Goal: Information Seeking & Learning: Learn about a topic

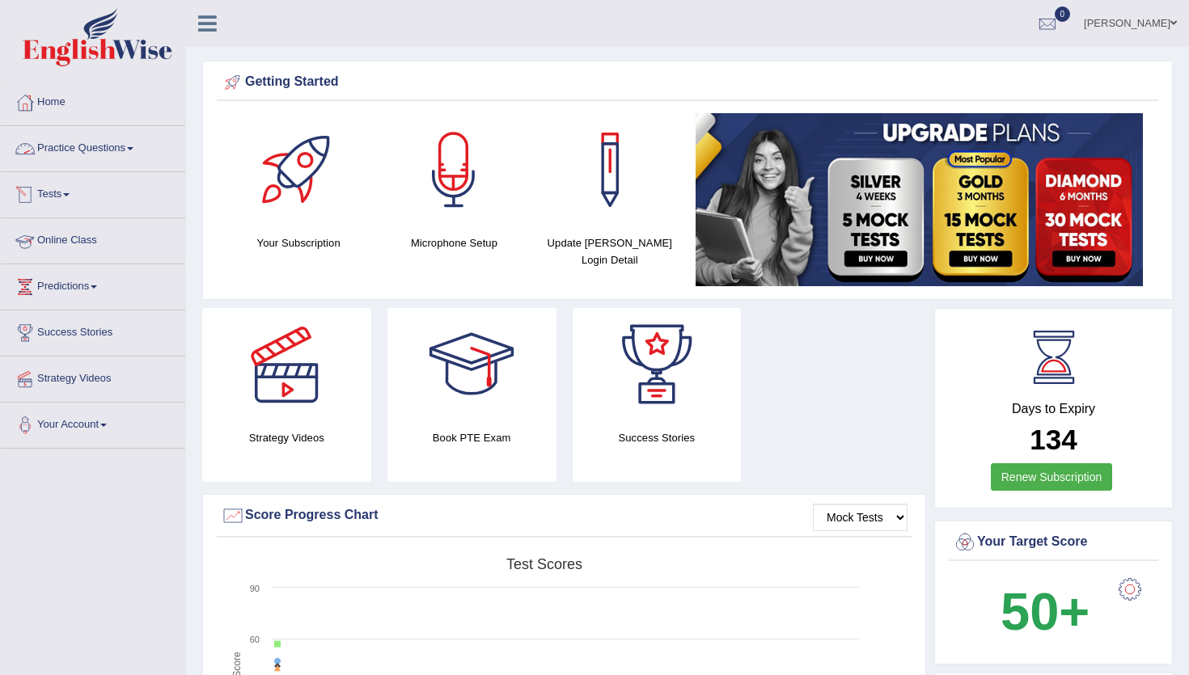
click at [115, 153] on link "Practice Questions" at bounding box center [93, 146] width 184 height 40
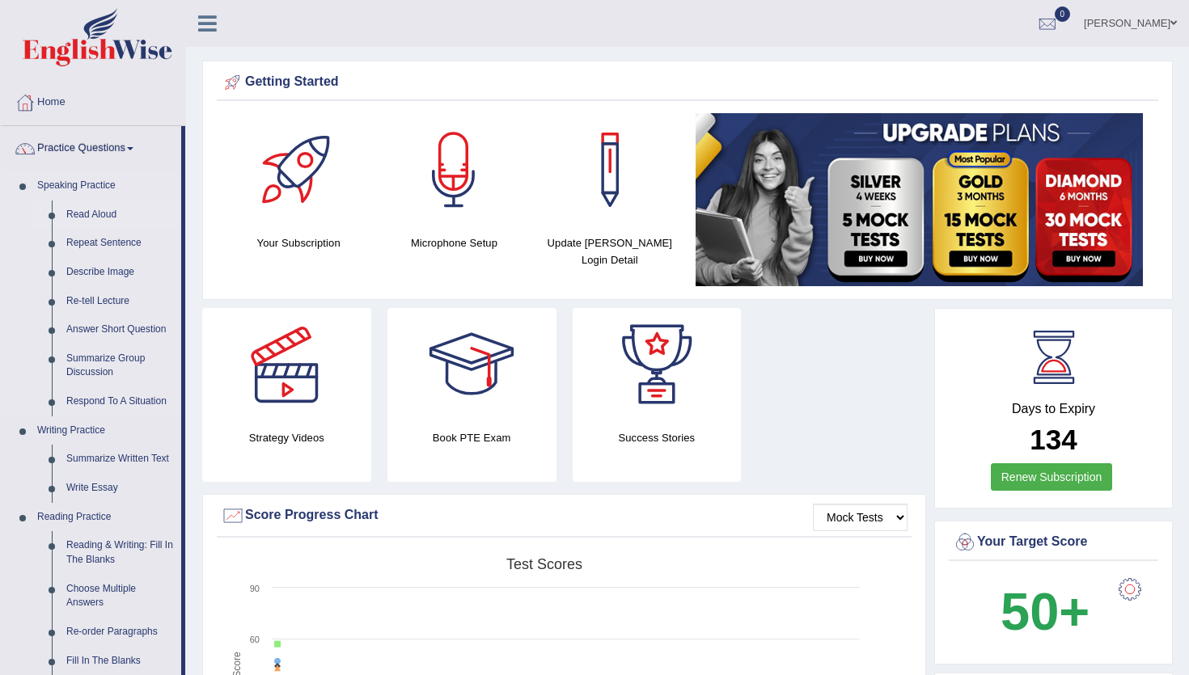
click at [103, 222] on link "Read Aloud" at bounding box center [120, 215] width 122 height 29
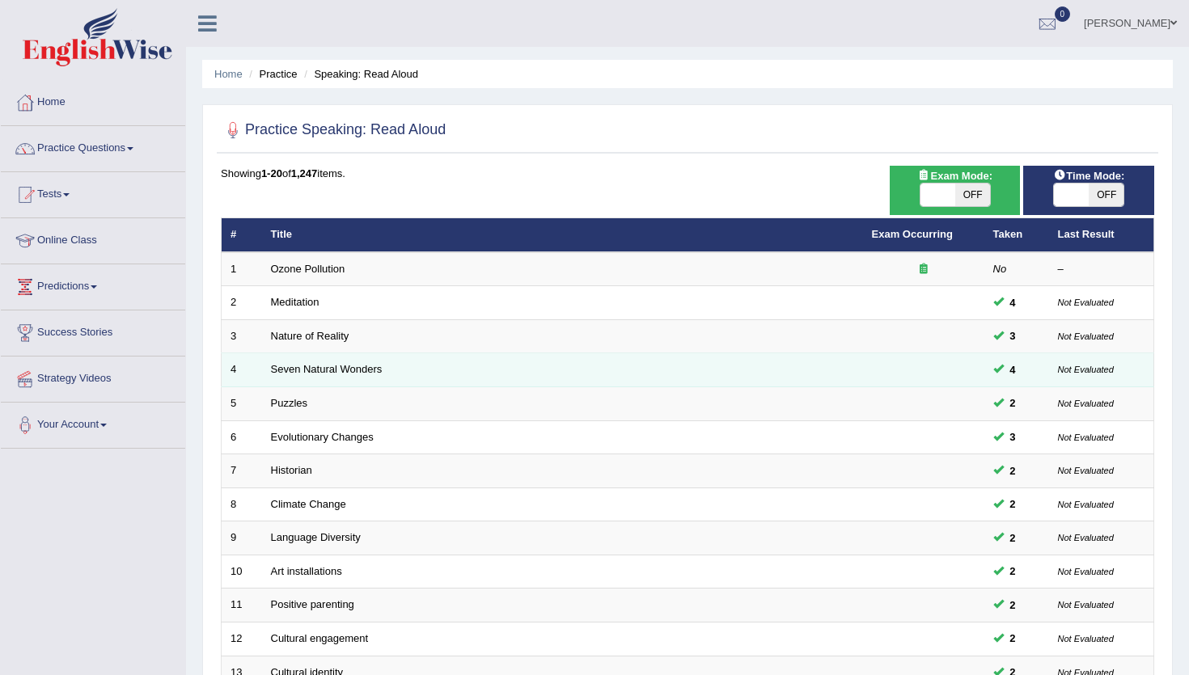
scroll to position [395, 0]
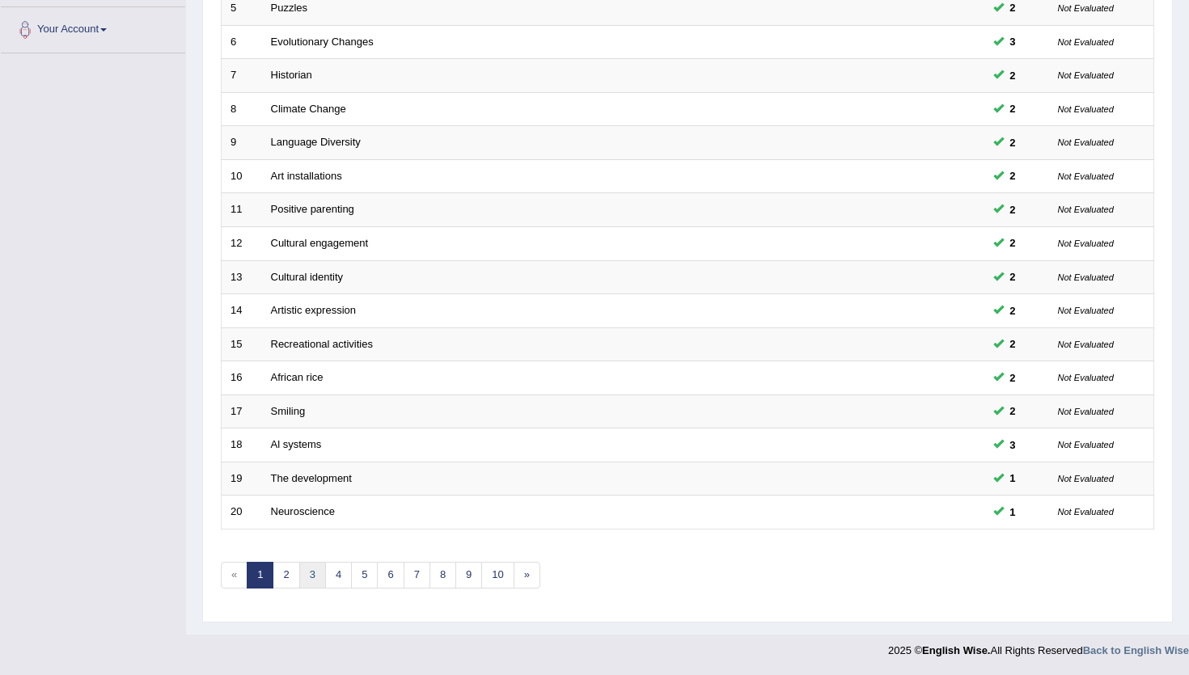
click at [321, 579] on link "3" at bounding box center [312, 575] width 27 height 27
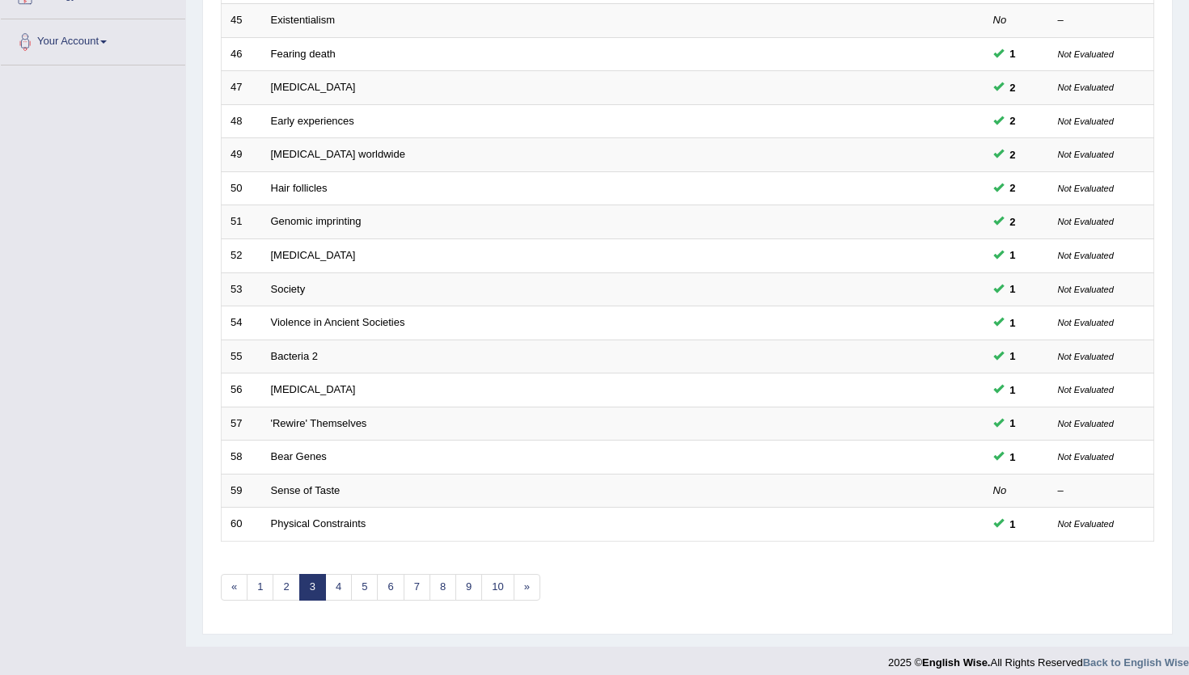
scroll to position [395, 0]
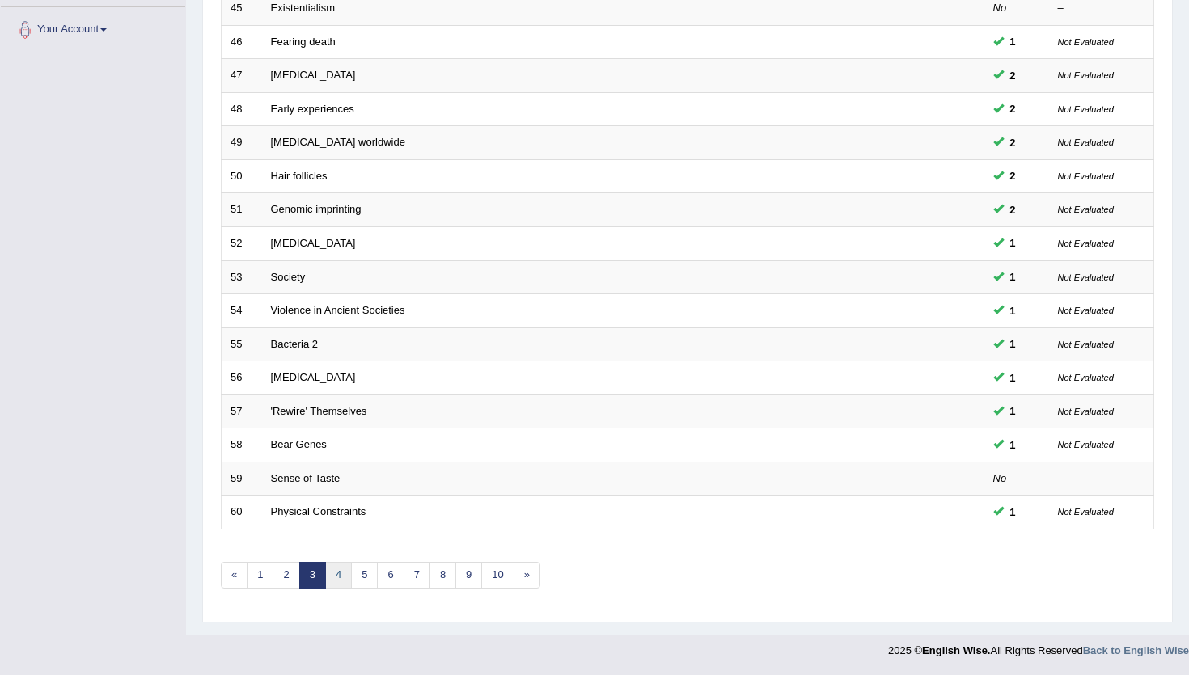
click at [334, 573] on link "4" at bounding box center [338, 575] width 27 height 27
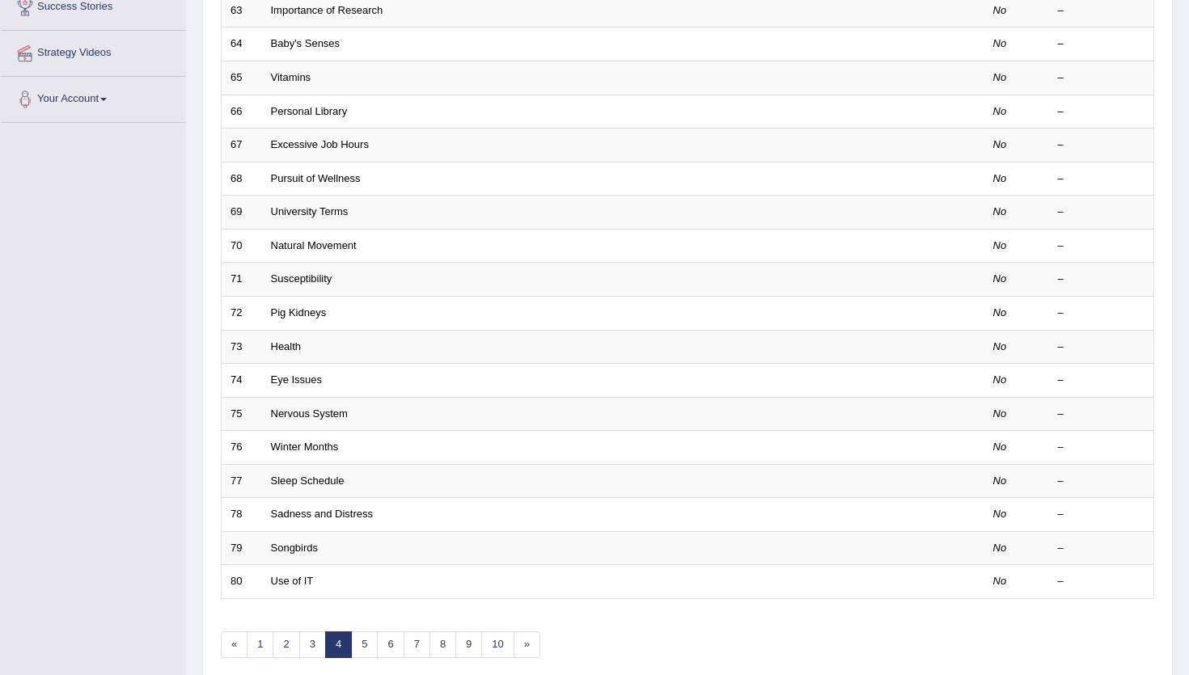
scroll to position [395, 0]
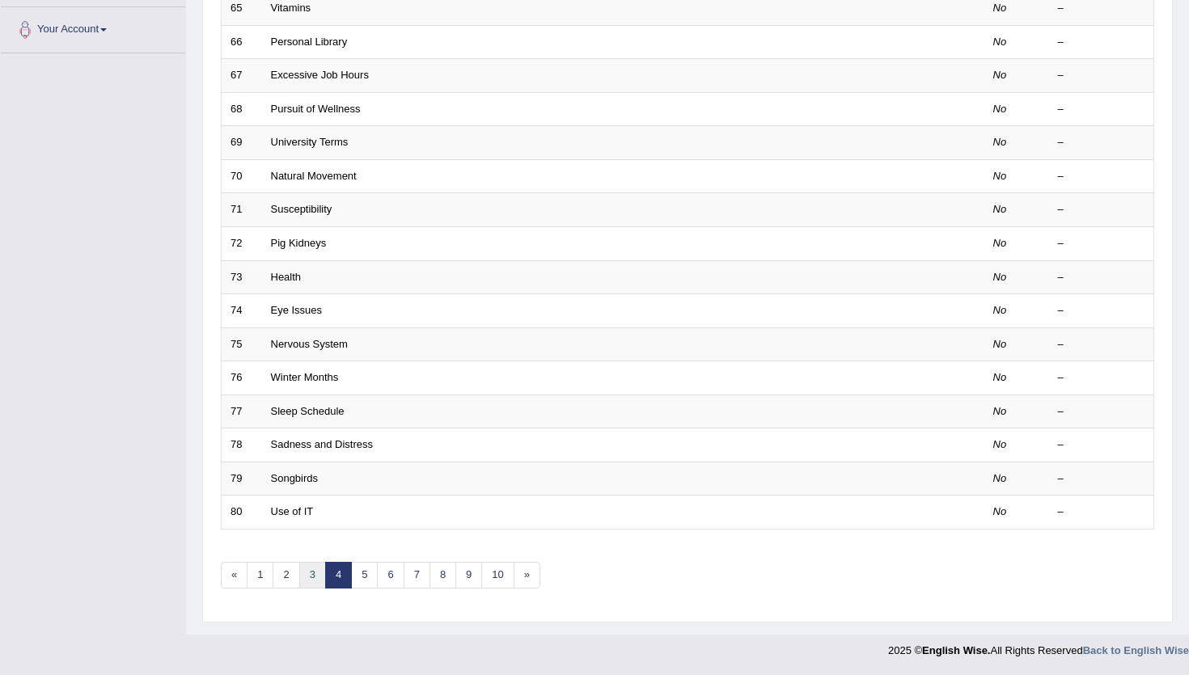
click at [311, 577] on link "3" at bounding box center [312, 575] width 27 height 27
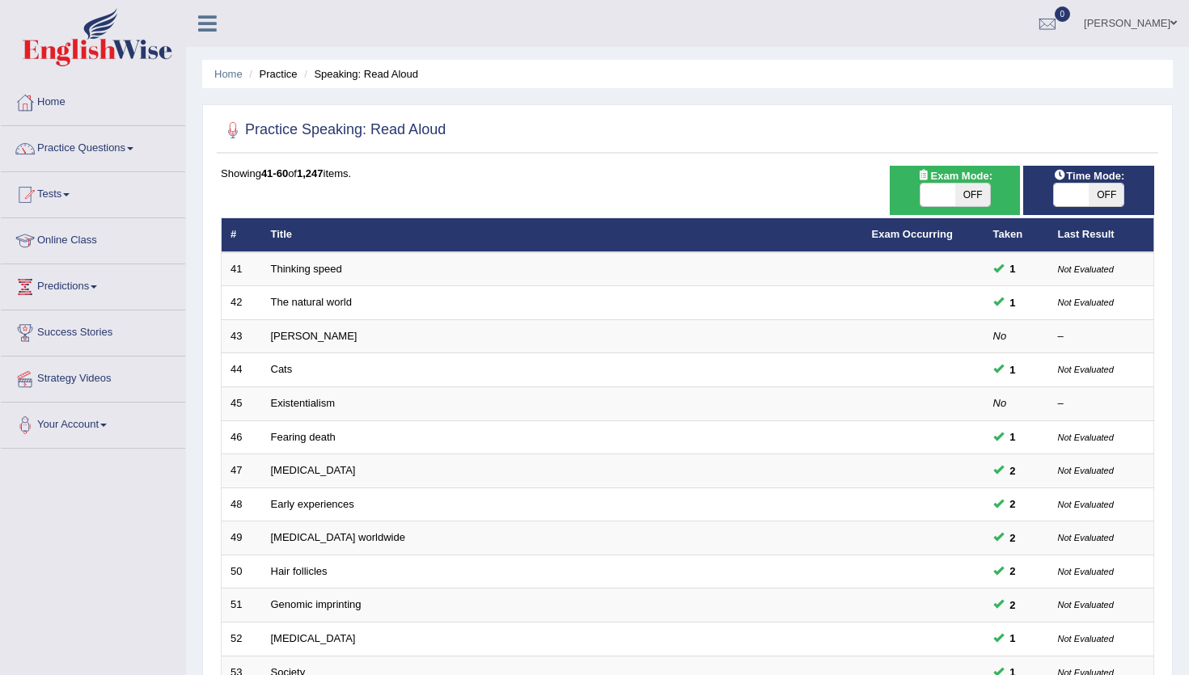
scroll to position [395, 0]
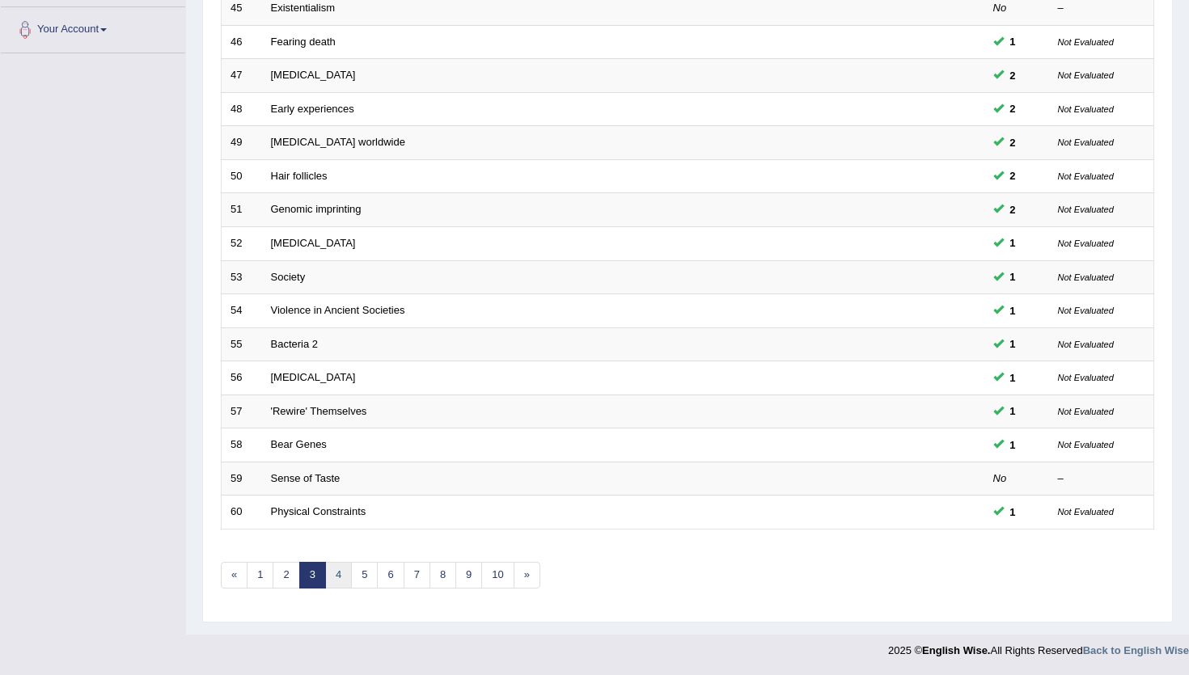
click at [337, 572] on link "4" at bounding box center [338, 575] width 27 height 27
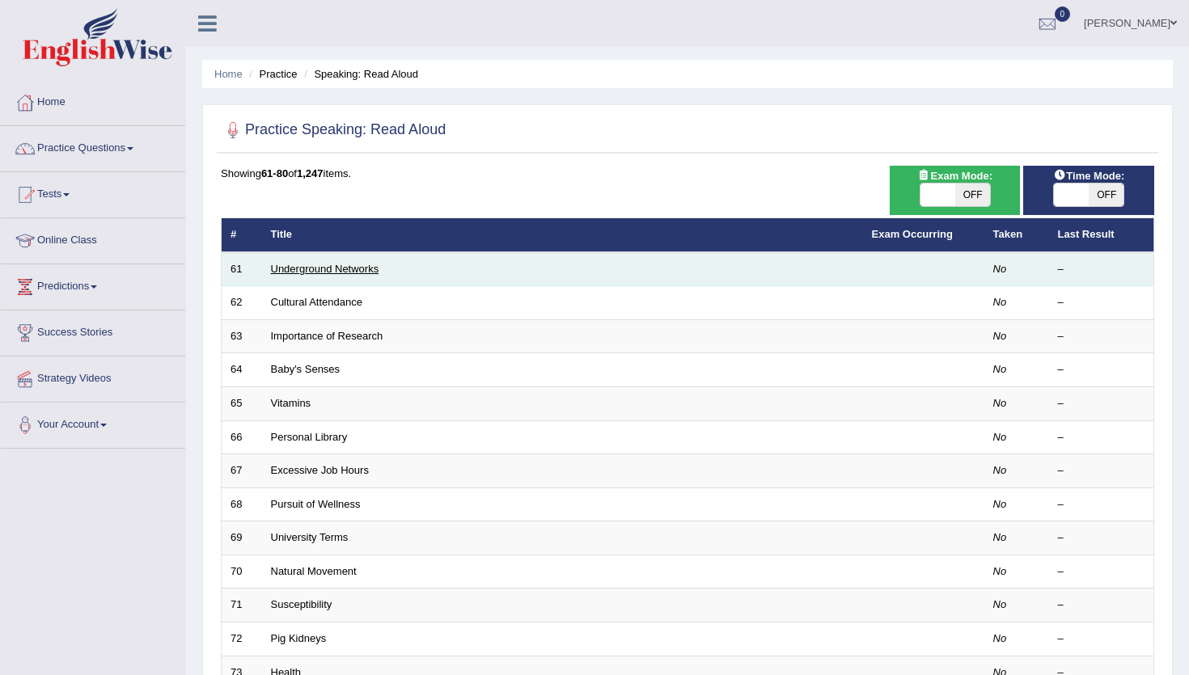
click at [314, 268] on link "Underground Networks" at bounding box center [325, 269] width 108 height 12
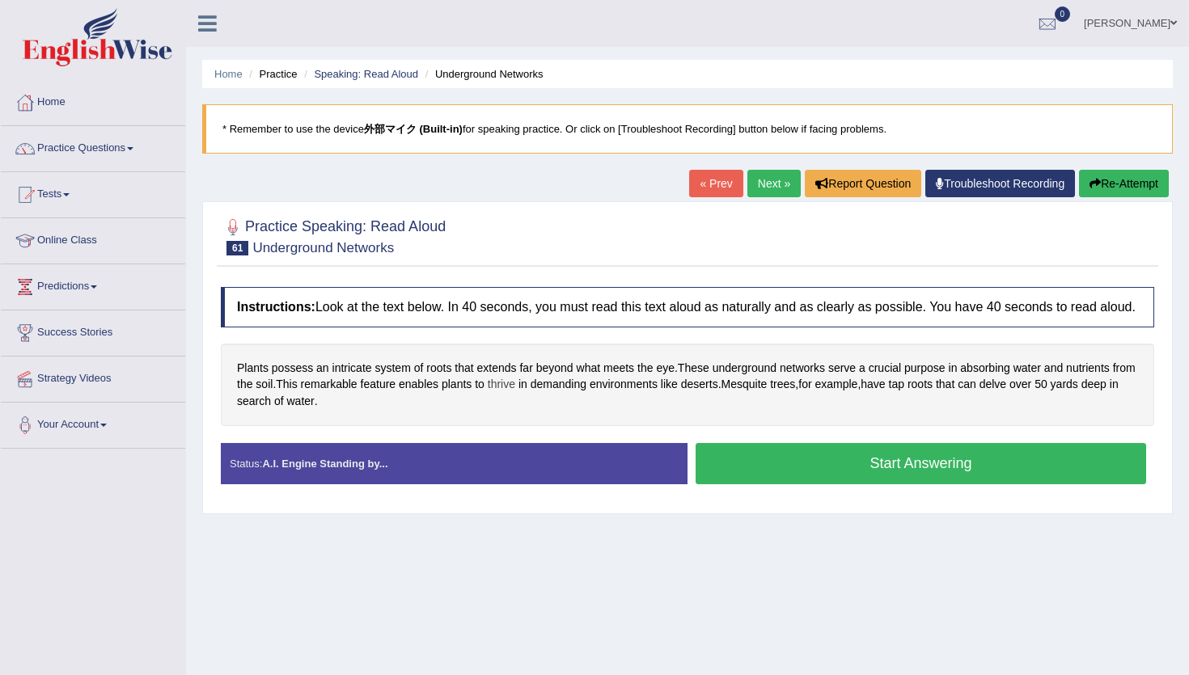
click at [515, 393] on span "thrive" at bounding box center [501, 384] width 27 height 17
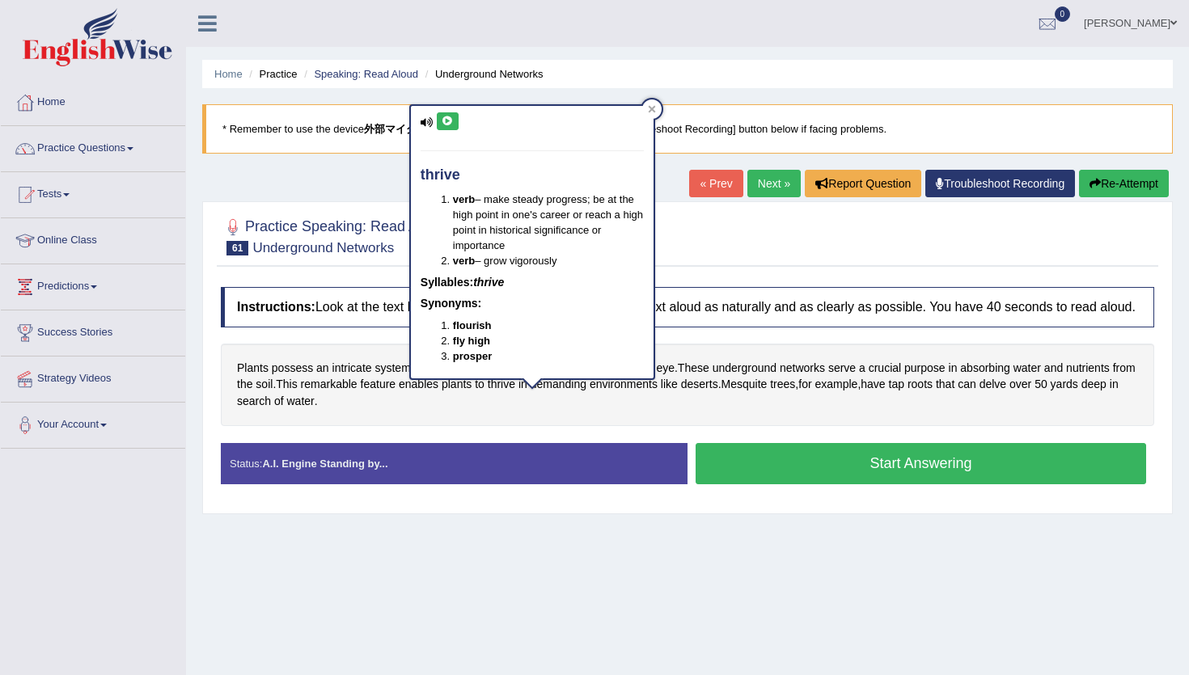
click at [451, 129] on button at bounding box center [448, 121] width 22 height 18
click at [345, 377] on span "intricate" at bounding box center [352, 368] width 40 height 17
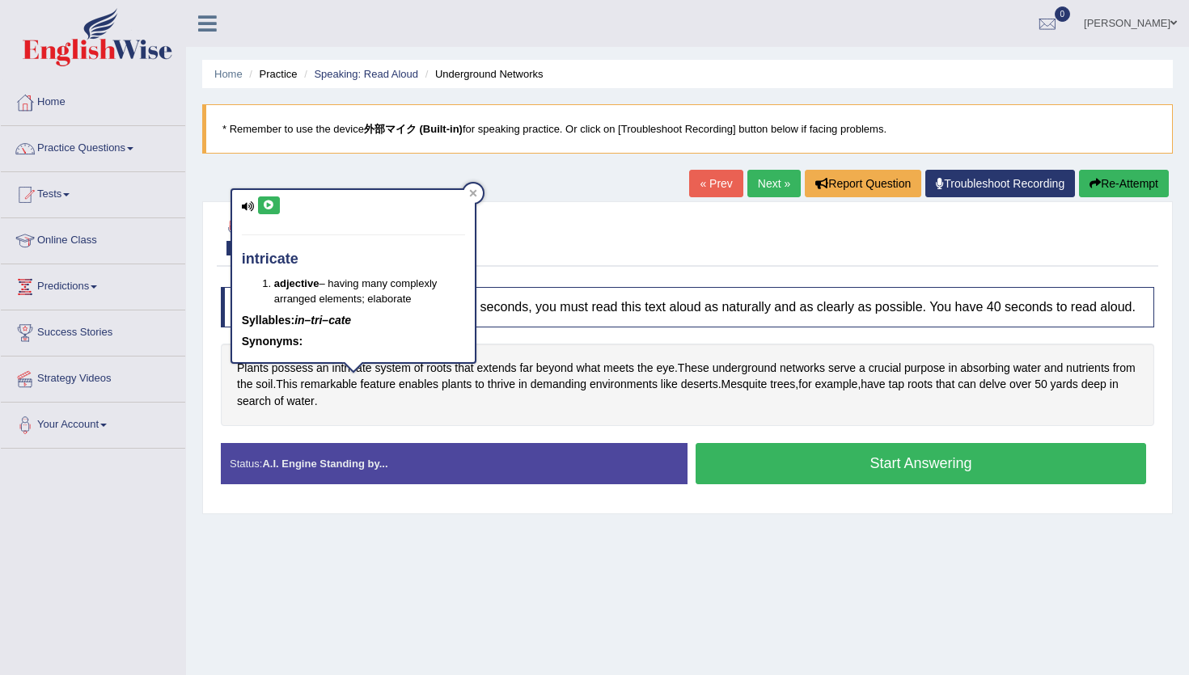
click at [272, 212] on button at bounding box center [269, 205] width 22 height 18
click at [478, 194] on div at bounding box center [472, 193] width 19 height 19
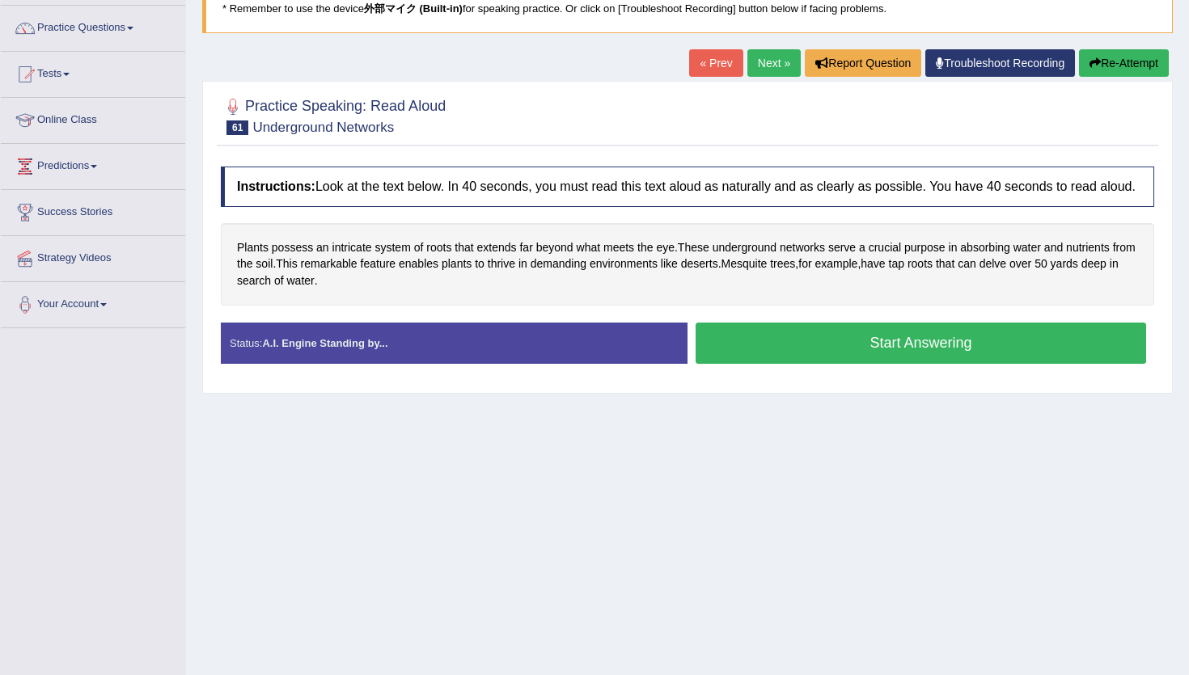
scroll to position [120, 0]
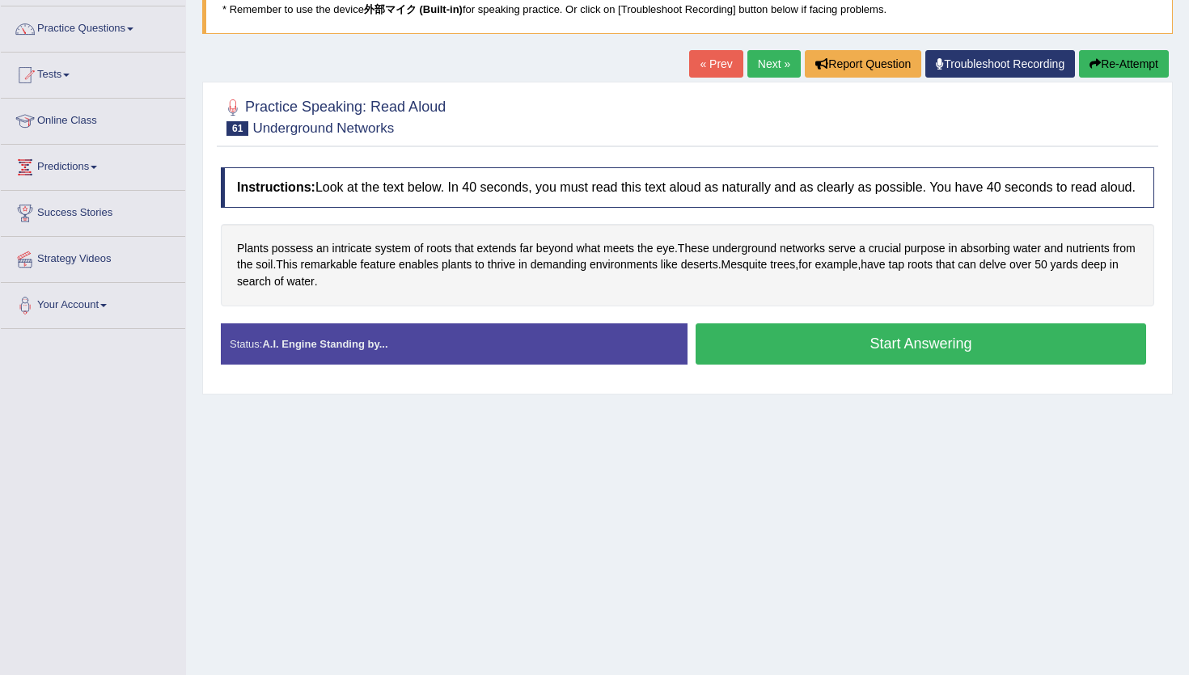
click at [739, 365] on button "Start Answering" at bounding box center [920, 343] width 450 height 41
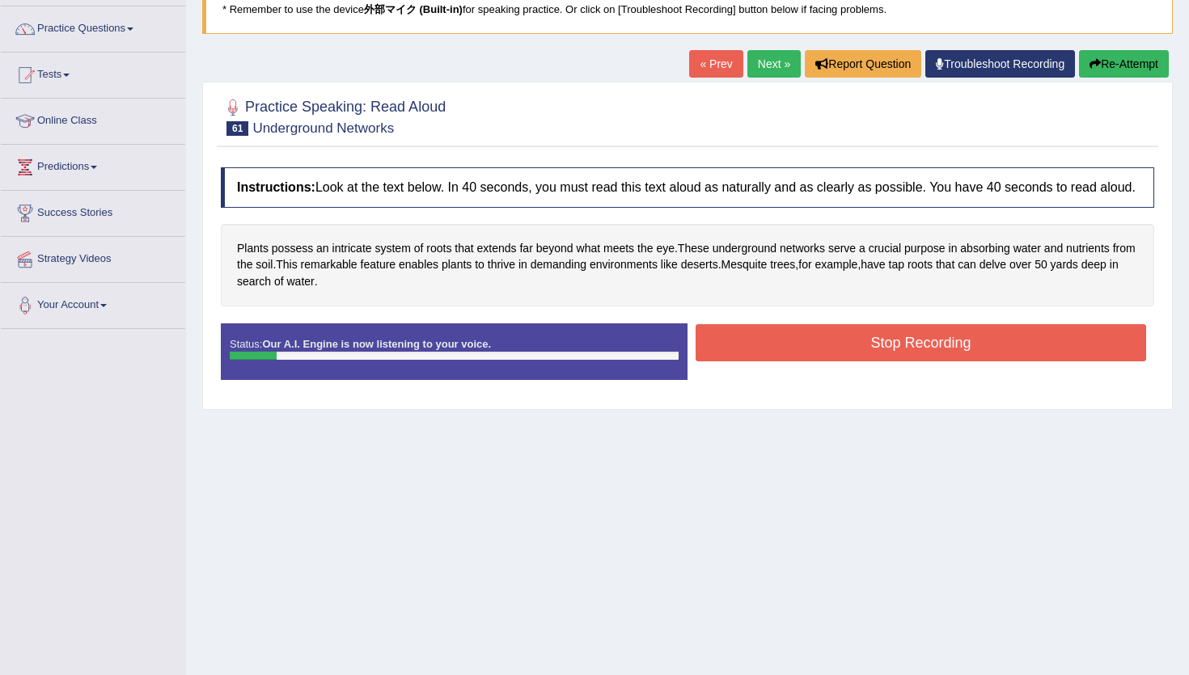
click at [1135, 80] on div "« Prev Next » Report Question Troubleshoot Recording Re-Attempt" at bounding box center [931, 66] width 484 height 32
click at [1135, 66] on button "Re-Attempt" at bounding box center [1124, 63] width 90 height 27
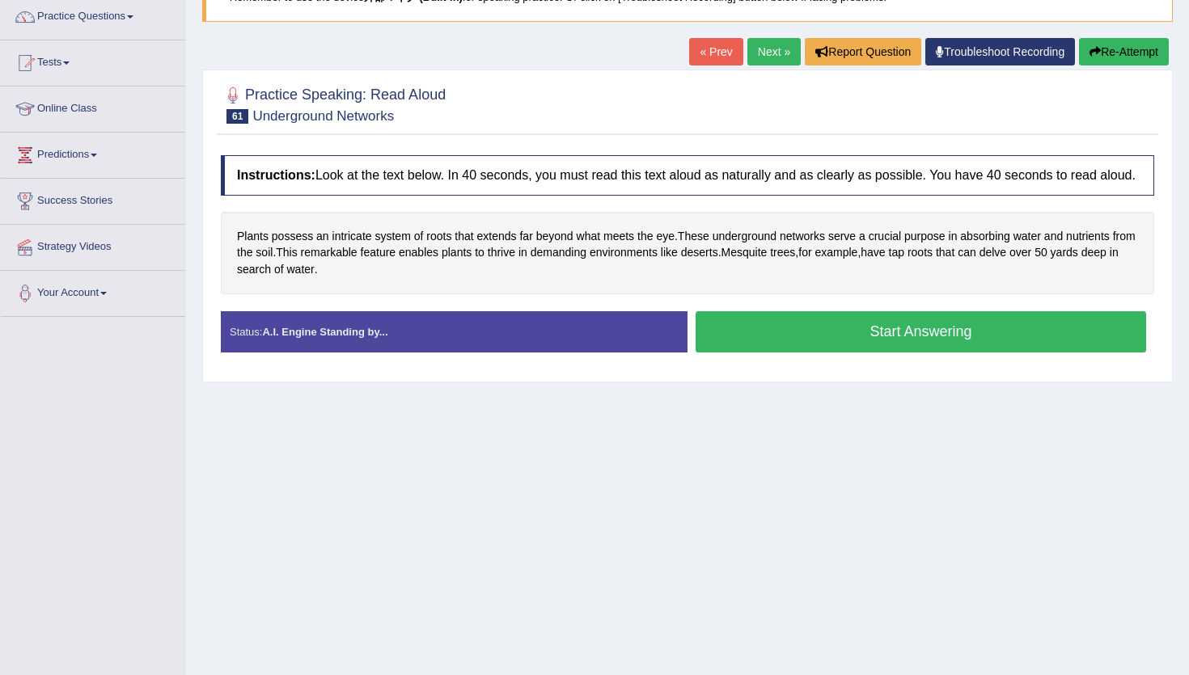
click at [902, 353] on button "Start Answering" at bounding box center [920, 331] width 450 height 41
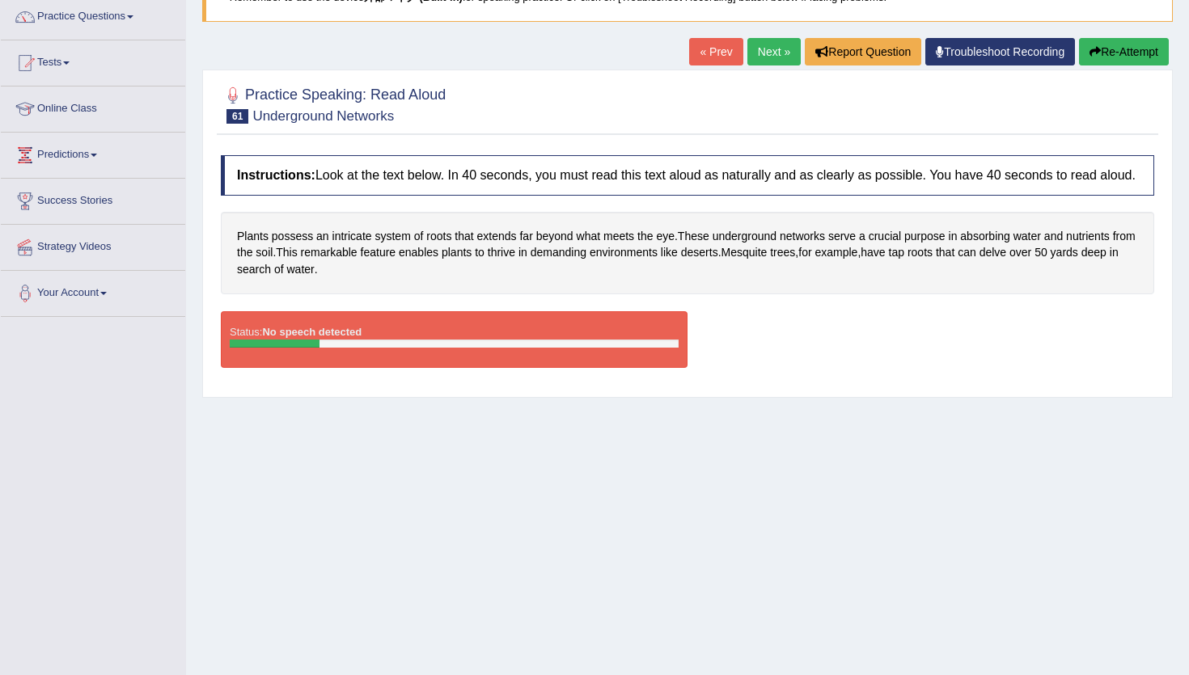
click at [1119, 59] on button "Re-Attempt" at bounding box center [1124, 51] width 90 height 27
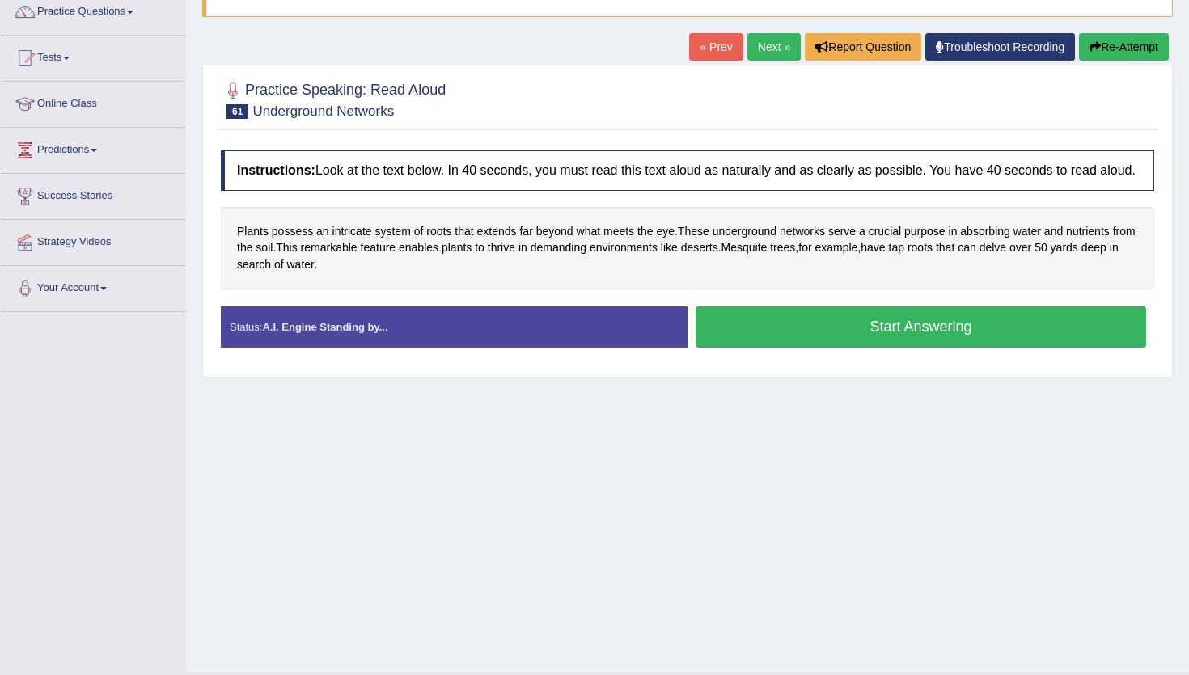
click at [830, 348] on button "Start Answering" at bounding box center [920, 326] width 450 height 41
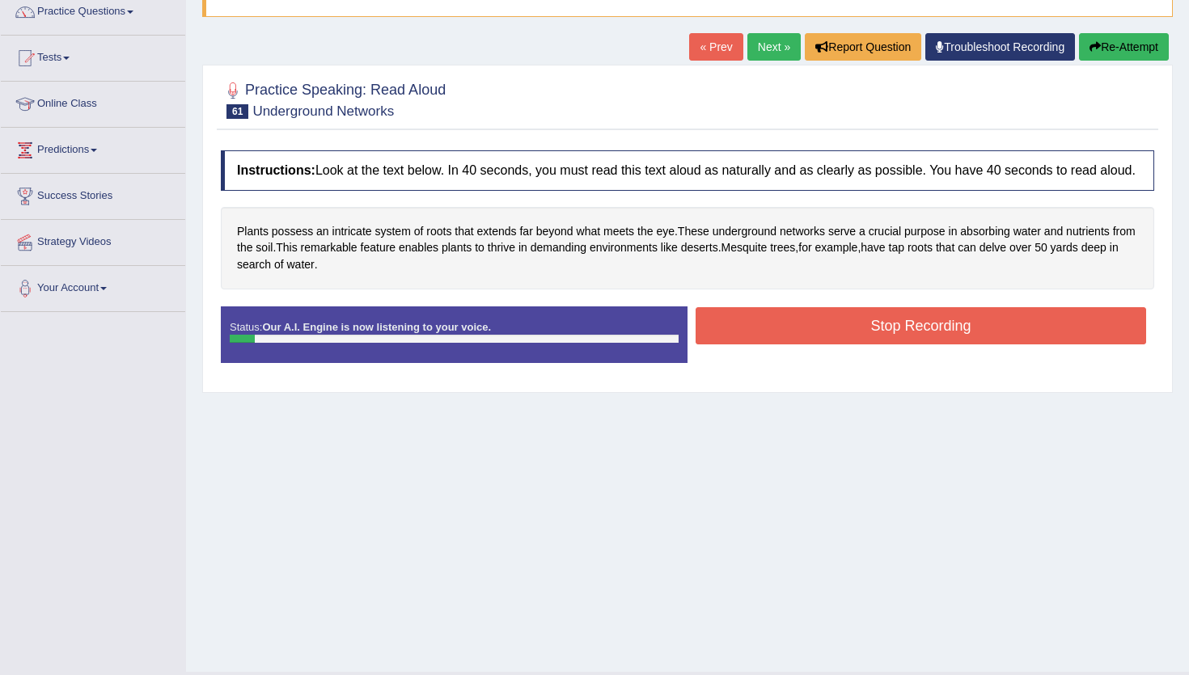
click at [830, 344] on button "Stop Recording" at bounding box center [920, 325] width 450 height 37
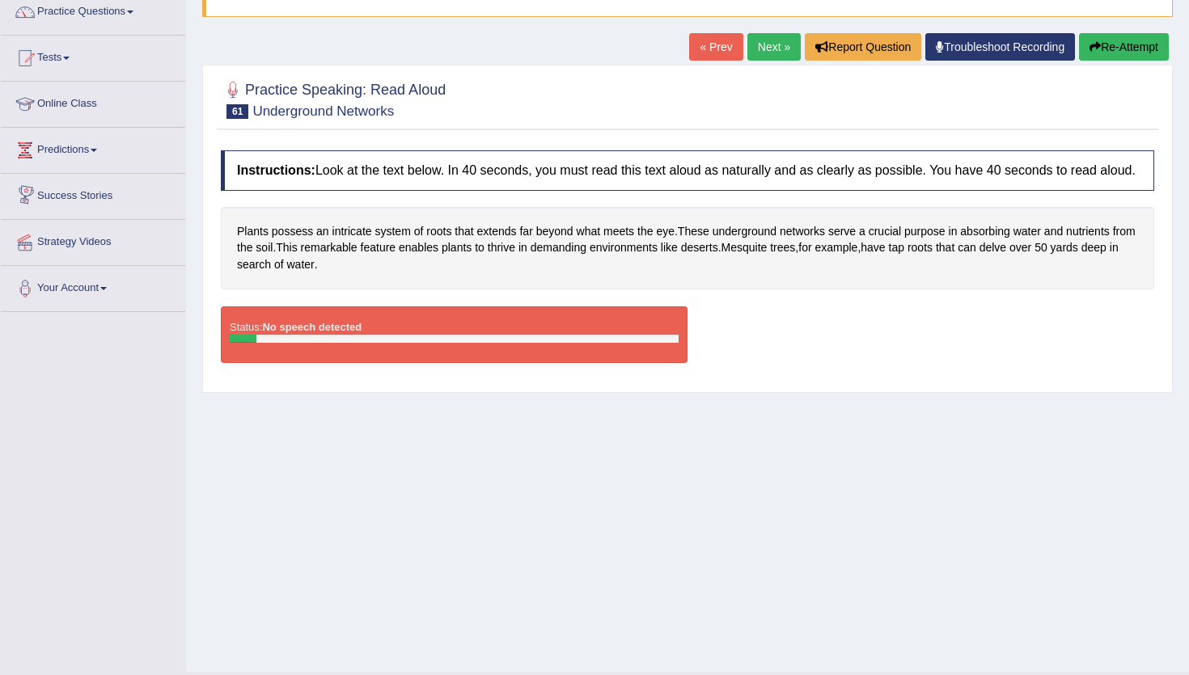
click at [233, 91] on div at bounding box center [233, 90] width 24 height 24
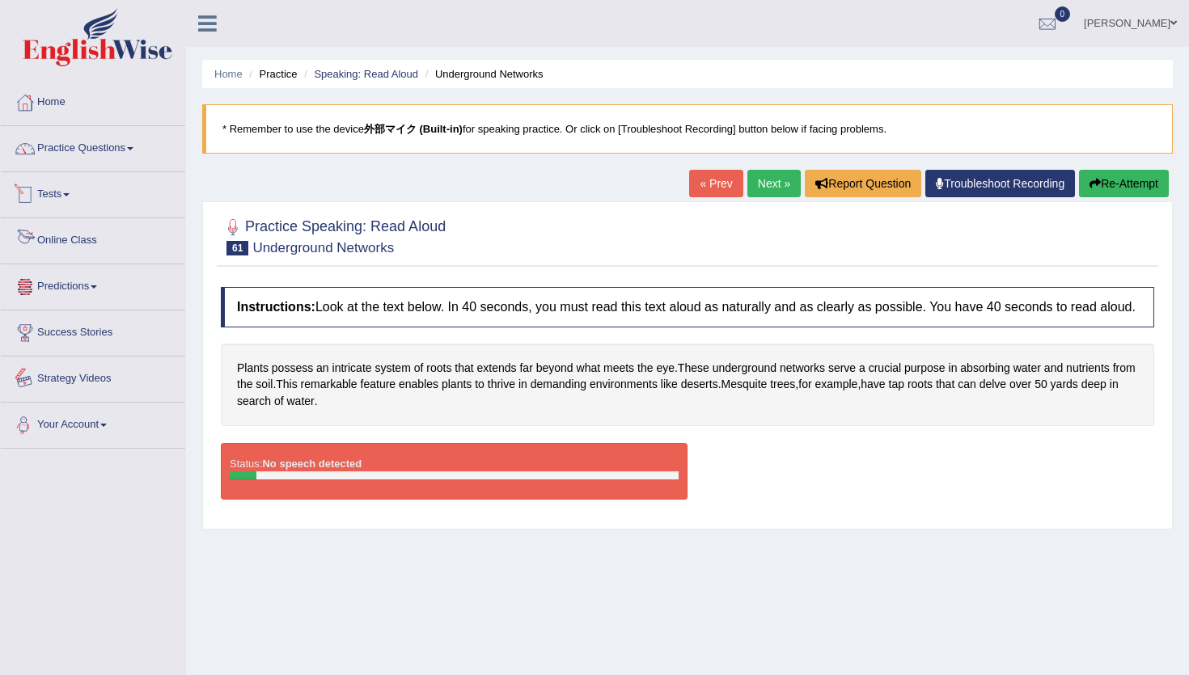
click at [55, 419] on link "Your Account" at bounding box center [93, 423] width 184 height 40
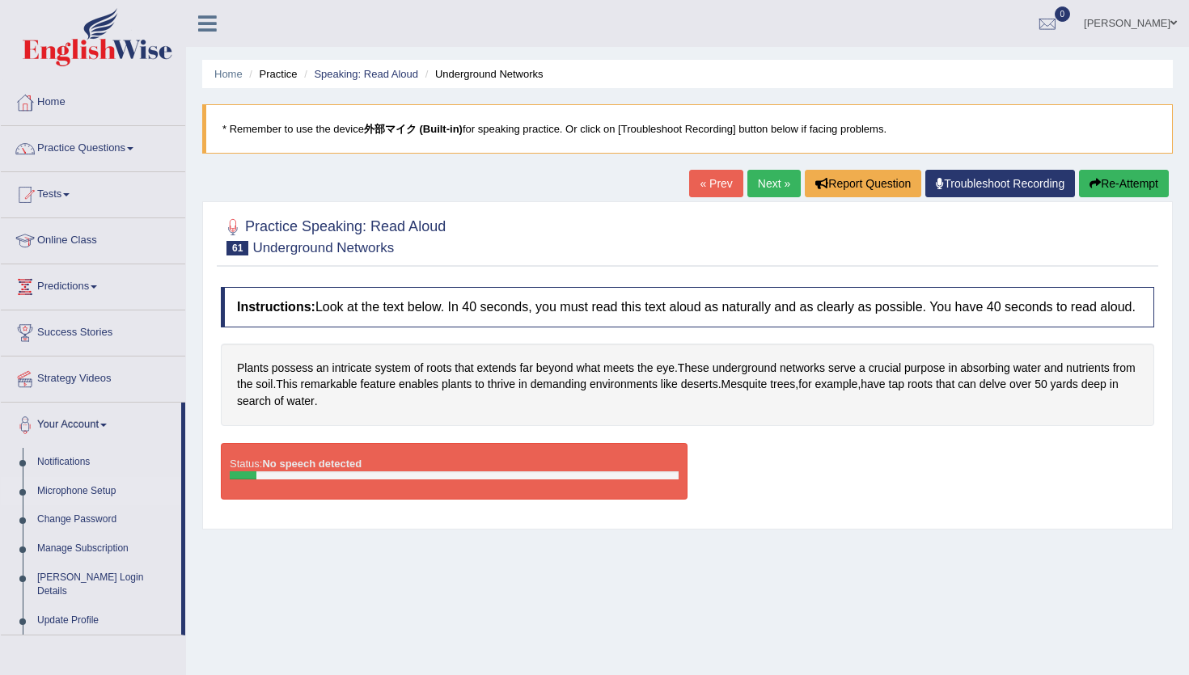
click at [85, 490] on link "Microphone Setup" at bounding box center [105, 491] width 151 height 29
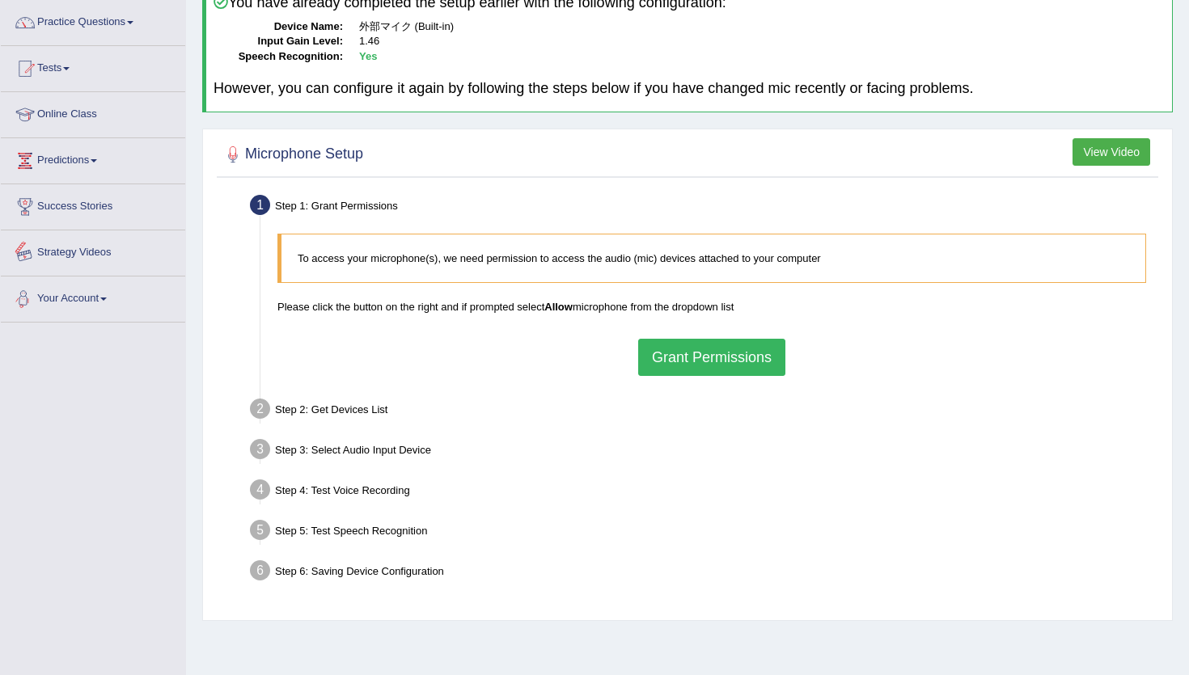
scroll to position [174, 0]
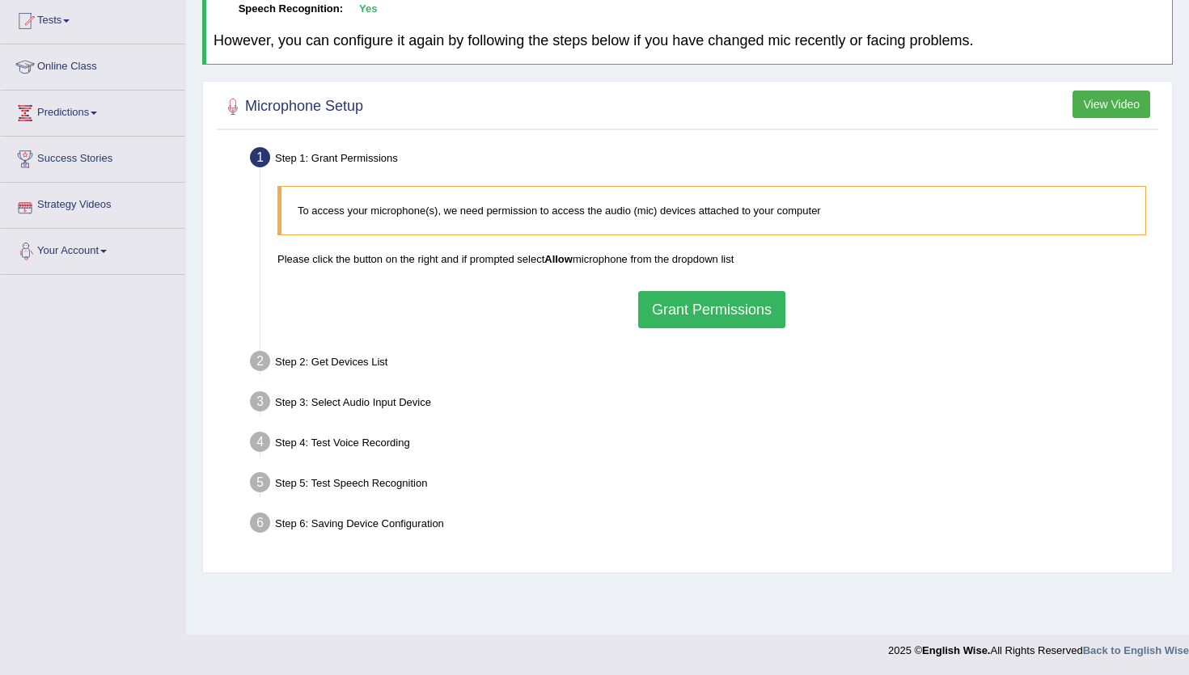
click at [674, 306] on button "Grant Permissions" at bounding box center [711, 309] width 147 height 37
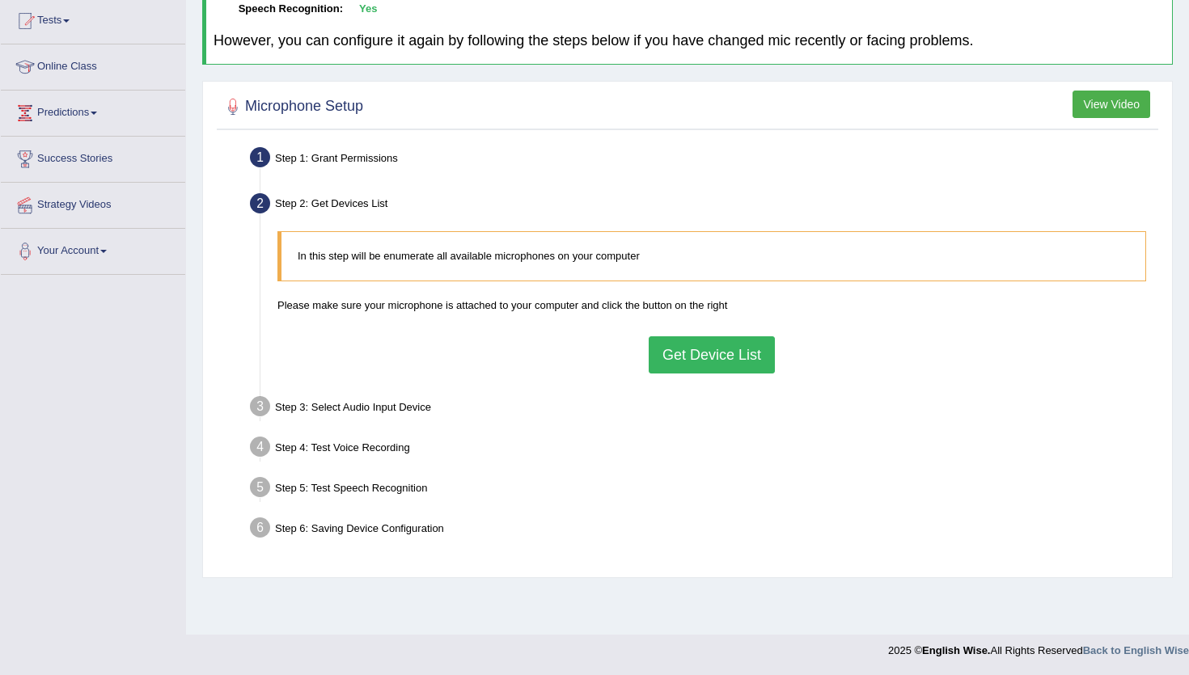
click at [678, 348] on button "Get Device List" at bounding box center [711, 354] width 126 height 37
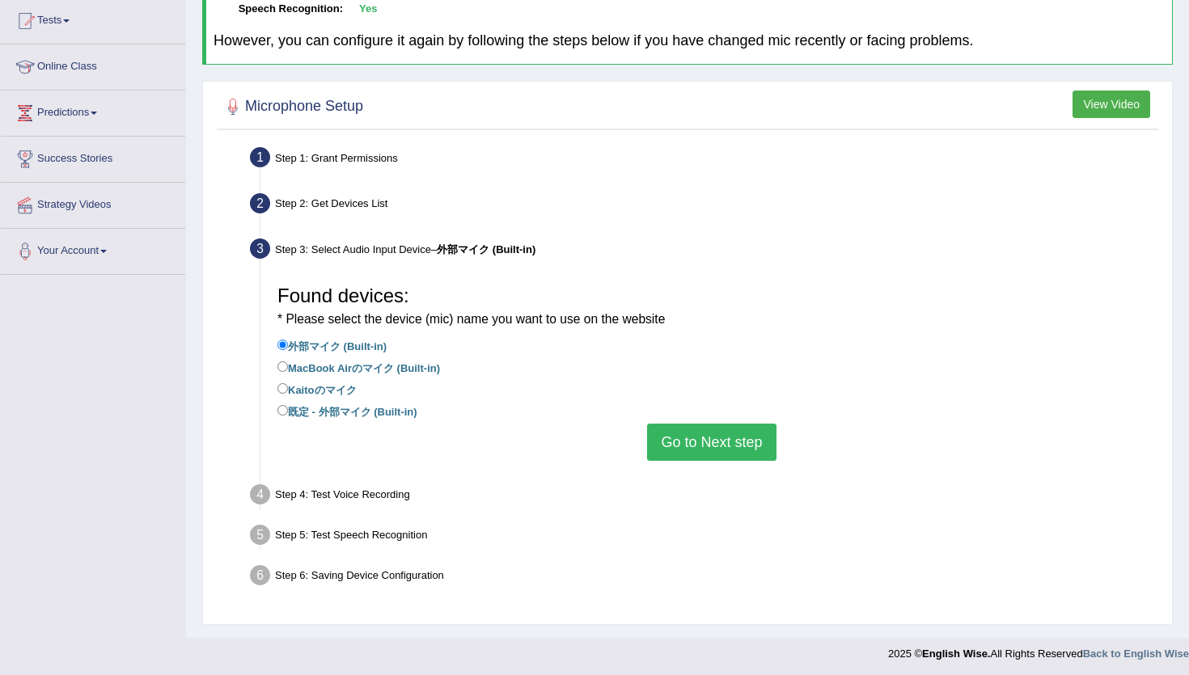
click at [662, 440] on button "Go to Next step" at bounding box center [711, 442] width 129 height 37
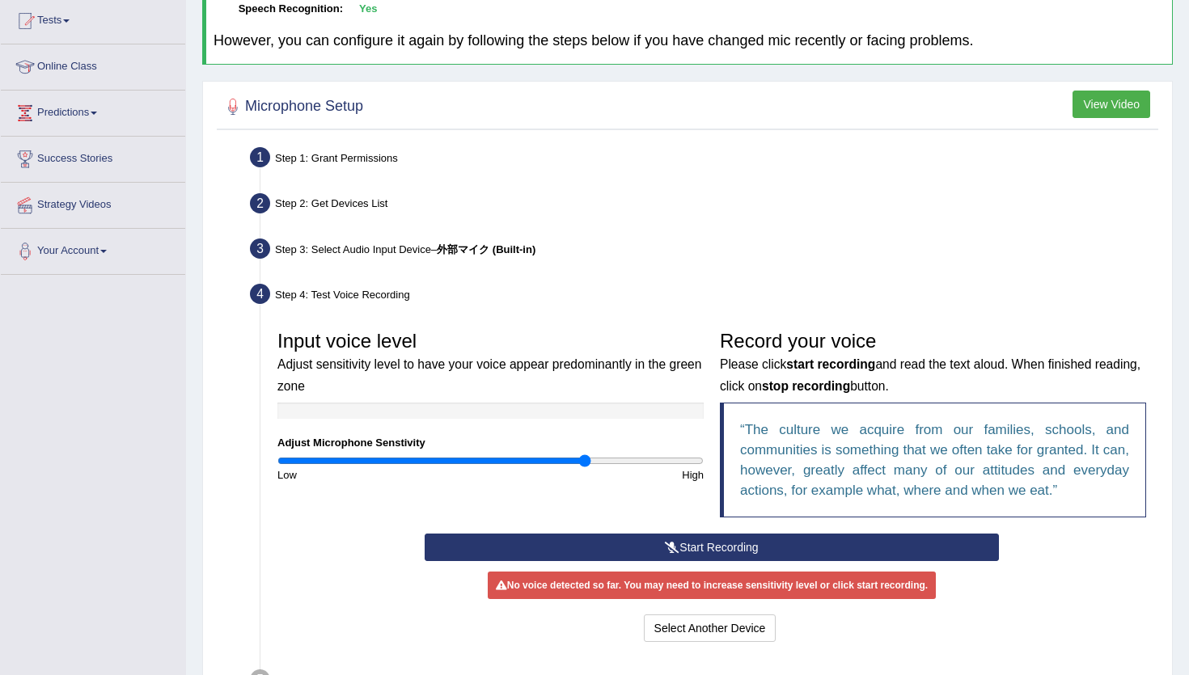
click at [655, 559] on button "Start Recording" at bounding box center [711, 547] width 573 height 27
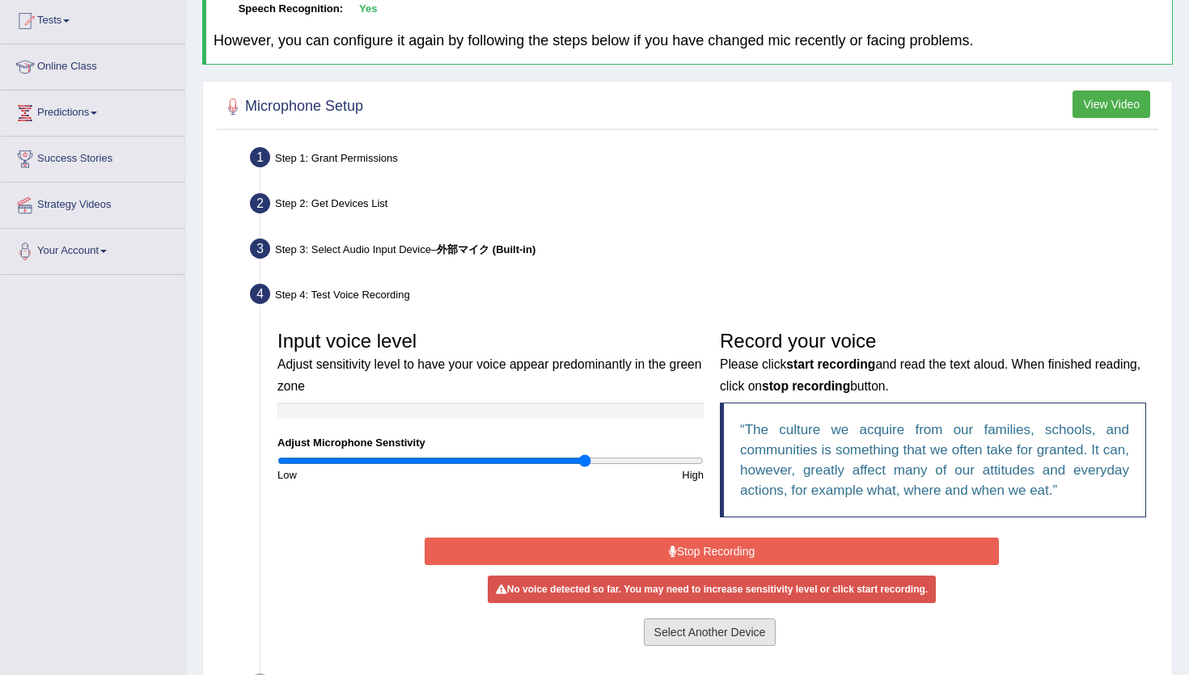
click at [671, 623] on button "Select Another Device" at bounding box center [710, 632] width 133 height 27
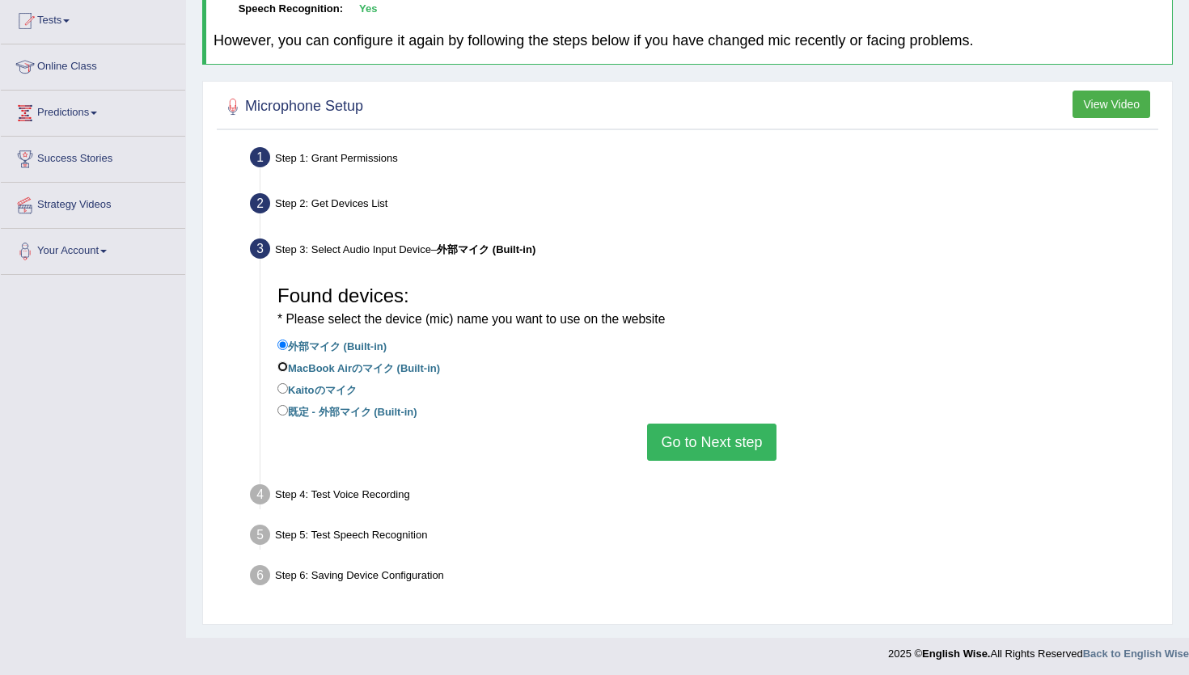
click at [279, 362] on input "MacBook Airのマイク (Built-in)" at bounding box center [282, 366] width 11 height 11
radio input "true"
click at [674, 444] on button "Go to Next step" at bounding box center [711, 442] width 129 height 37
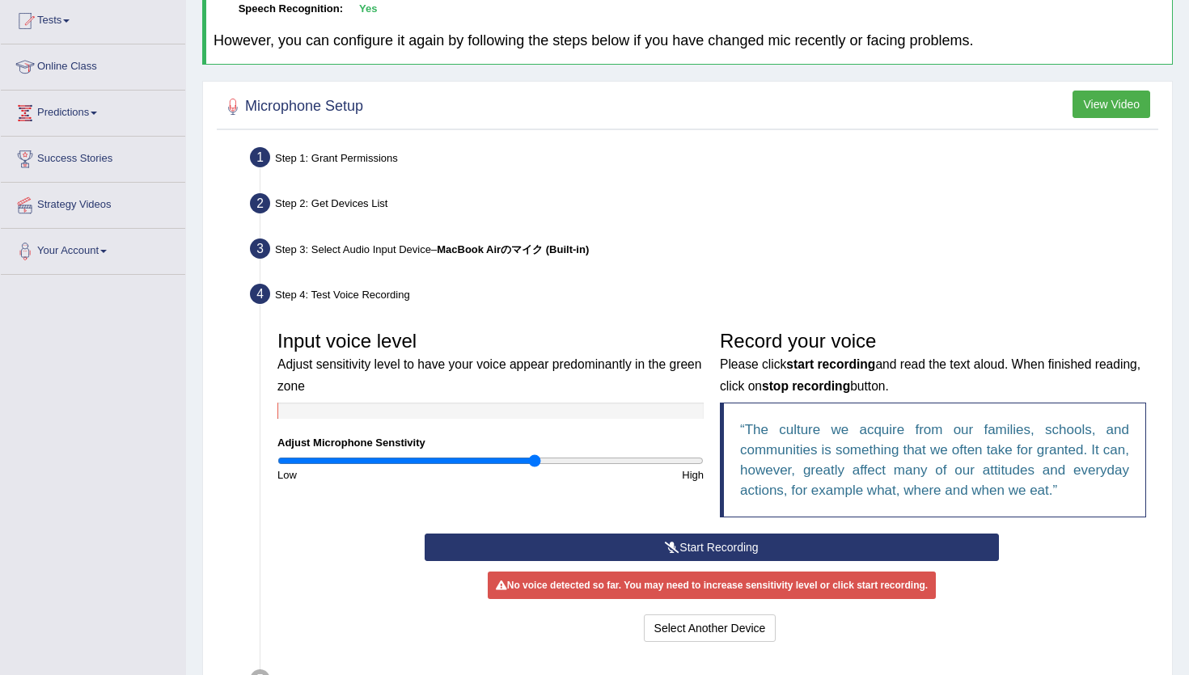
drag, startPoint x: 586, startPoint y: 459, endPoint x: 535, endPoint y: 463, distance: 51.1
click at [535, 463] on input "range" at bounding box center [490, 460] width 426 height 13
drag, startPoint x: 535, startPoint y: 463, endPoint x: 547, endPoint y: 465, distance: 12.2
type input "1.28"
click at [547, 465] on input "range" at bounding box center [490, 460] width 426 height 13
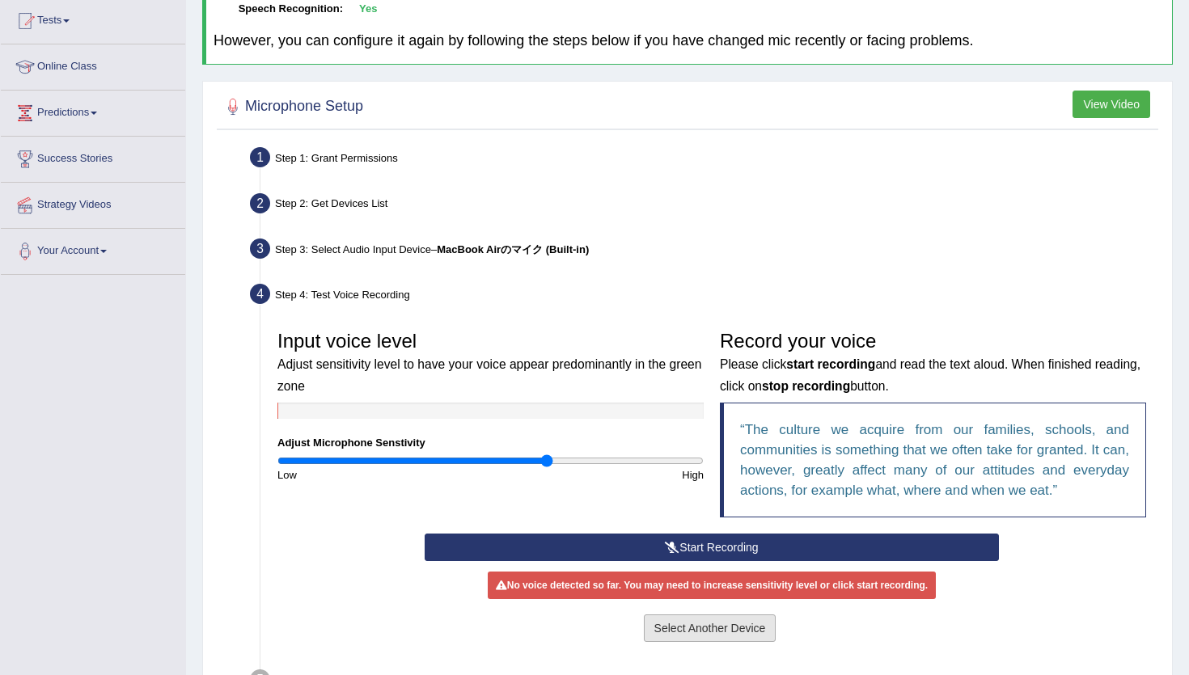
click at [692, 629] on button "Select Another Device" at bounding box center [710, 628] width 133 height 27
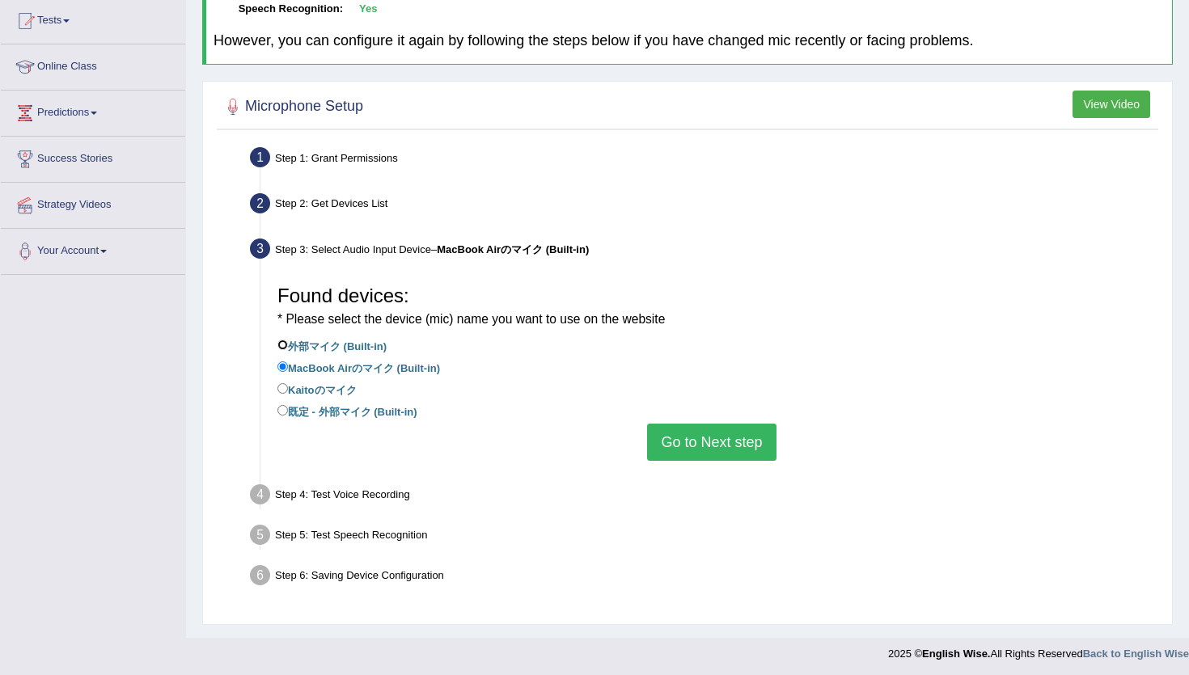
click at [284, 346] on input "外部マイク (Built-in)" at bounding box center [282, 345] width 11 height 11
radio input "true"
click at [670, 450] on button "Go to Next step" at bounding box center [711, 442] width 129 height 37
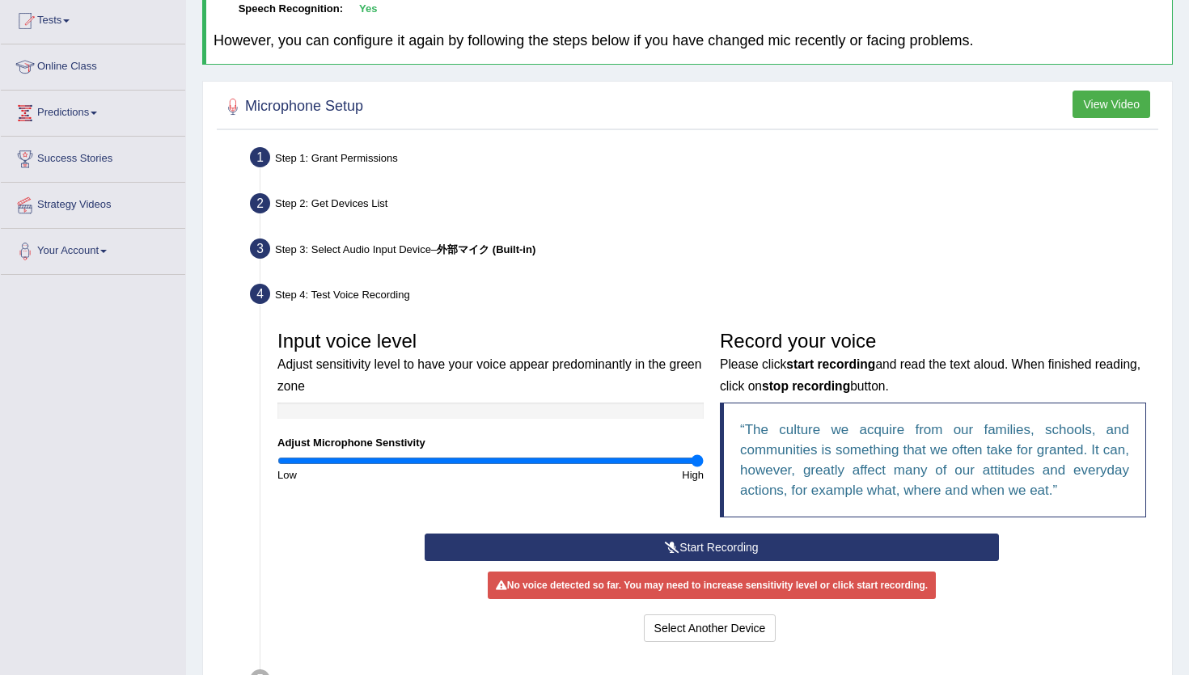
drag, startPoint x: 552, startPoint y: 463, endPoint x: 771, endPoint y: 467, distance: 218.3
click at [703, 467] on input "range" at bounding box center [490, 460] width 426 height 13
drag, startPoint x: 700, startPoint y: 458, endPoint x: 522, endPoint y: 443, distance: 178.6
type input "1.16"
click at [522, 454] on input "range" at bounding box center [490, 460] width 426 height 13
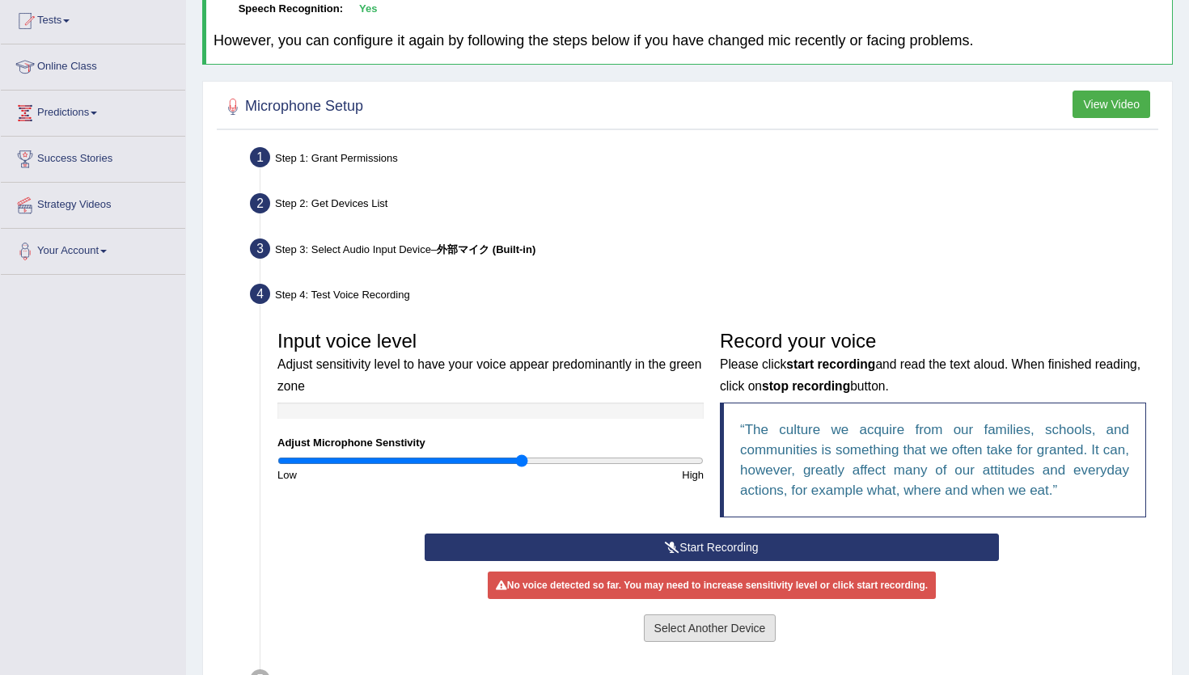
click at [696, 630] on button "Select Another Device" at bounding box center [710, 628] width 133 height 27
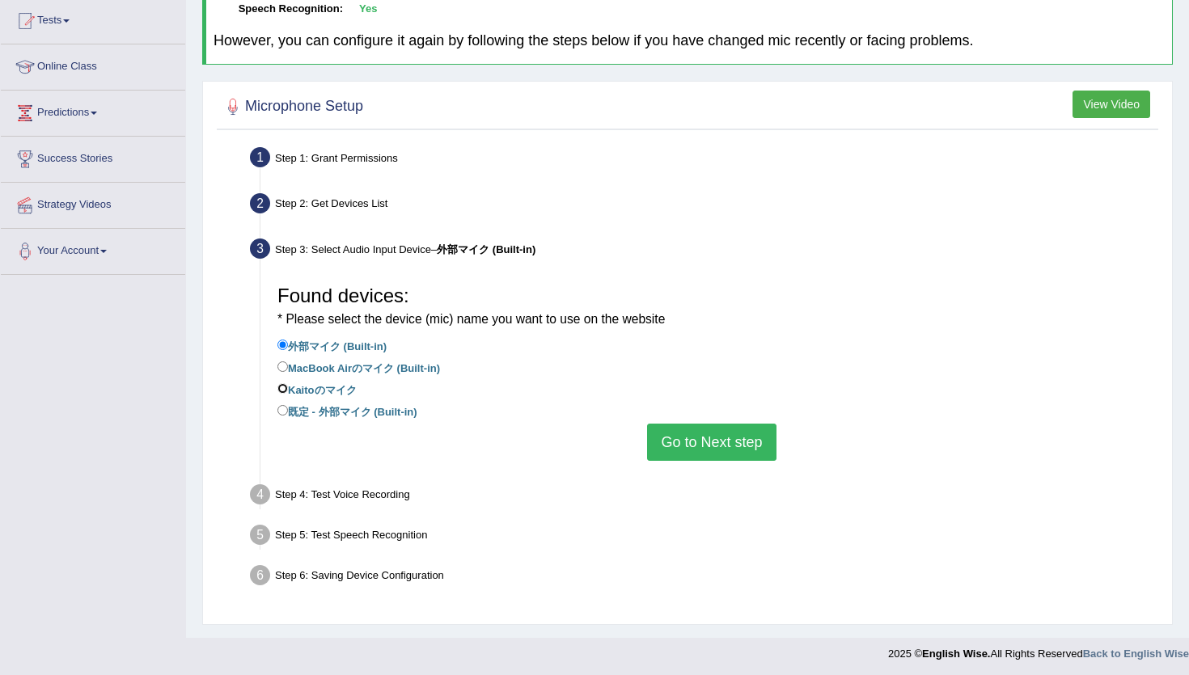
click at [284, 391] on input "‎Kaitoのマイク" at bounding box center [282, 388] width 11 height 11
radio input "true"
click at [696, 440] on button "Go to Next step" at bounding box center [711, 442] width 129 height 37
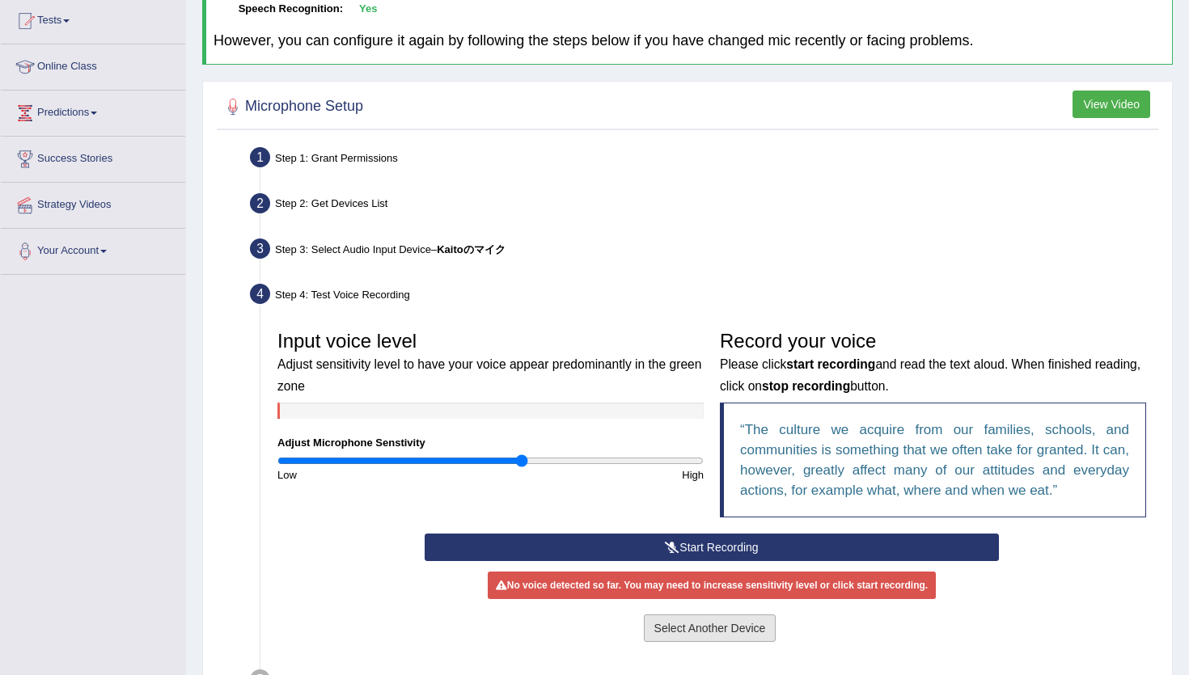
click at [707, 640] on button "Select Another Device" at bounding box center [710, 628] width 133 height 27
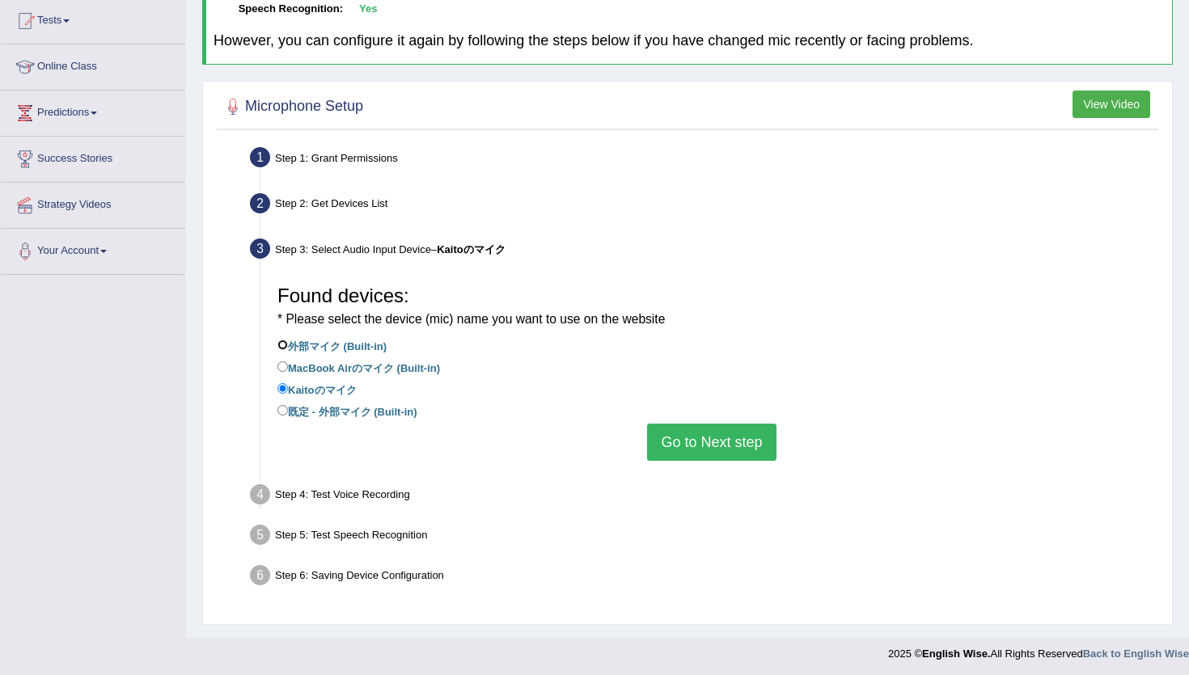
click at [285, 340] on input "外部マイク (Built-in)" at bounding box center [282, 345] width 11 height 11
radio input "true"
click at [679, 444] on button "Go to Next step" at bounding box center [711, 442] width 129 height 37
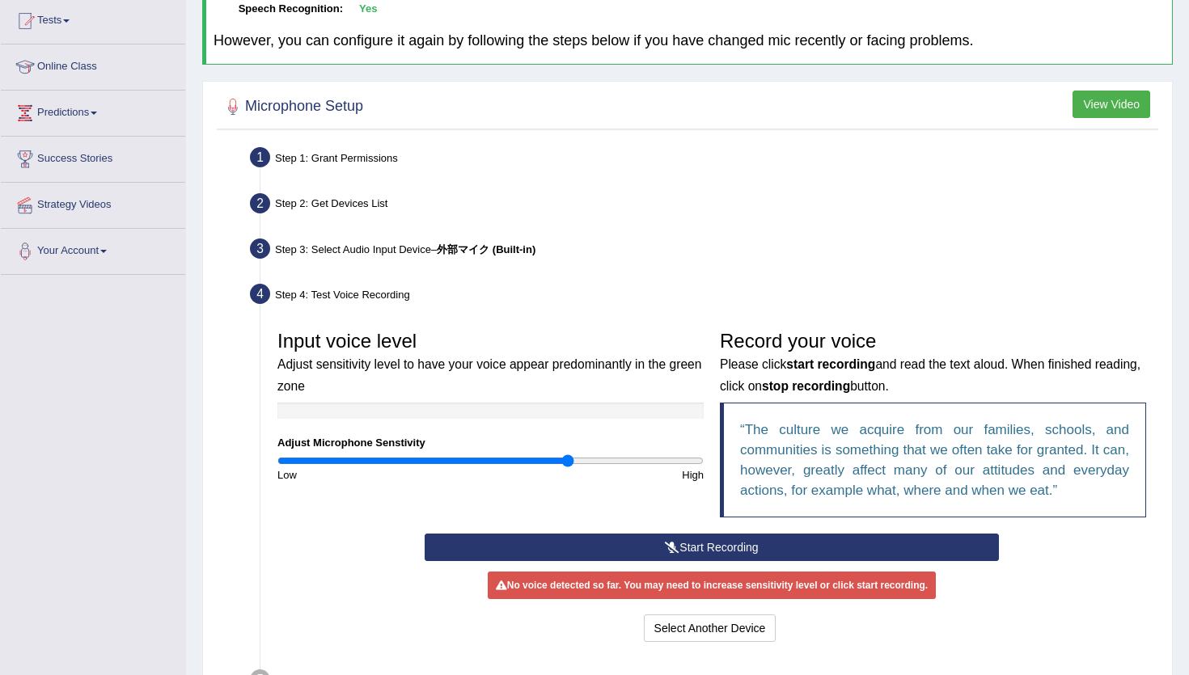
drag, startPoint x: 520, startPoint y: 462, endPoint x: 567, endPoint y: 462, distance: 46.9
click at [567, 462] on input "range" at bounding box center [490, 460] width 426 height 13
drag, startPoint x: 567, startPoint y: 462, endPoint x: 499, endPoint y: 461, distance: 67.9
click at [499, 461] on input "range" at bounding box center [490, 460] width 426 height 13
drag, startPoint x: 499, startPoint y: 461, endPoint x: 574, endPoint y: 458, distance: 75.3
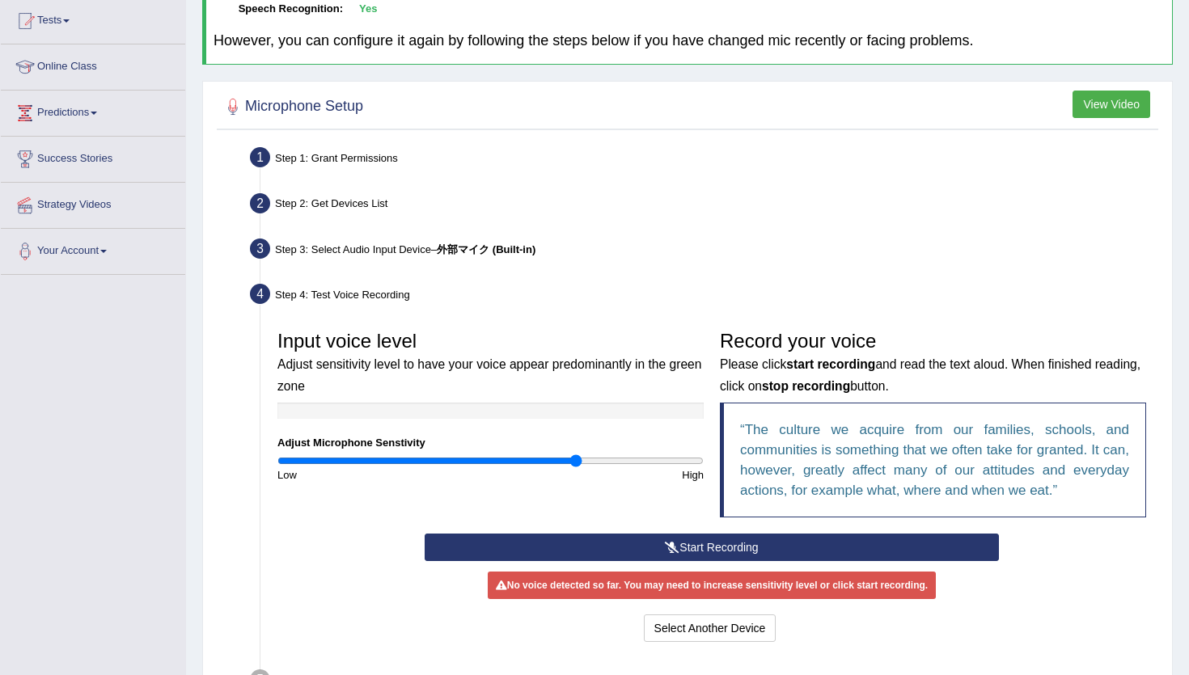
type input "1.42"
click at [574, 458] on input "range" at bounding box center [490, 460] width 426 height 13
click at [722, 639] on button "Select Another Device" at bounding box center [710, 628] width 133 height 27
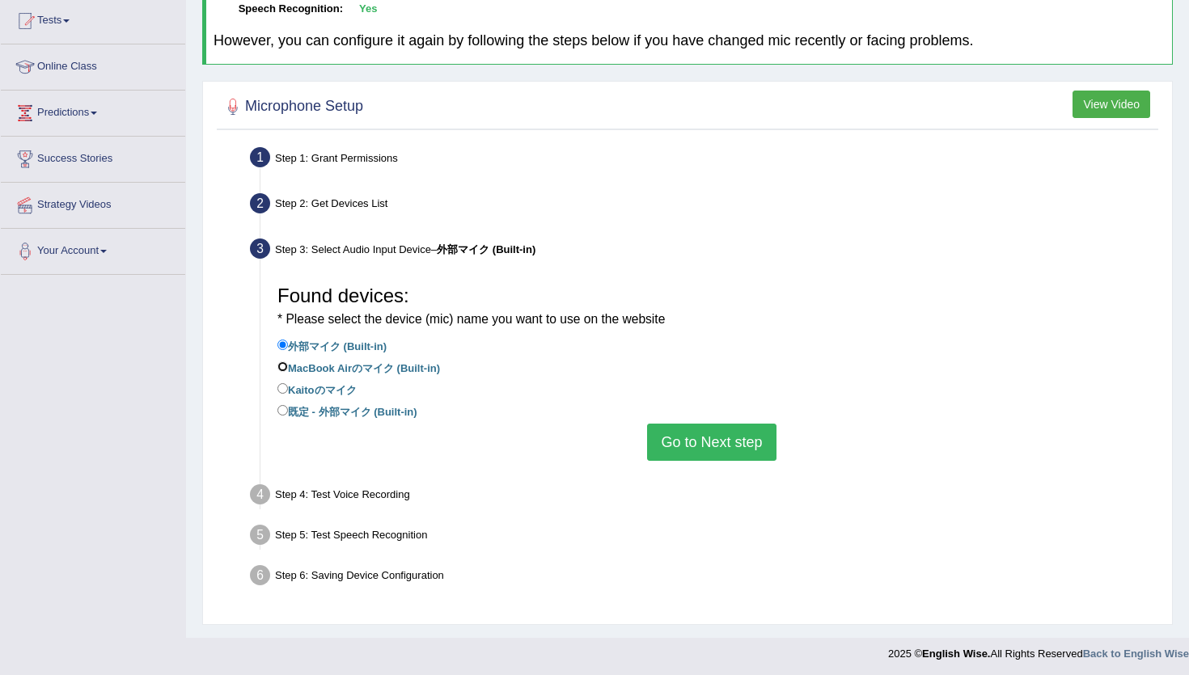
click at [284, 369] on input "MacBook Airのマイク (Built-in)" at bounding box center [282, 366] width 11 height 11
radio input "true"
click at [724, 446] on button "Go to Next step" at bounding box center [711, 442] width 129 height 37
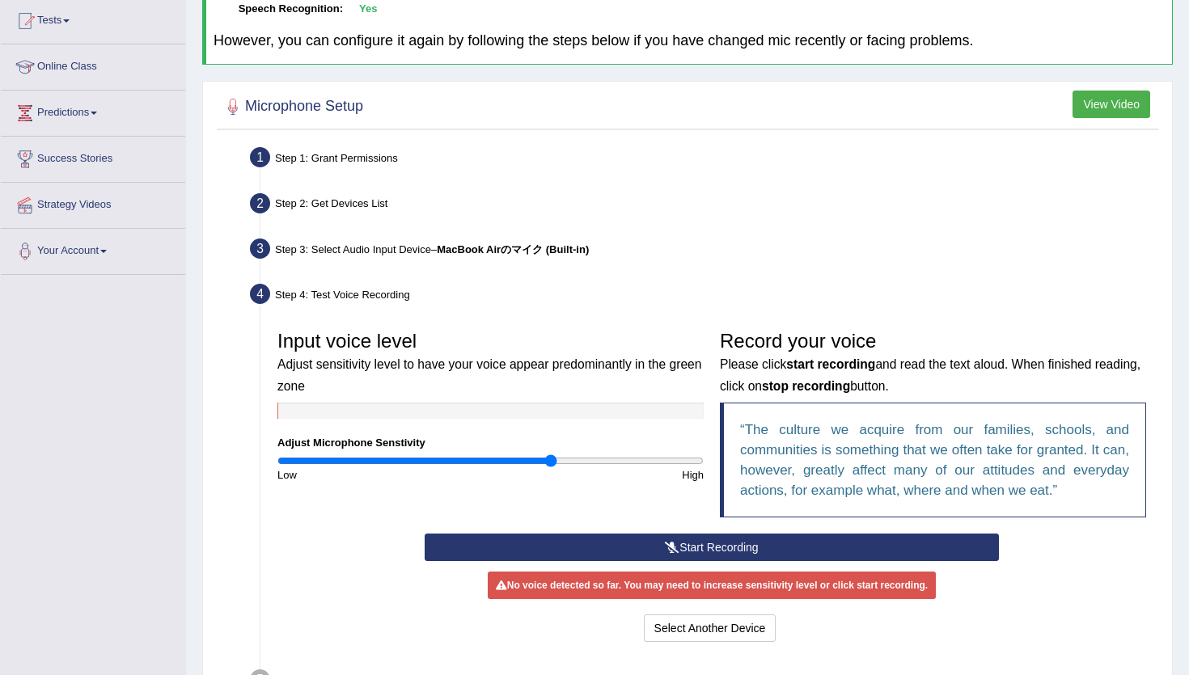
drag, startPoint x: 582, startPoint y: 461, endPoint x: 555, endPoint y: 461, distance: 27.5
click at [552, 461] on input "range" at bounding box center [490, 460] width 426 height 13
drag, startPoint x: 555, startPoint y: 461, endPoint x: 564, endPoint y: 462, distance: 8.9
click at [564, 462] on input "range" at bounding box center [490, 460] width 426 height 13
drag, startPoint x: 564, startPoint y: 462, endPoint x: 574, endPoint y: 464, distance: 10.8
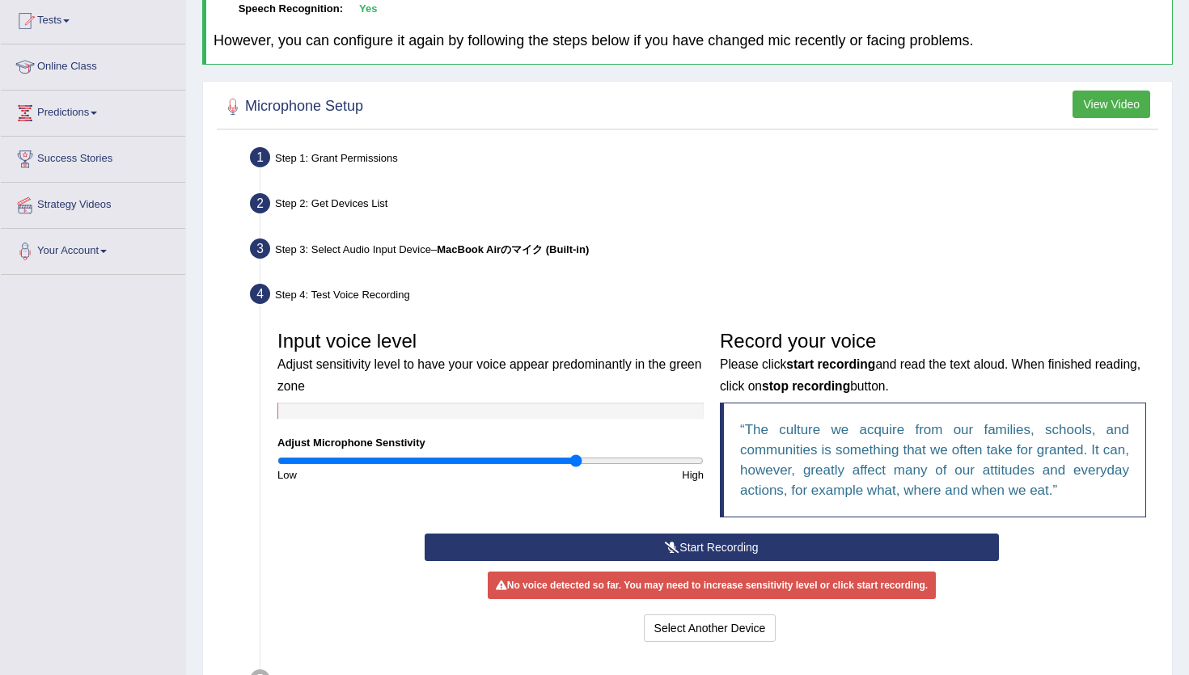
type input "1.42"
click at [574, 464] on input "range" at bounding box center [490, 460] width 426 height 13
click at [581, 543] on button "Start Recording" at bounding box center [711, 547] width 573 height 27
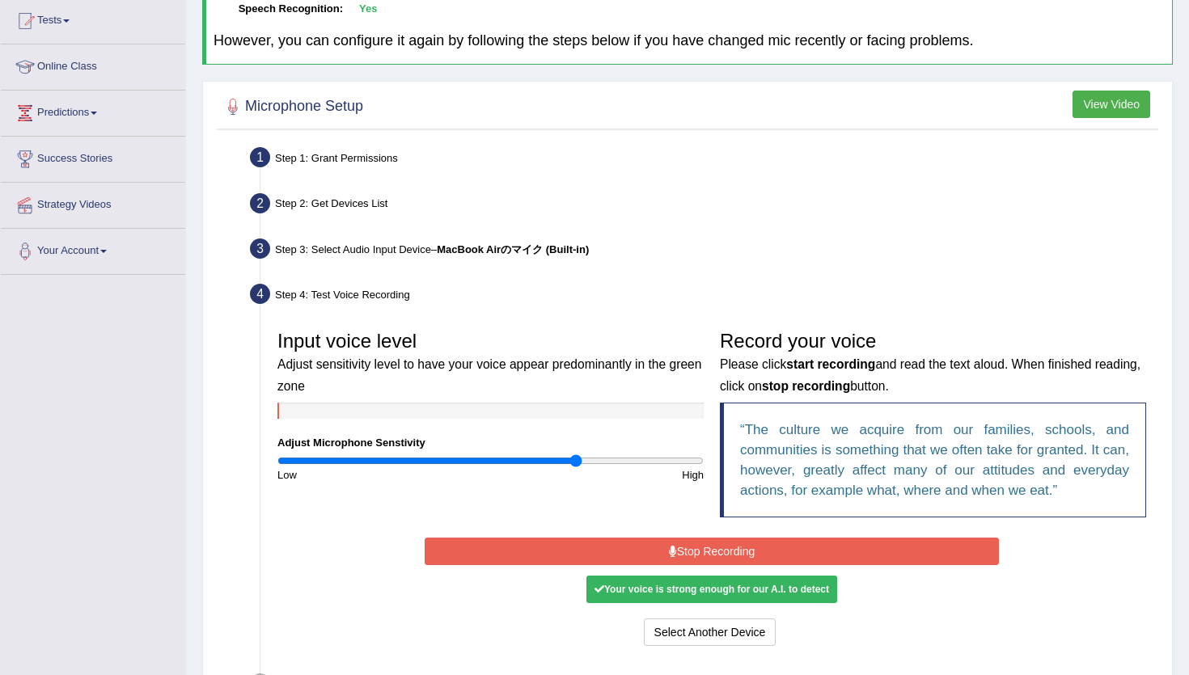
click at [581, 543] on button "Stop Recording" at bounding box center [711, 551] width 573 height 27
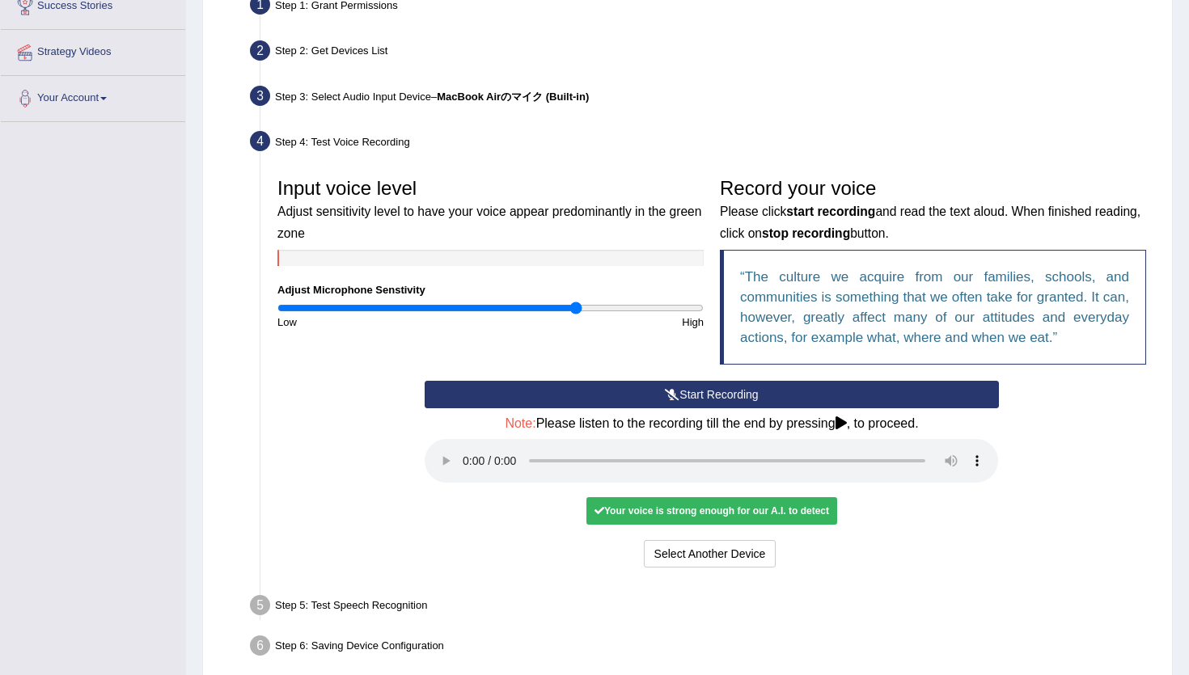
scroll to position [330, 0]
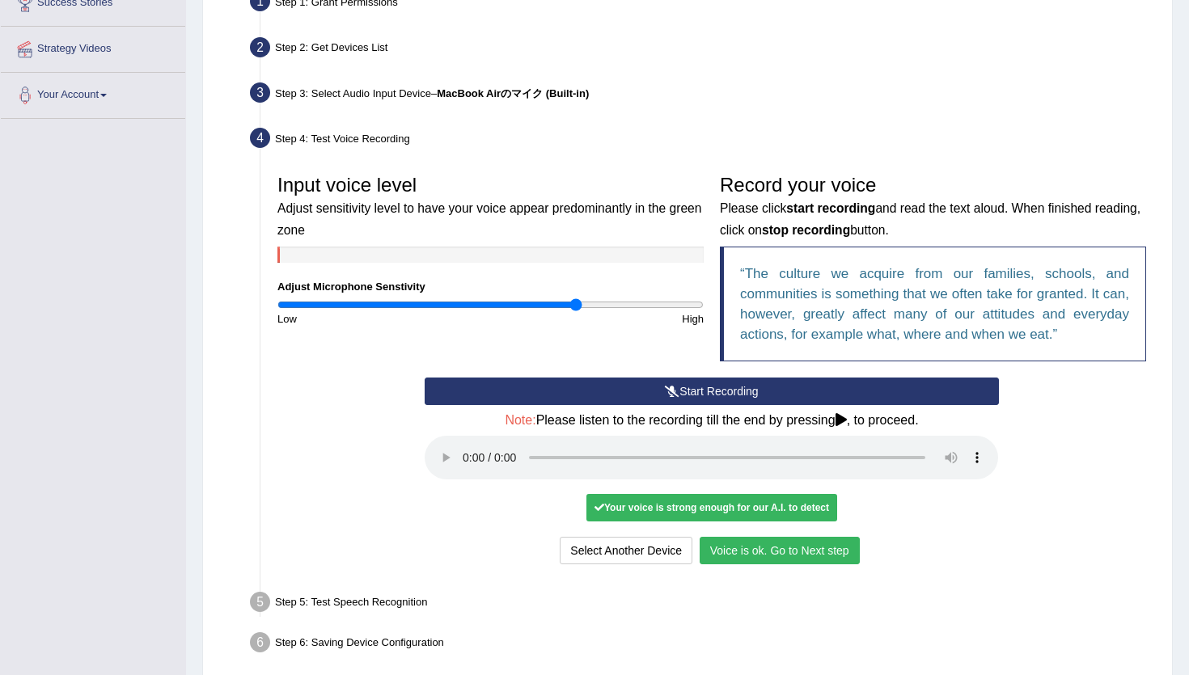
click at [757, 551] on button "Voice is ok. Go to Next step" at bounding box center [779, 550] width 160 height 27
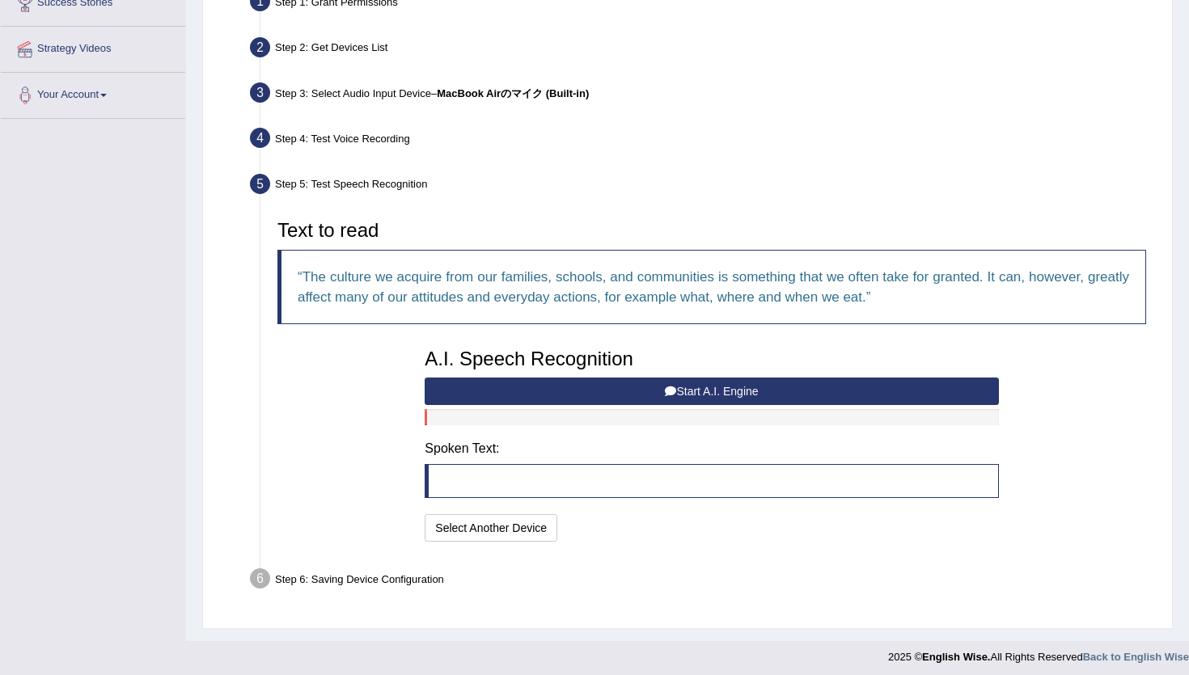
click at [687, 399] on button "Start A.I. Engine" at bounding box center [711, 391] width 573 height 27
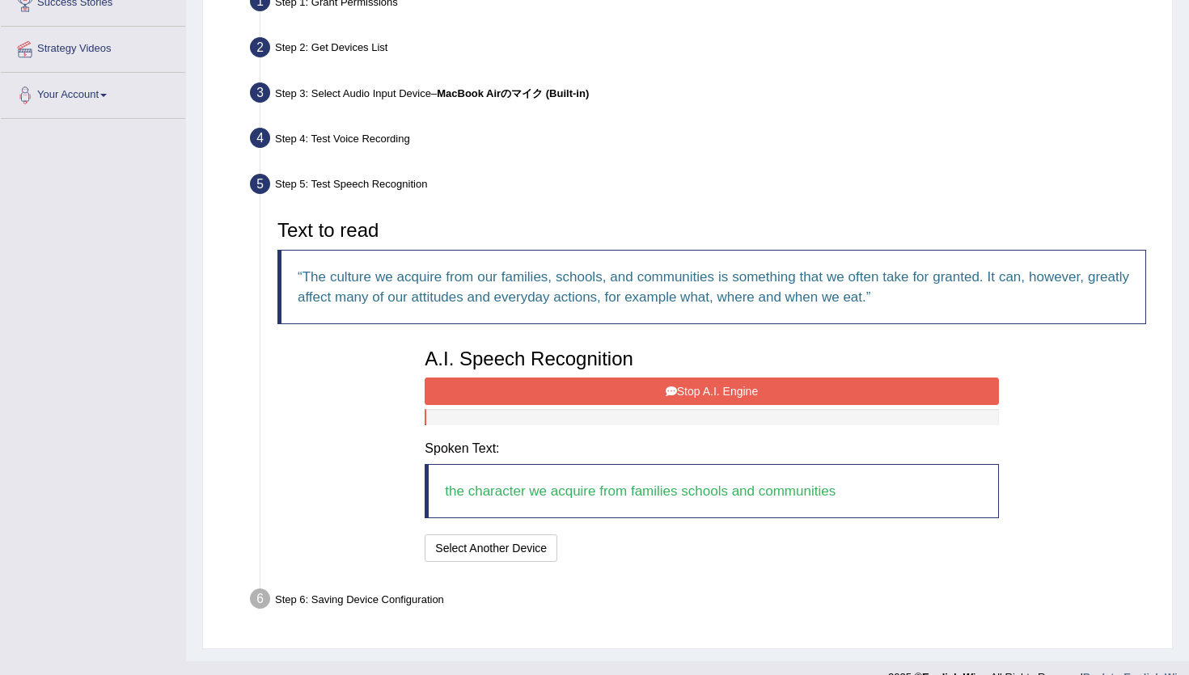
click at [623, 387] on button "Stop A.I. Engine" at bounding box center [711, 391] width 573 height 27
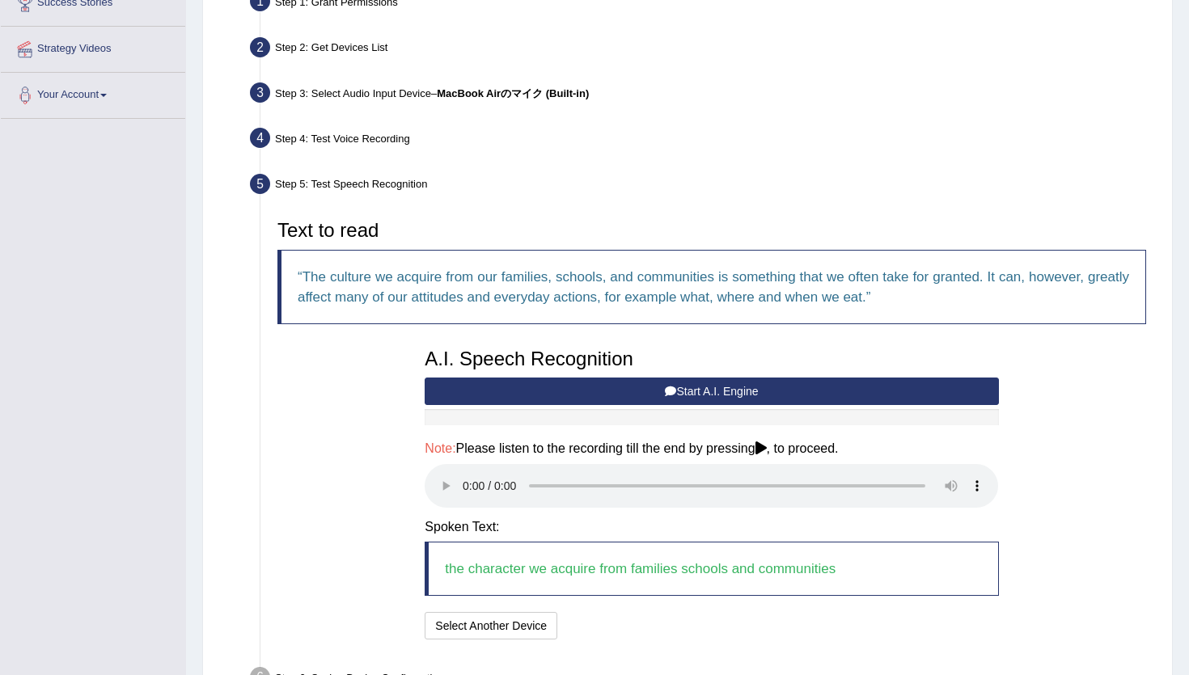
scroll to position [434, 0]
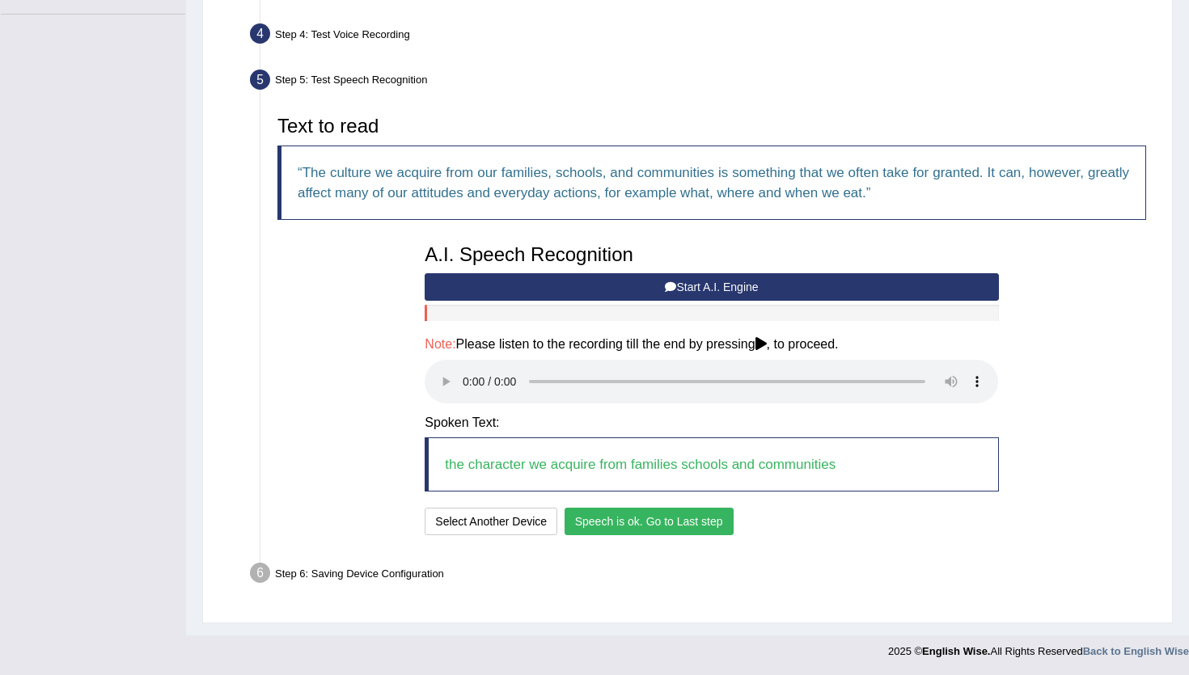
click at [666, 518] on button "Speech is ok. Go to Last step" at bounding box center [648, 521] width 169 height 27
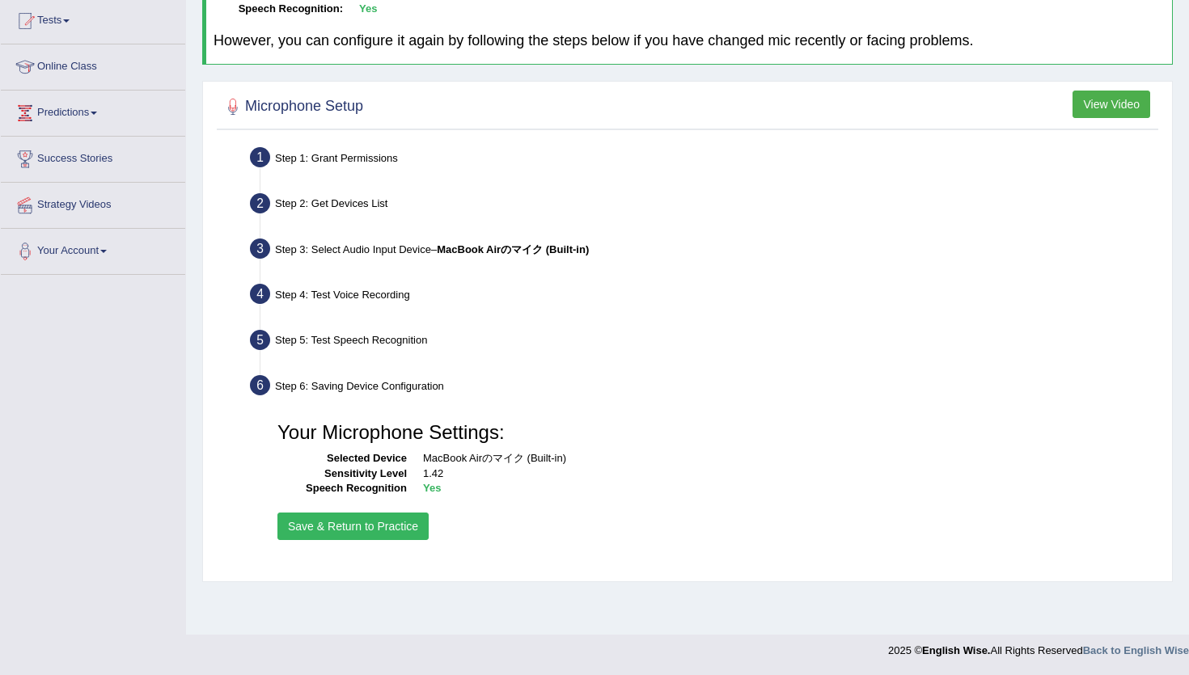
scroll to position [0, 0]
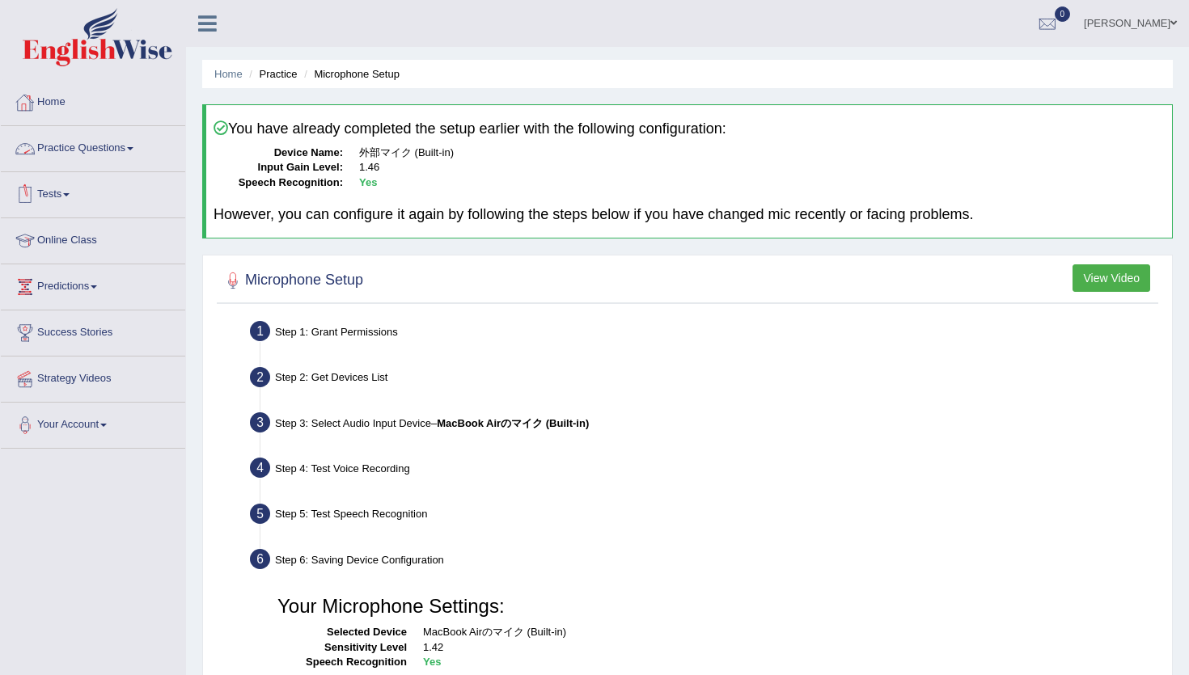
click at [64, 162] on link "Practice Questions" at bounding box center [93, 146] width 184 height 40
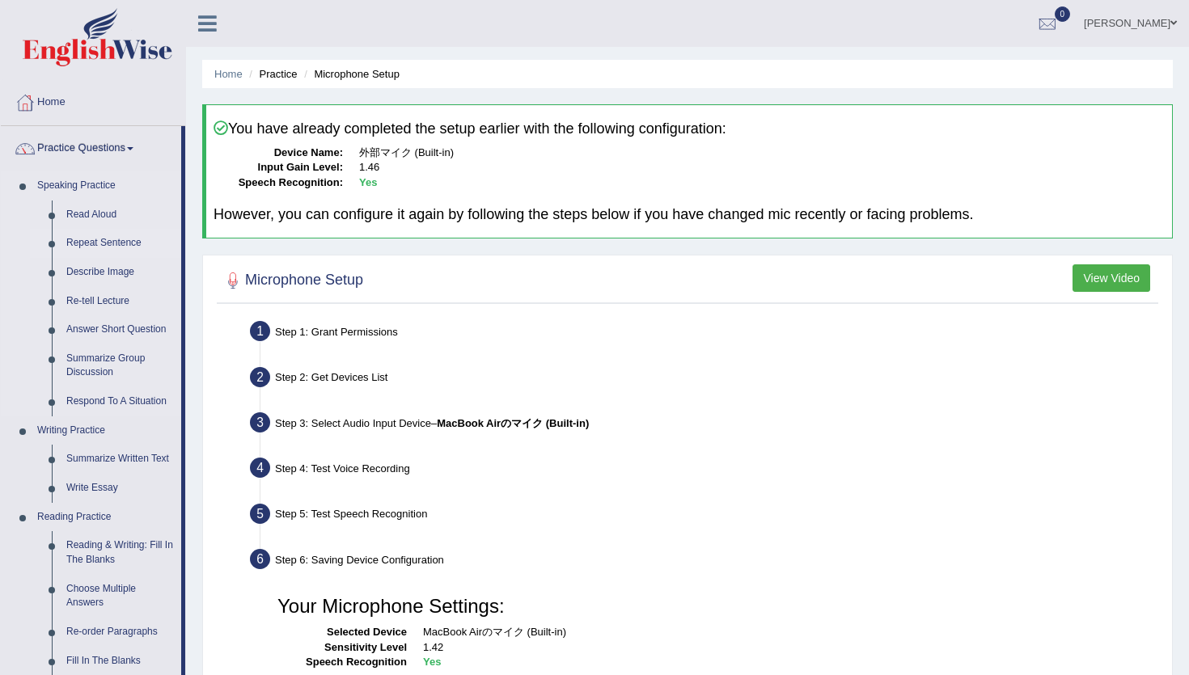
click at [76, 244] on link "Repeat Sentence" at bounding box center [120, 243] width 122 height 29
click at [82, 243] on link "Repeat Sentence" at bounding box center [120, 243] width 122 height 29
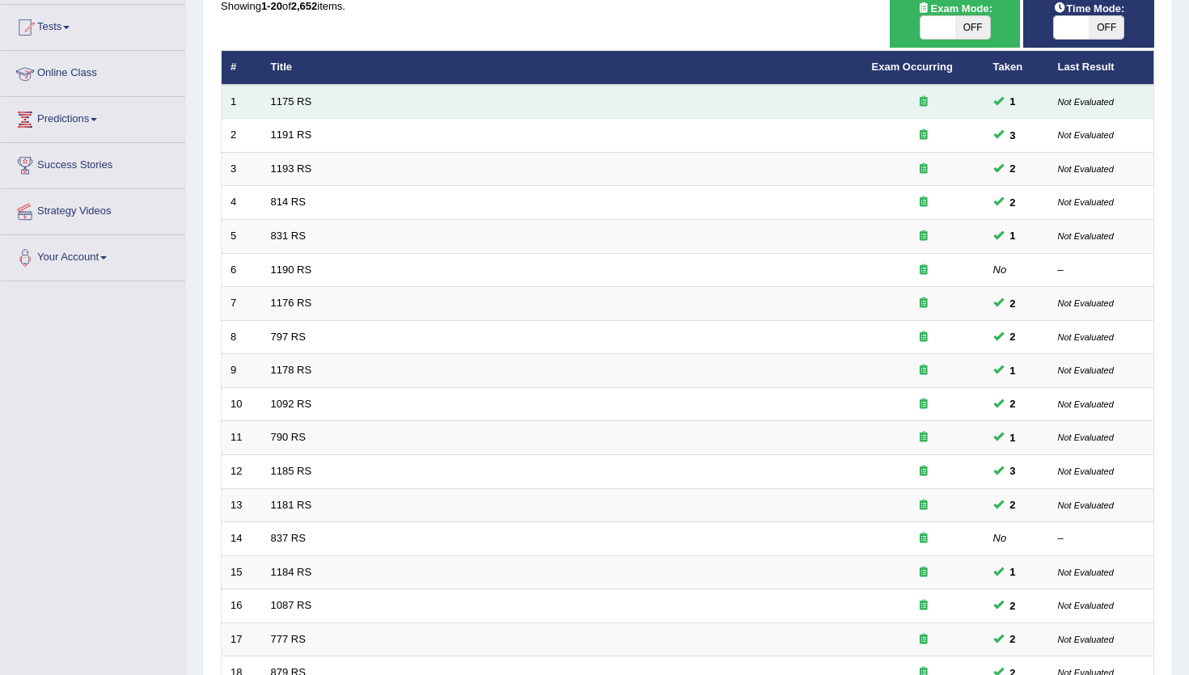
scroll to position [395, 0]
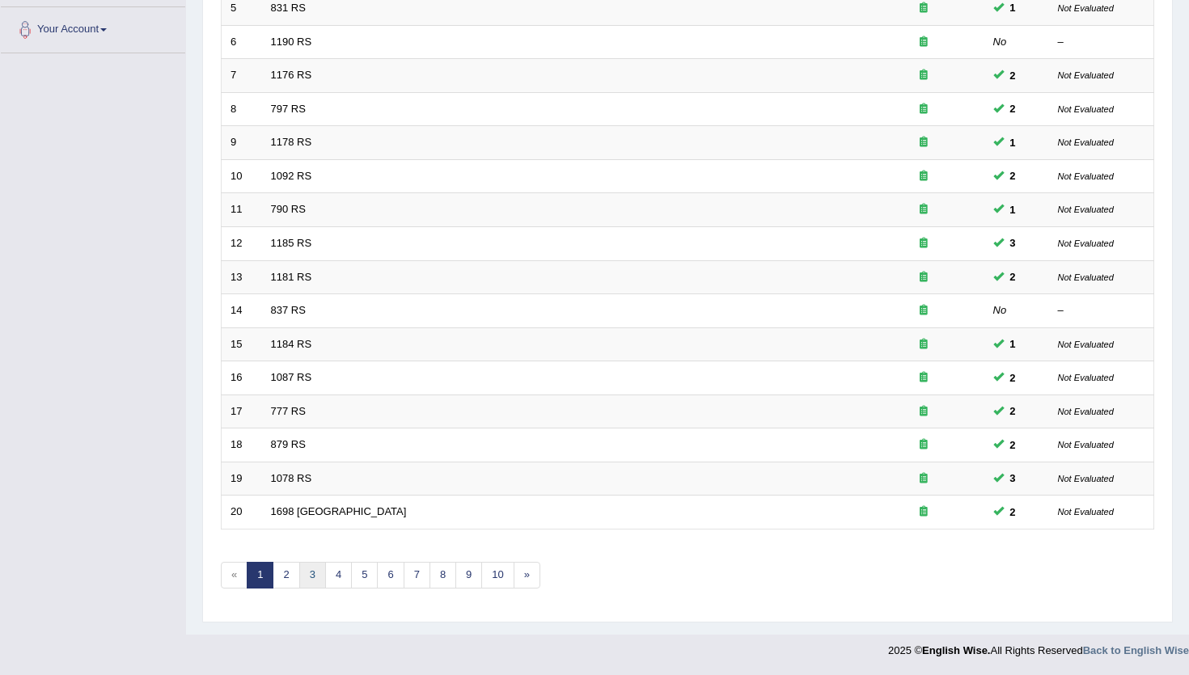
click at [310, 575] on link "3" at bounding box center [312, 575] width 27 height 27
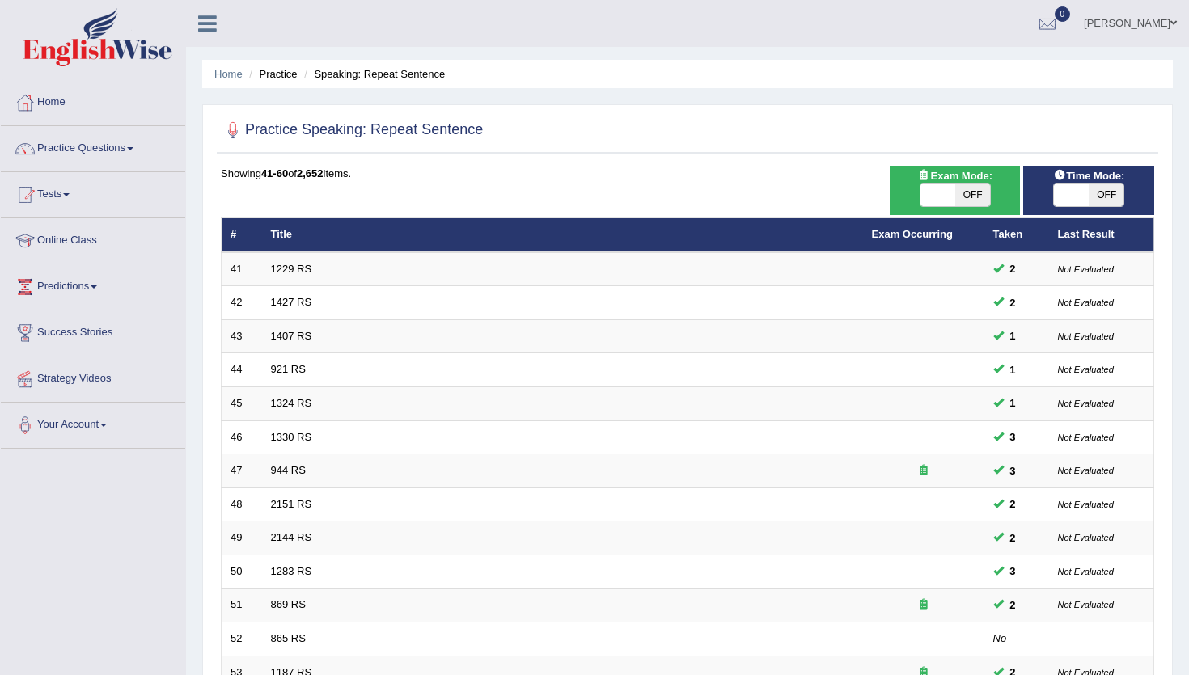
scroll to position [395, 0]
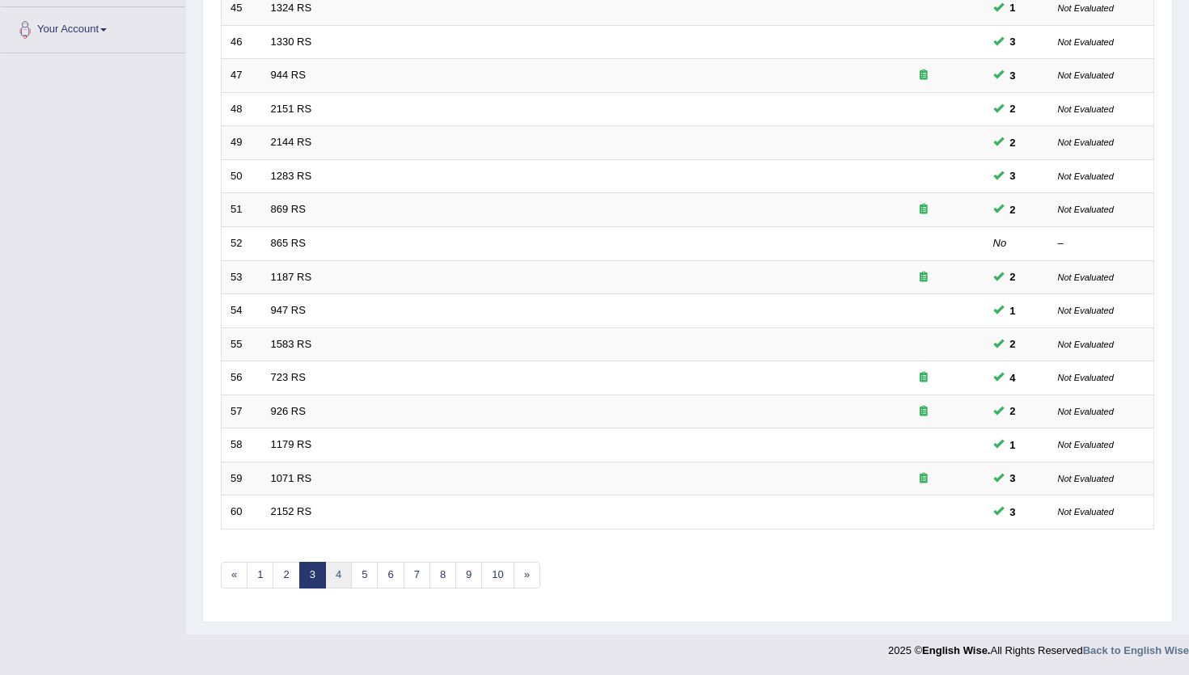
click at [336, 584] on link "4" at bounding box center [338, 575] width 27 height 27
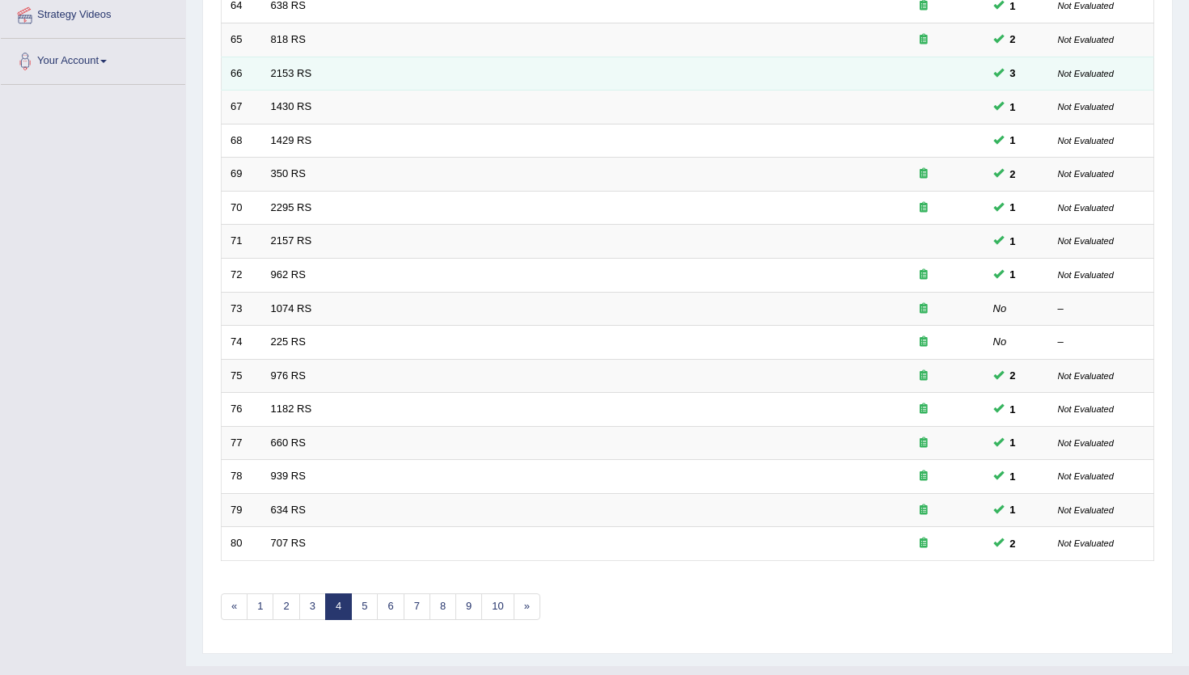
scroll to position [395, 0]
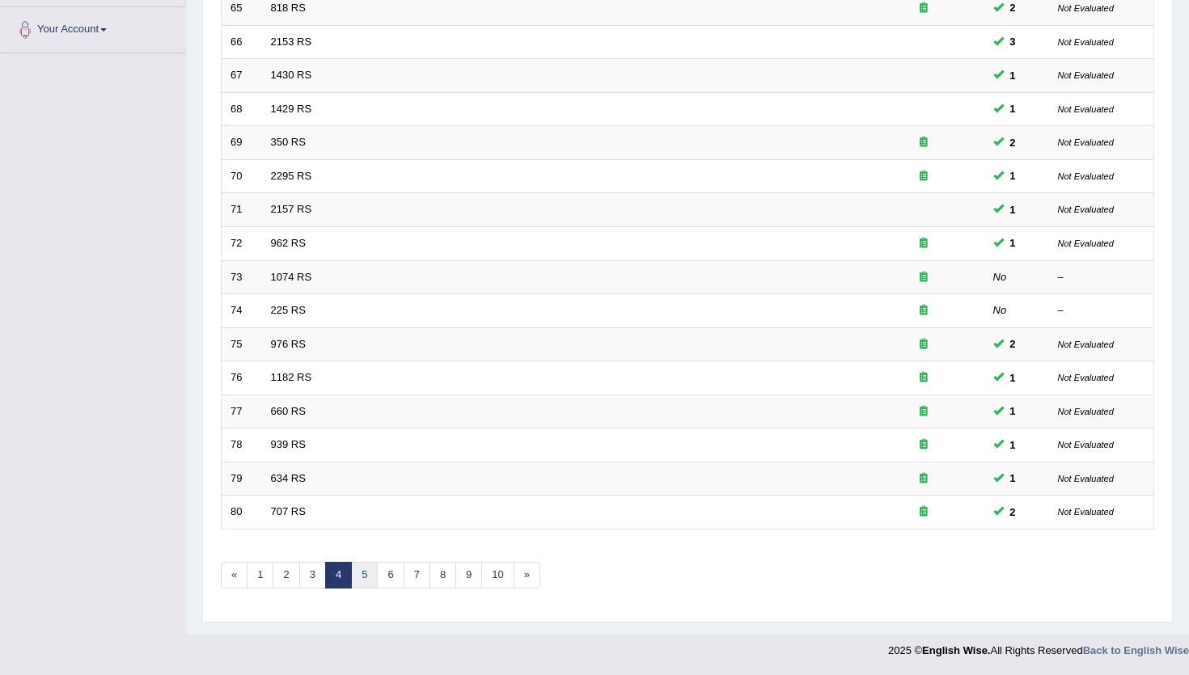
click at [365, 577] on link "5" at bounding box center [364, 575] width 27 height 27
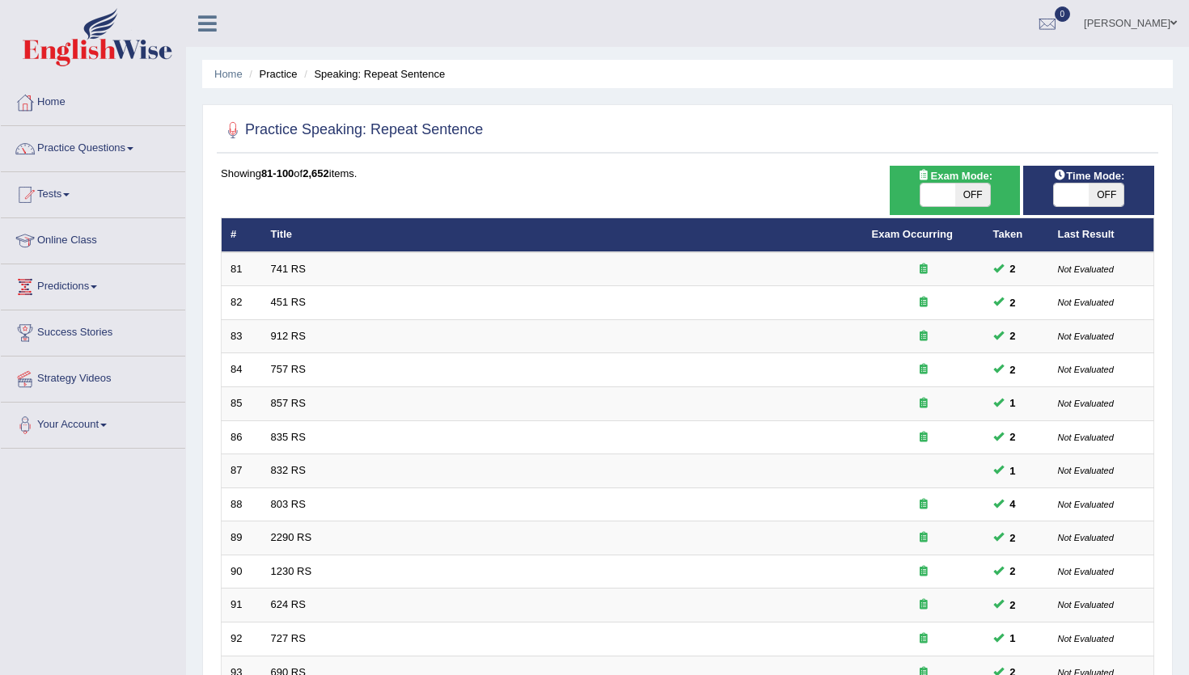
scroll to position [395, 0]
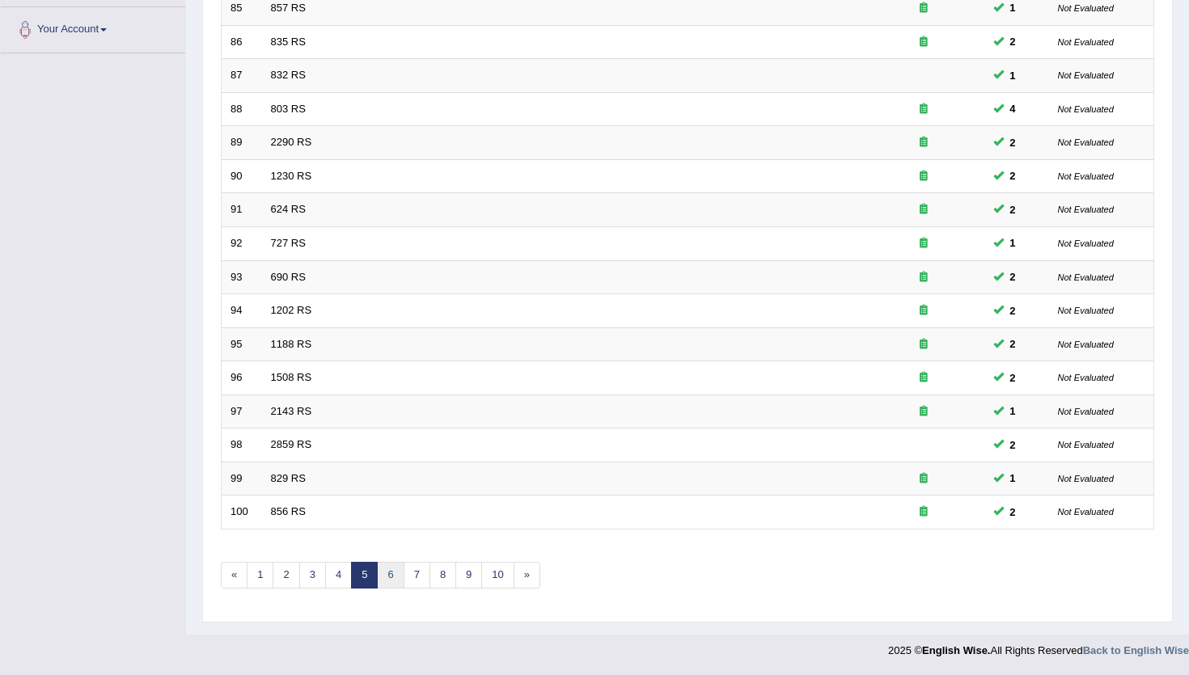
click at [379, 578] on link "6" at bounding box center [390, 575] width 27 height 27
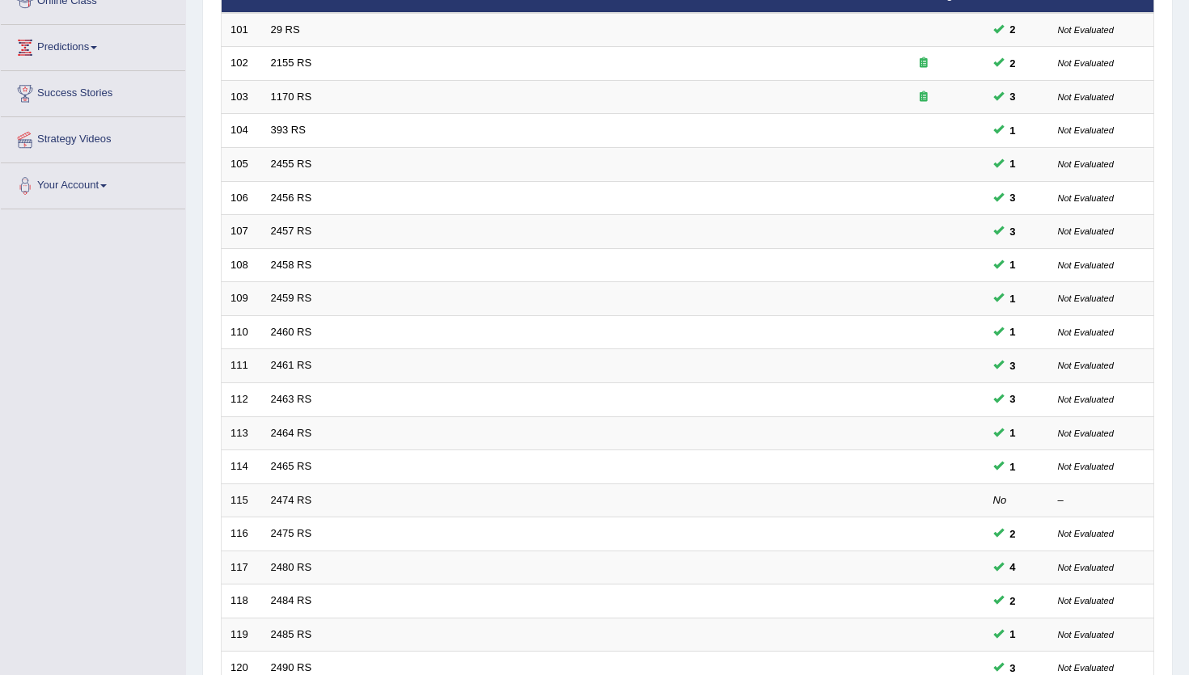
scroll to position [395, 0]
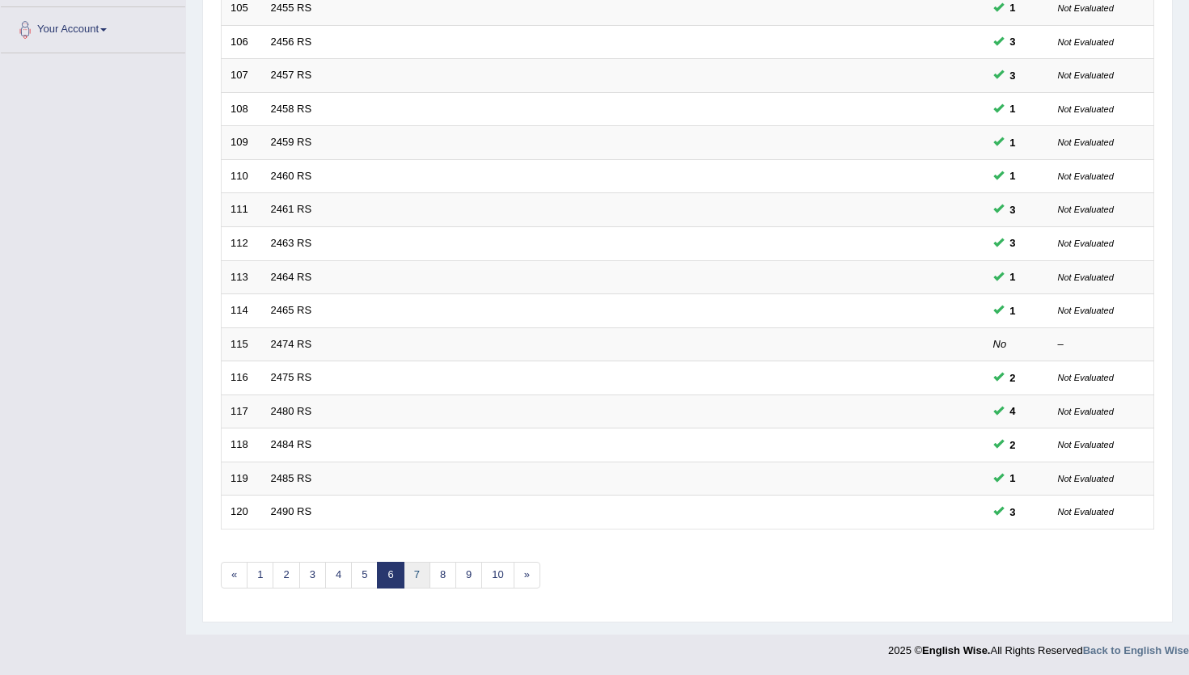
click at [409, 576] on link "7" at bounding box center [416, 575] width 27 height 27
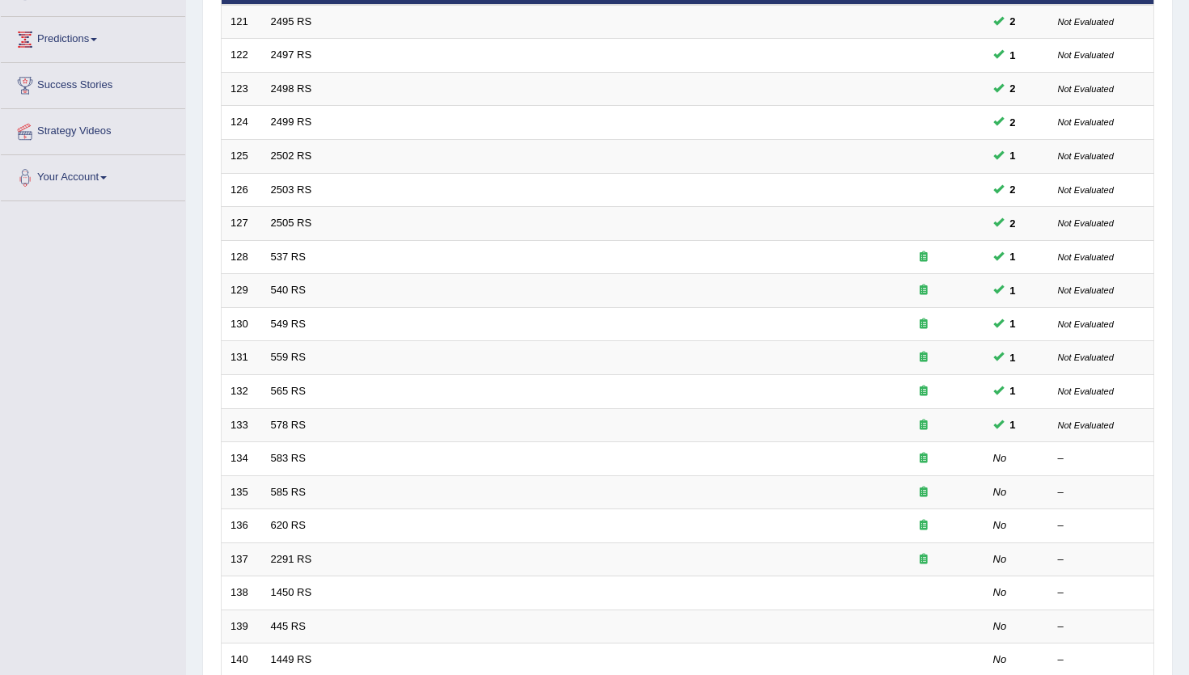
scroll to position [395, 0]
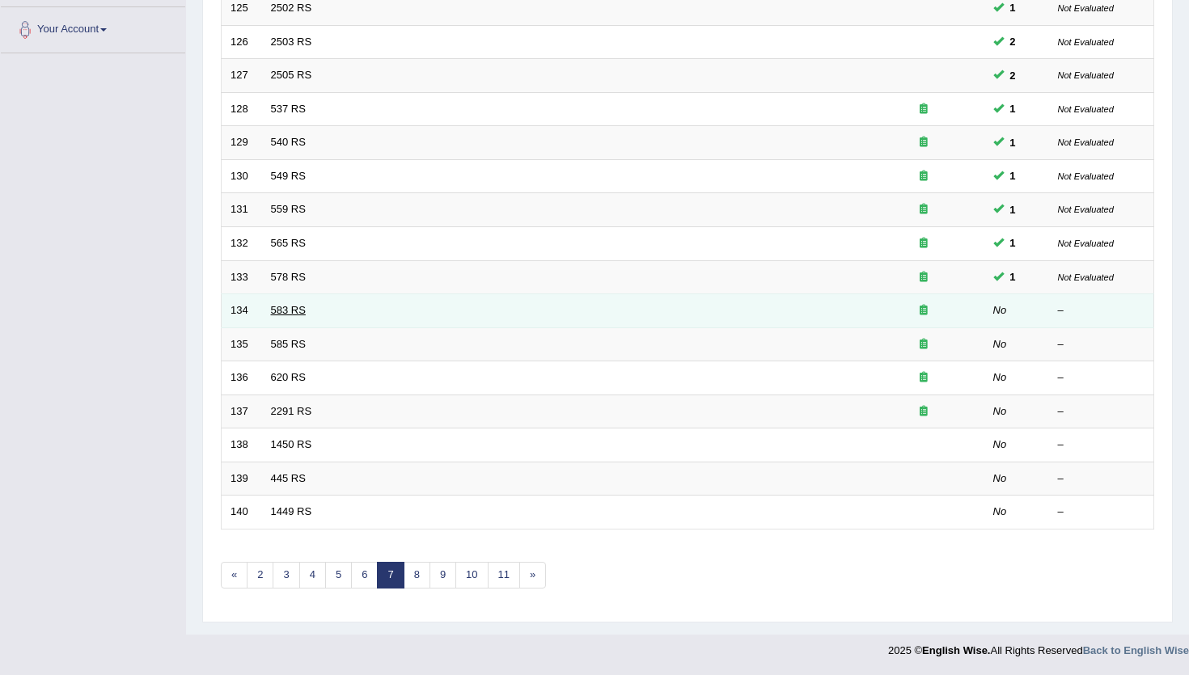
click at [284, 306] on link "583 RS" at bounding box center [288, 310] width 35 height 12
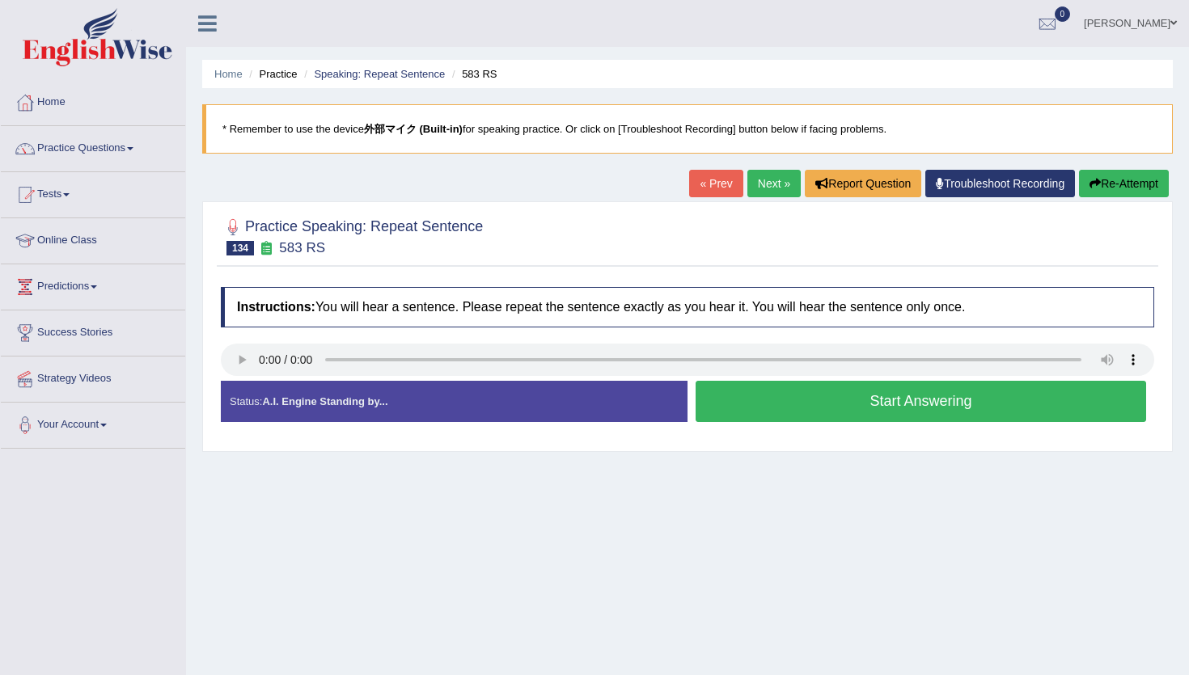
click at [801, 396] on button "Start Answering" at bounding box center [920, 401] width 450 height 41
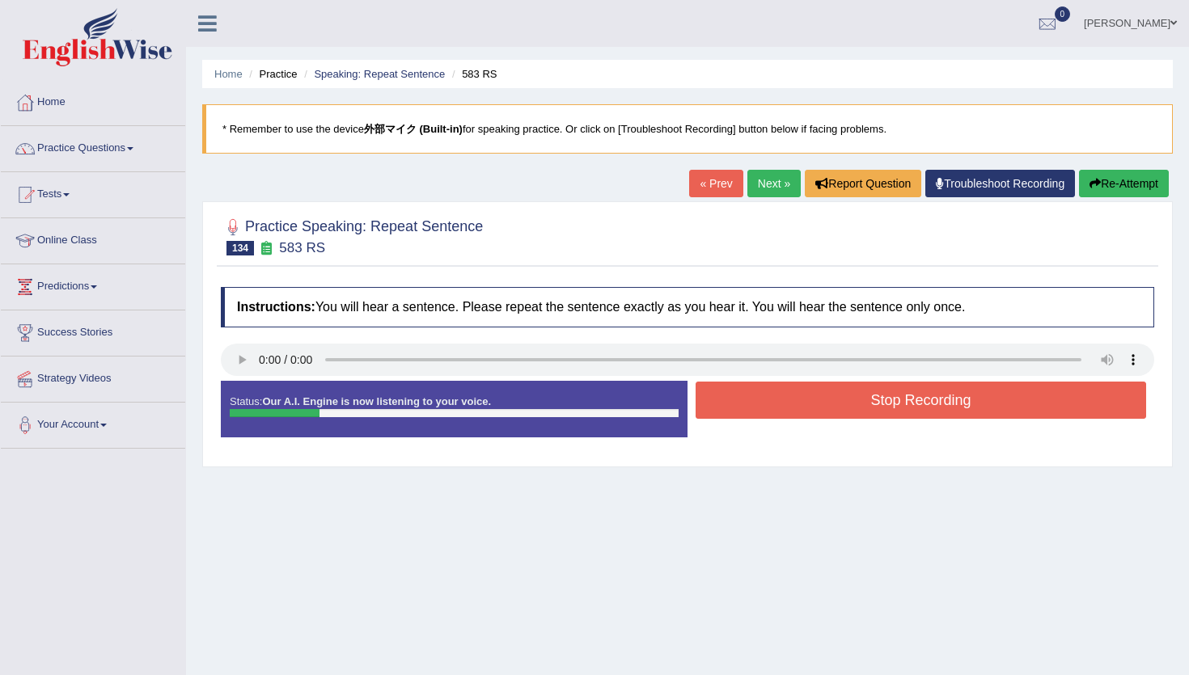
click at [801, 396] on button "Stop Recording" at bounding box center [920, 400] width 450 height 37
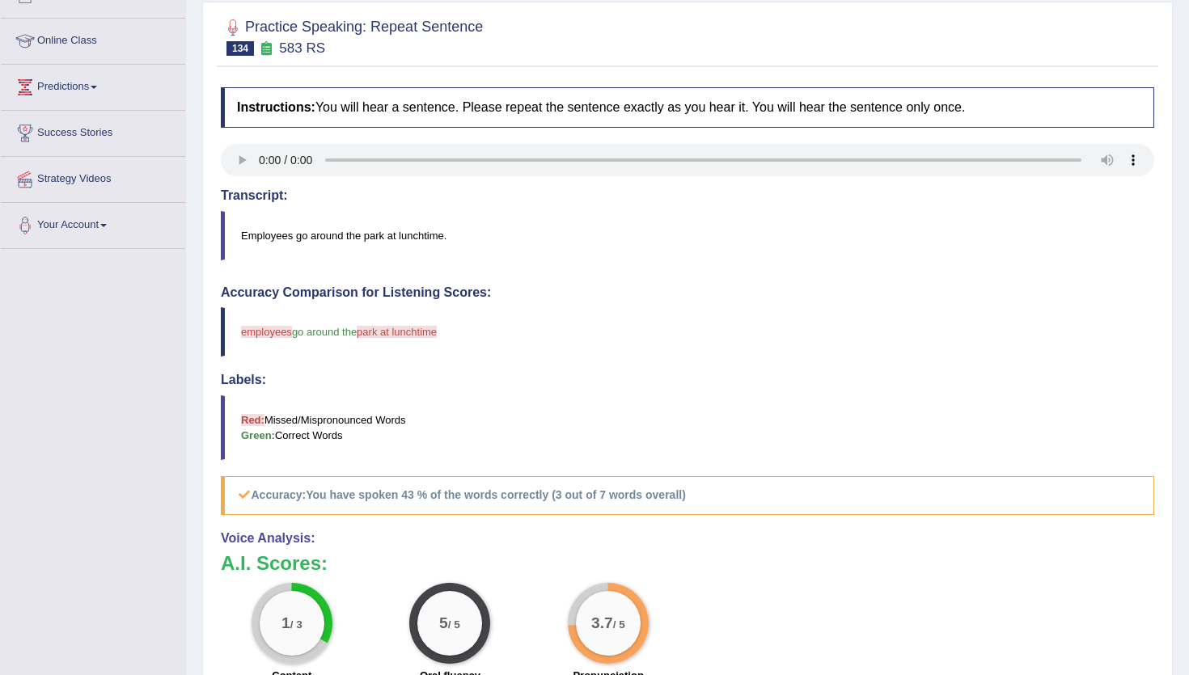
scroll to position [77, 0]
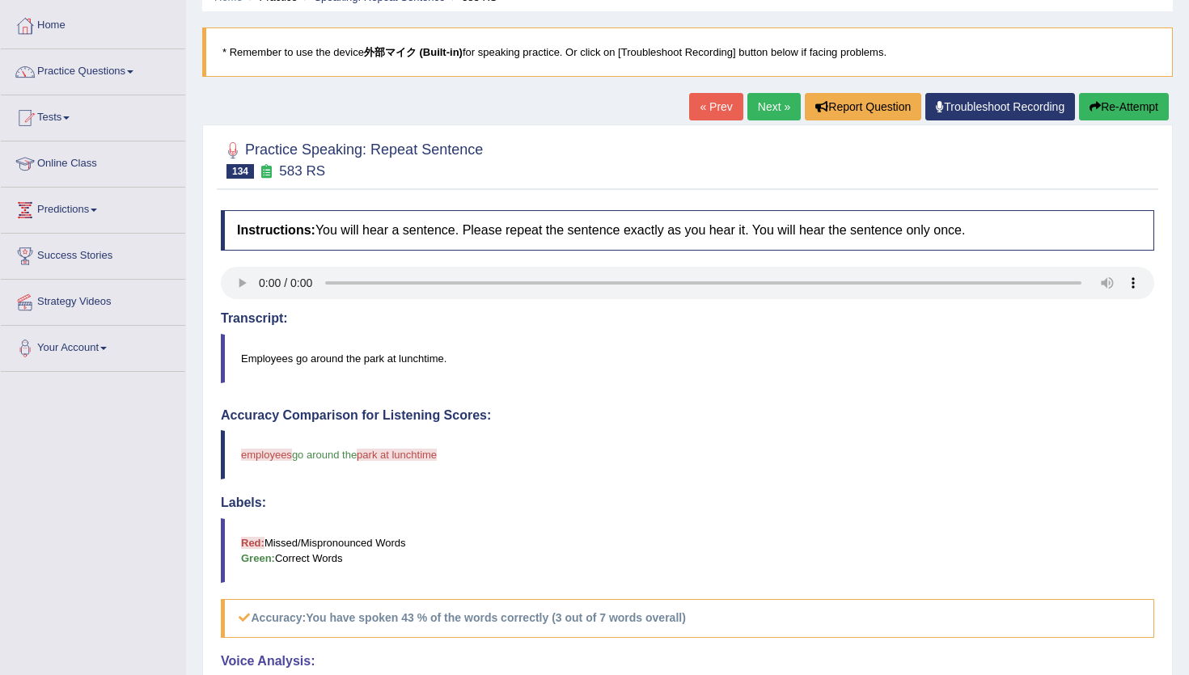
click at [1117, 102] on button "Re-Attempt" at bounding box center [1124, 106] width 90 height 27
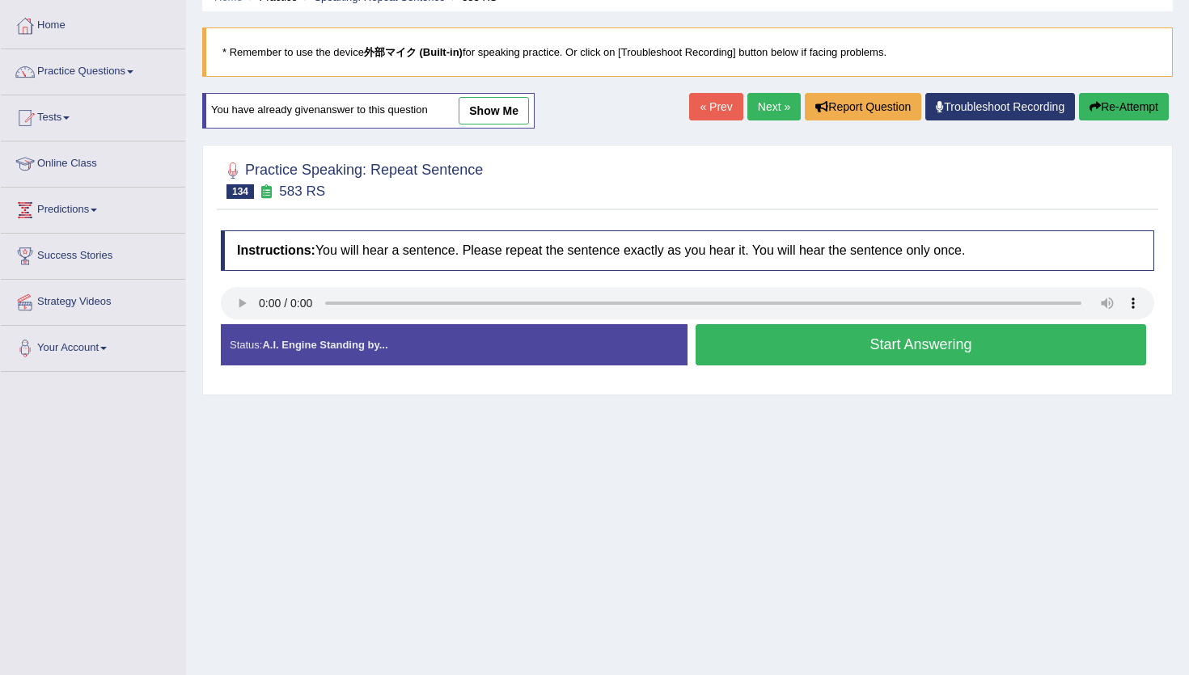
click at [735, 347] on button "Start Answering" at bounding box center [920, 344] width 450 height 41
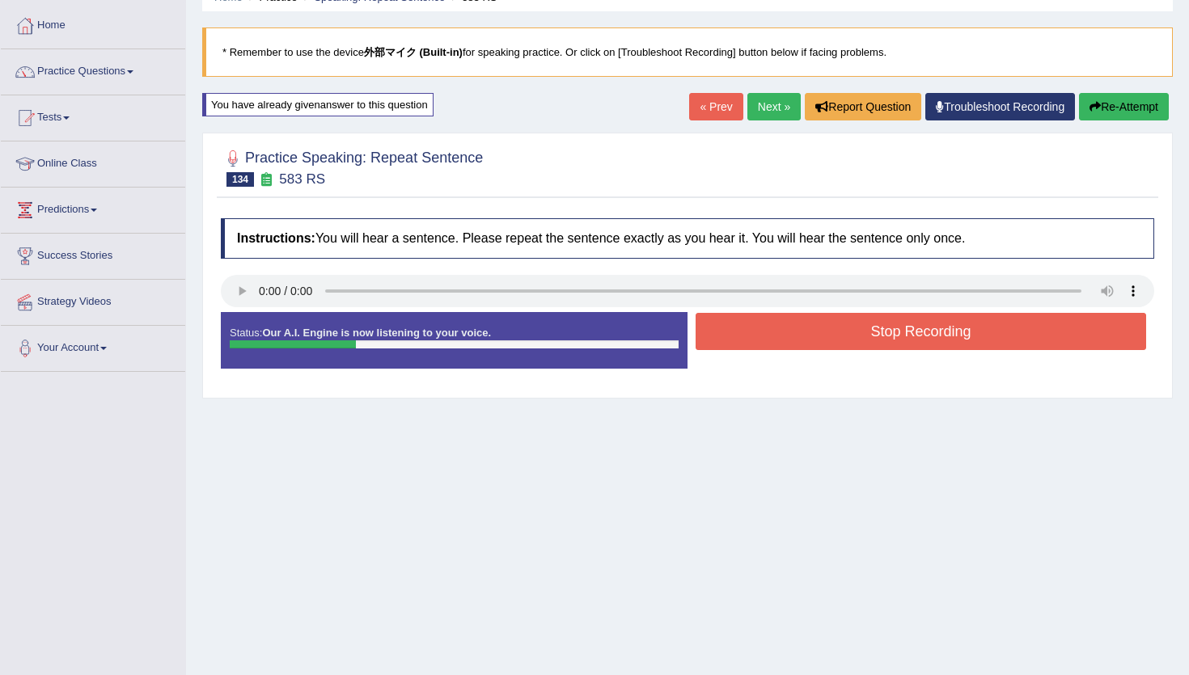
click at [1117, 114] on button "Re-Attempt" at bounding box center [1124, 106] width 90 height 27
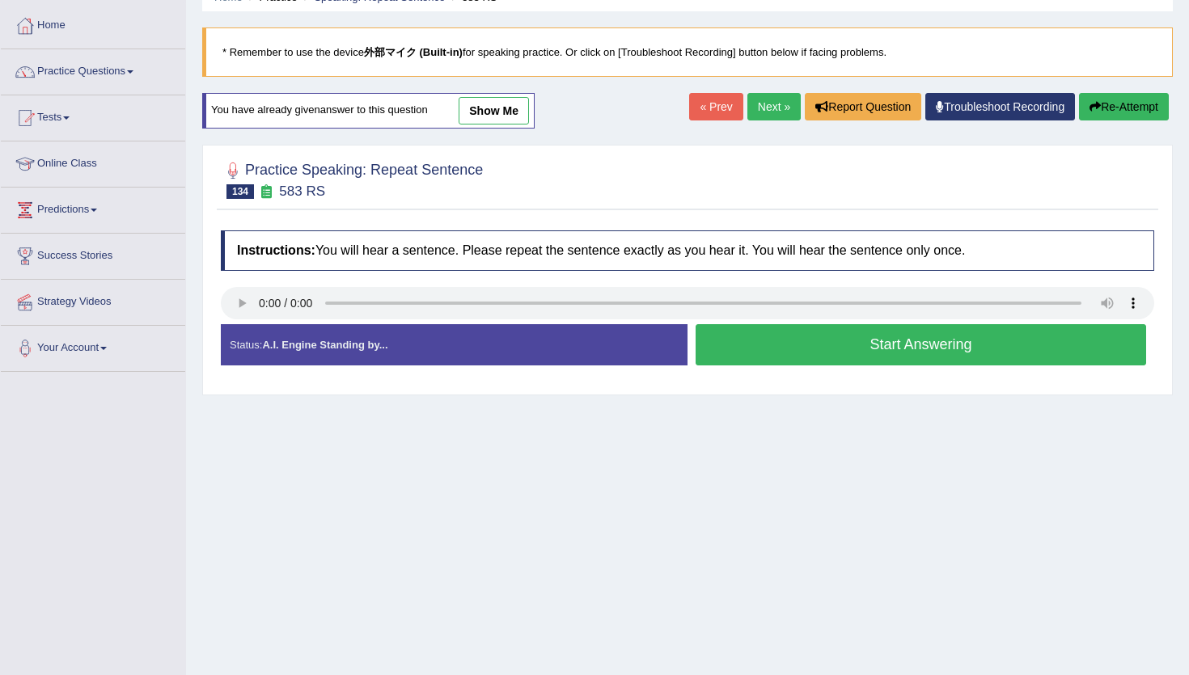
click at [786, 340] on button "Start Answering" at bounding box center [920, 344] width 450 height 41
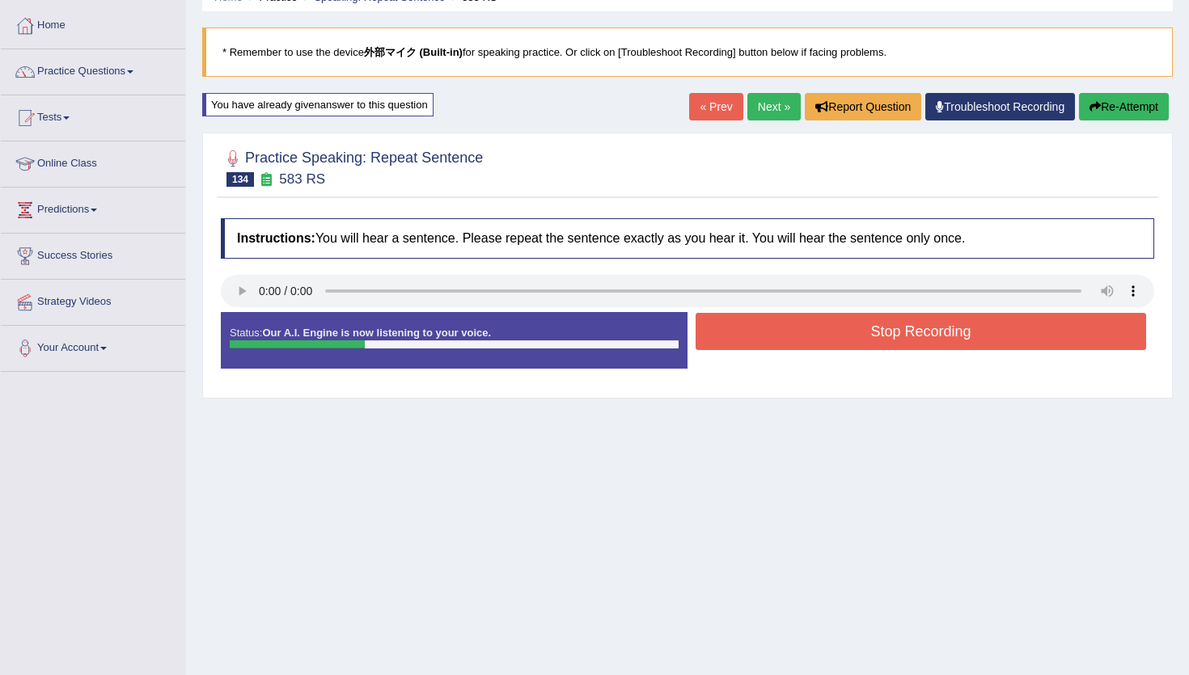
click at [786, 340] on button "Stop Recording" at bounding box center [920, 331] width 450 height 37
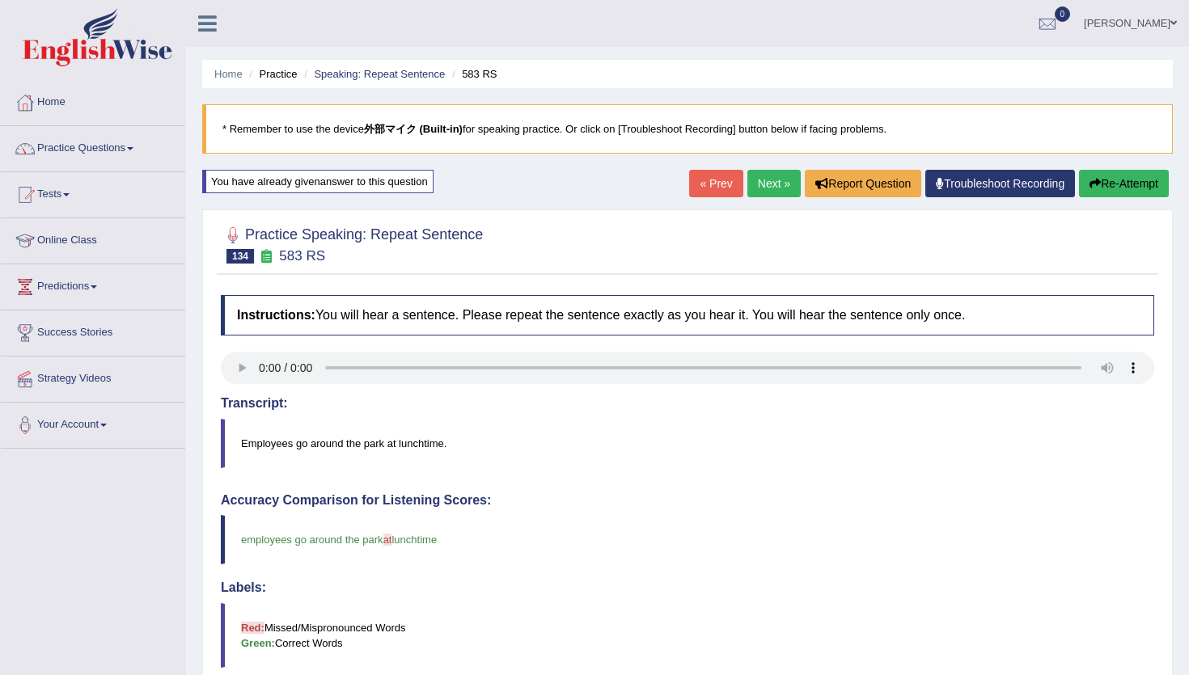
click at [776, 181] on link "Next »" at bounding box center [773, 183] width 53 height 27
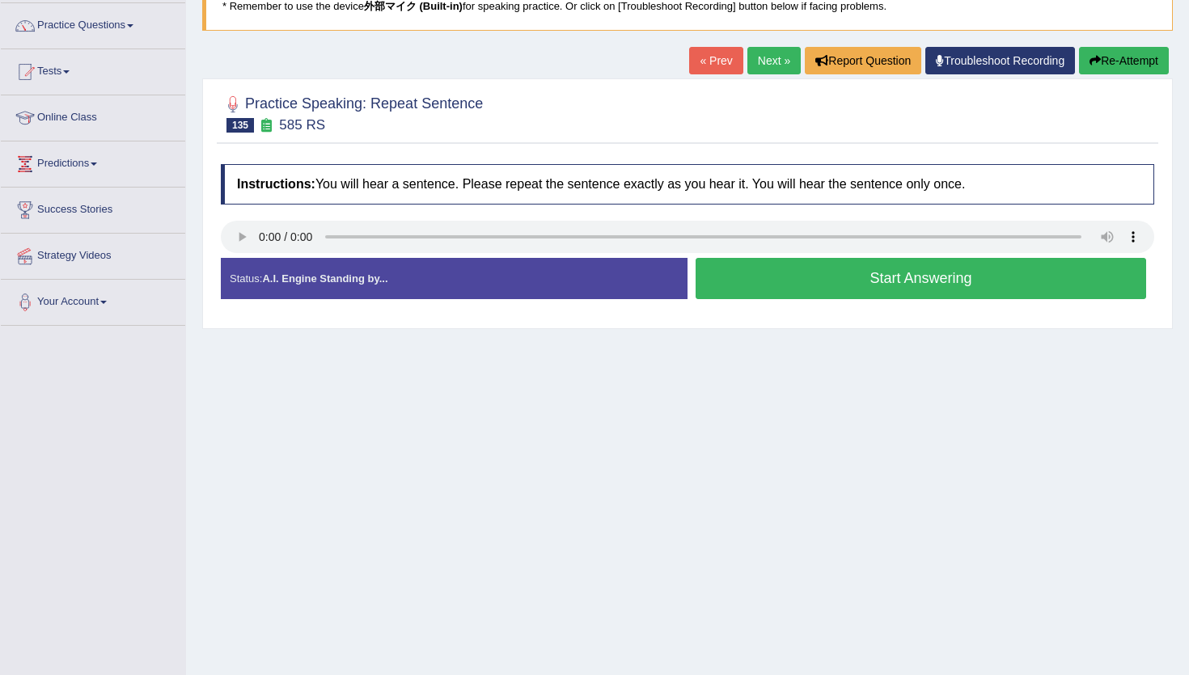
scroll to position [143, 0]
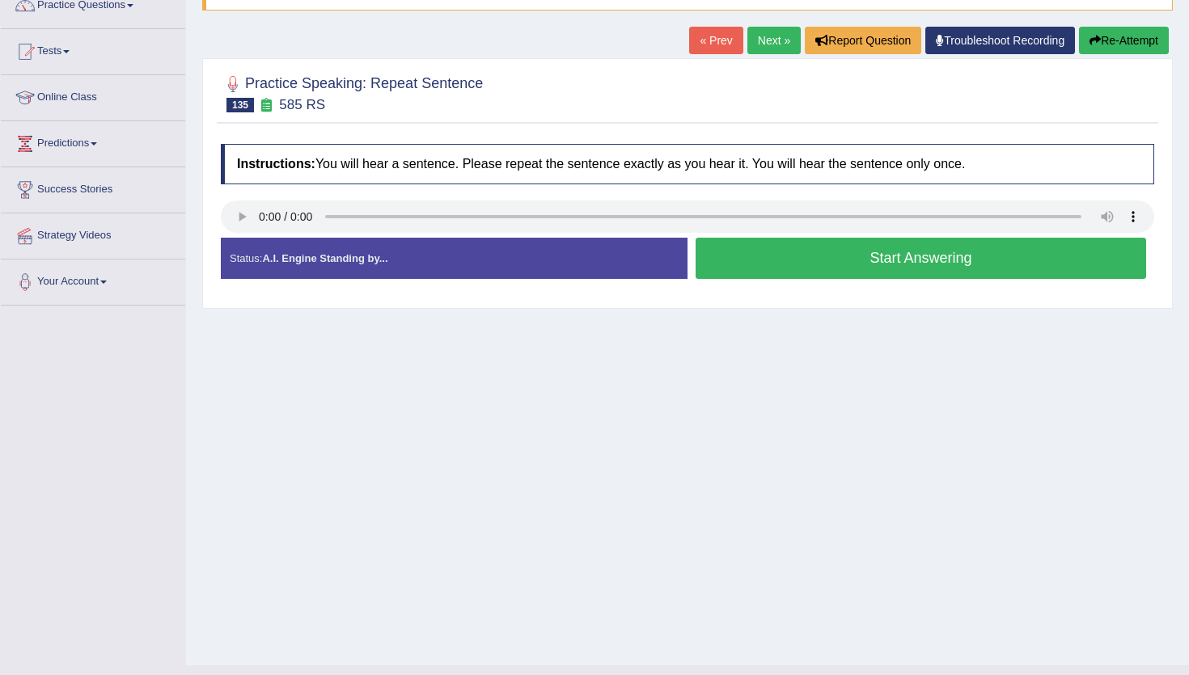
click at [747, 256] on button "Start Answering" at bounding box center [920, 258] width 450 height 41
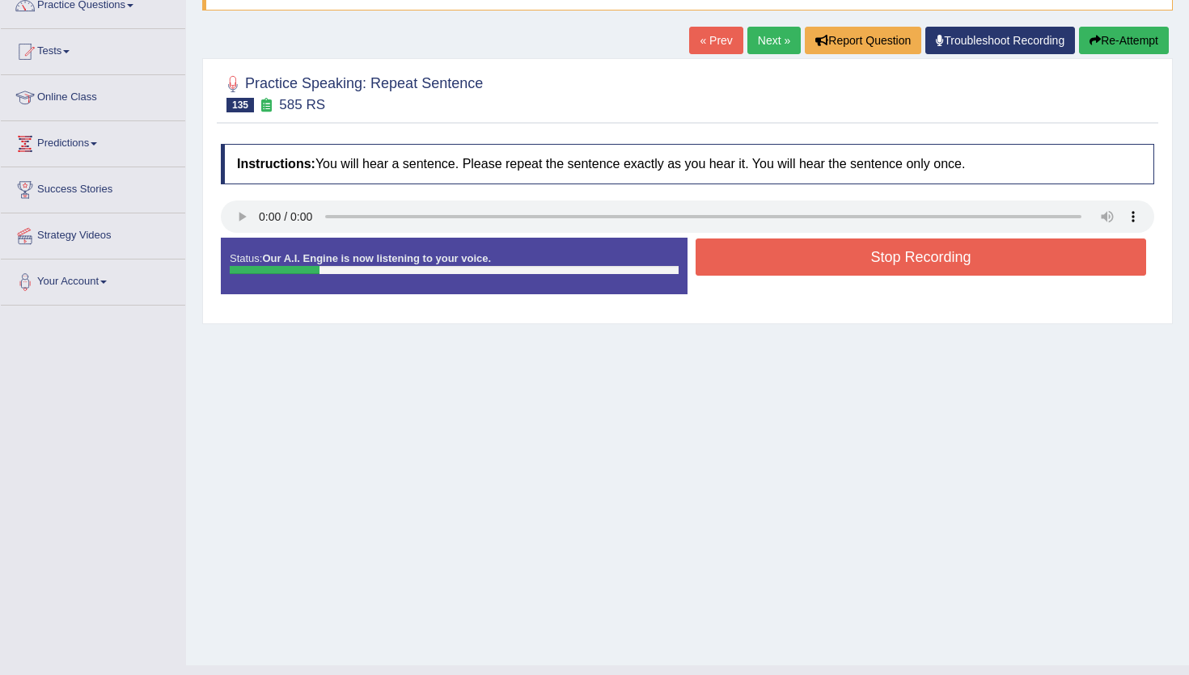
click at [747, 256] on button "Stop Recording" at bounding box center [920, 257] width 450 height 37
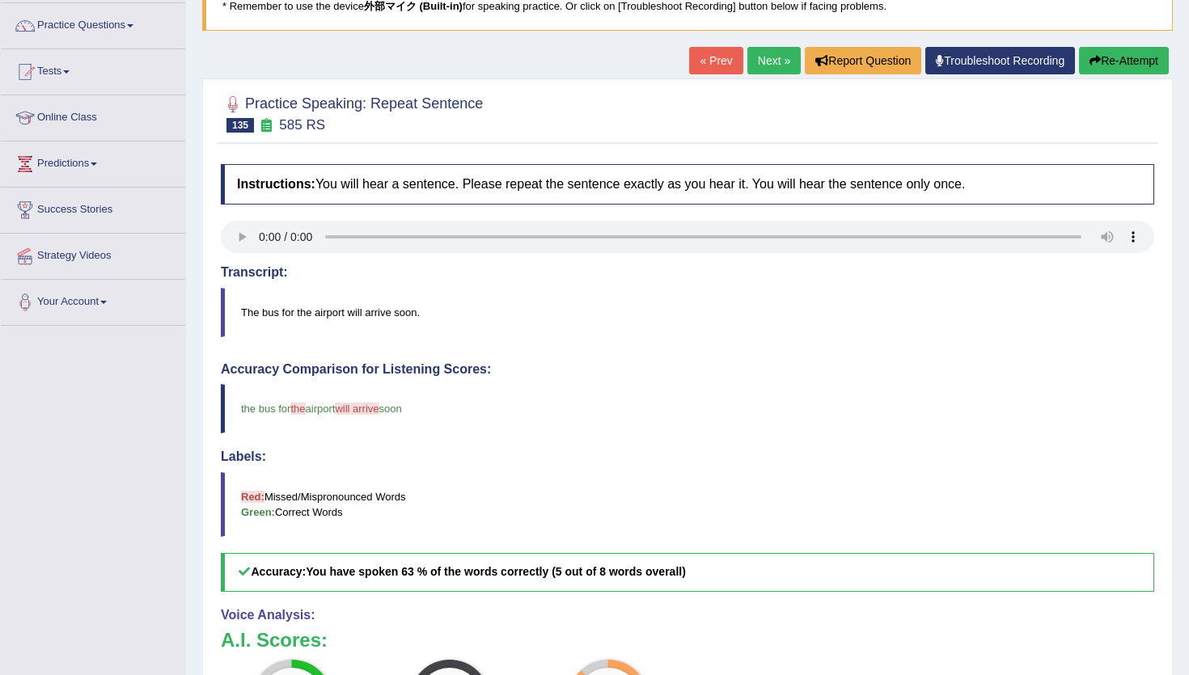
scroll to position [119, 0]
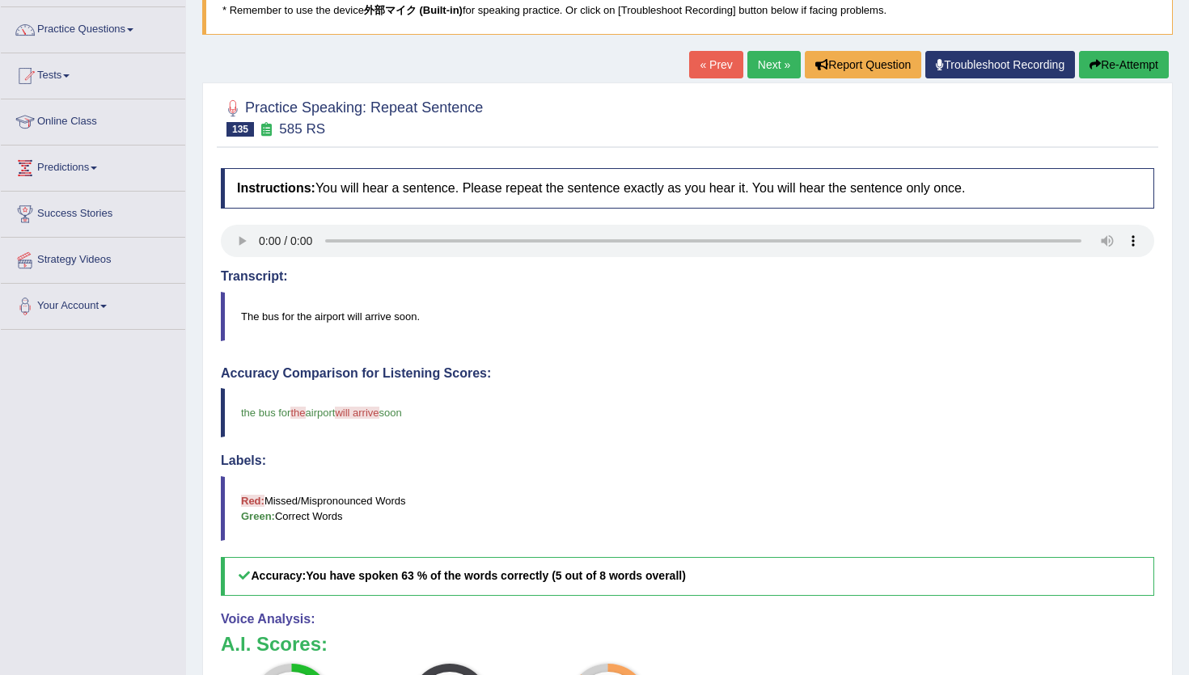
click at [758, 70] on link "Next »" at bounding box center [773, 64] width 53 height 27
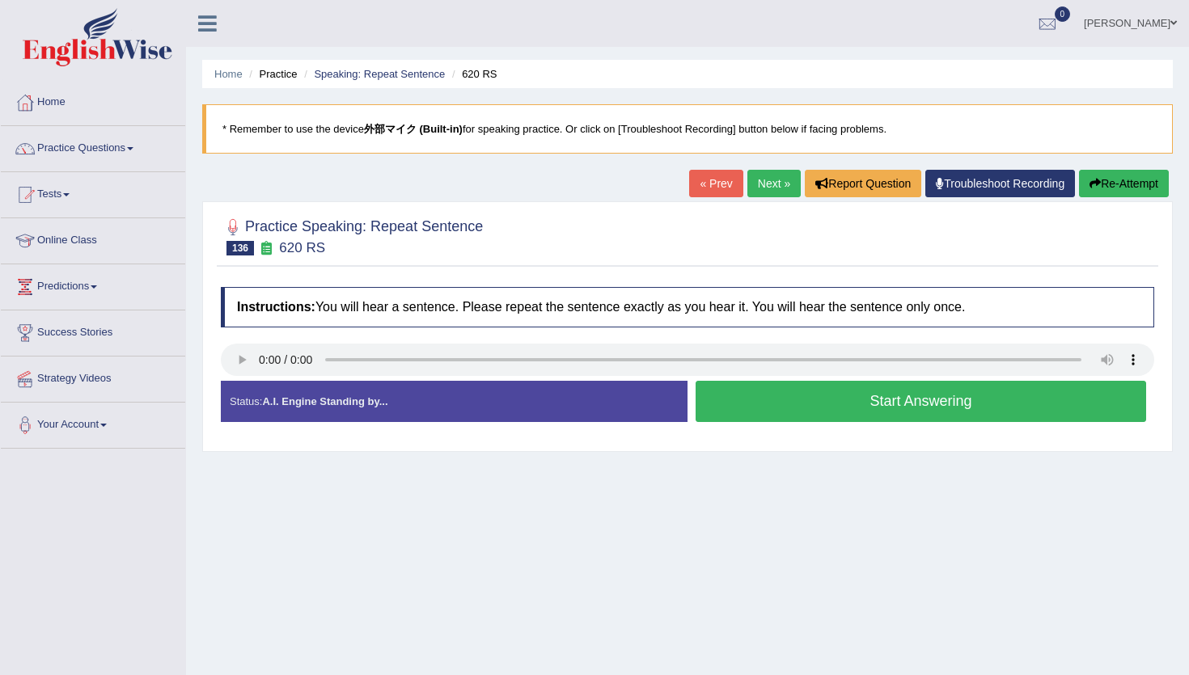
click at [740, 404] on button "Start Answering" at bounding box center [920, 401] width 450 height 41
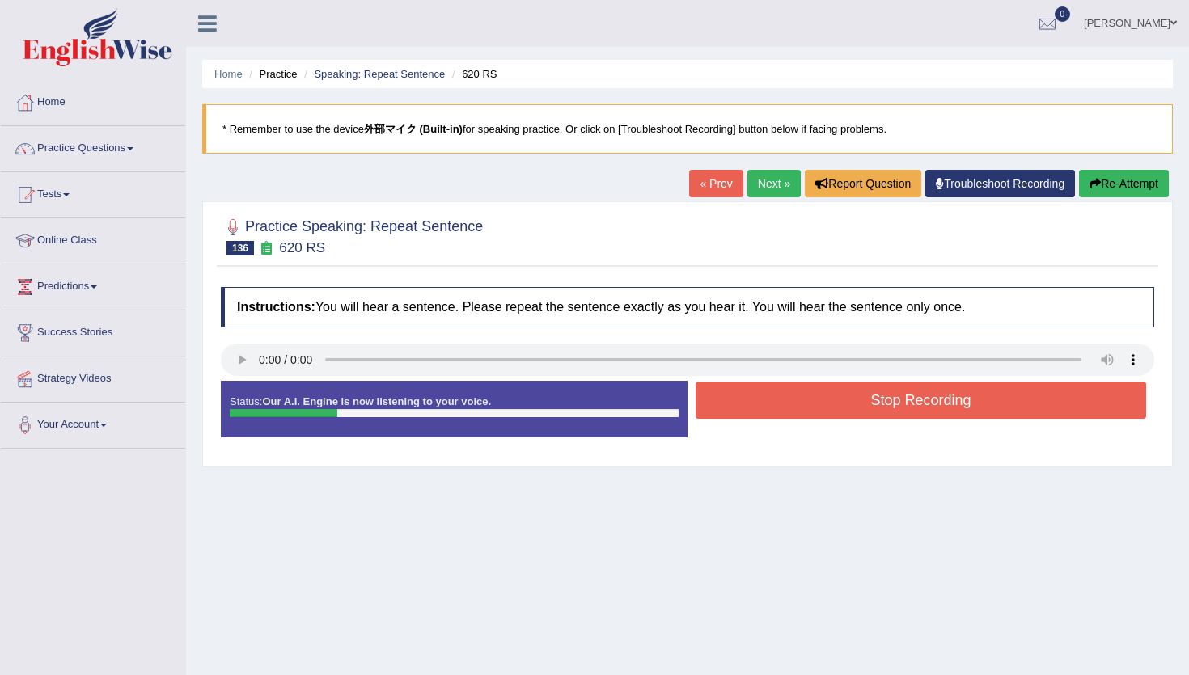
click at [740, 404] on button "Stop Recording" at bounding box center [920, 400] width 450 height 37
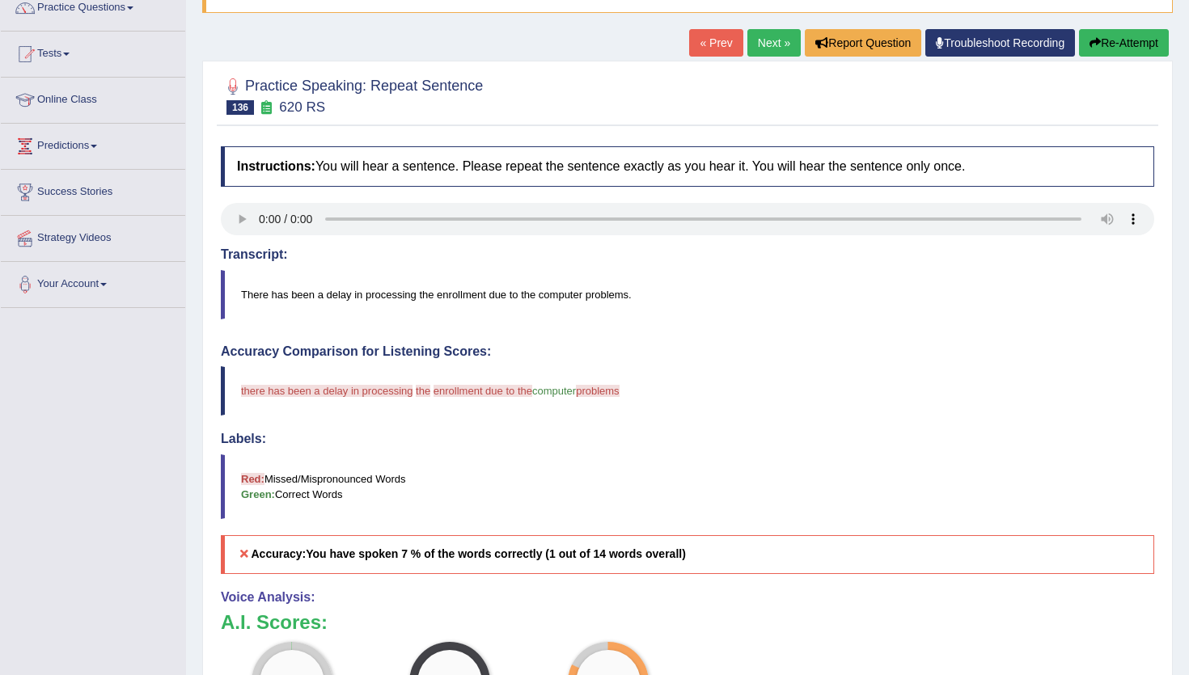
scroll to position [1, 0]
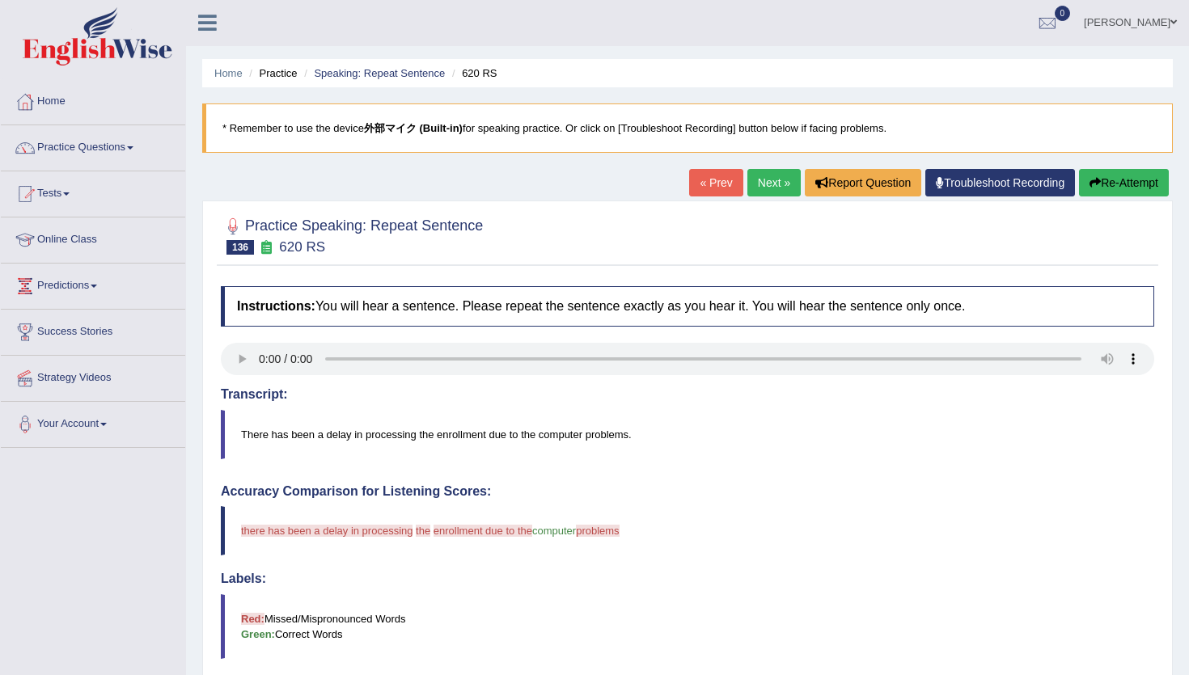
click at [1128, 184] on button "Re-Attempt" at bounding box center [1124, 182] width 90 height 27
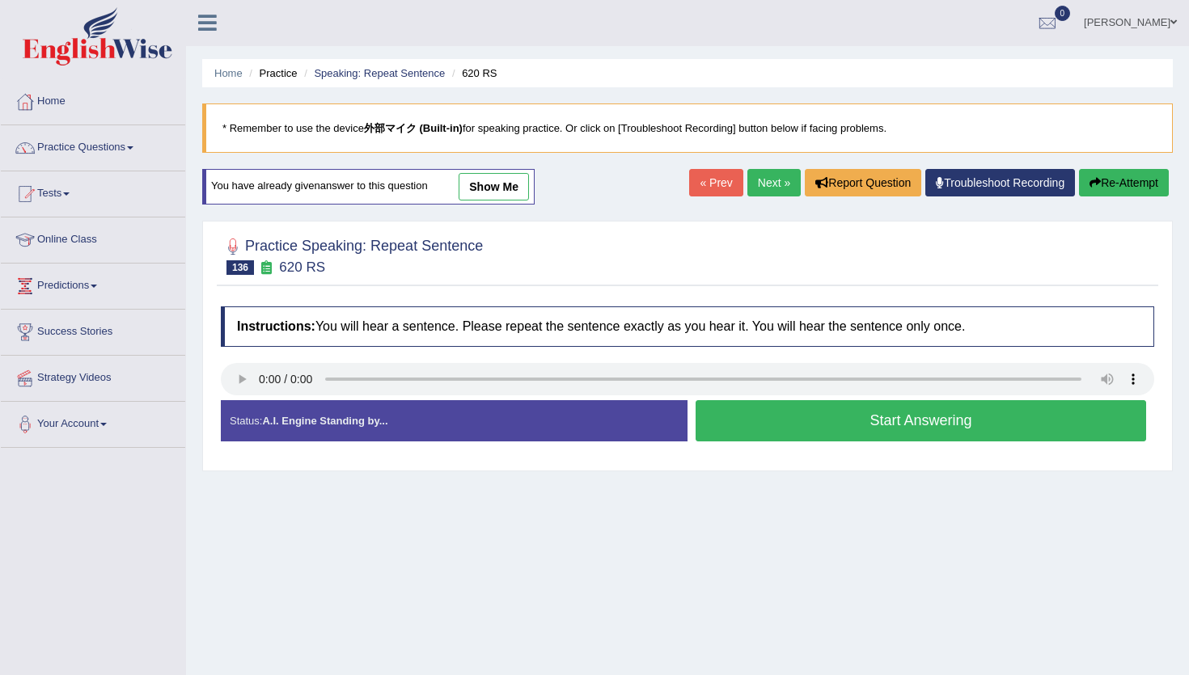
click at [877, 416] on button "Start Answering" at bounding box center [920, 420] width 450 height 41
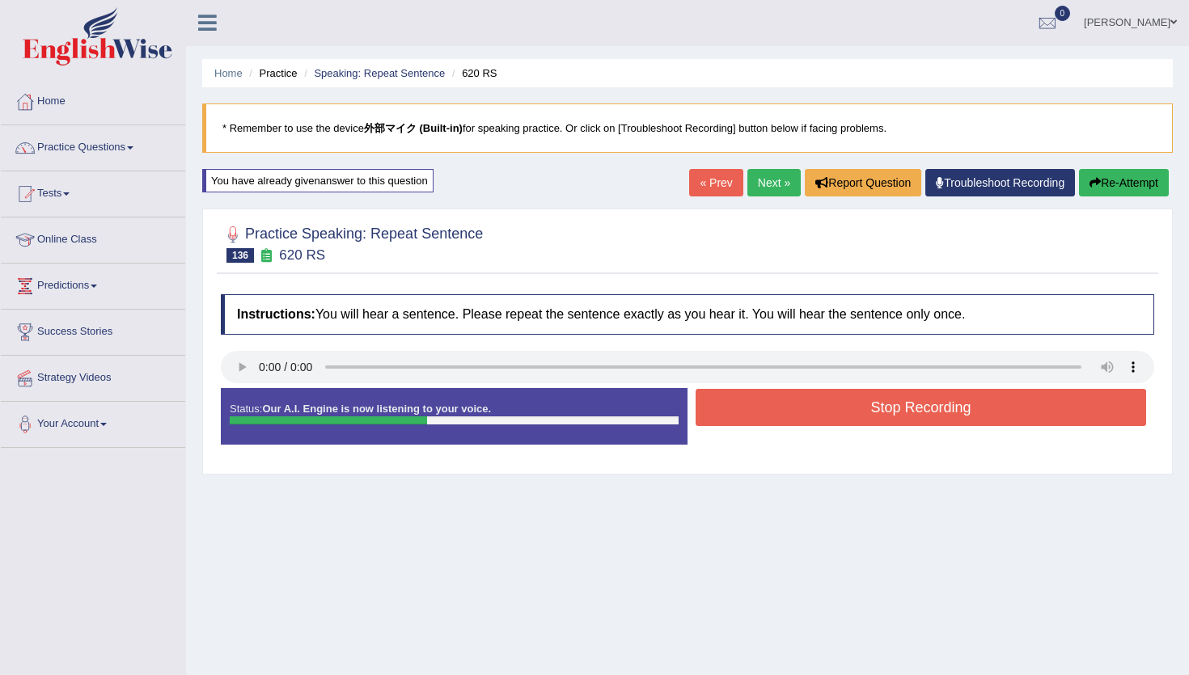
click at [1113, 181] on button "Re-Attempt" at bounding box center [1124, 182] width 90 height 27
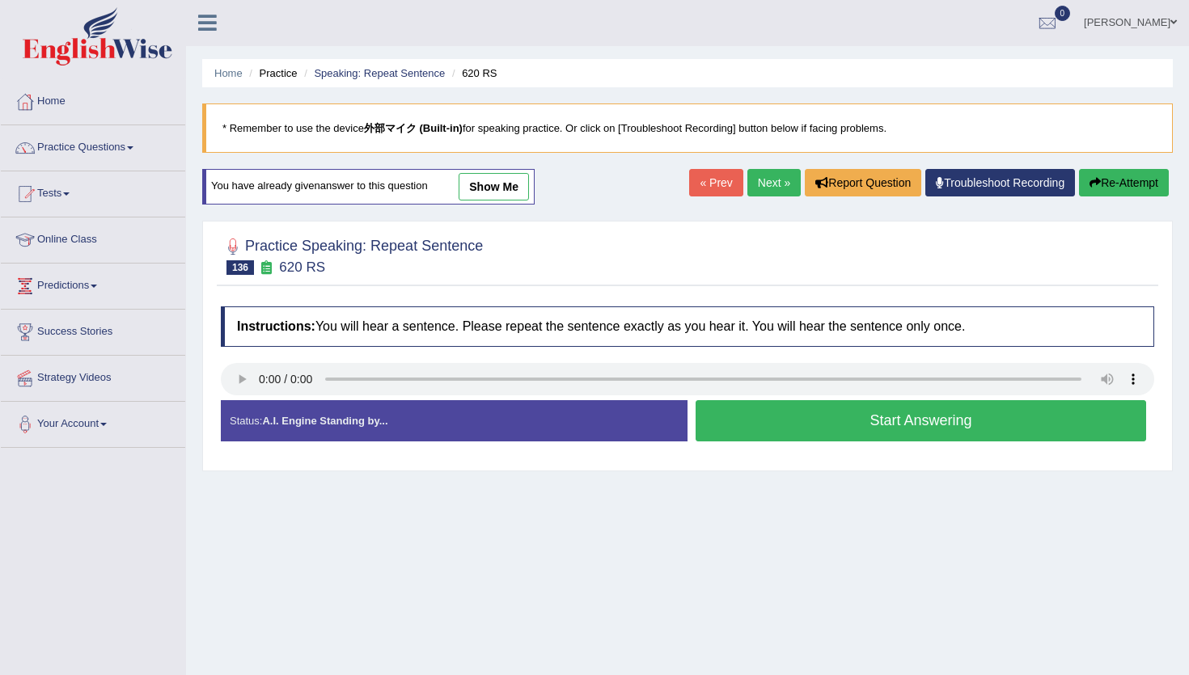
click at [767, 418] on button "Start Answering" at bounding box center [920, 420] width 450 height 41
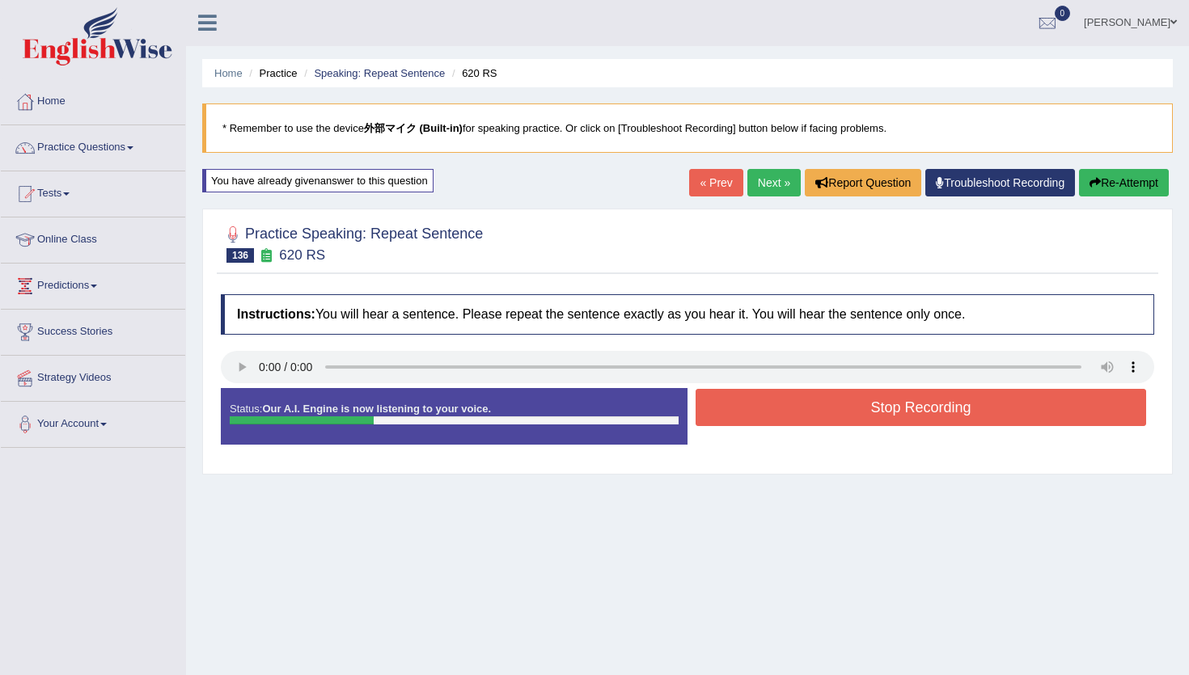
click at [767, 418] on button "Stop Recording" at bounding box center [920, 407] width 450 height 37
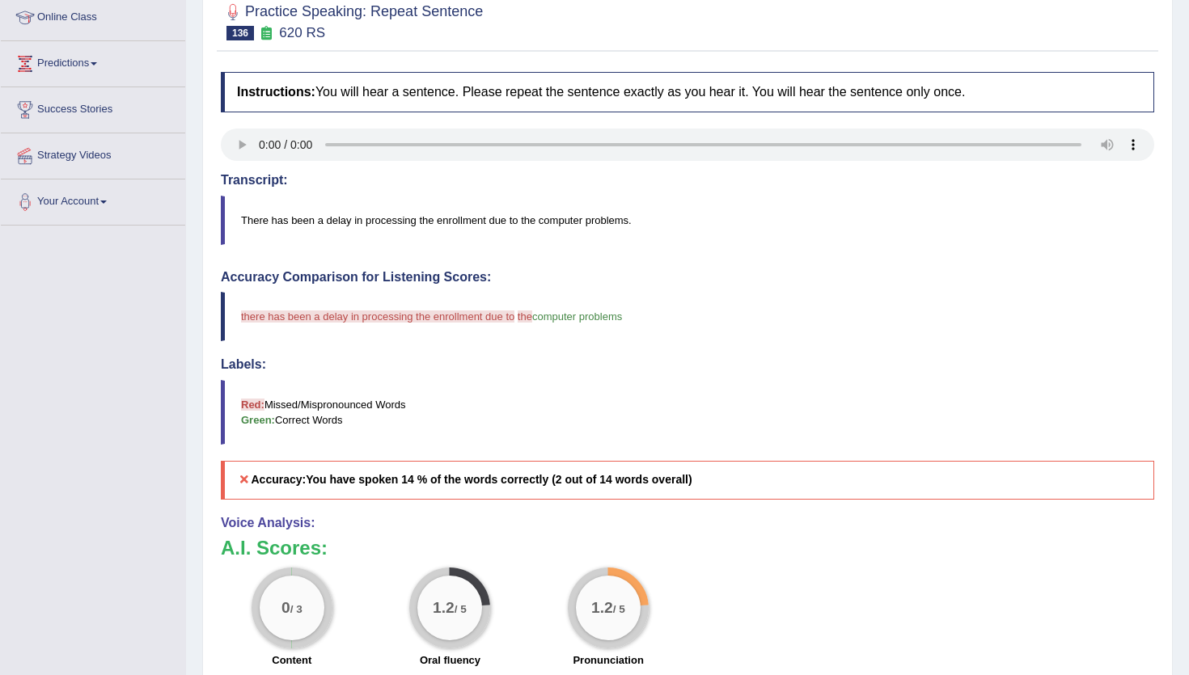
scroll to position [154, 0]
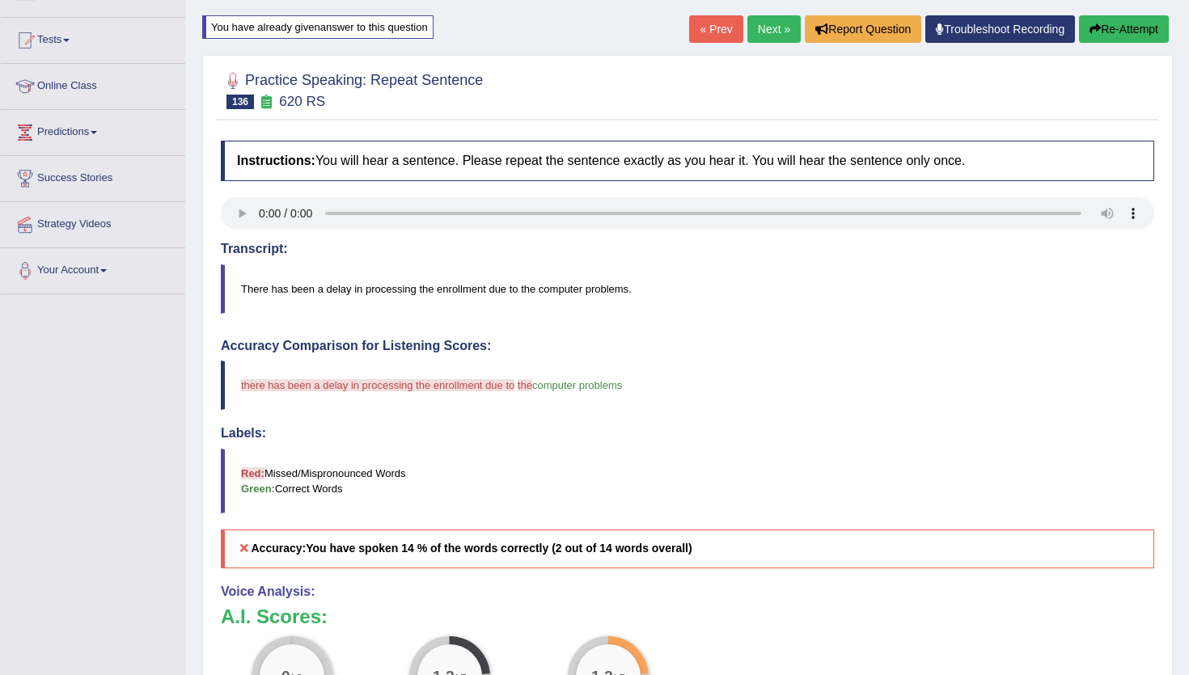
click at [777, 26] on link "Next »" at bounding box center [773, 28] width 53 height 27
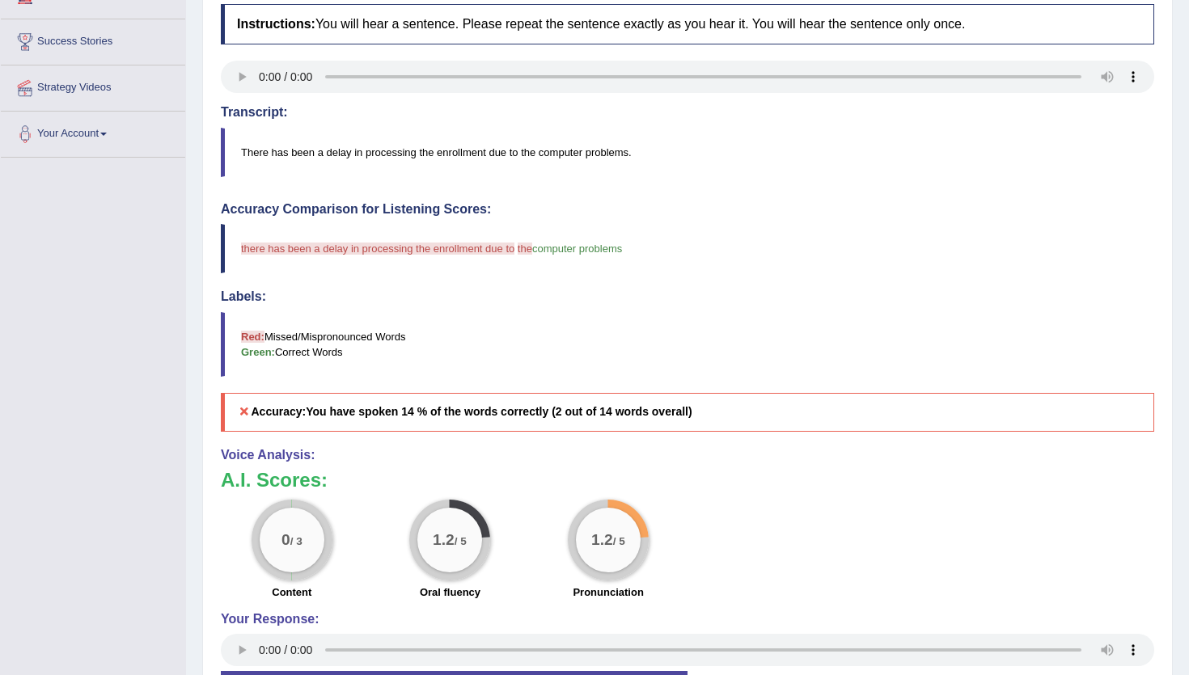
scroll to position [298, 0]
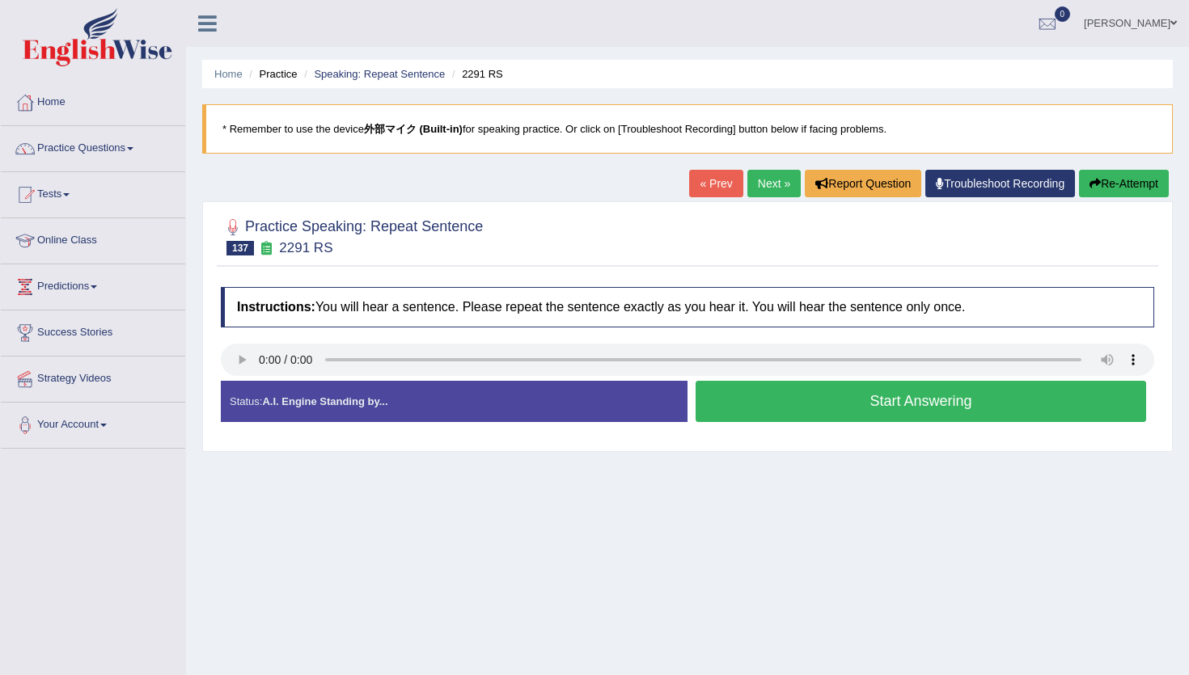
click at [758, 403] on button "Start Answering" at bounding box center [920, 401] width 450 height 41
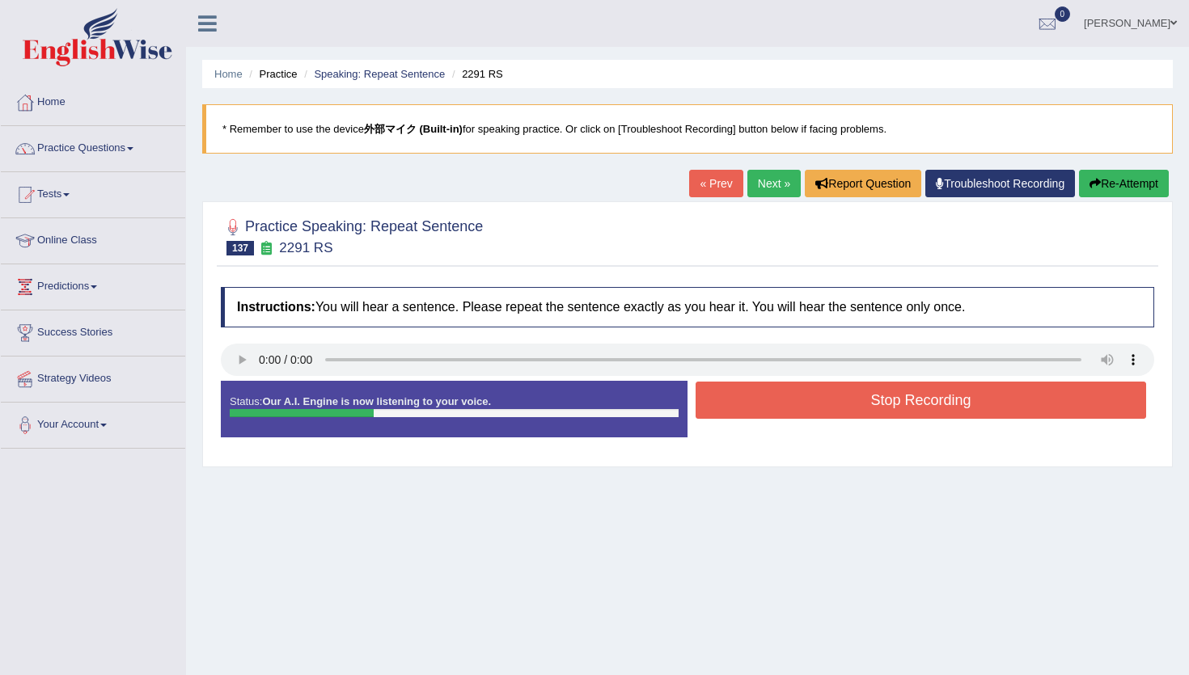
click at [758, 403] on button "Stop Recording" at bounding box center [920, 400] width 450 height 37
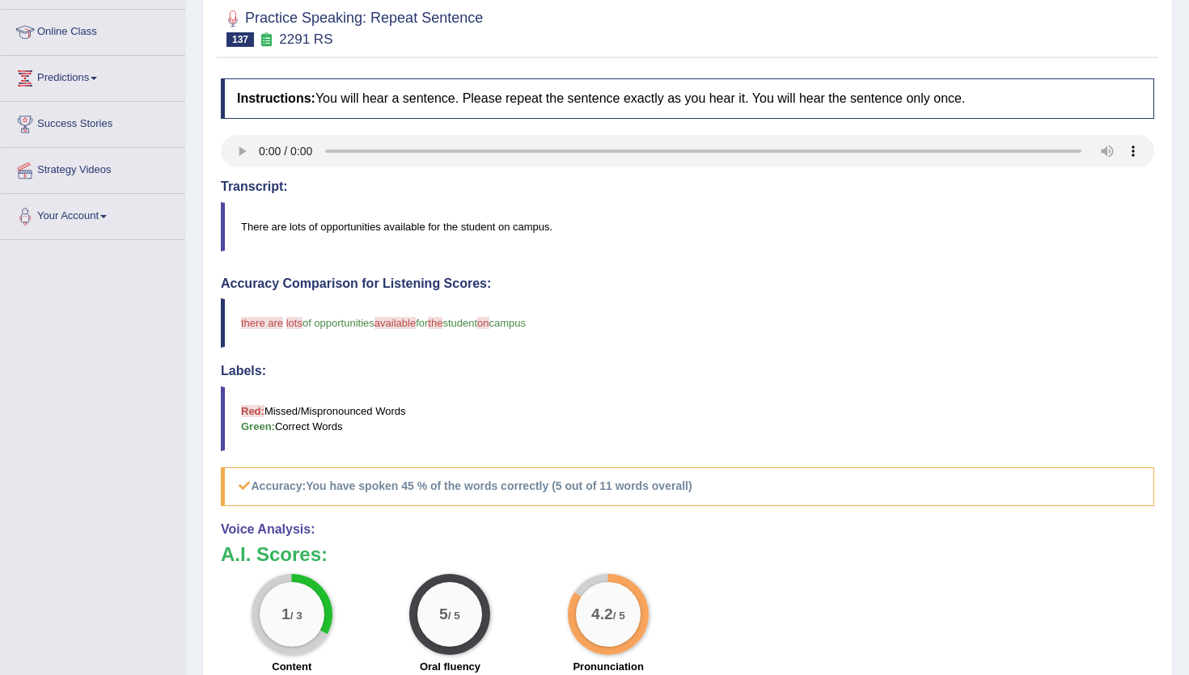
scroll to position [207, 0]
click at [758, 403] on blockquote "Red: Missed/Mispronounced Words Green: Correct Words" at bounding box center [687, 420] width 933 height 65
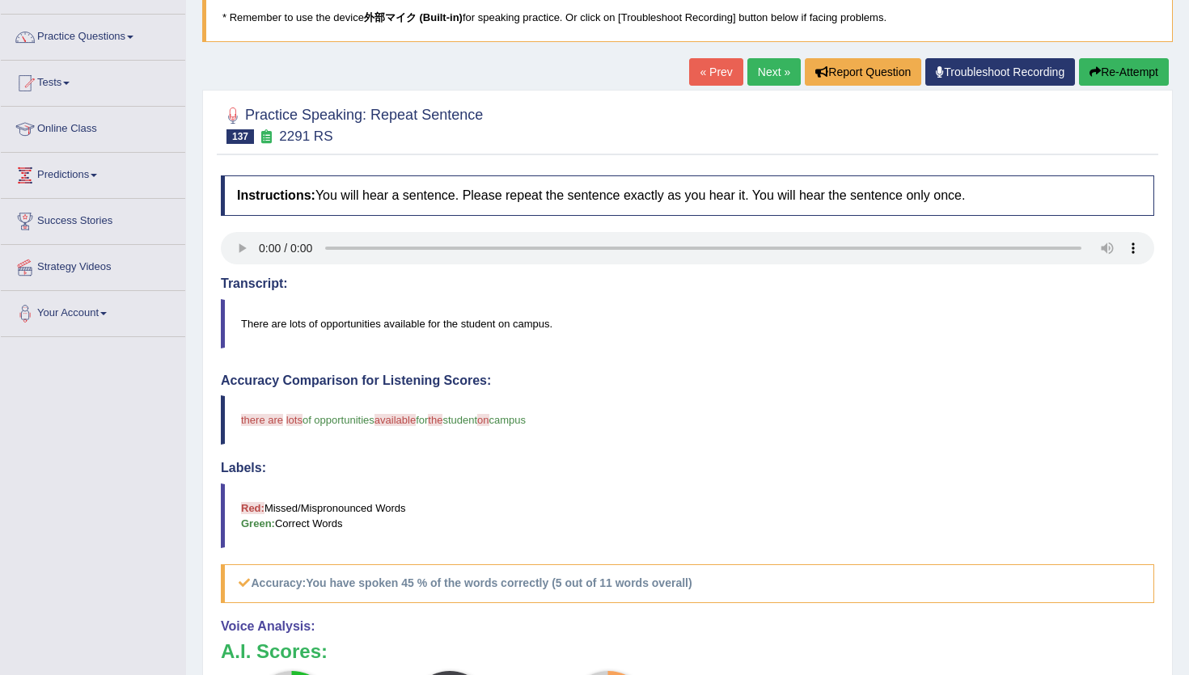
scroll to position [102, 0]
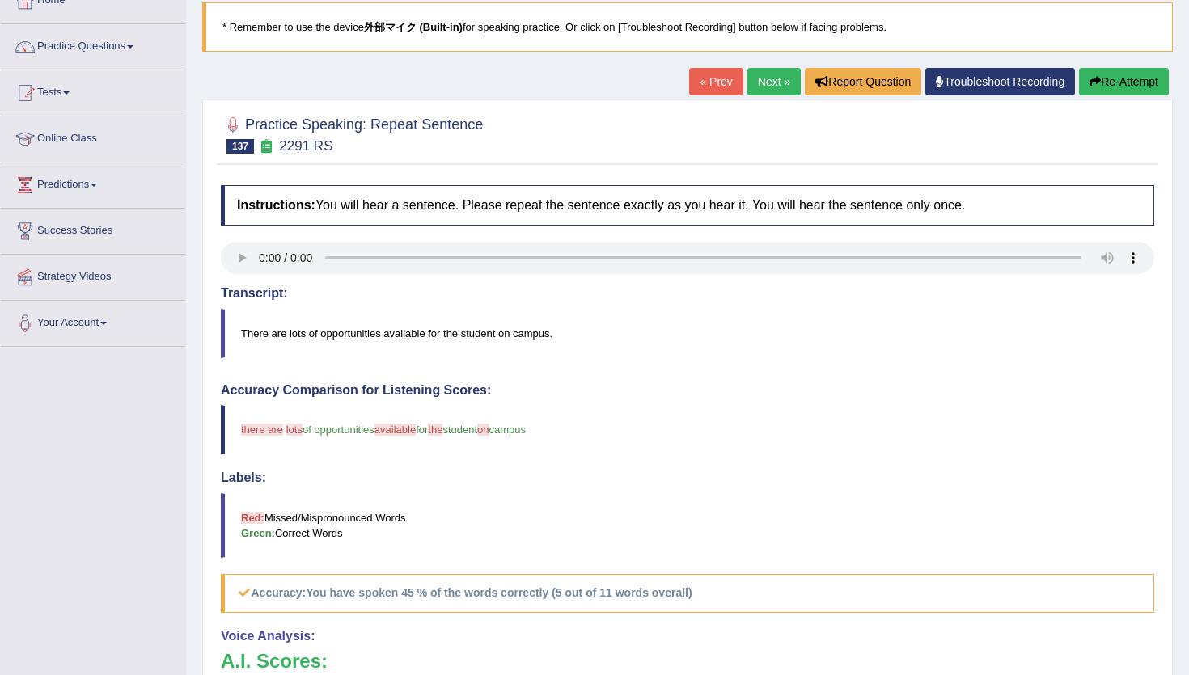
click at [769, 87] on link "Next »" at bounding box center [773, 81] width 53 height 27
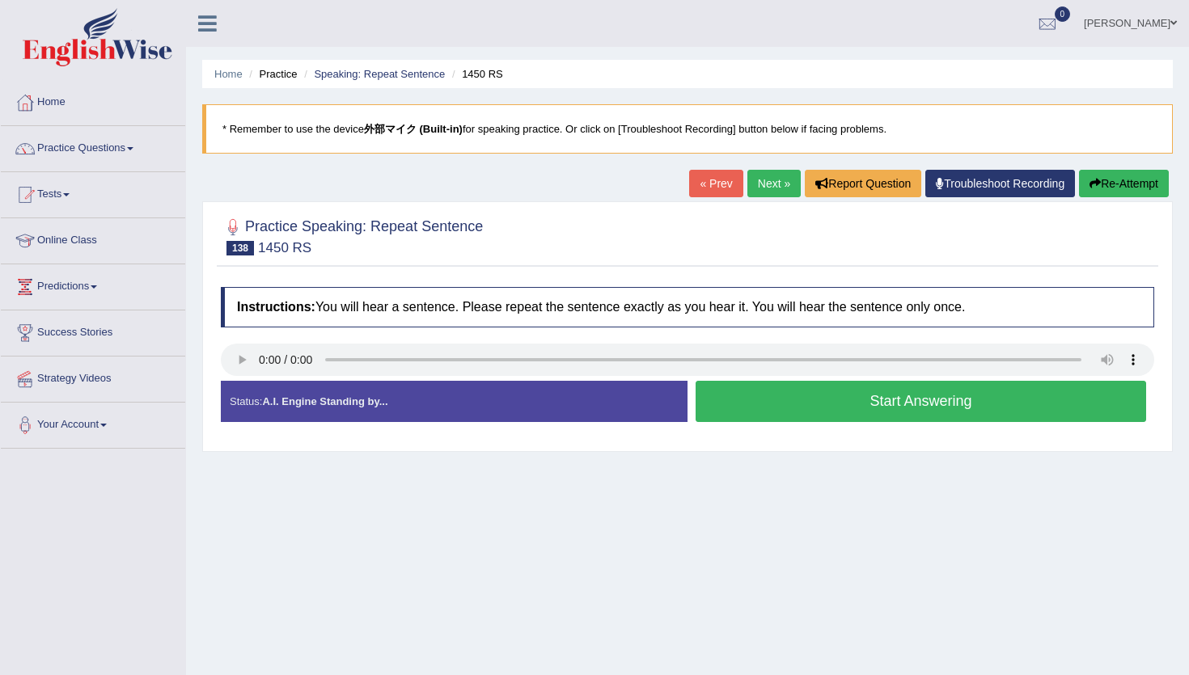
scroll to position [55, 0]
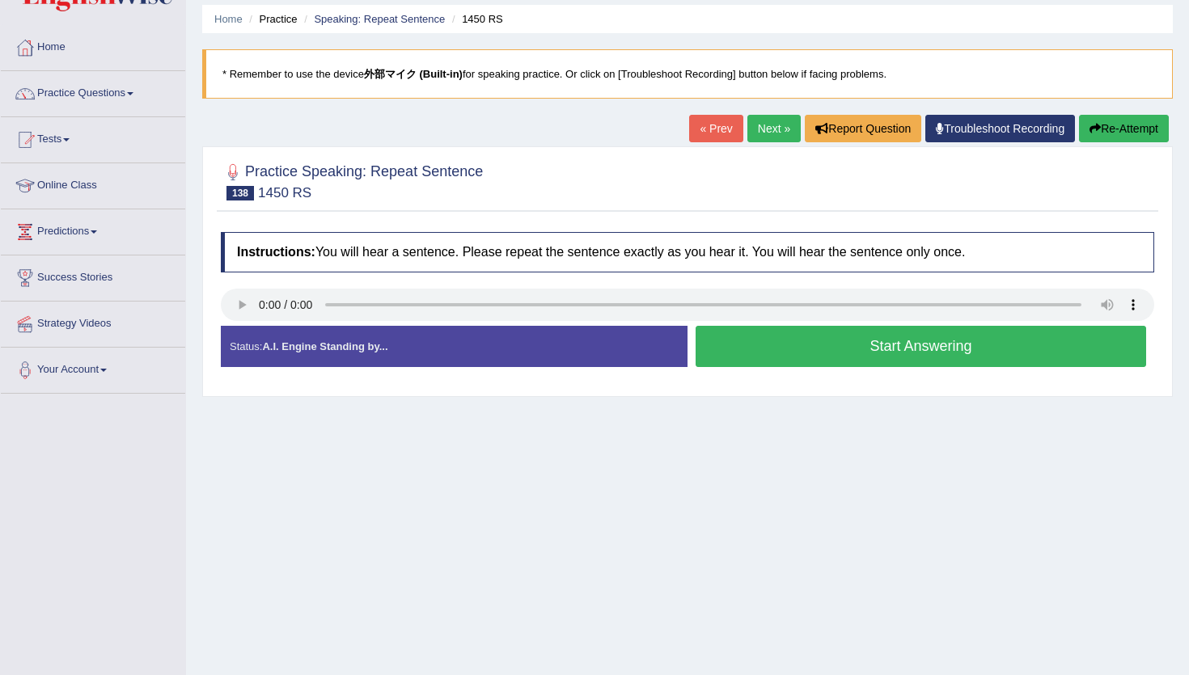
click at [724, 362] on button "Start Answering" at bounding box center [920, 346] width 450 height 41
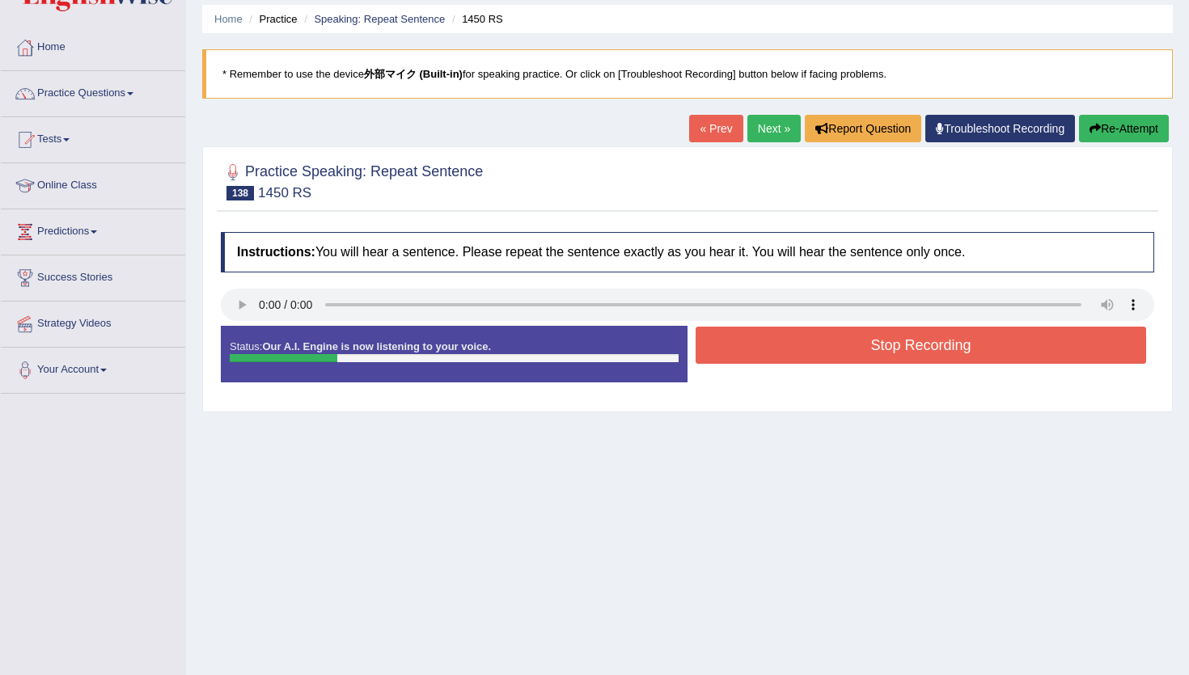
click at [724, 362] on button "Stop Recording" at bounding box center [920, 345] width 450 height 37
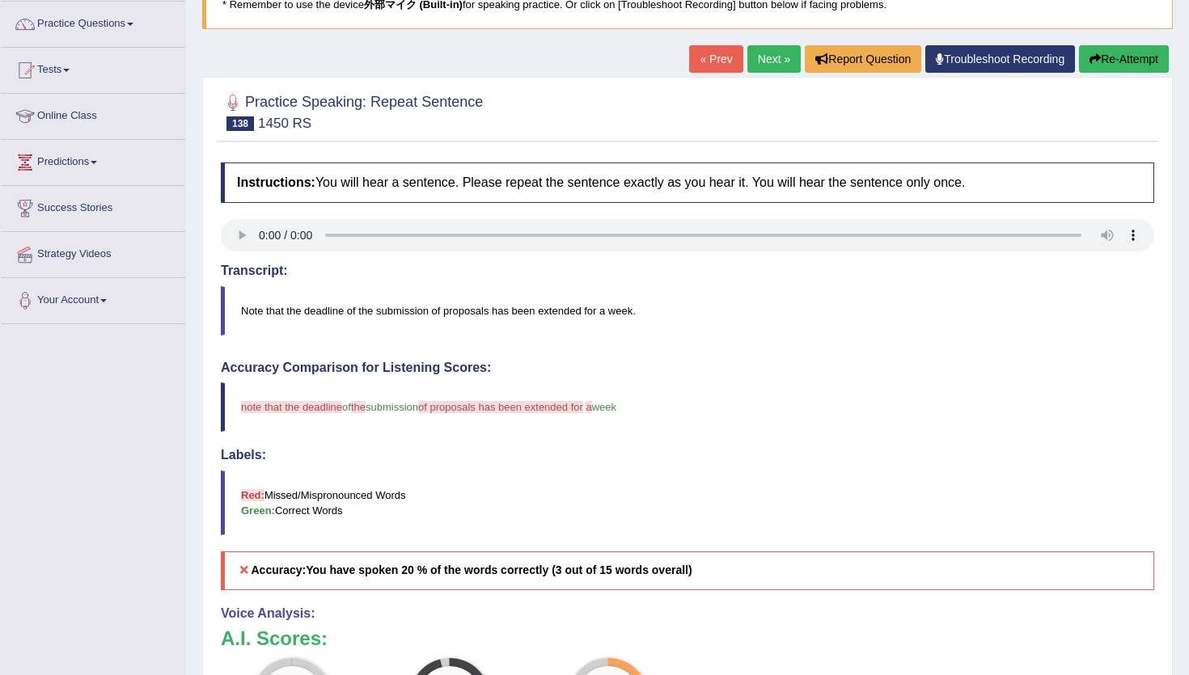
scroll to position [74, 0]
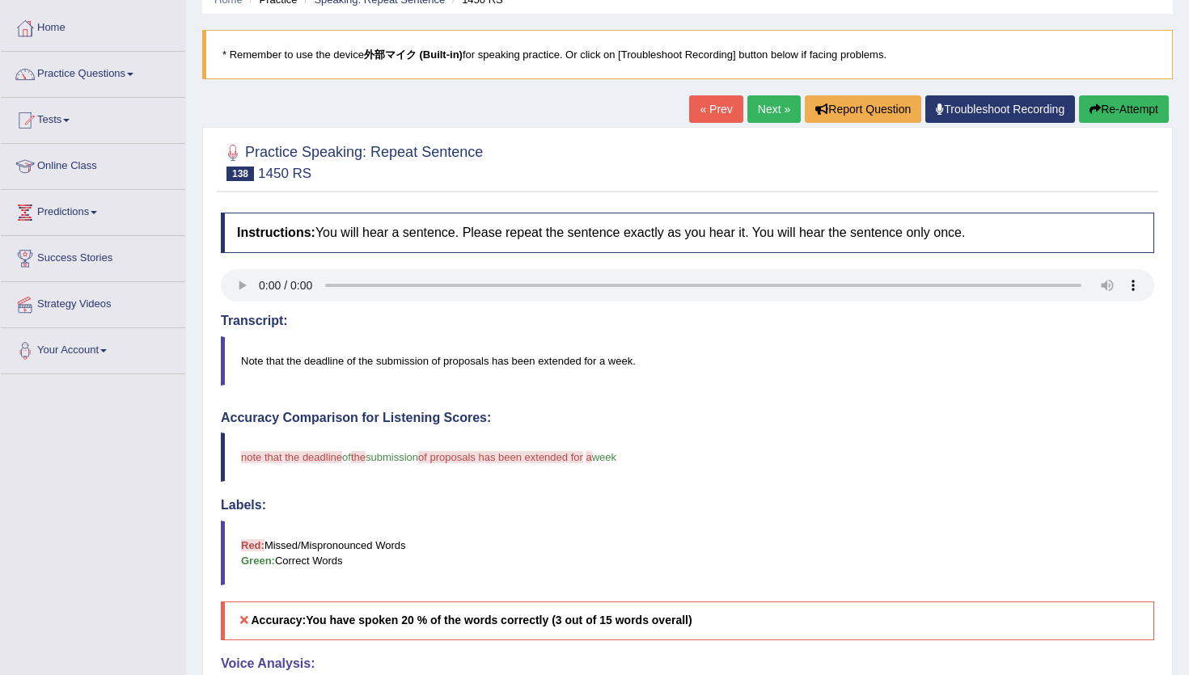
click at [754, 115] on link "Next »" at bounding box center [773, 108] width 53 height 27
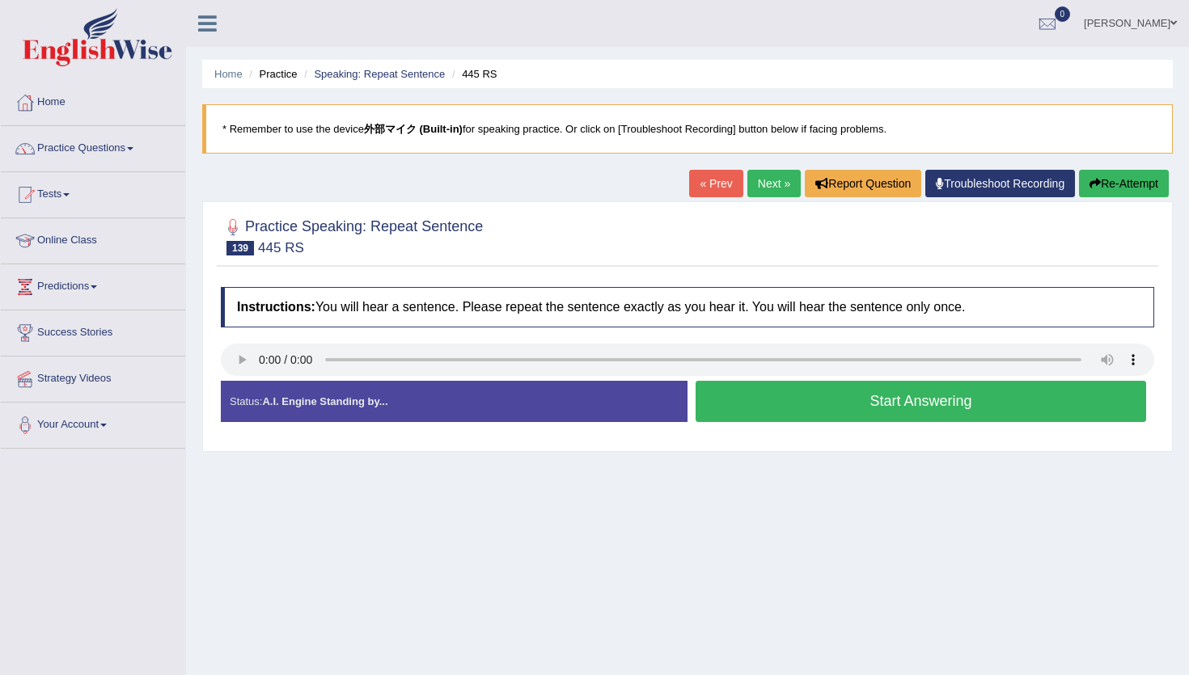
click at [825, 402] on button "Start Answering" at bounding box center [920, 401] width 450 height 41
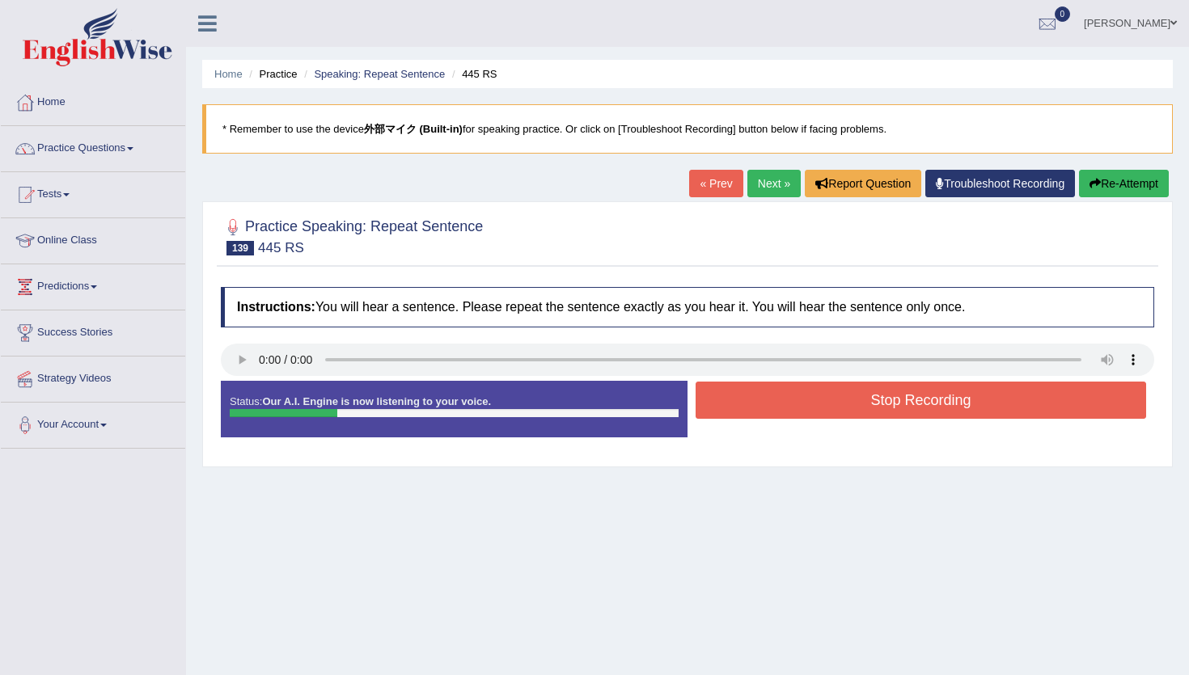
click at [825, 402] on button "Stop Recording" at bounding box center [920, 400] width 450 height 37
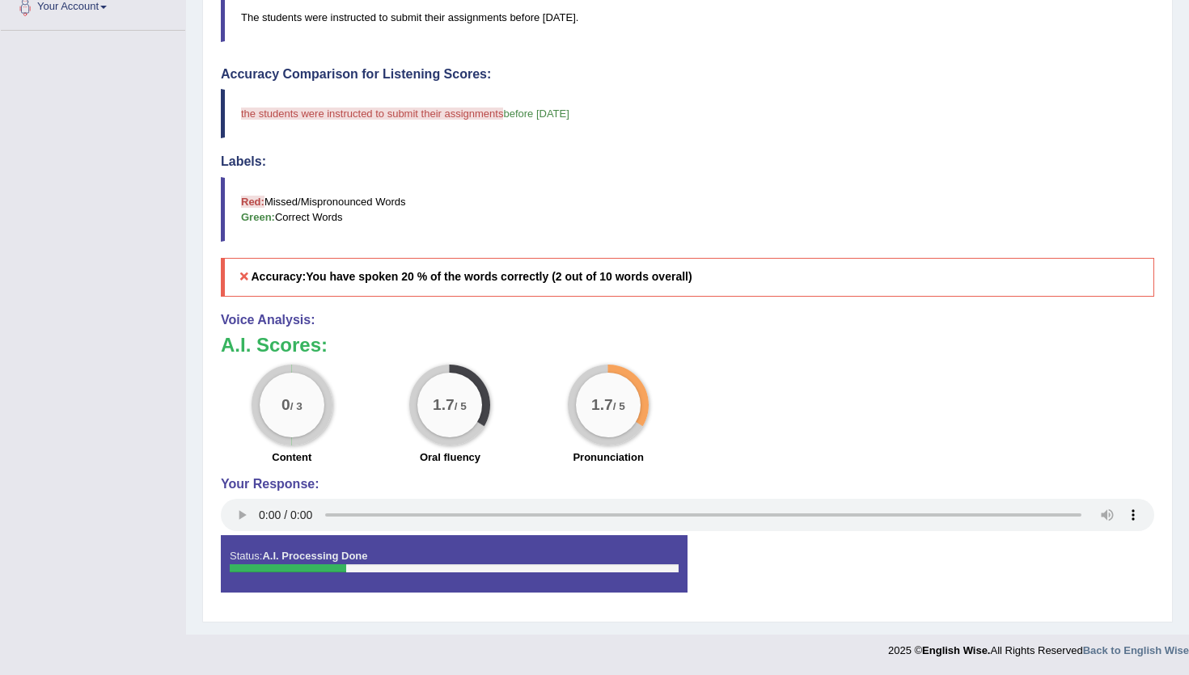
scroll to position [112, 0]
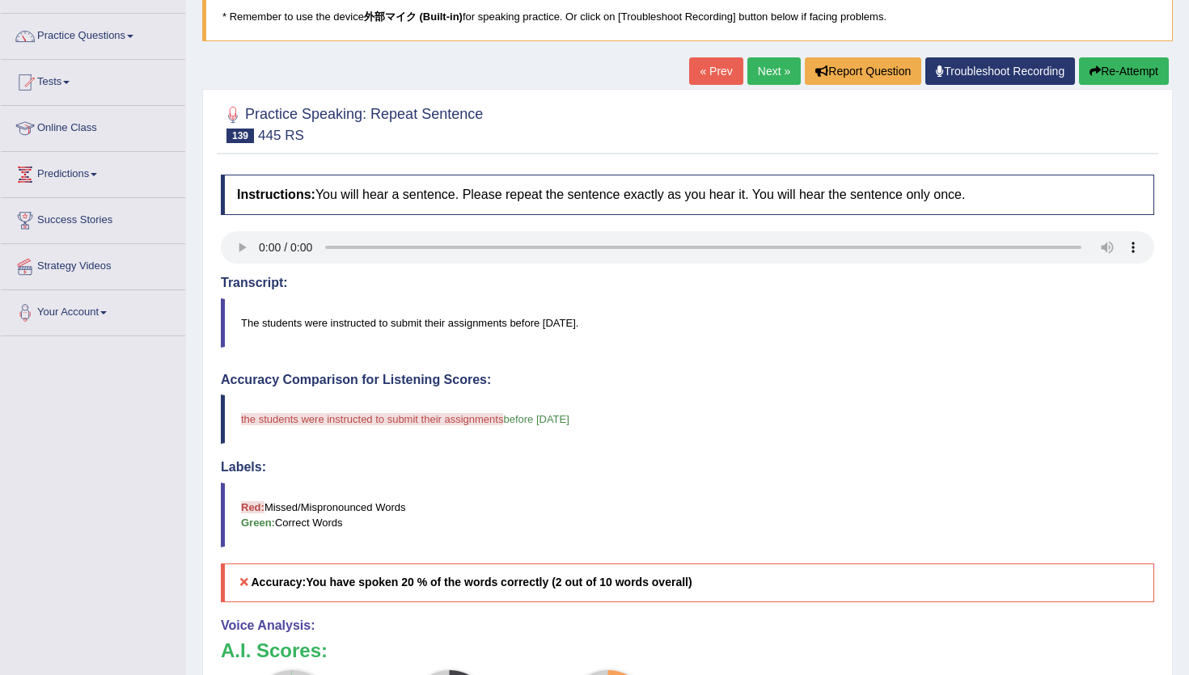
click at [1089, 66] on icon "button" at bounding box center [1094, 70] width 11 height 11
click at [1089, 70] on icon "button" at bounding box center [1094, 70] width 11 height 11
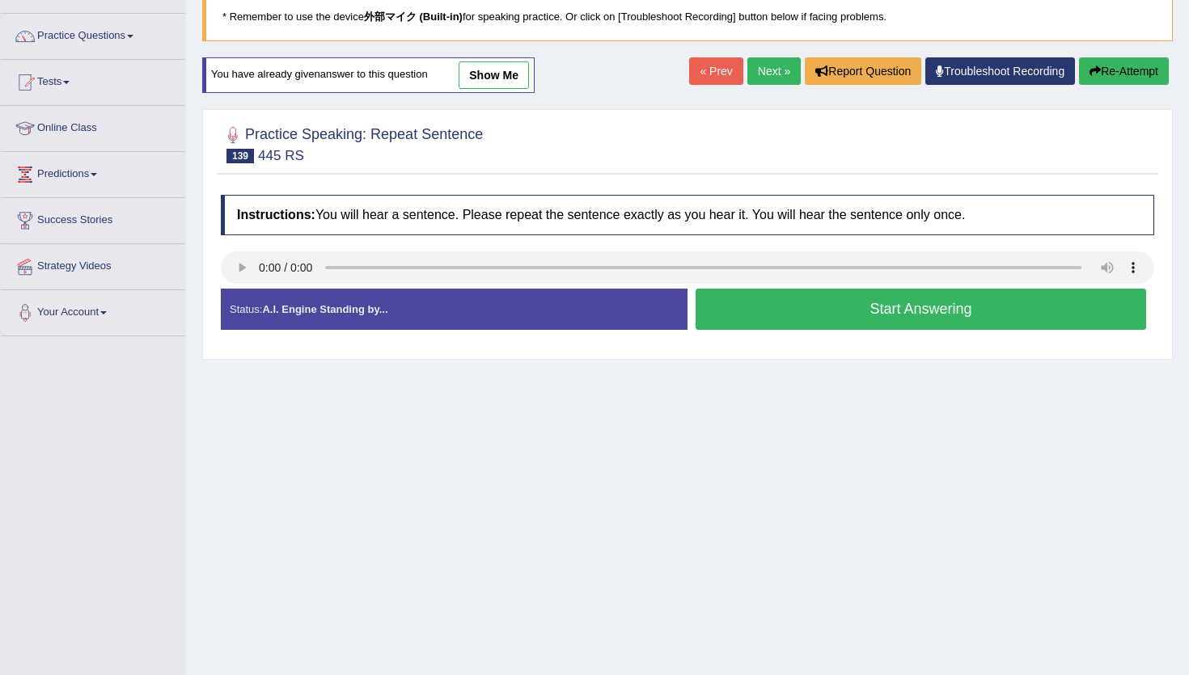
click at [850, 314] on button "Start Answering" at bounding box center [920, 309] width 450 height 41
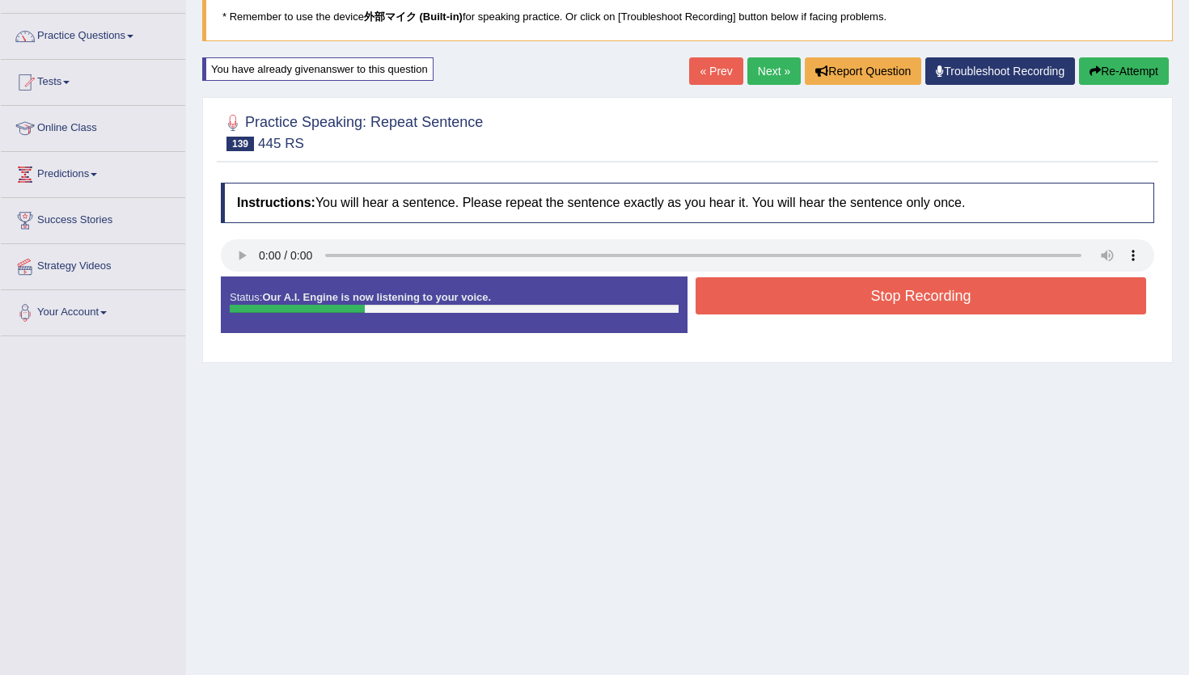
click at [1142, 71] on button "Re-Attempt" at bounding box center [1124, 70] width 90 height 27
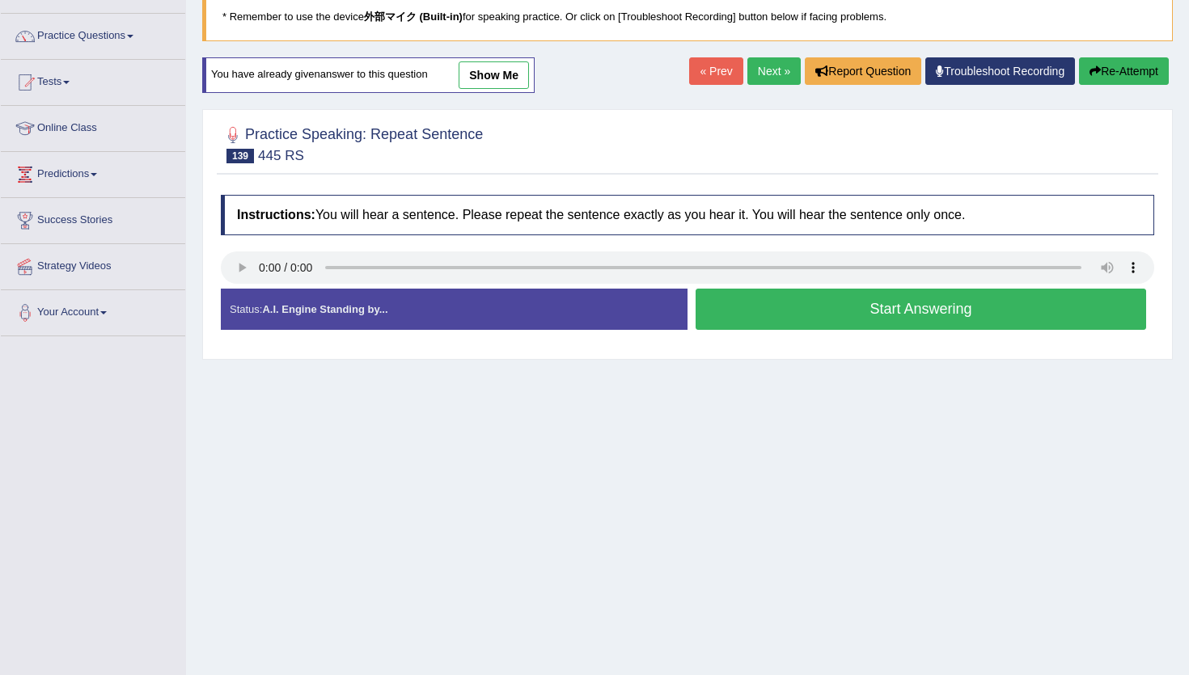
click at [773, 310] on button "Start Answering" at bounding box center [920, 309] width 450 height 41
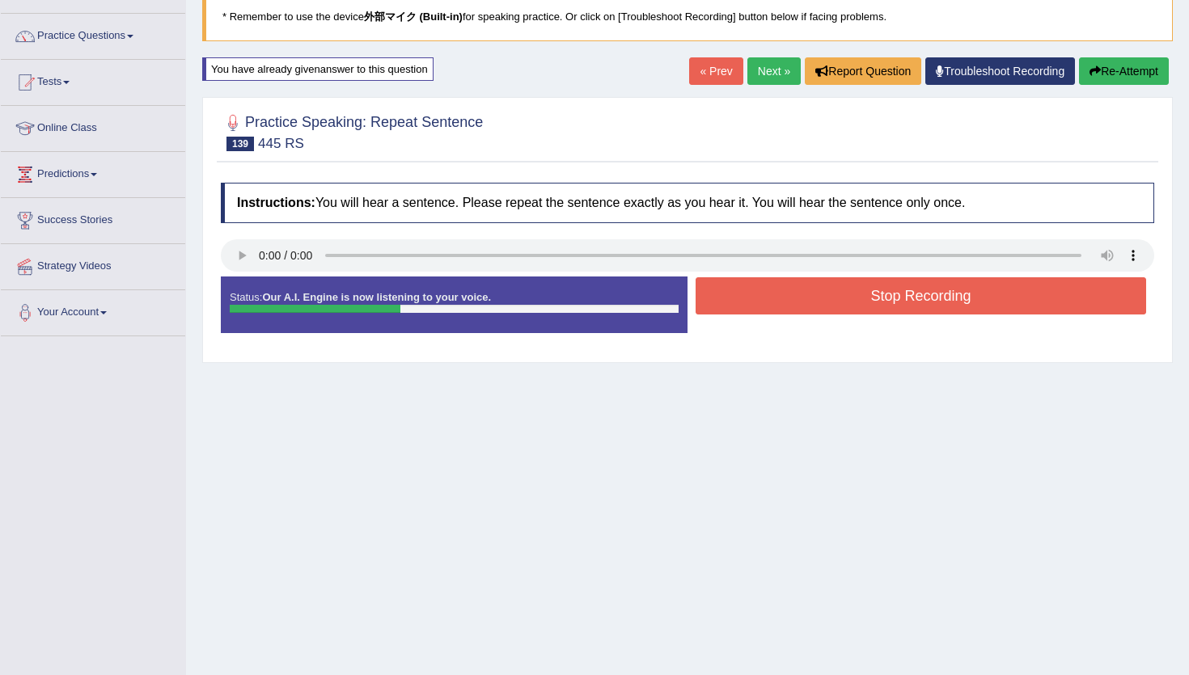
click at [773, 310] on button "Stop Recording" at bounding box center [920, 295] width 450 height 37
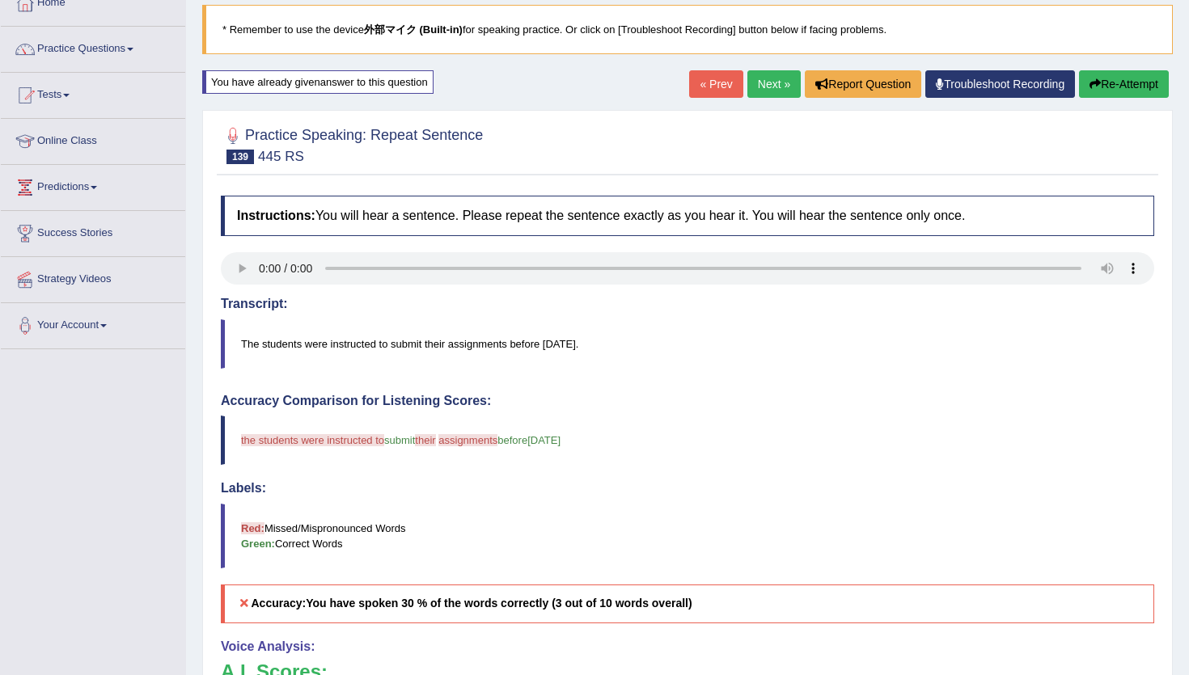
scroll to position [22, 0]
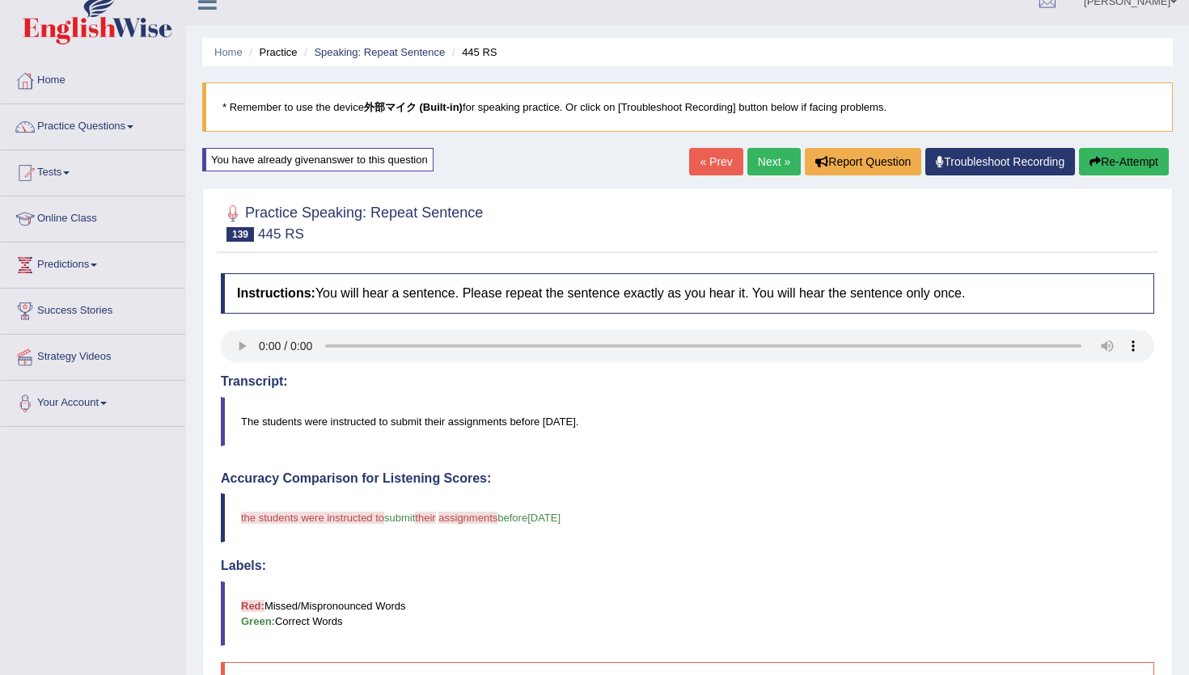
click at [757, 149] on link "Next »" at bounding box center [773, 161] width 53 height 27
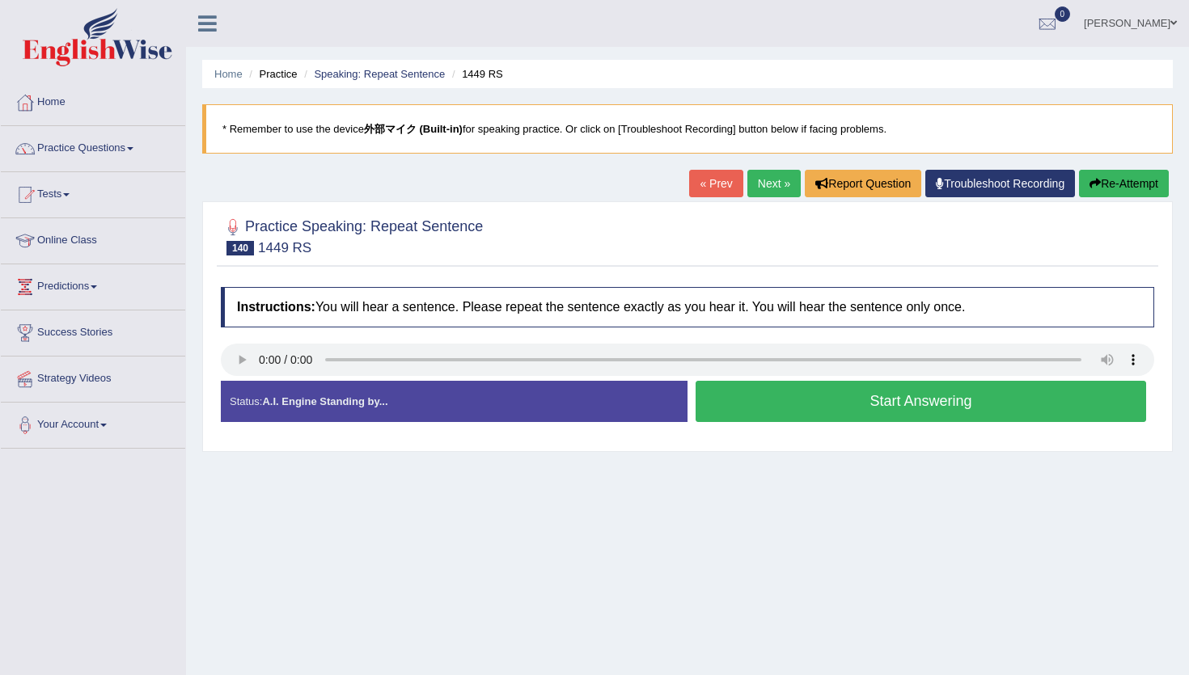
click at [834, 408] on button "Start Answering" at bounding box center [920, 401] width 450 height 41
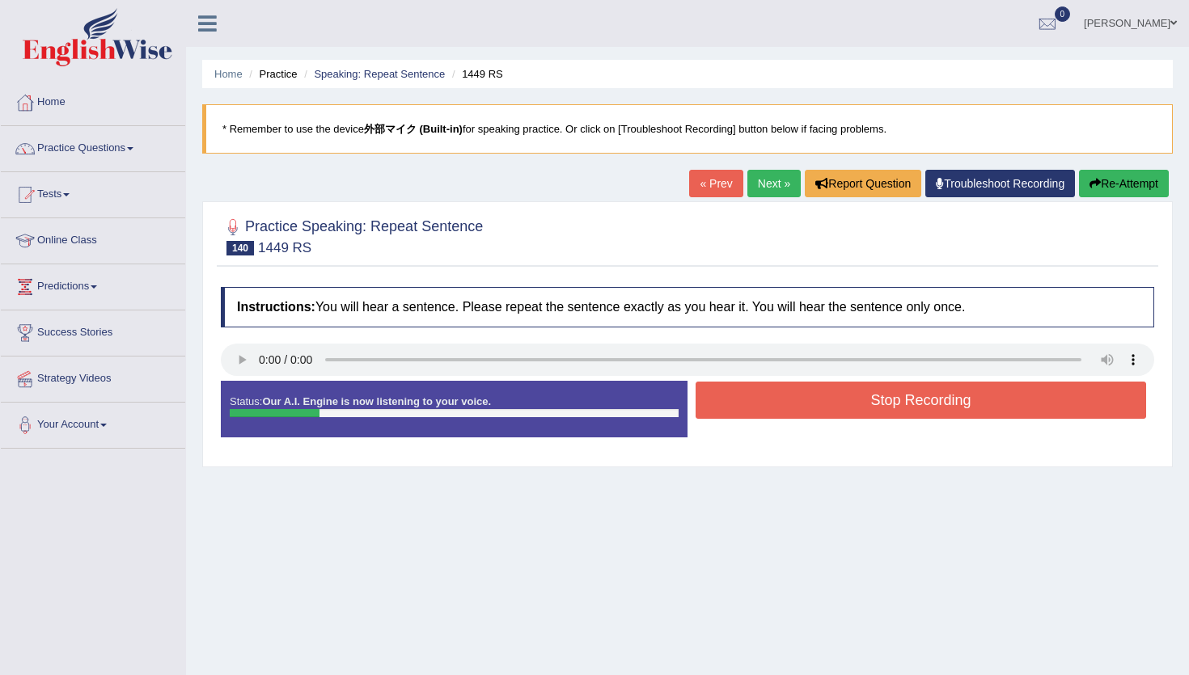
click at [834, 408] on button "Stop Recording" at bounding box center [920, 400] width 450 height 37
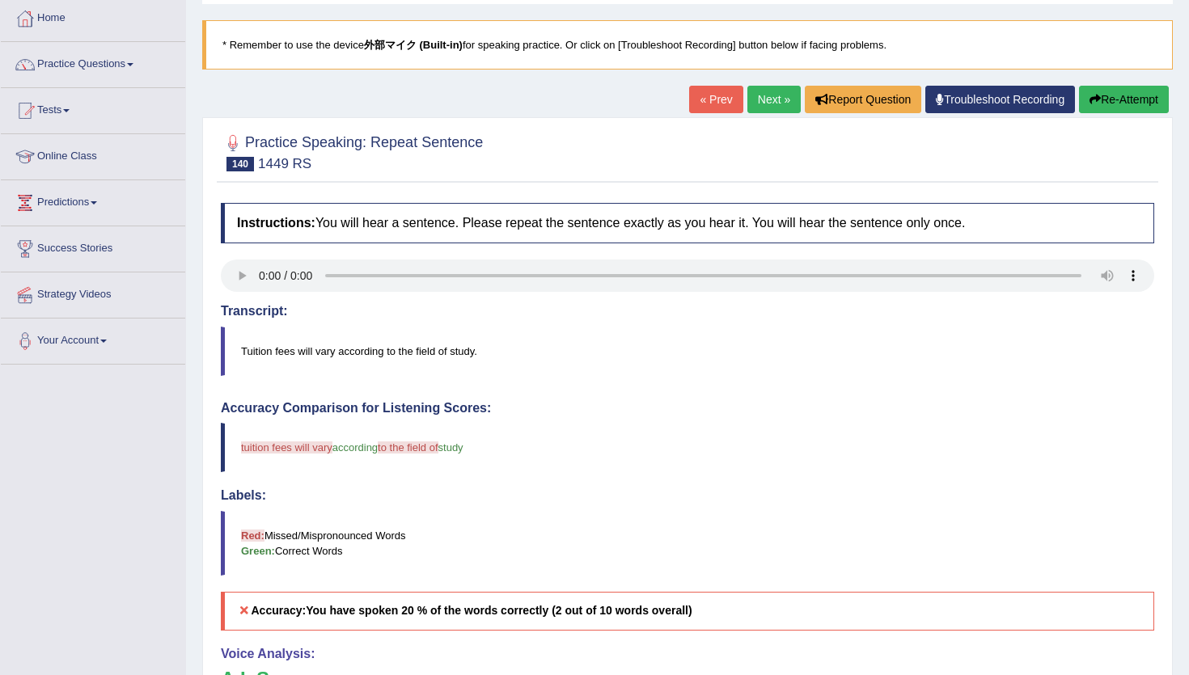
scroll to position [82, 0]
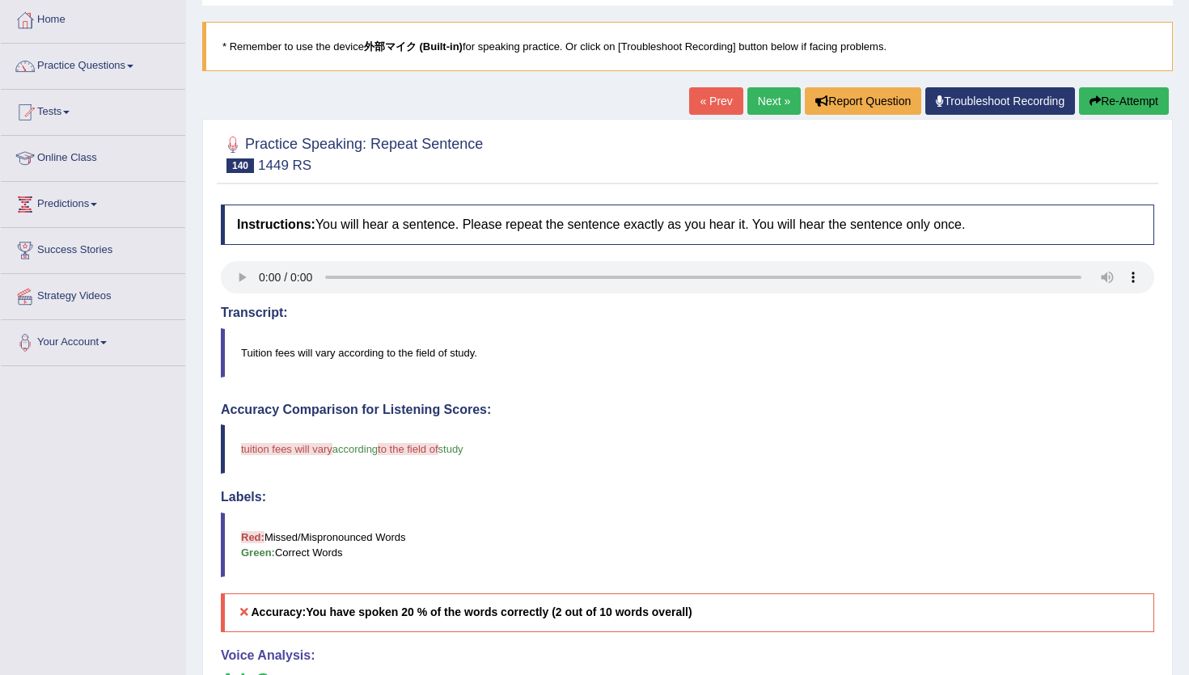
click at [1121, 100] on button "Re-Attempt" at bounding box center [1124, 100] width 90 height 27
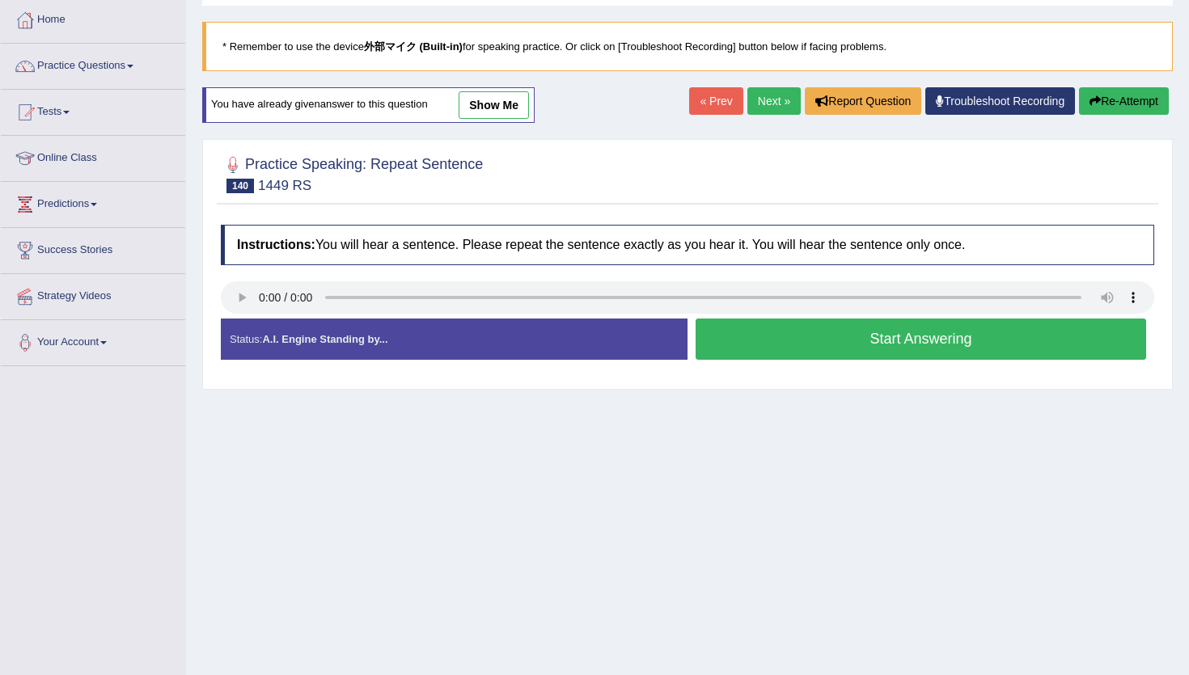
click at [743, 329] on button "Start Answering" at bounding box center [920, 339] width 450 height 41
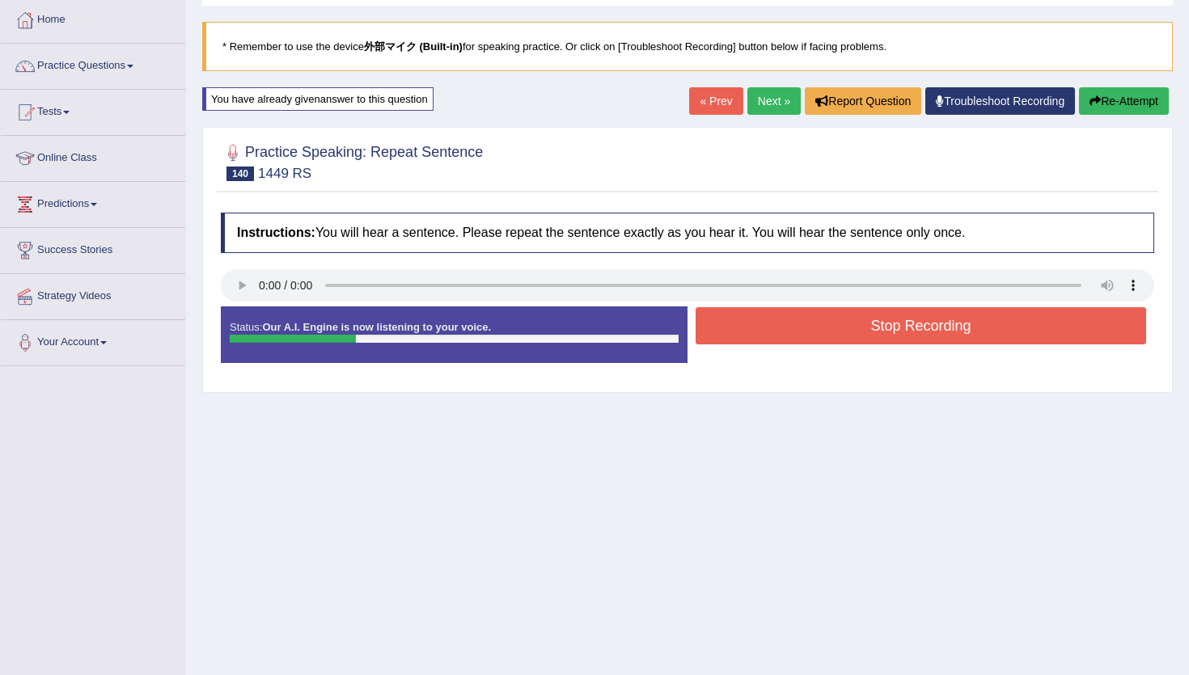
click at [743, 329] on button "Stop Recording" at bounding box center [920, 325] width 450 height 37
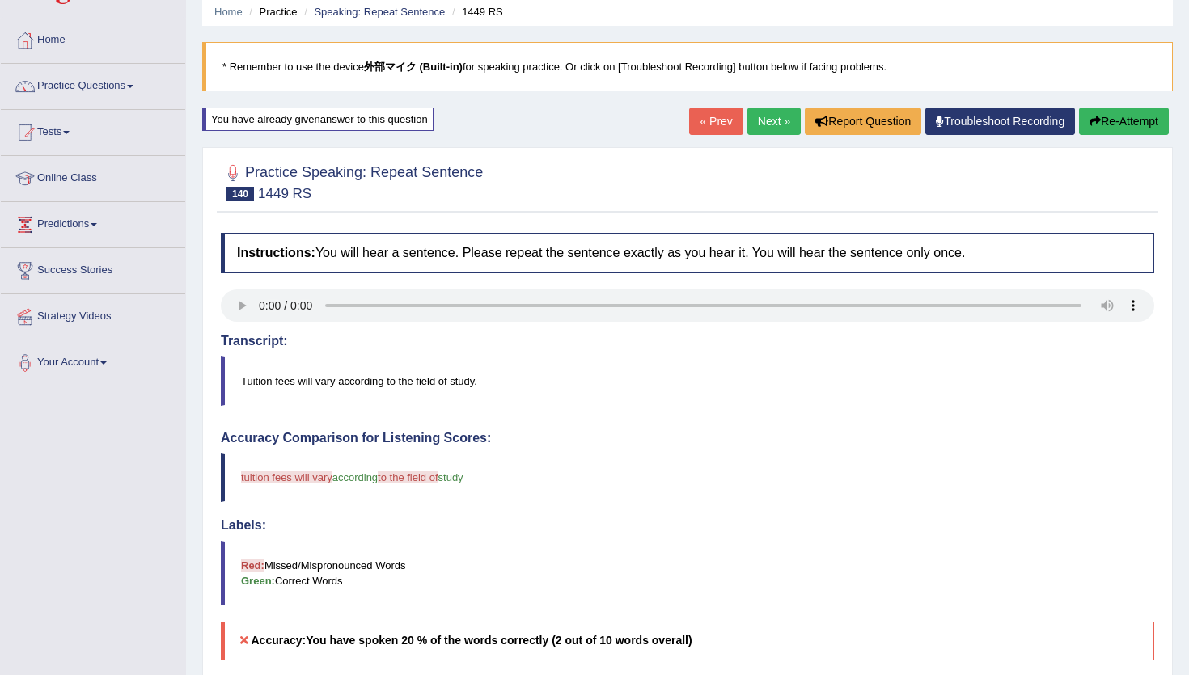
scroll to position [61, 0]
click at [758, 126] on link "Next »" at bounding box center [773, 121] width 53 height 27
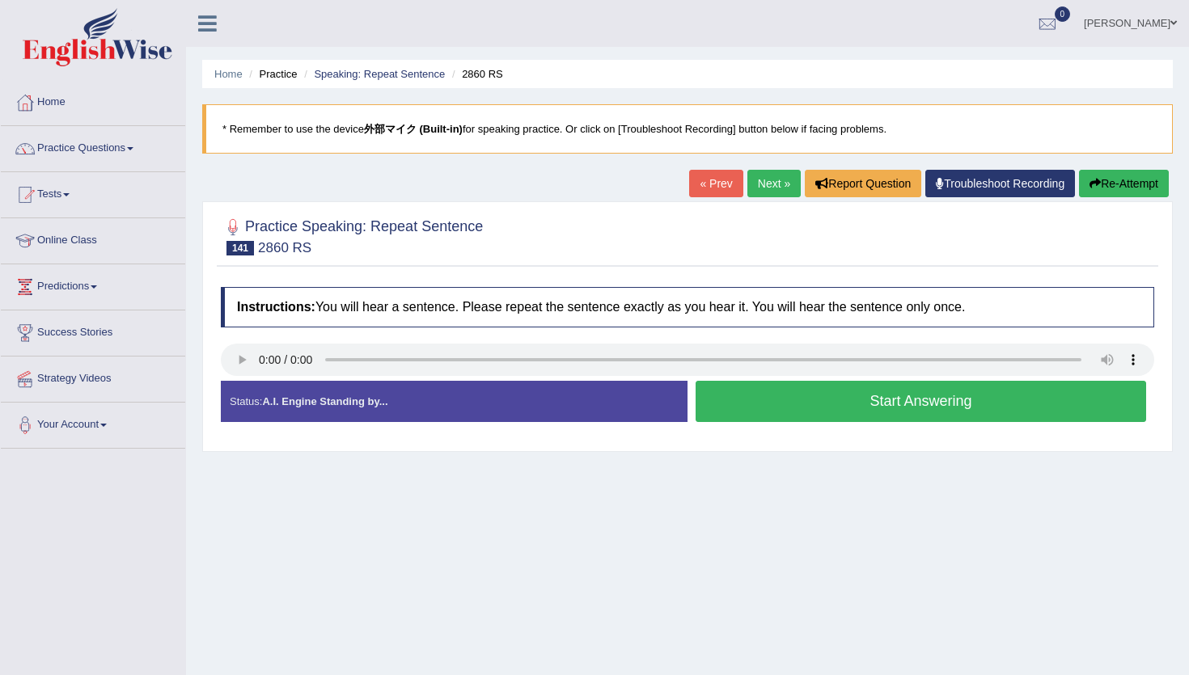
click at [820, 402] on button "Start Answering" at bounding box center [920, 401] width 450 height 41
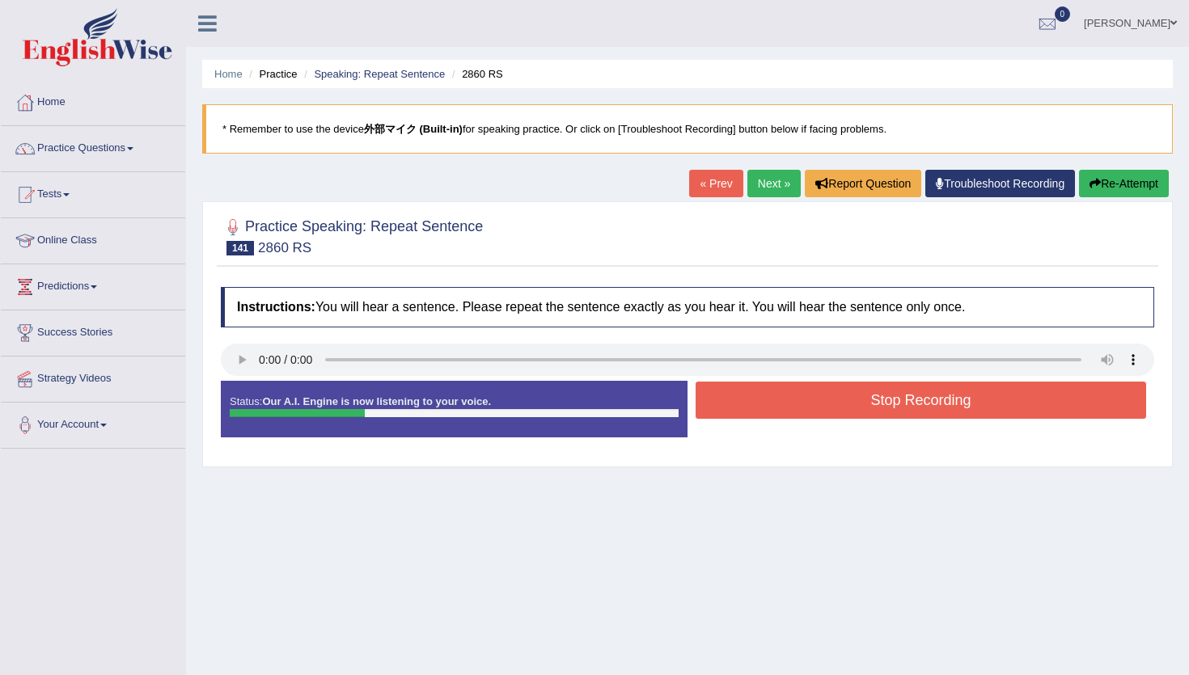
click at [820, 402] on button "Stop Recording" at bounding box center [920, 400] width 450 height 37
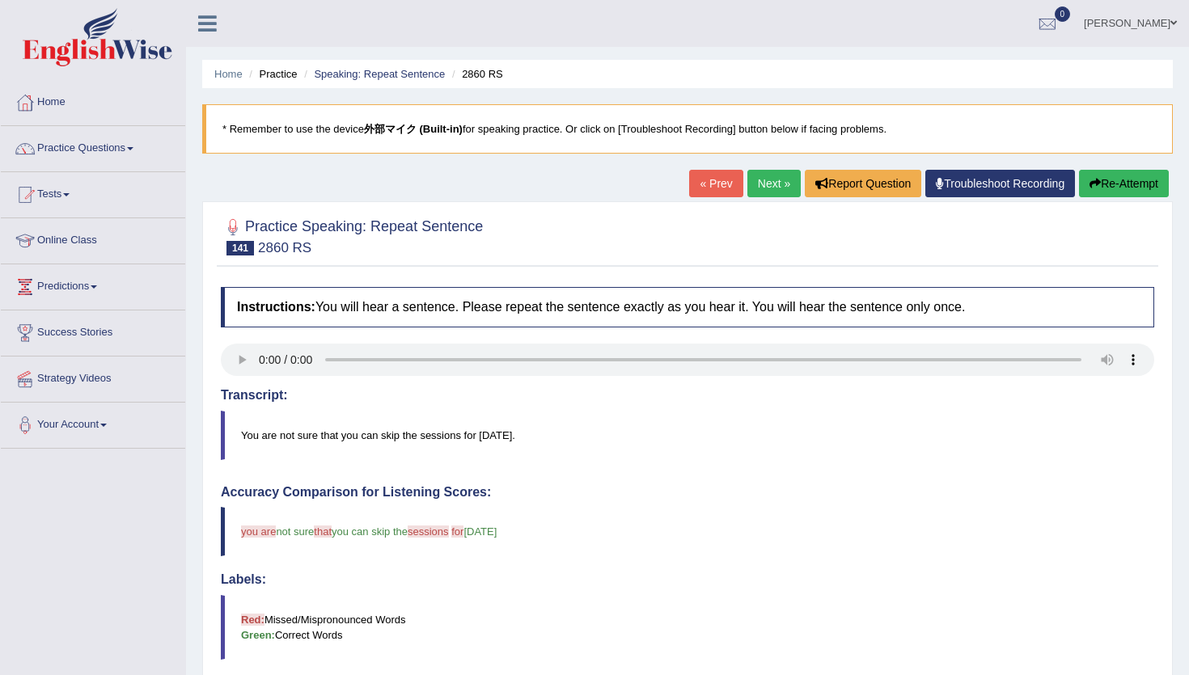
click at [768, 194] on link "Next »" at bounding box center [773, 183] width 53 height 27
click at [756, 187] on link "Next »" at bounding box center [773, 183] width 53 height 27
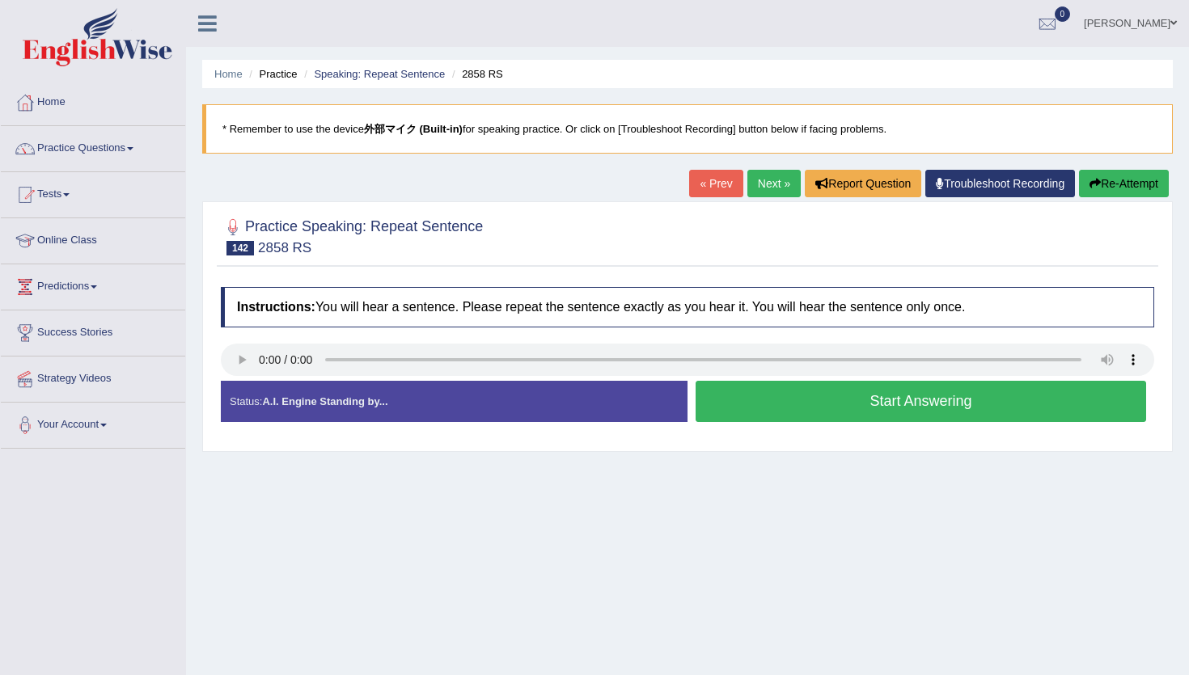
click at [847, 407] on button "Start Answering" at bounding box center [920, 401] width 450 height 41
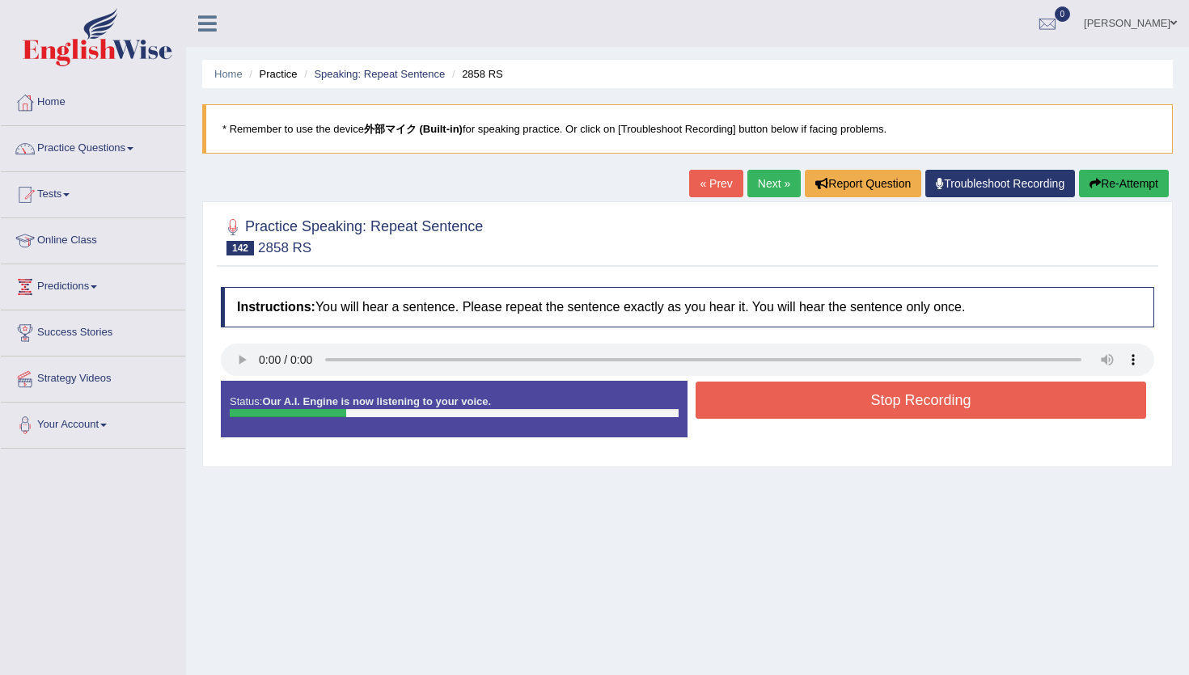
click at [847, 407] on button "Stop Recording" at bounding box center [920, 400] width 450 height 37
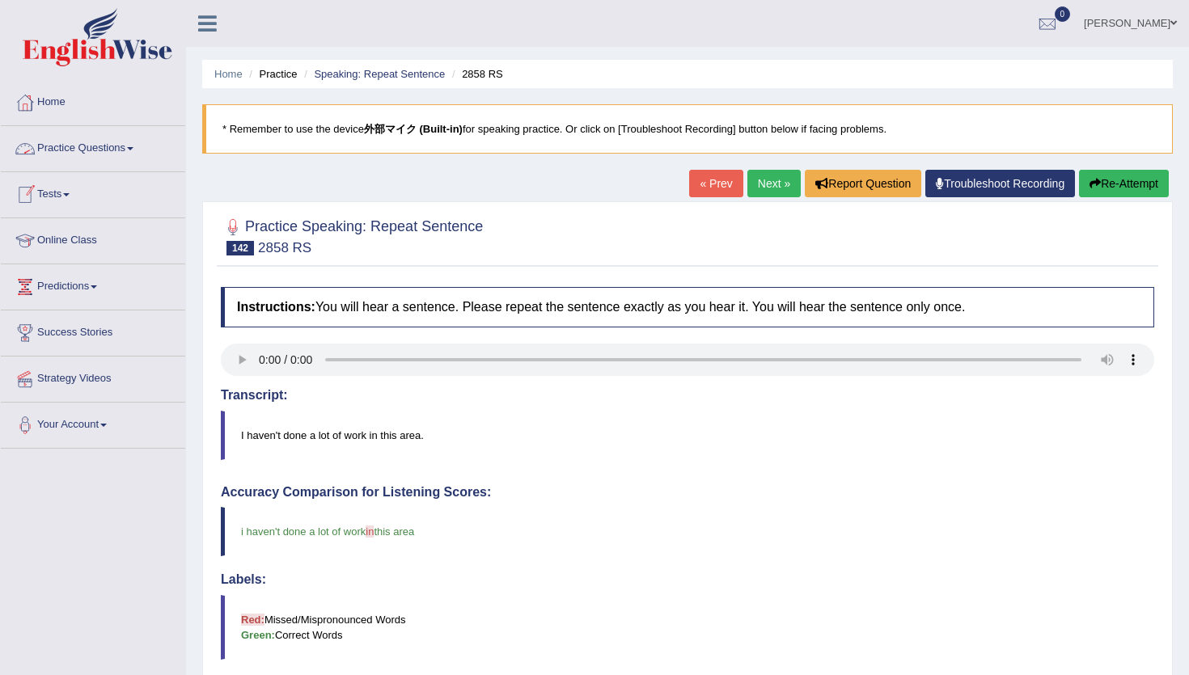
click at [82, 152] on link "Practice Questions" at bounding box center [93, 146] width 184 height 40
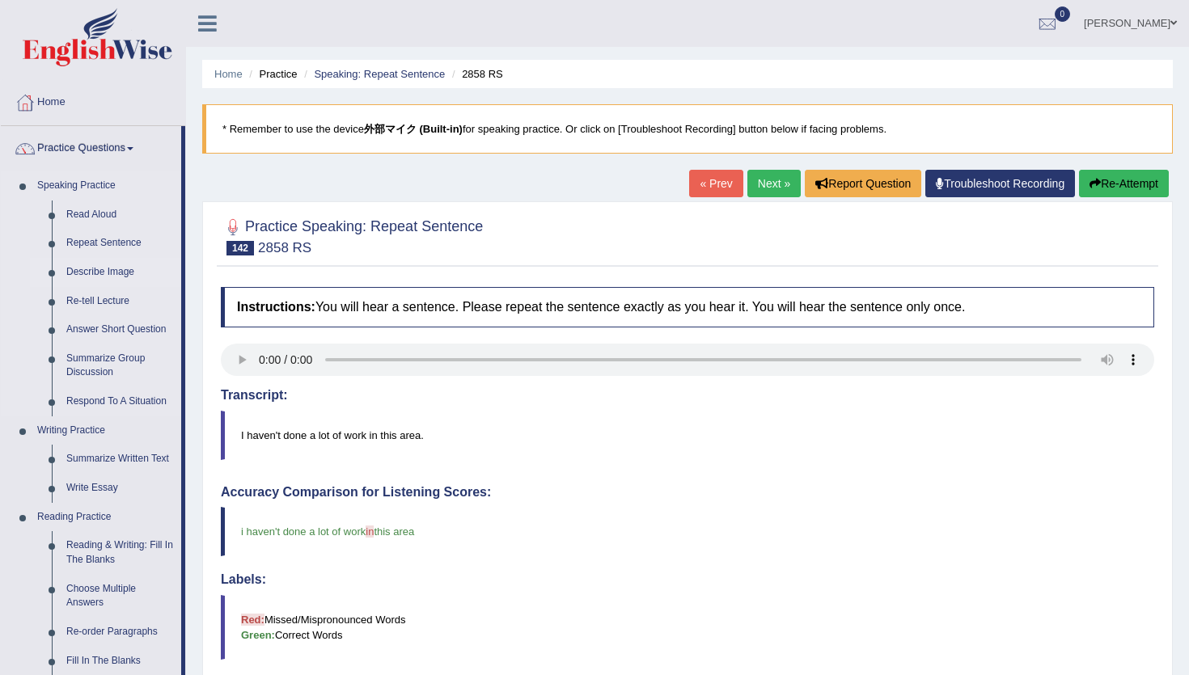
click at [89, 272] on link "Describe Image" at bounding box center [120, 272] width 122 height 29
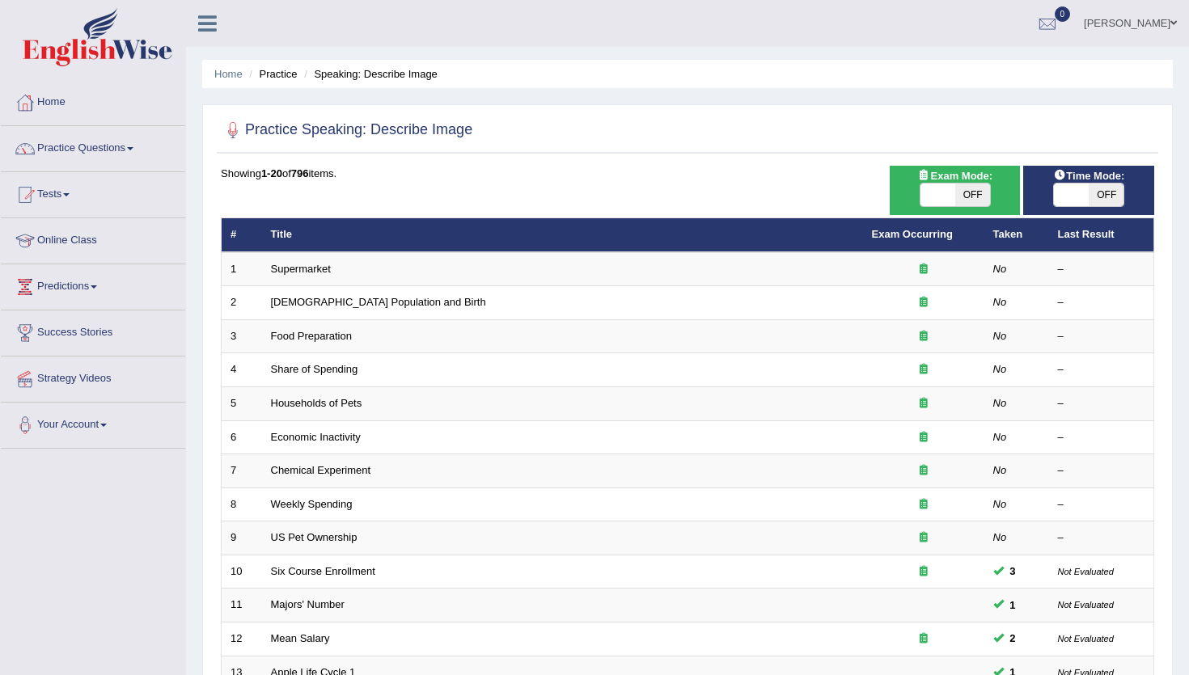
scroll to position [395, 0]
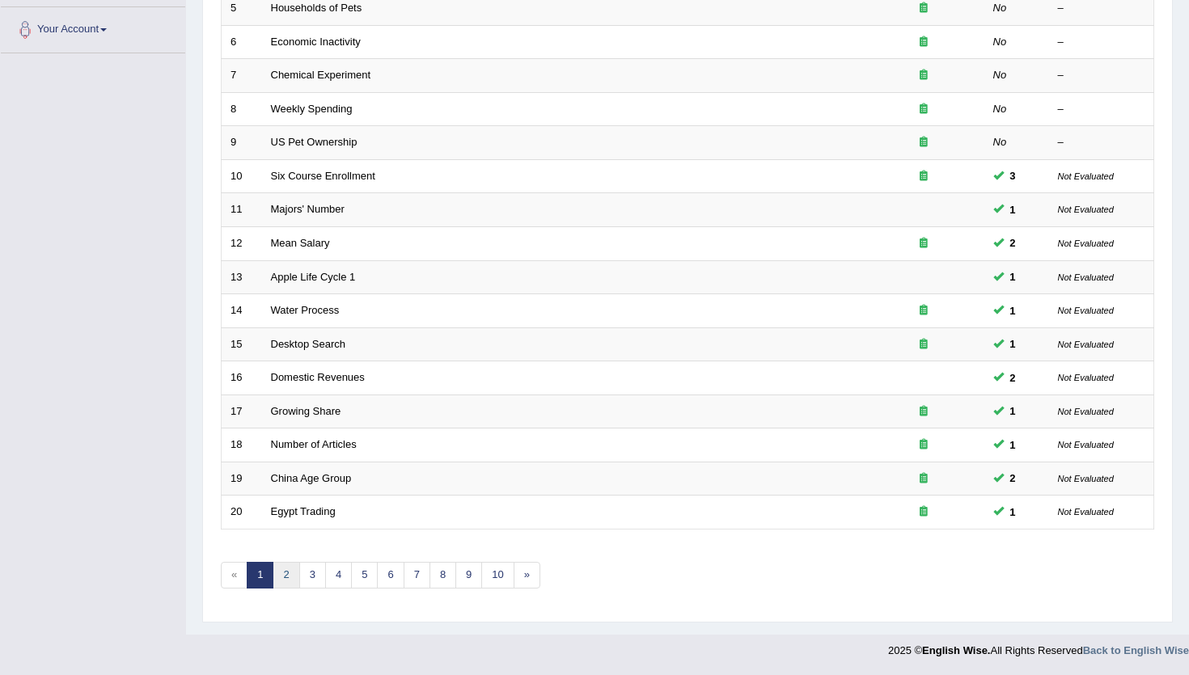
click at [293, 577] on link "2" at bounding box center [285, 575] width 27 height 27
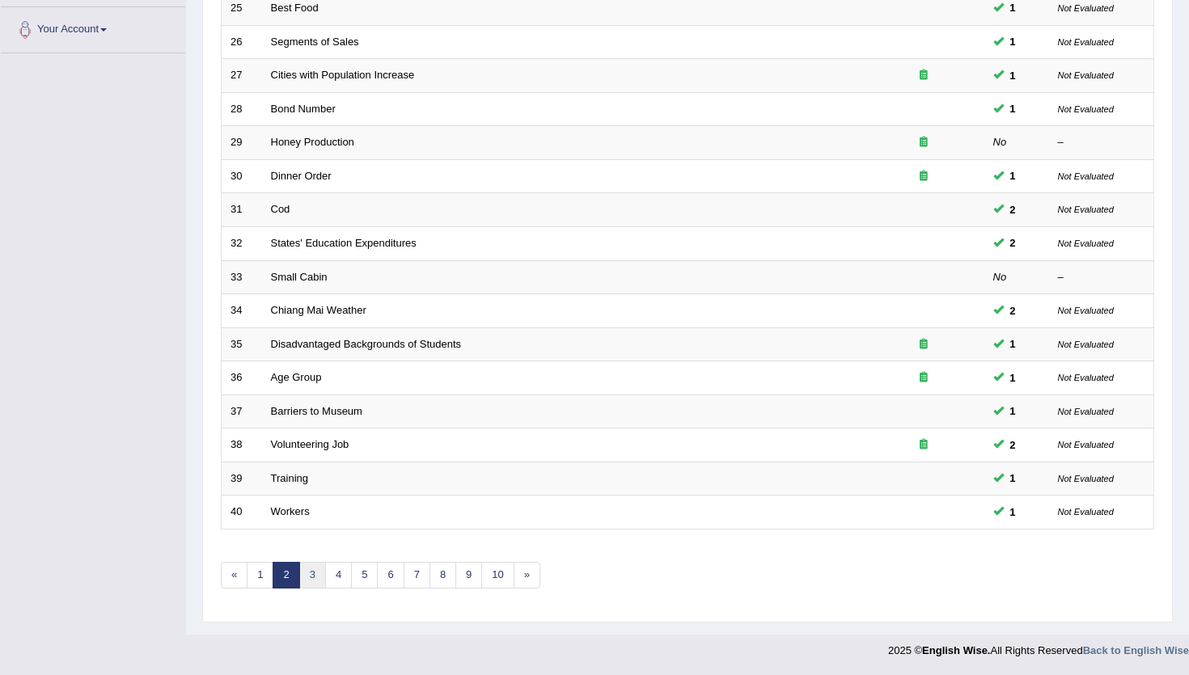
click at [316, 578] on link "3" at bounding box center [312, 575] width 27 height 27
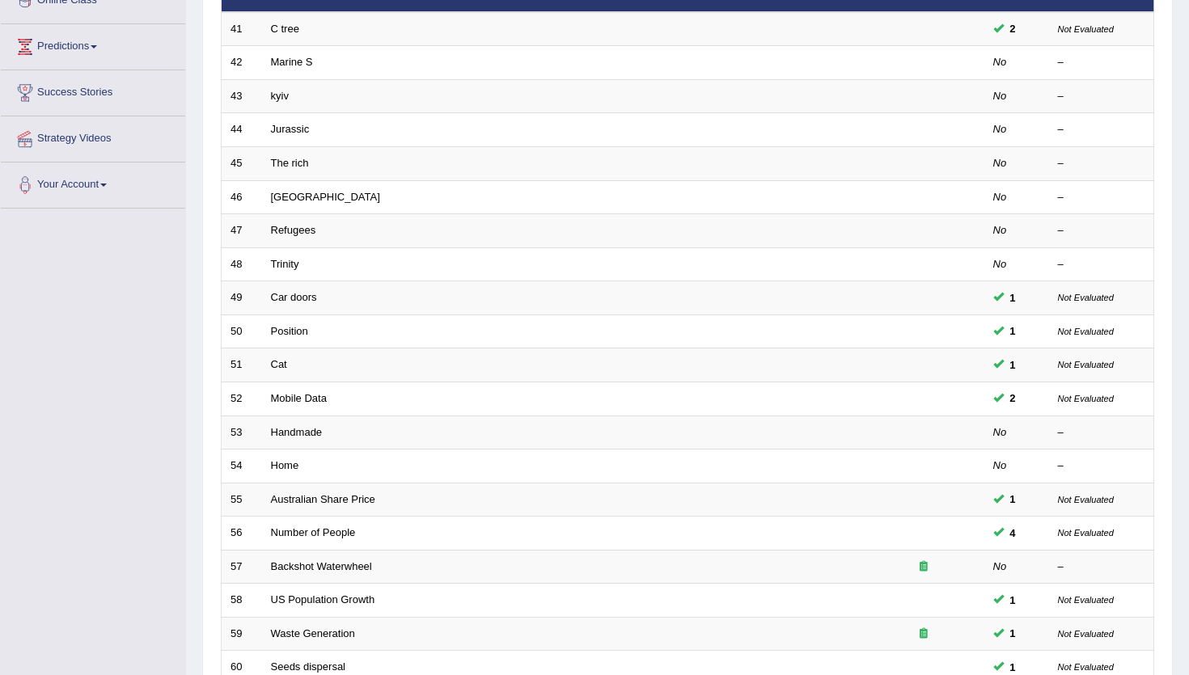
scroll to position [395, 0]
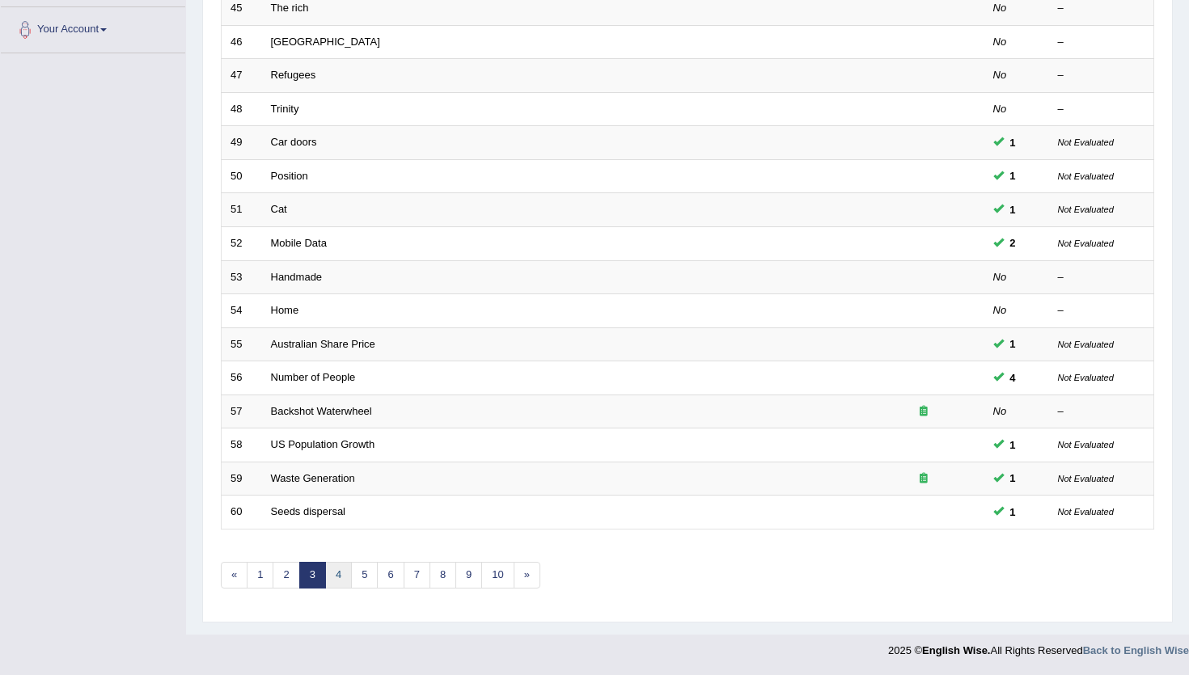
click at [345, 577] on link "4" at bounding box center [338, 575] width 27 height 27
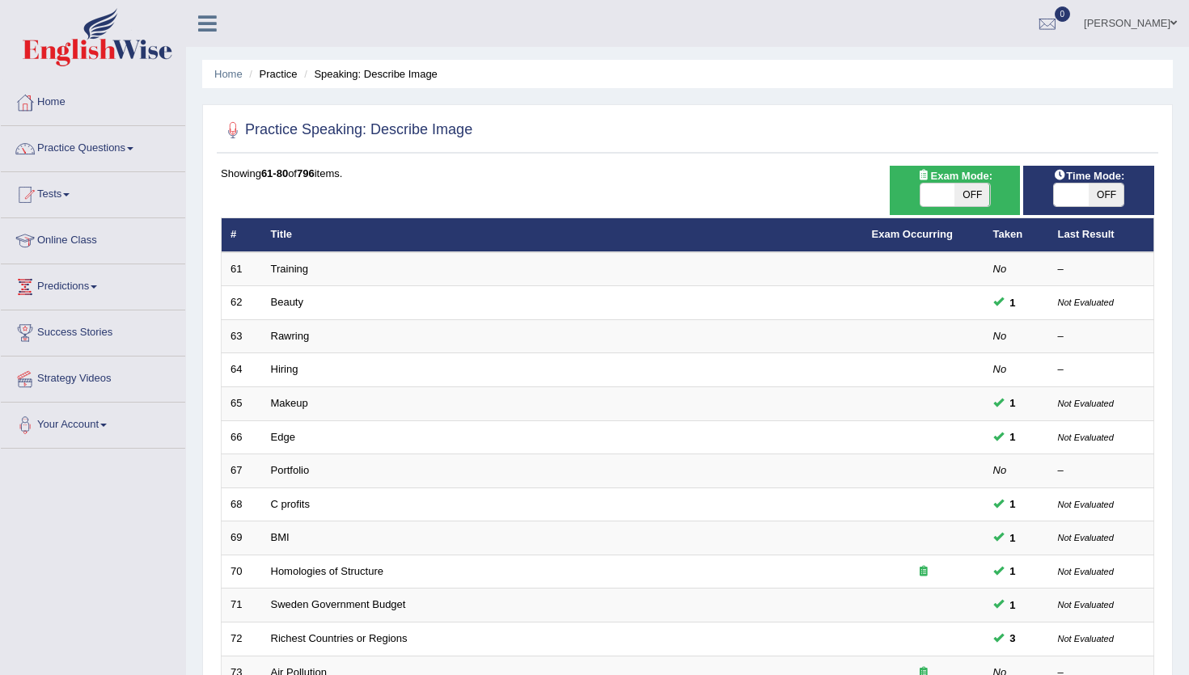
scroll to position [395, 0]
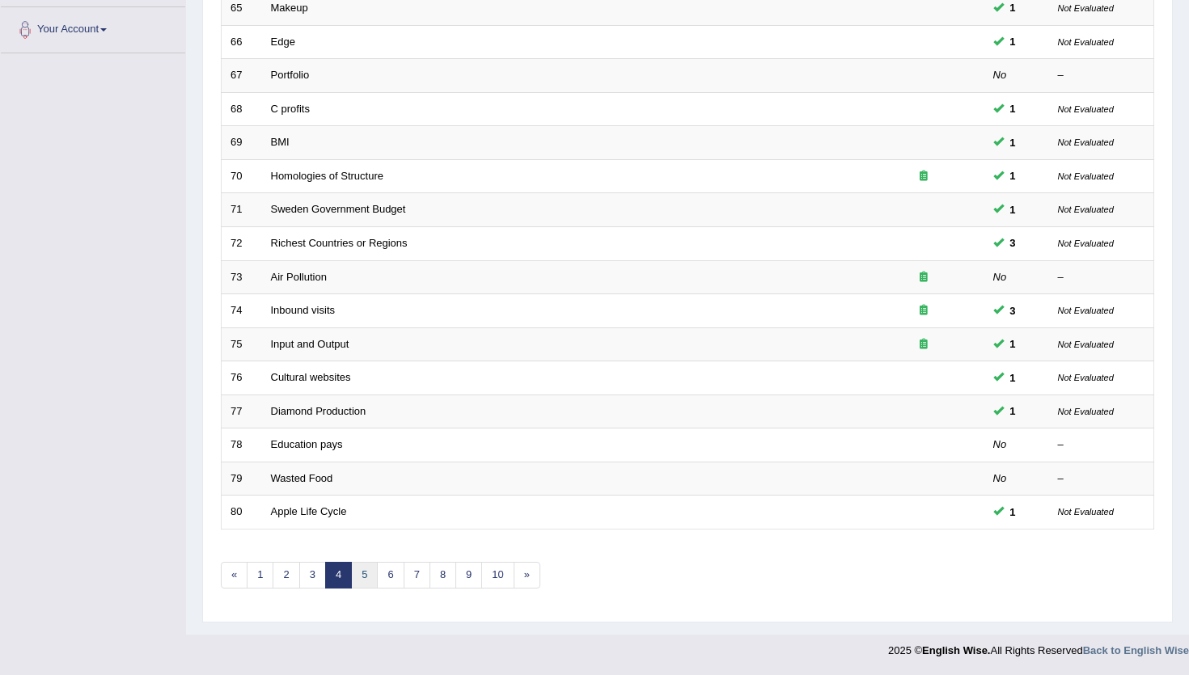
click at [364, 581] on link "5" at bounding box center [364, 575] width 27 height 27
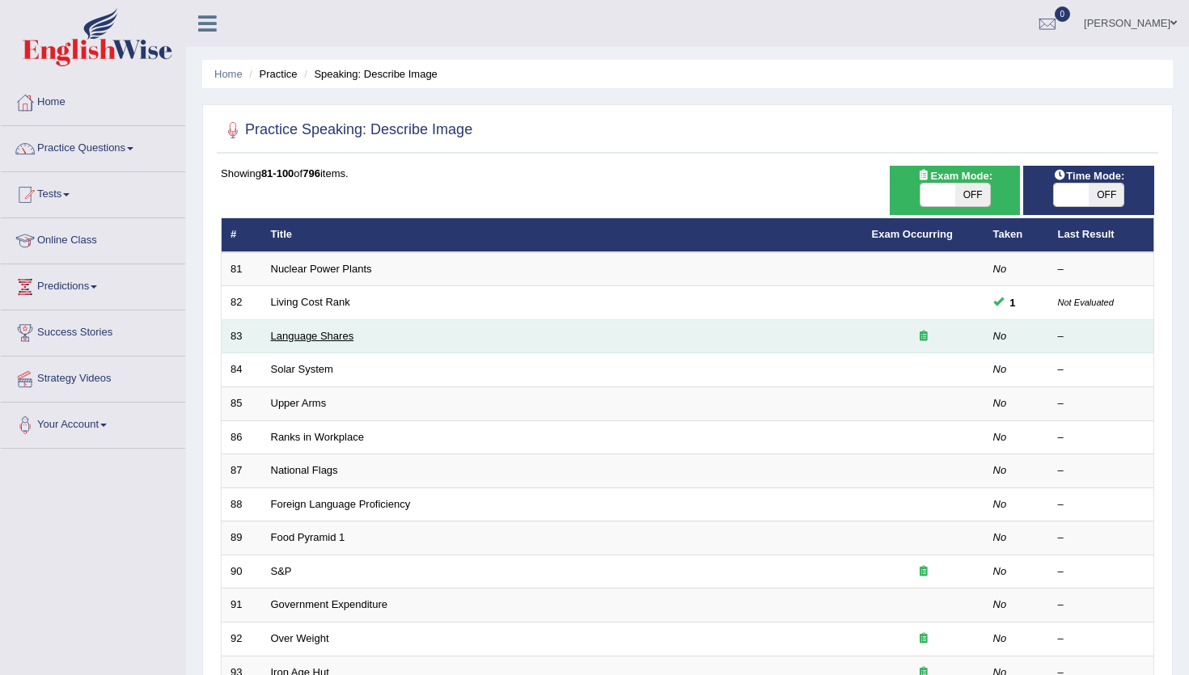
click at [338, 338] on link "Language Shares" at bounding box center [312, 336] width 83 height 12
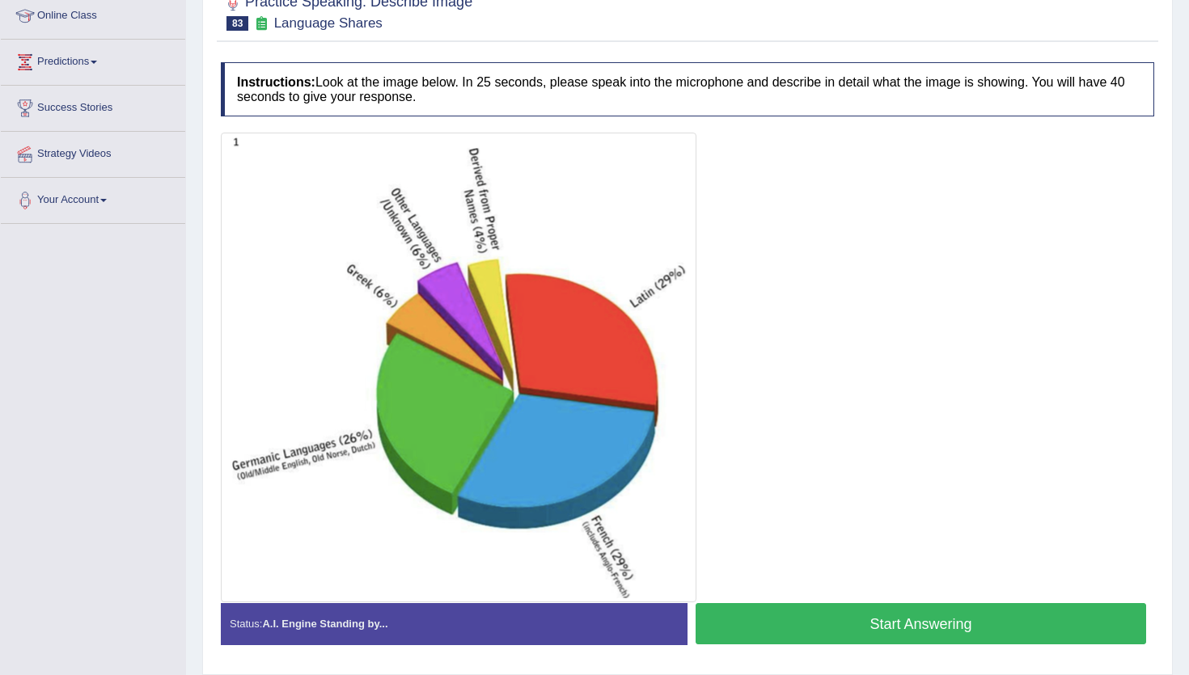
scroll to position [226, 0]
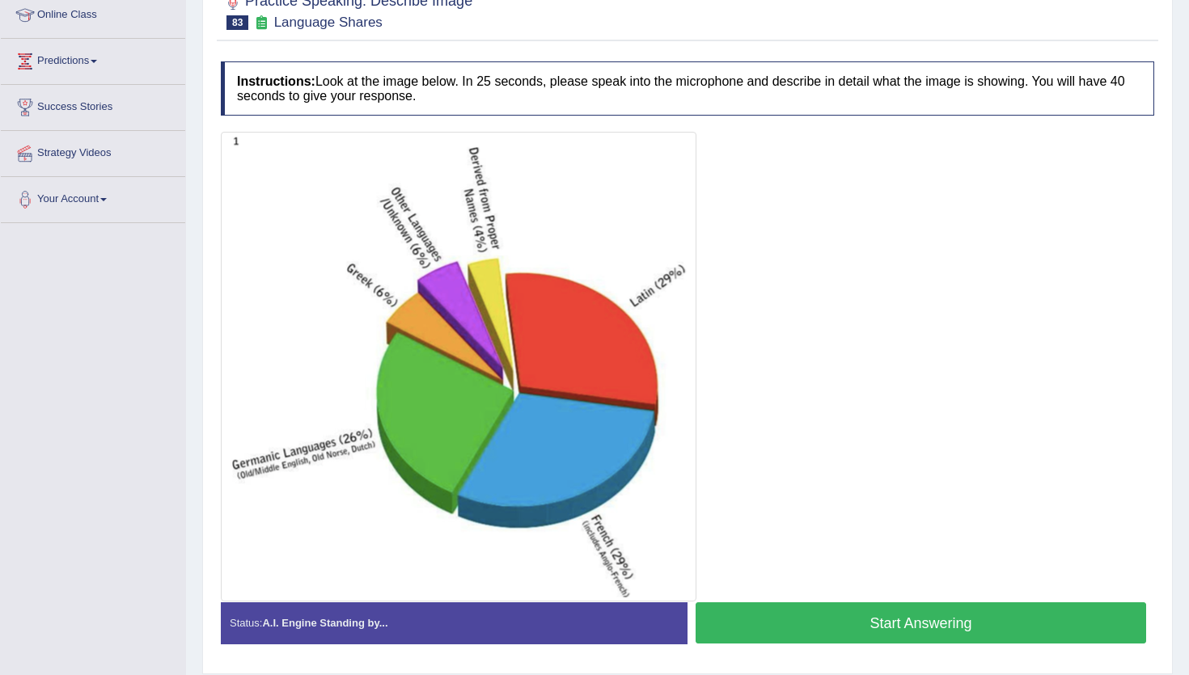
click at [756, 630] on button "Start Answering" at bounding box center [920, 622] width 450 height 41
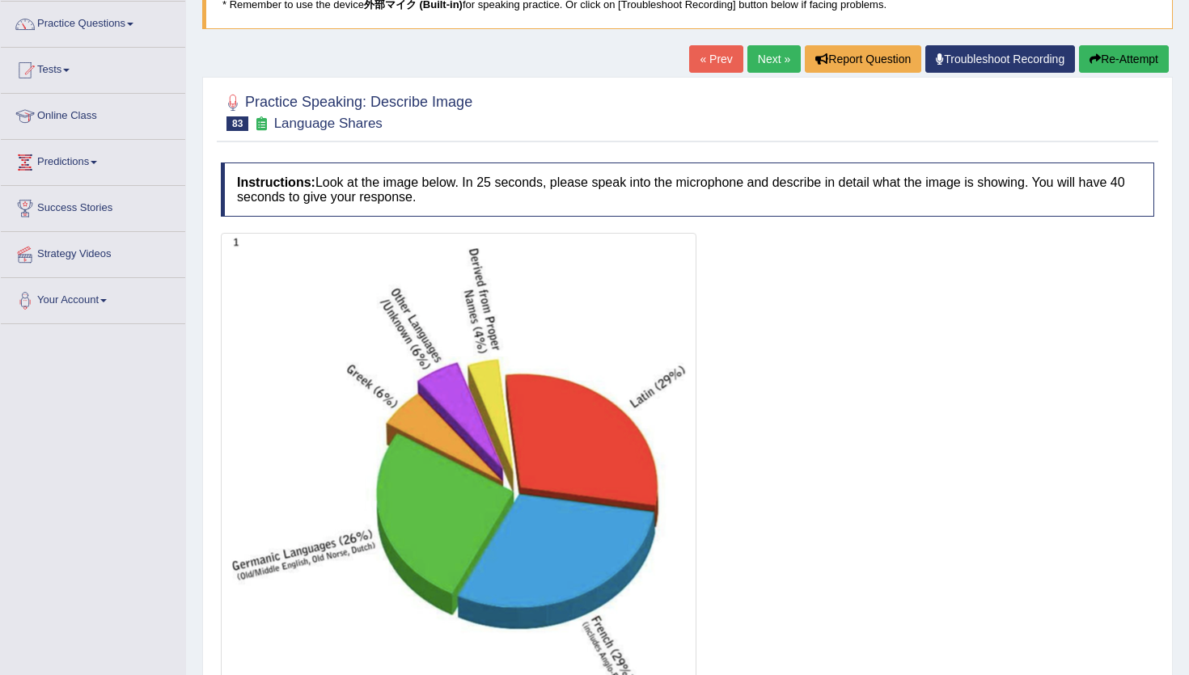
scroll to position [129, 0]
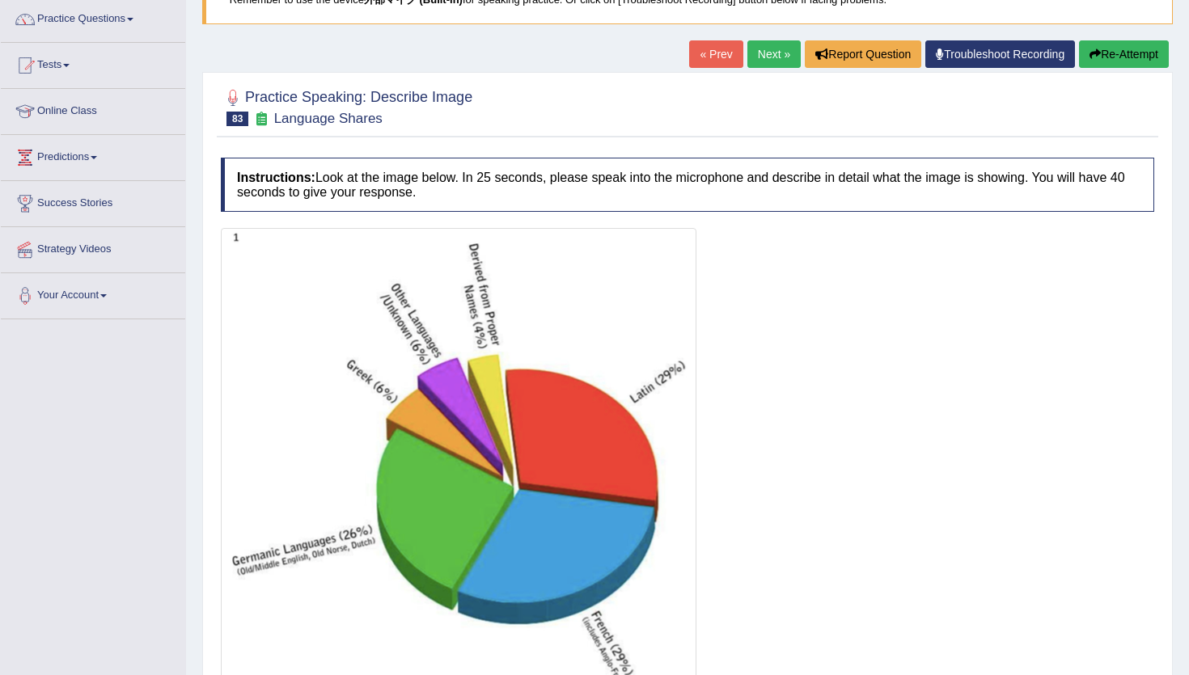
click at [1115, 51] on button "Re-Attempt" at bounding box center [1124, 53] width 90 height 27
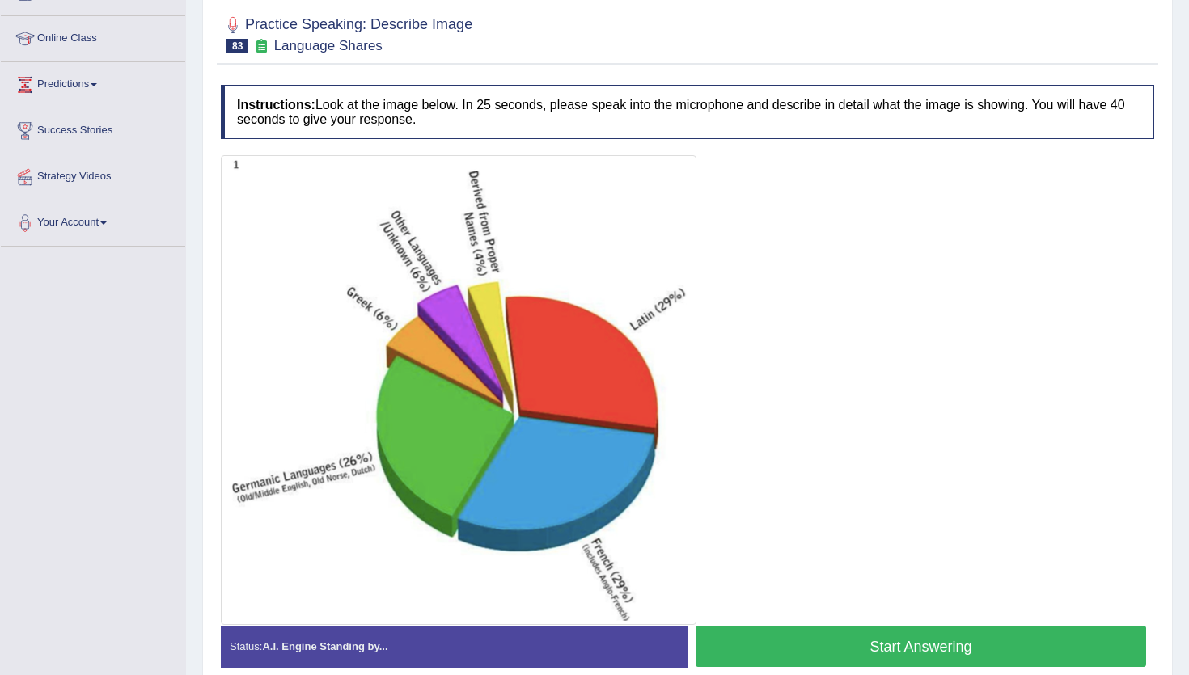
scroll to position [277, 0]
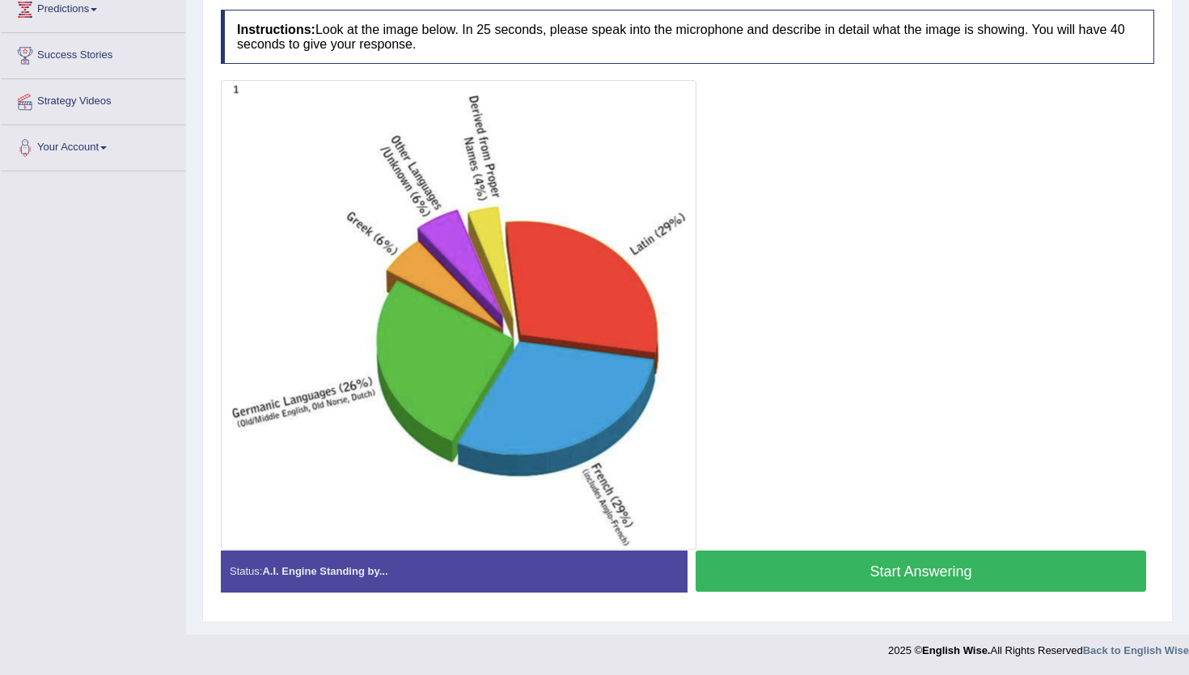
click at [908, 563] on button "Start Answering" at bounding box center [920, 571] width 450 height 41
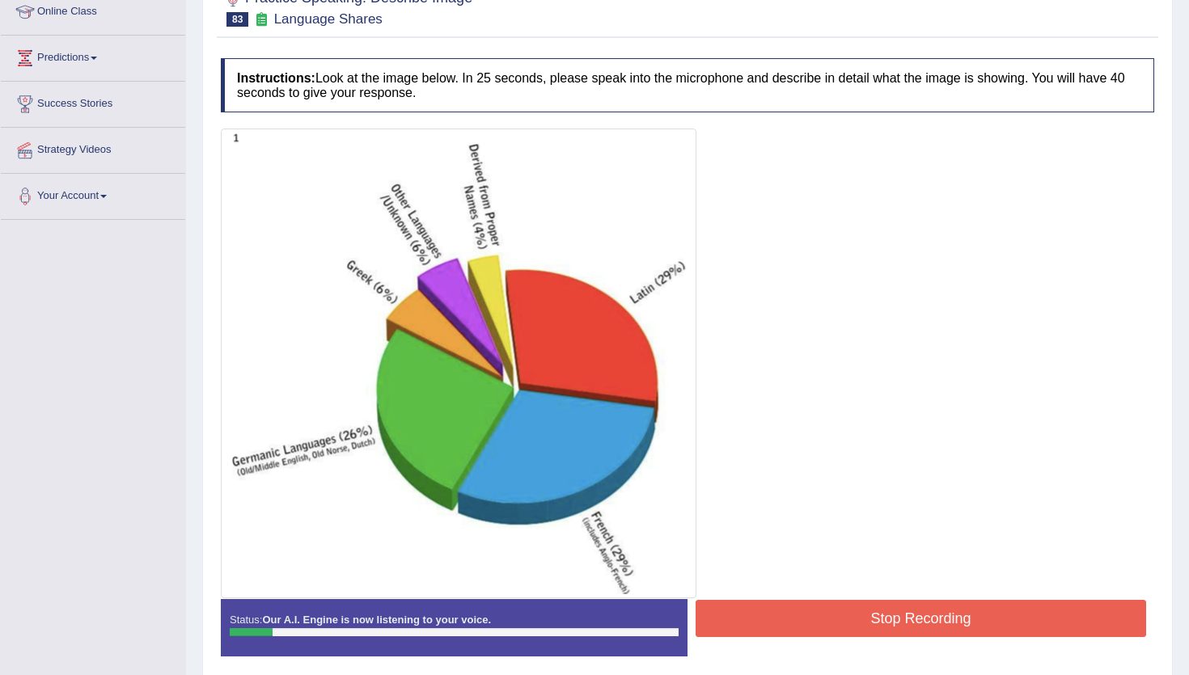
scroll to position [240, 0]
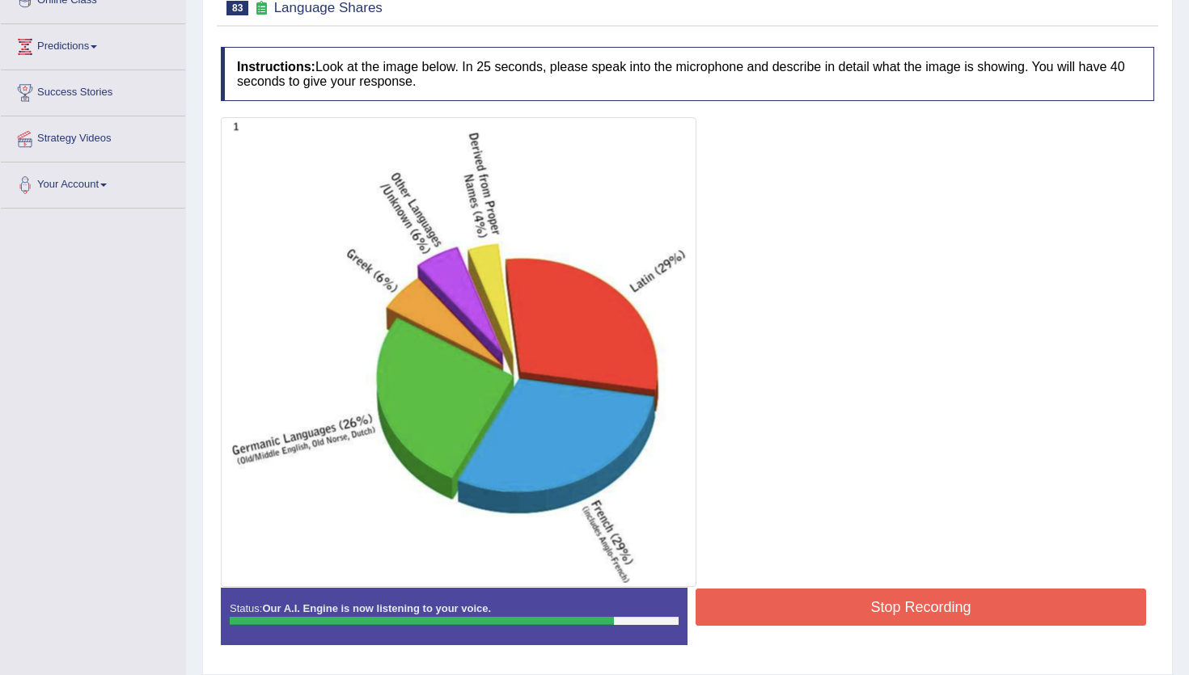
click at [910, 602] on button "Stop Recording" at bounding box center [920, 607] width 450 height 37
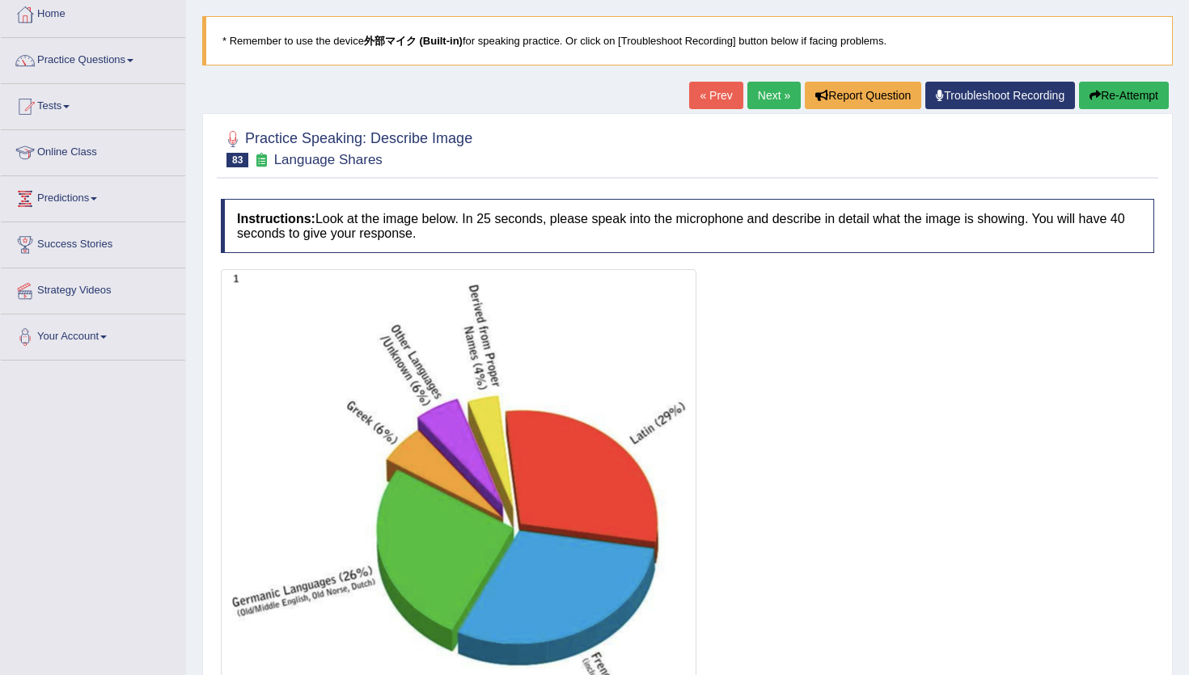
scroll to position [87, 0]
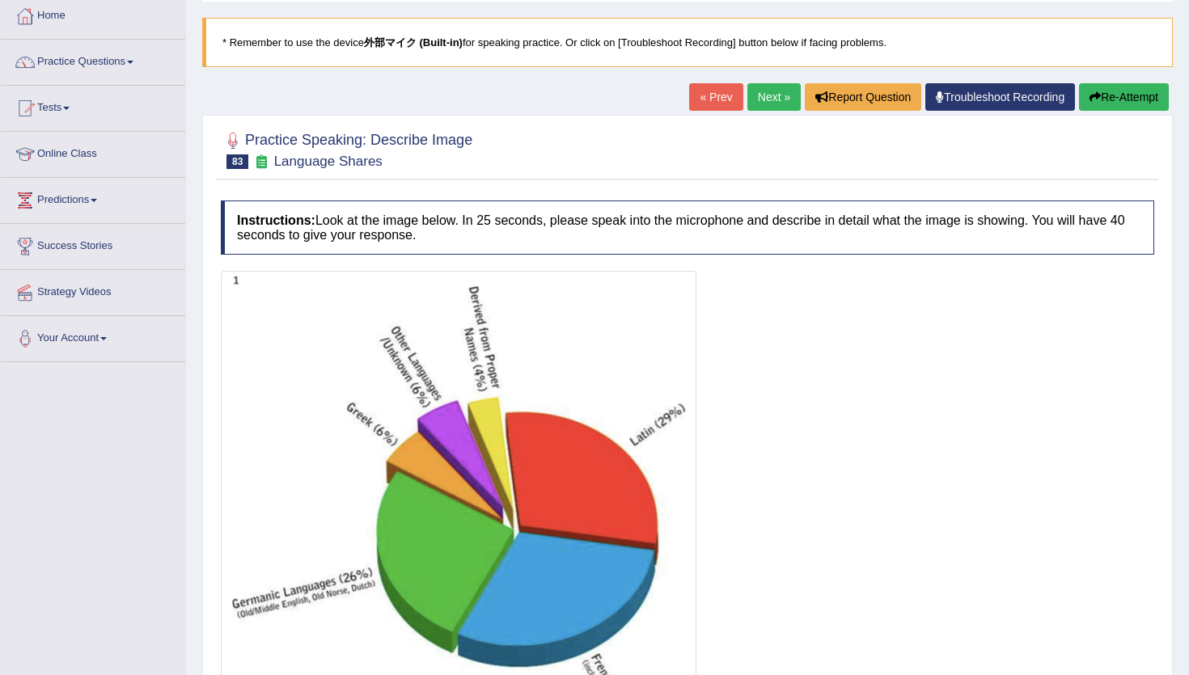
click at [763, 103] on link "Next »" at bounding box center [773, 96] width 53 height 27
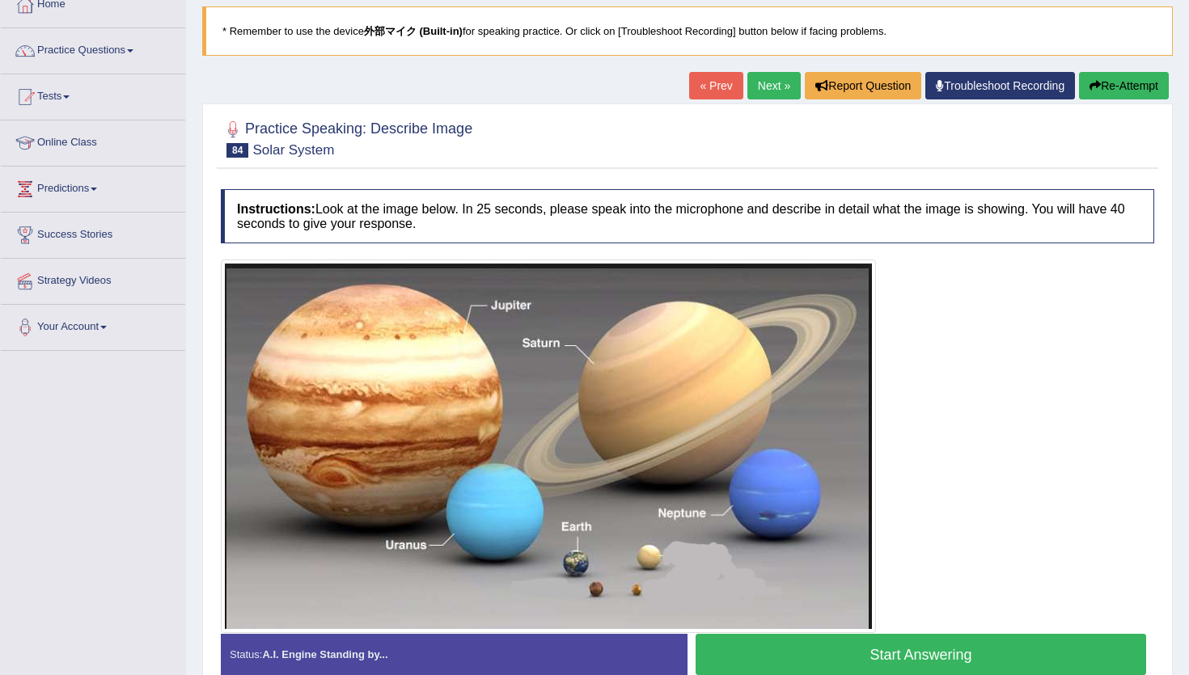
scroll to position [181, 0]
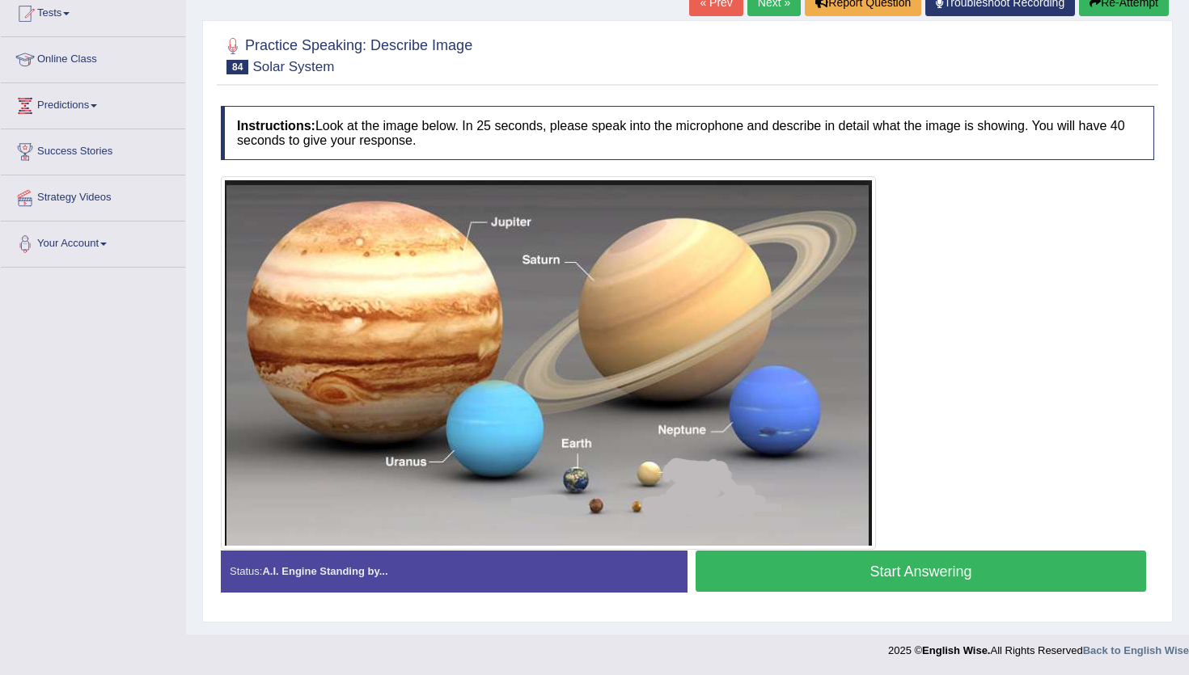
click at [893, 571] on button "Start Answering" at bounding box center [920, 571] width 450 height 41
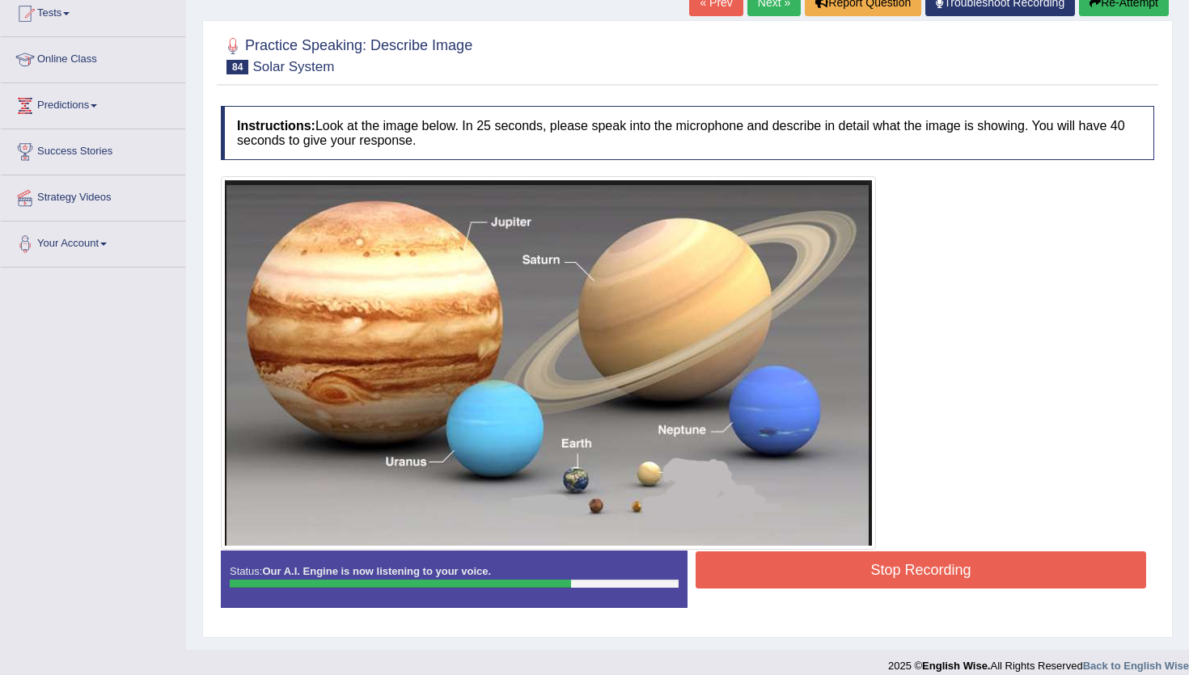
click at [893, 571] on button "Stop Recording" at bounding box center [920, 569] width 450 height 37
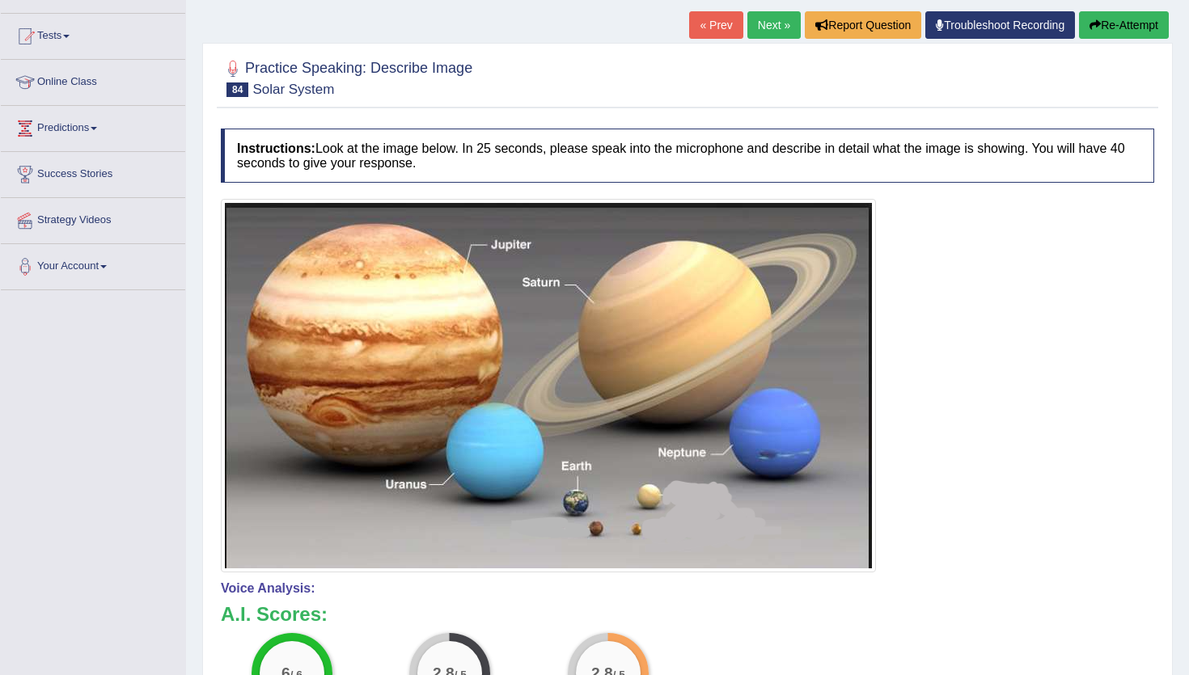
scroll to position [0, 0]
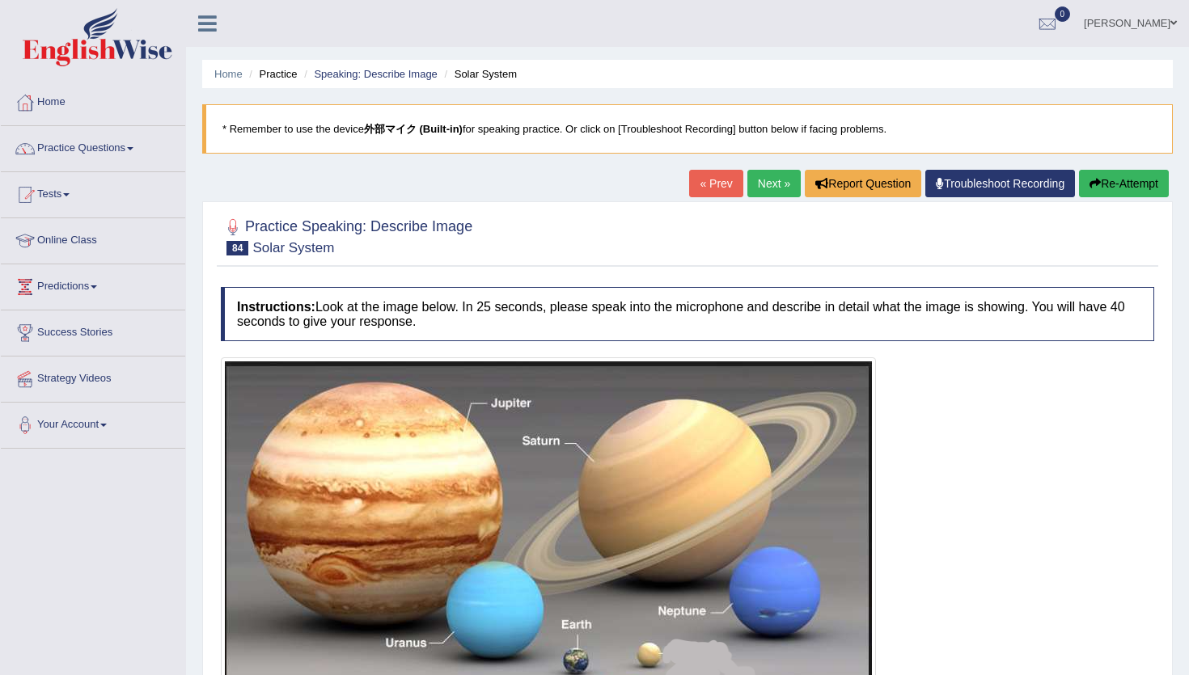
click at [1101, 185] on button "Re-Attempt" at bounding box center [1124, 183] width 90 height 27
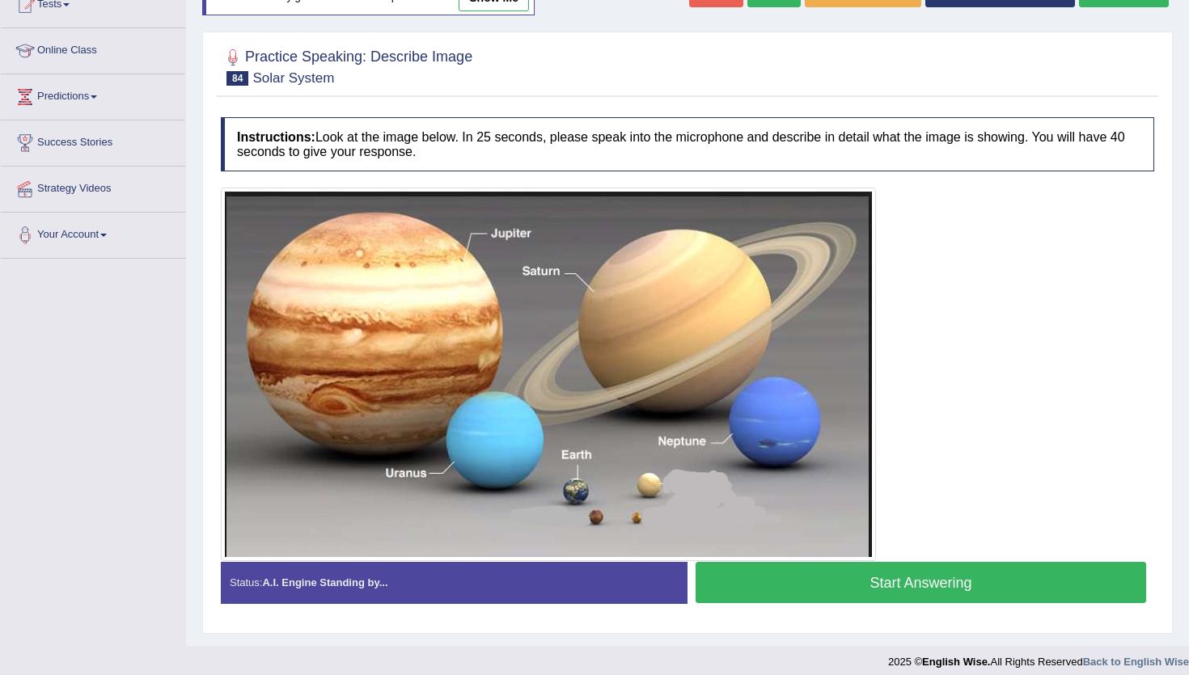
scroll to position [201, 0]
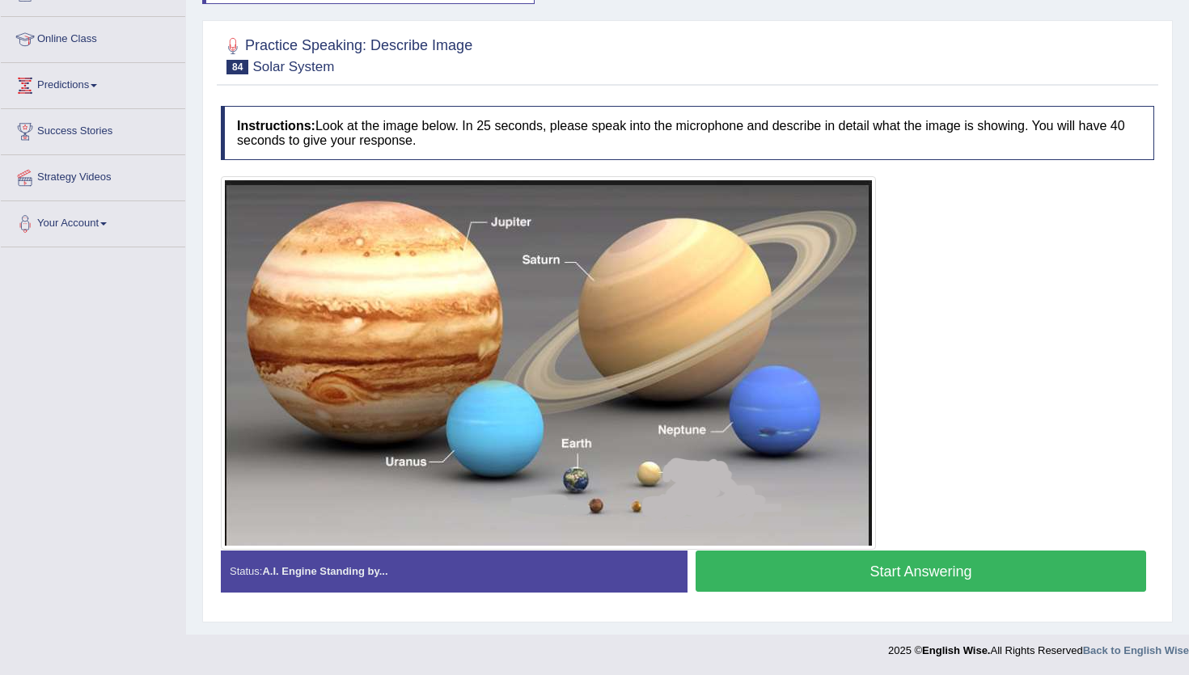
click at [838, 563] on button "Start Answering" at bounding box center [920, 571] width 450 height 41
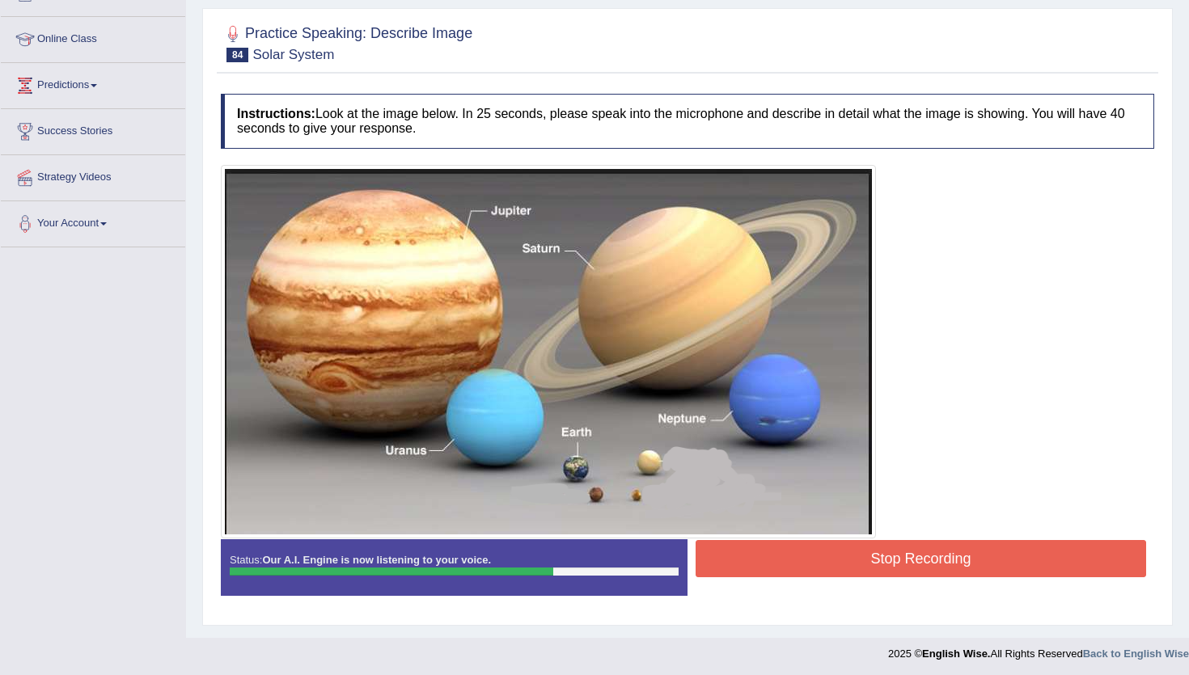
click at [838, 563] on button "Stop Recording" at bounding box center [920, 558] width 450 height 37
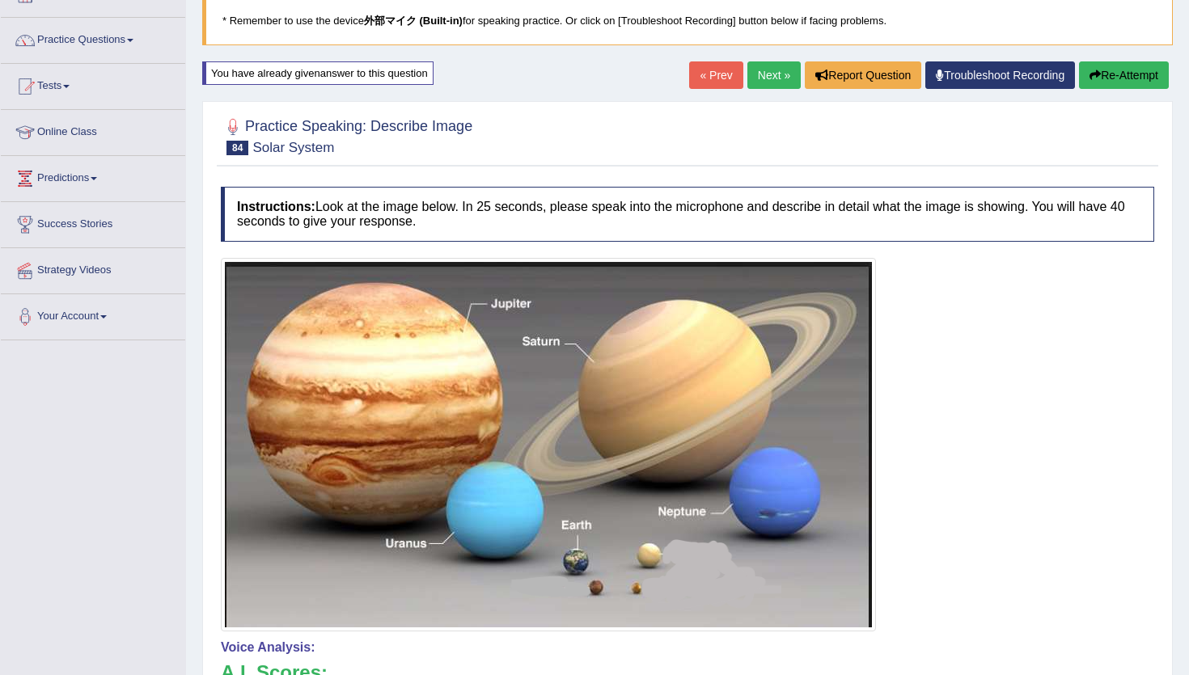
scroll to position [108, 0]
click at [767, 71] on link "Next »" at bounding box center [773, 75] width 53 height 27
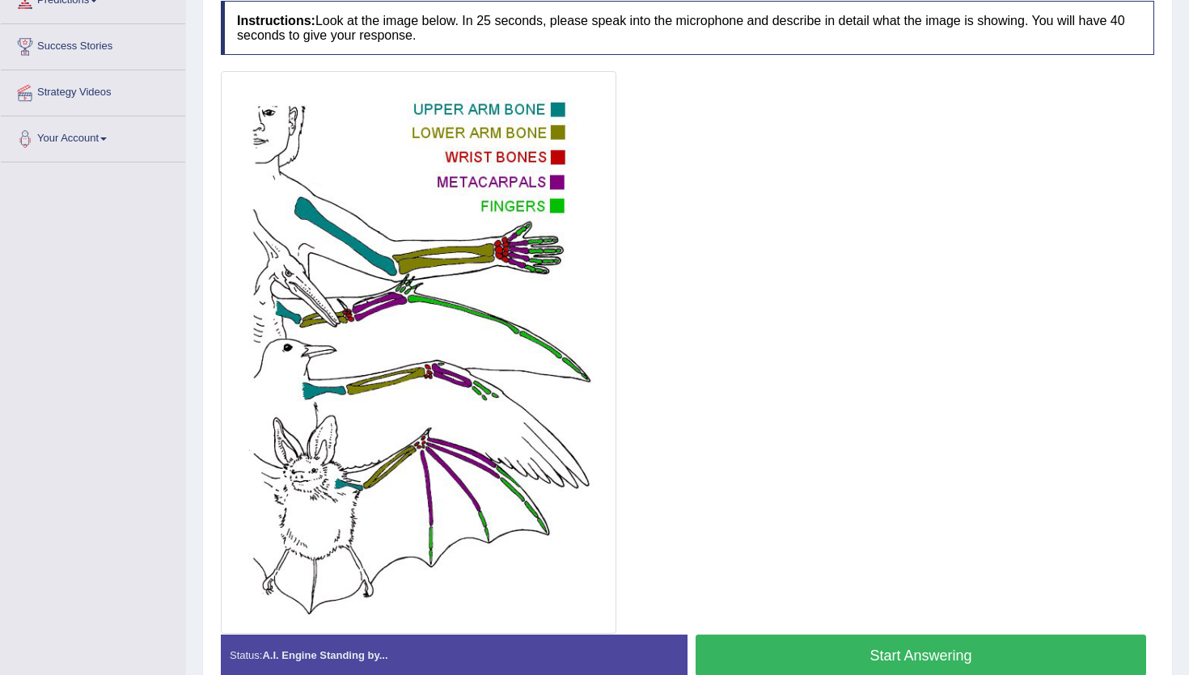
scroll to position [285, 0]
click at [794, 653] on button "Start Answering" at bounding box center [920, 656] width 450 height 41
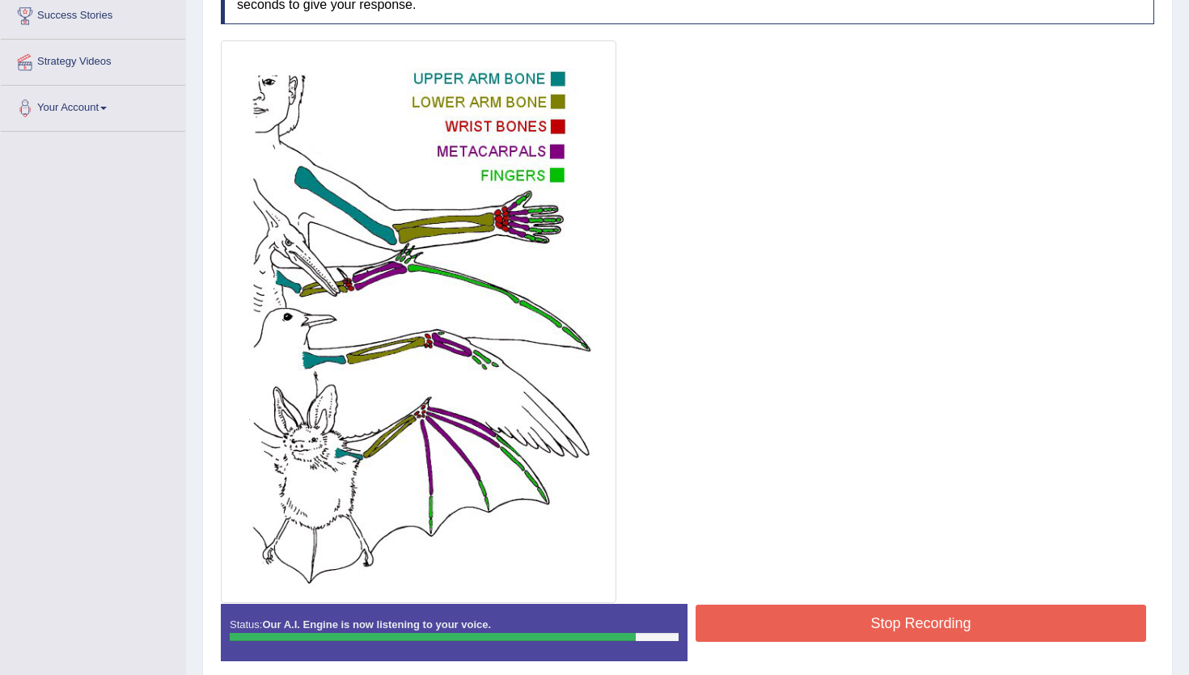
scroll to position [331, 0]
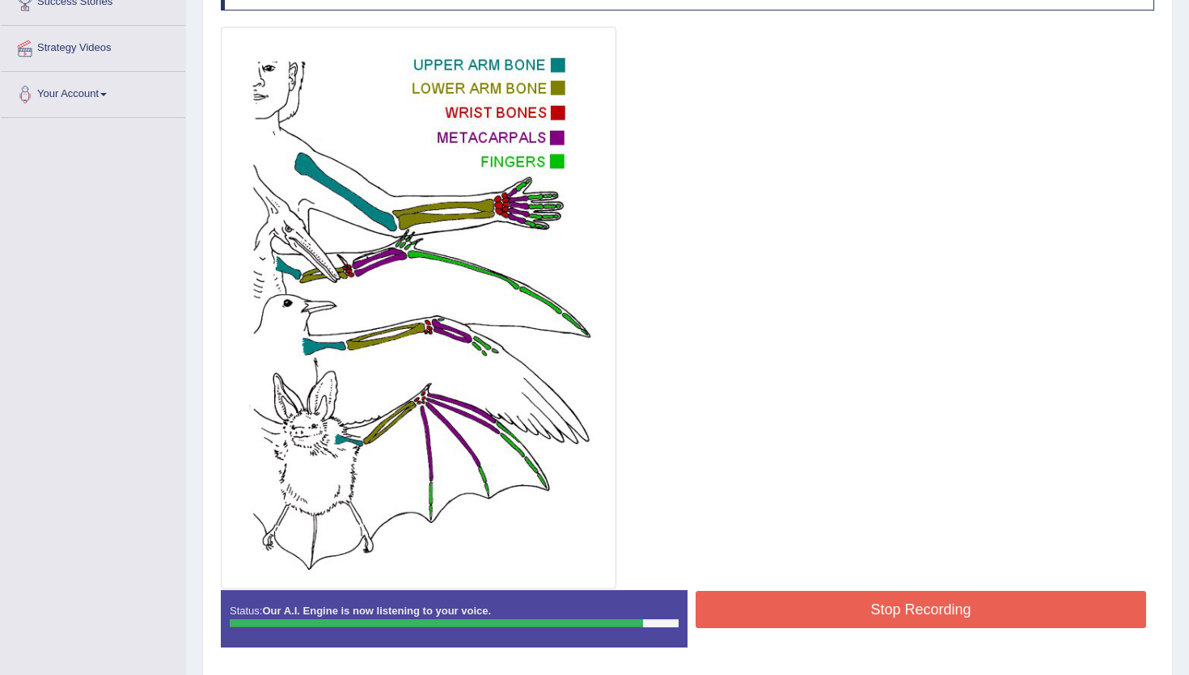
click at [793, 607] on button "Stop Recording" at bounding box center [920, 609] width 450 height 37
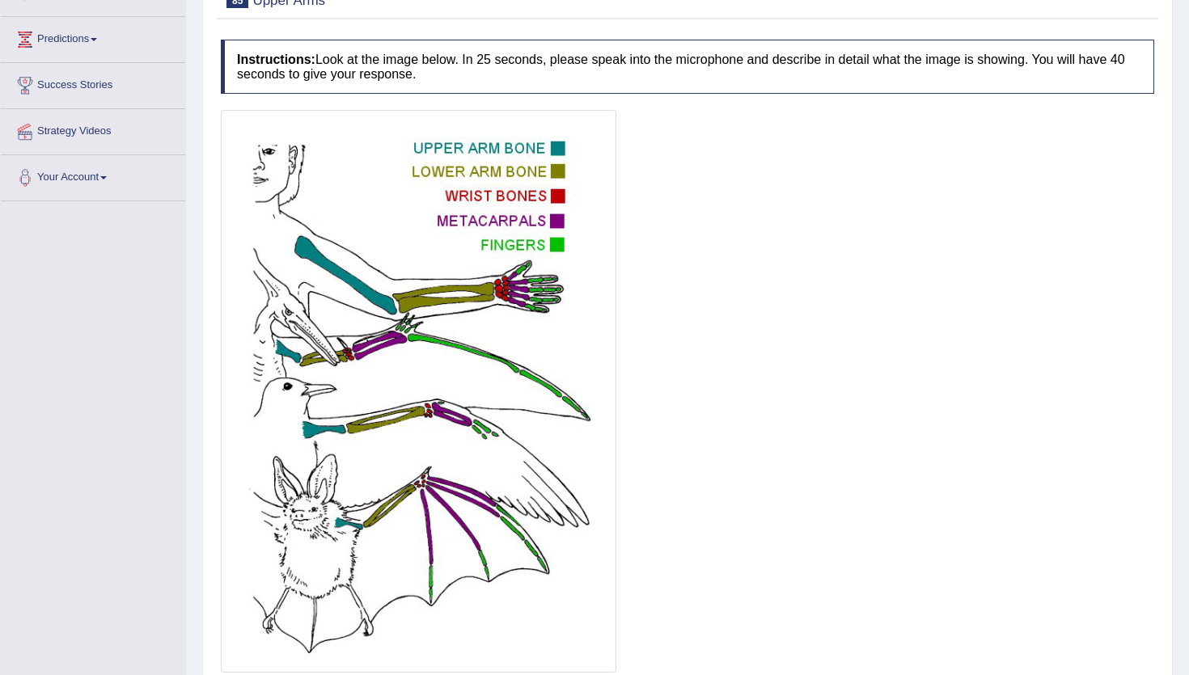
scroll to position [0, 0]
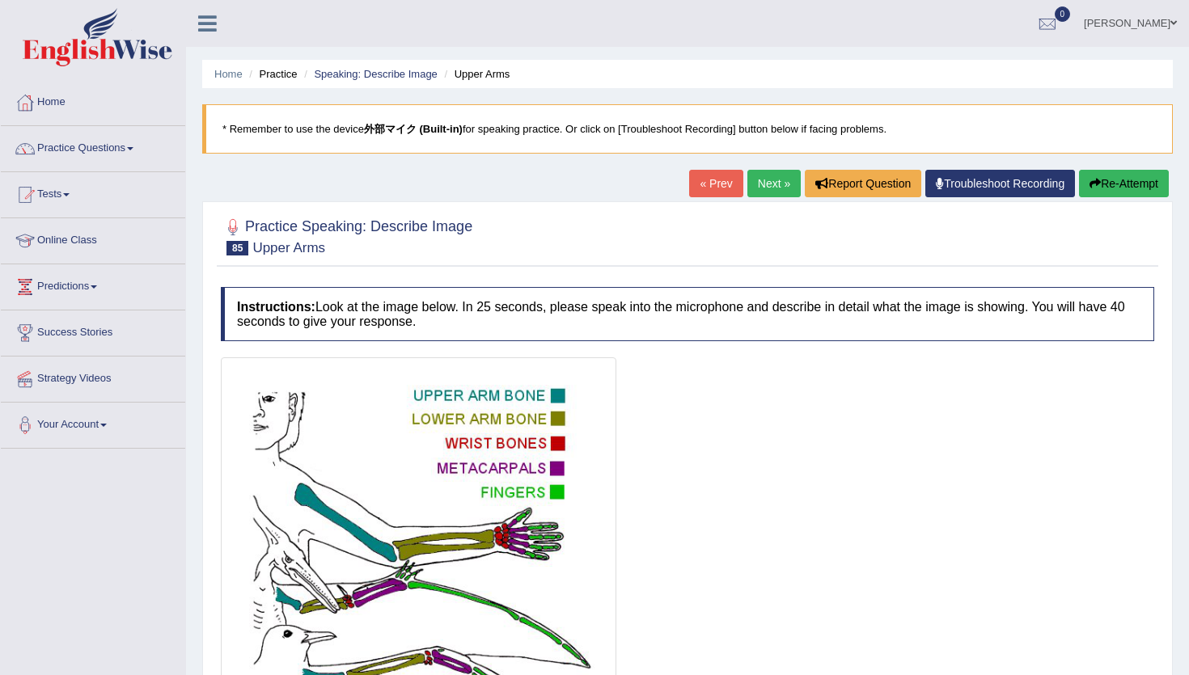
click at [769, 188] on link "Next »" at bounding box center [773, 183] width 53 height 27
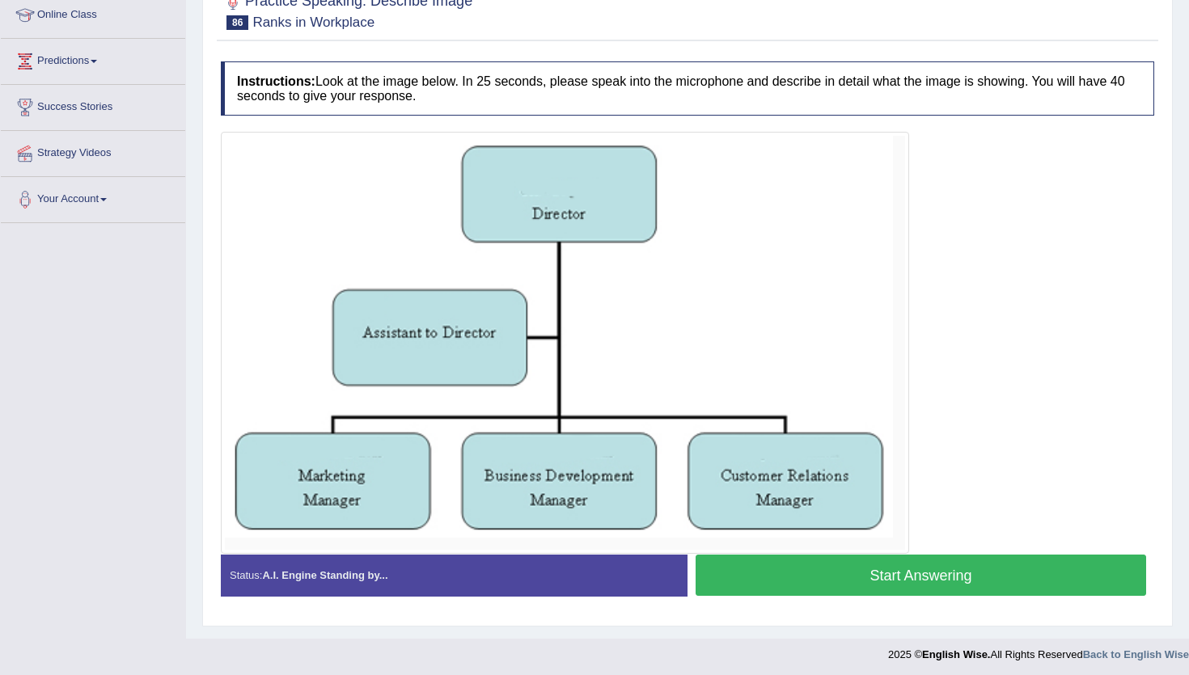
scroll to position [227, 0]
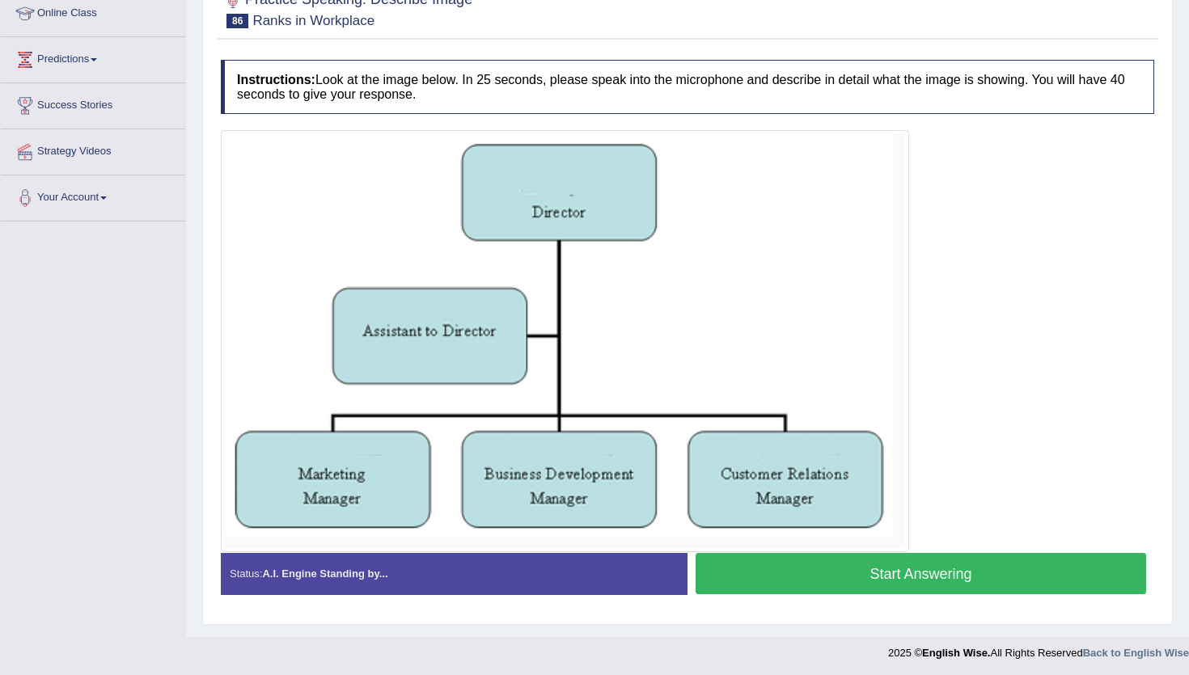
click at [781, 586] on button "Start Answering" at bounding box center [920, 573] width 450 height 41
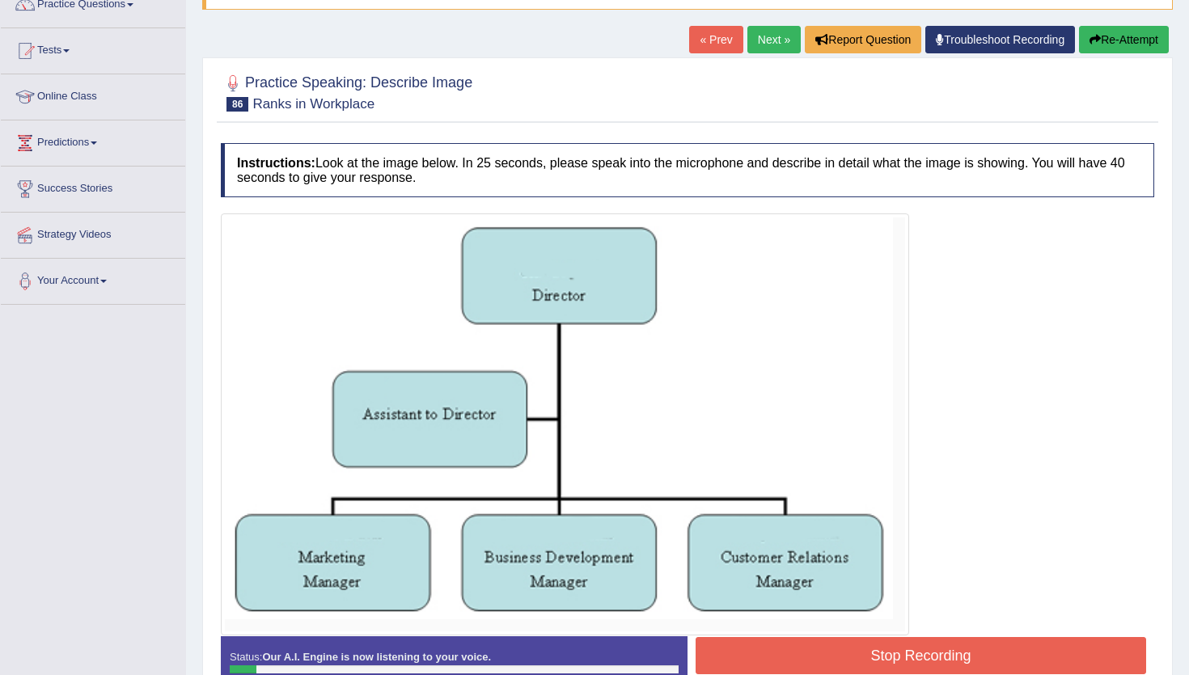
scroll to position [184, 0]
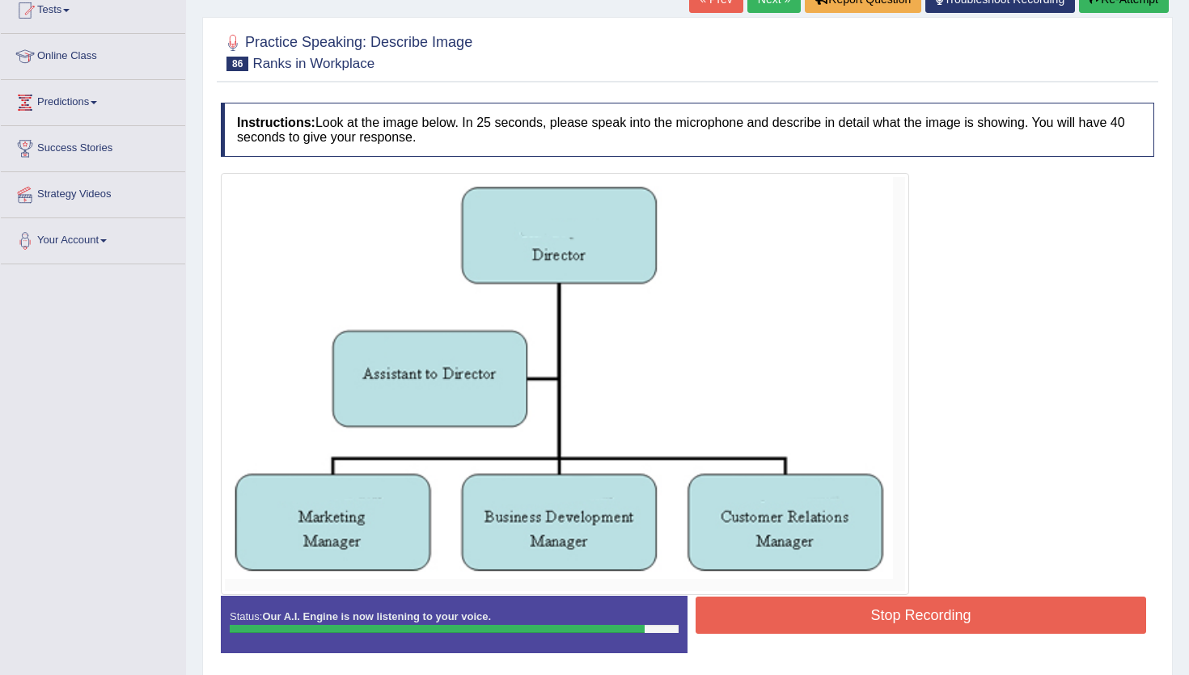
click at [780, 617] on button "Stop Recording" at bounding box center [920, 615] width 450 height 37
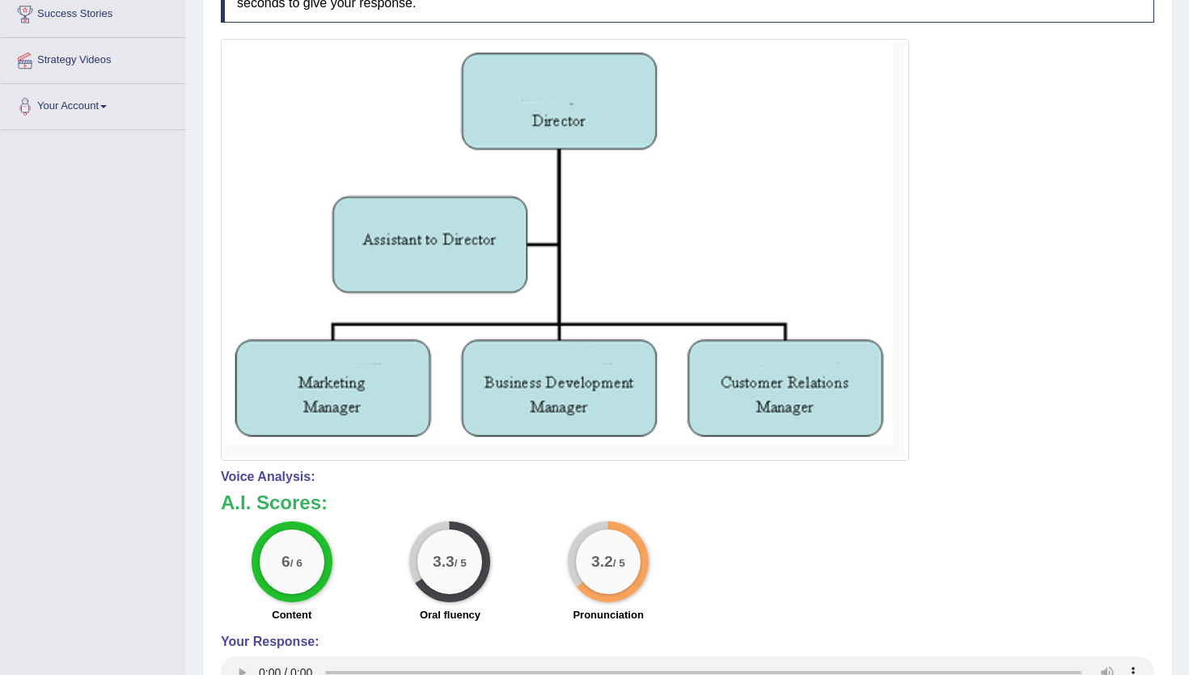
scroll to position [0, 0]
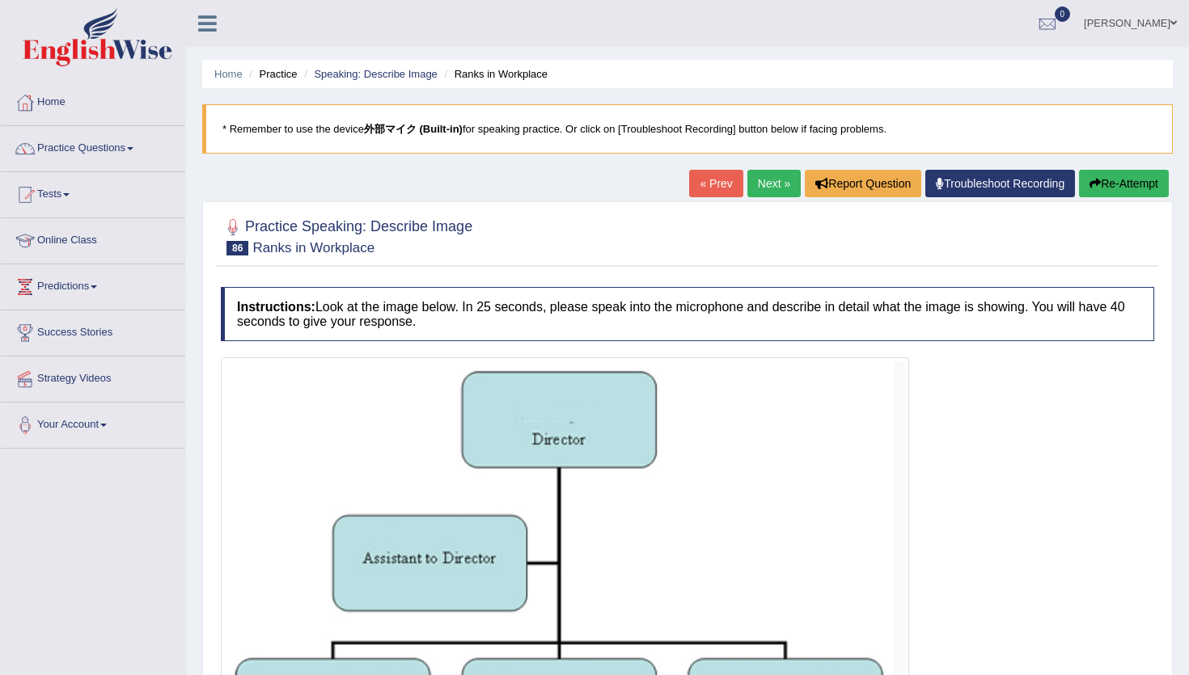
click at [778, 188] on link "Next »" at bounding box center [773, 183] width 53 height 27
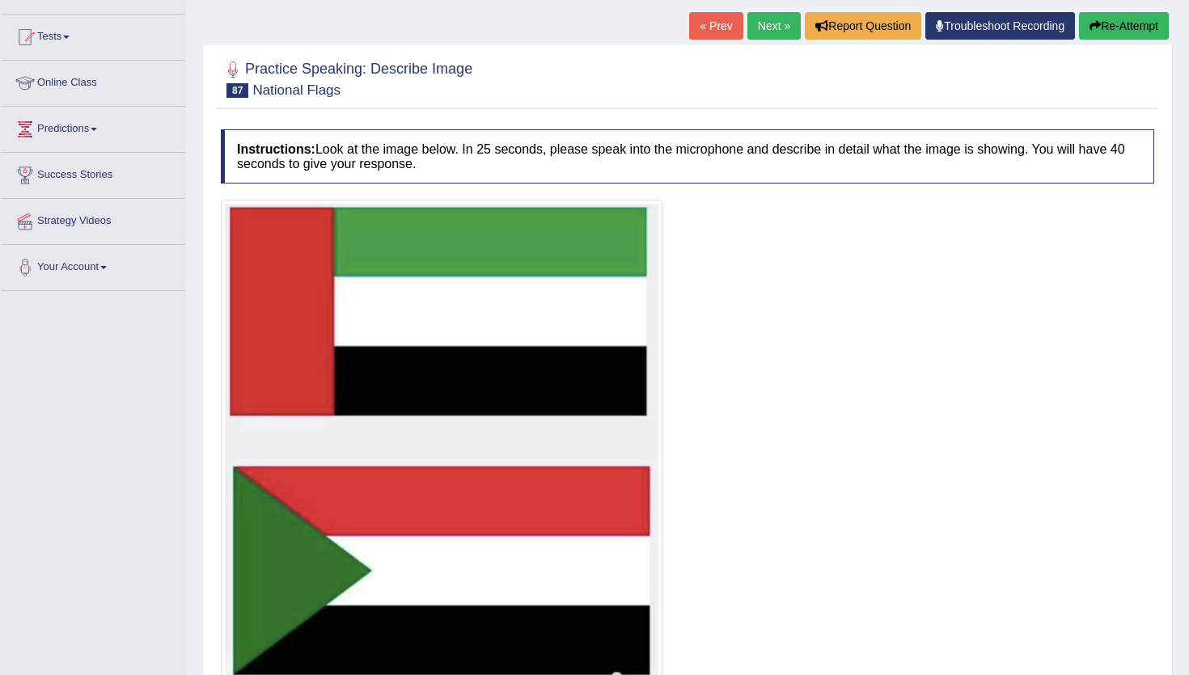
scroll to position [85, 0]
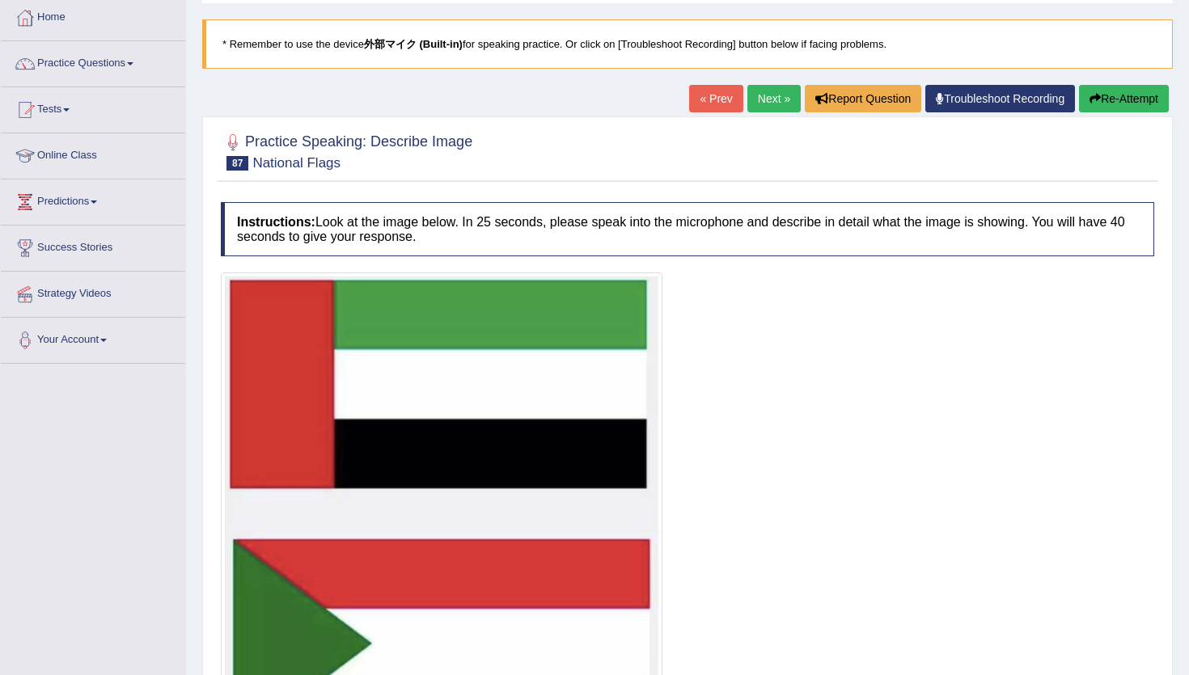
click at [763, 101] on link "Next »" at bounding box center [773, 98] width 53 height 27
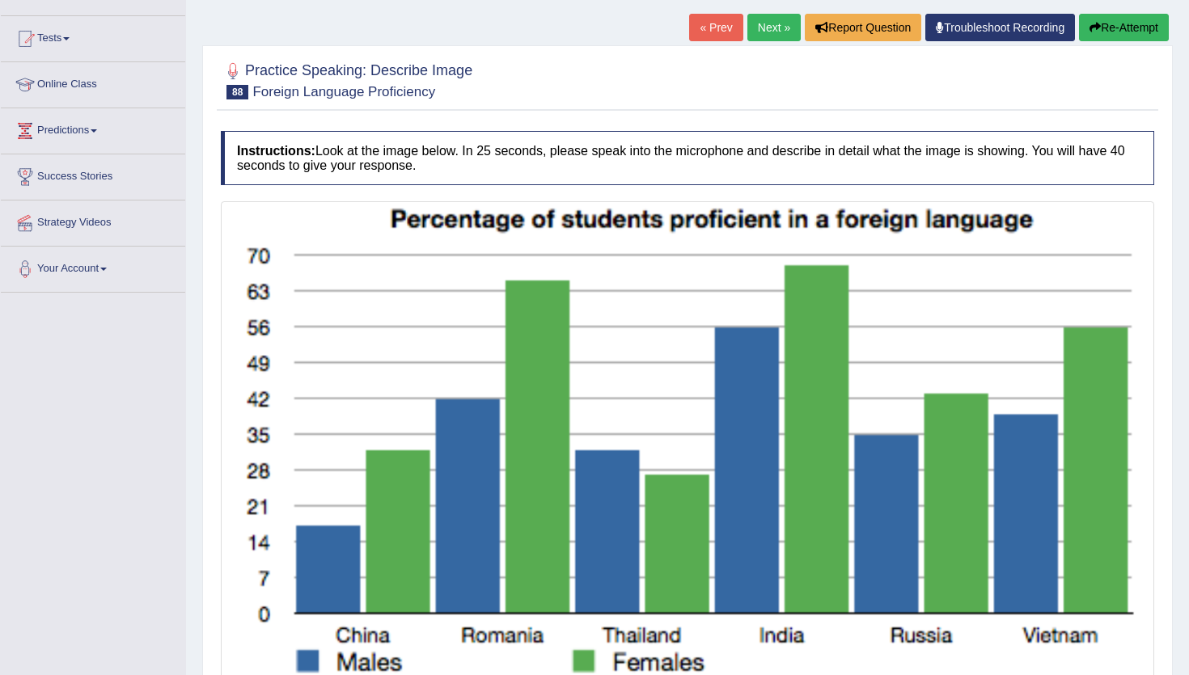
scroll to position [292, 0]
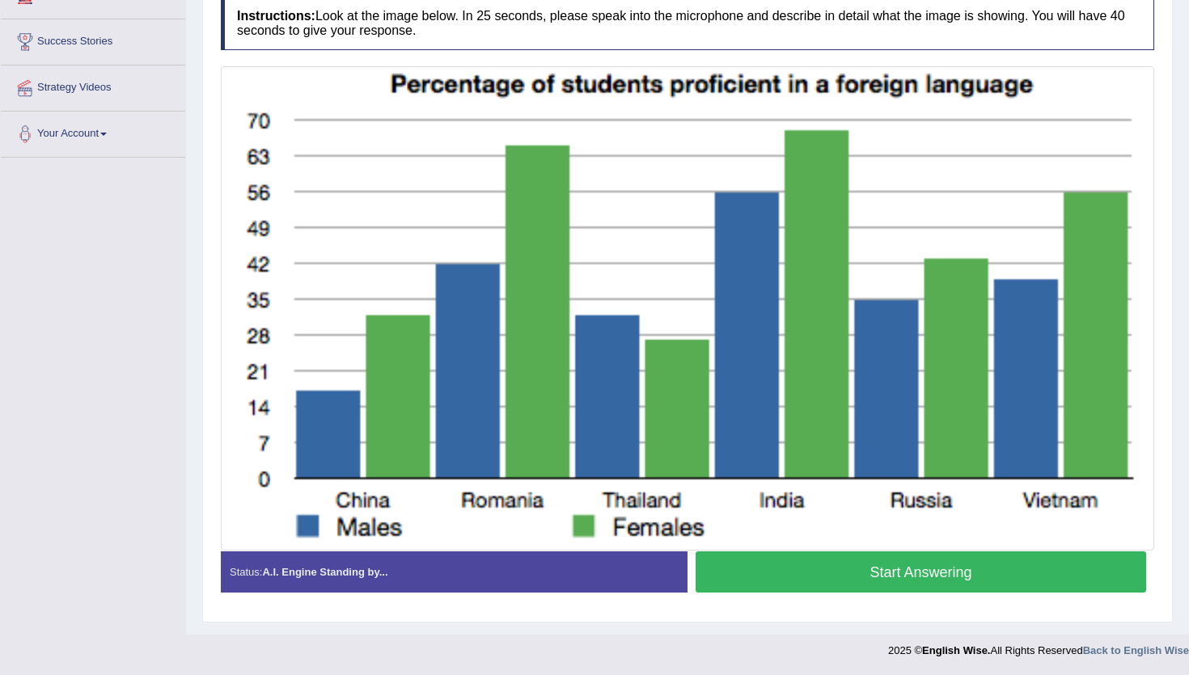
click at [801, 587] on button "Start Answering" at bounding box center [920, 571] width 450 height 41
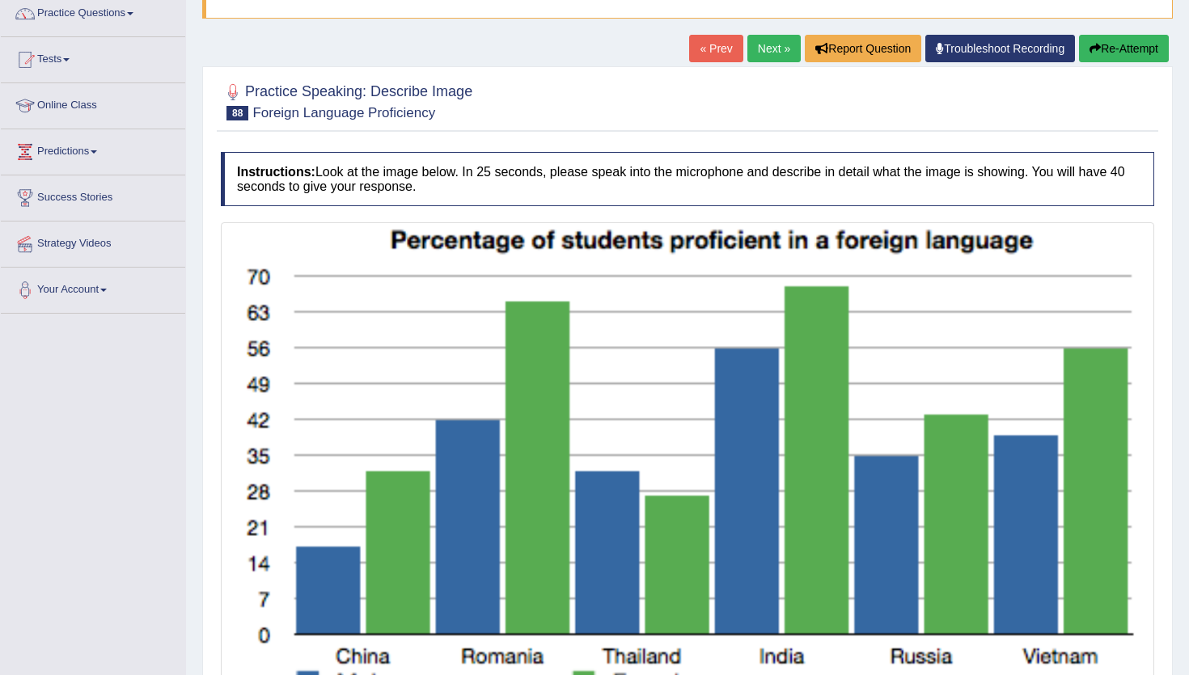
scroll to position [134, 0]
click at [1102, 53] on button "Re-Attempt" at bounding box center [1124, 49] width 90 height 27
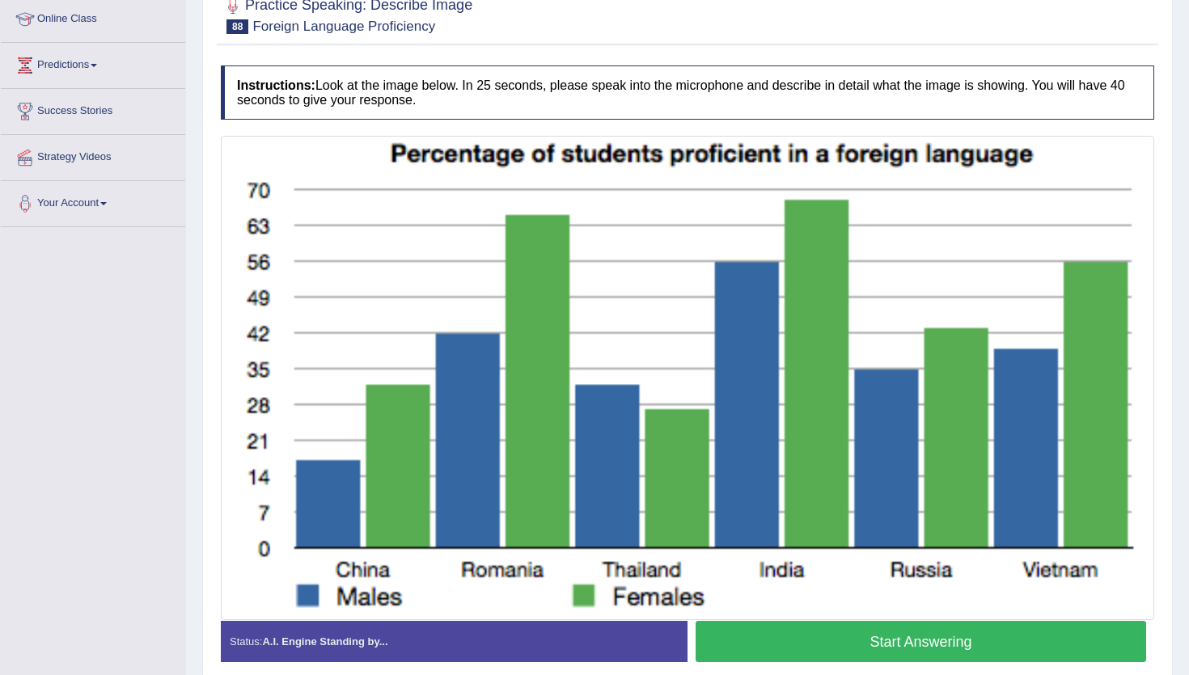
scroll to position [292, 0]
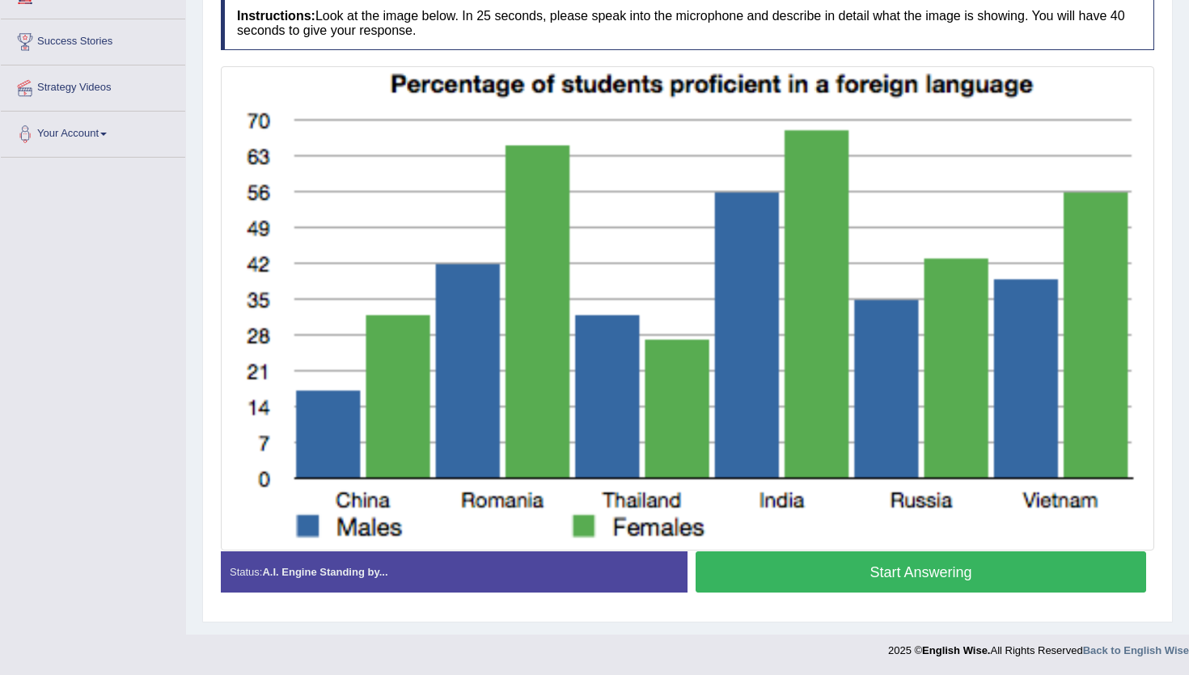
click at [831, 572] on button "Start Answering" at bounding box center [920, 571] width 450 height 41
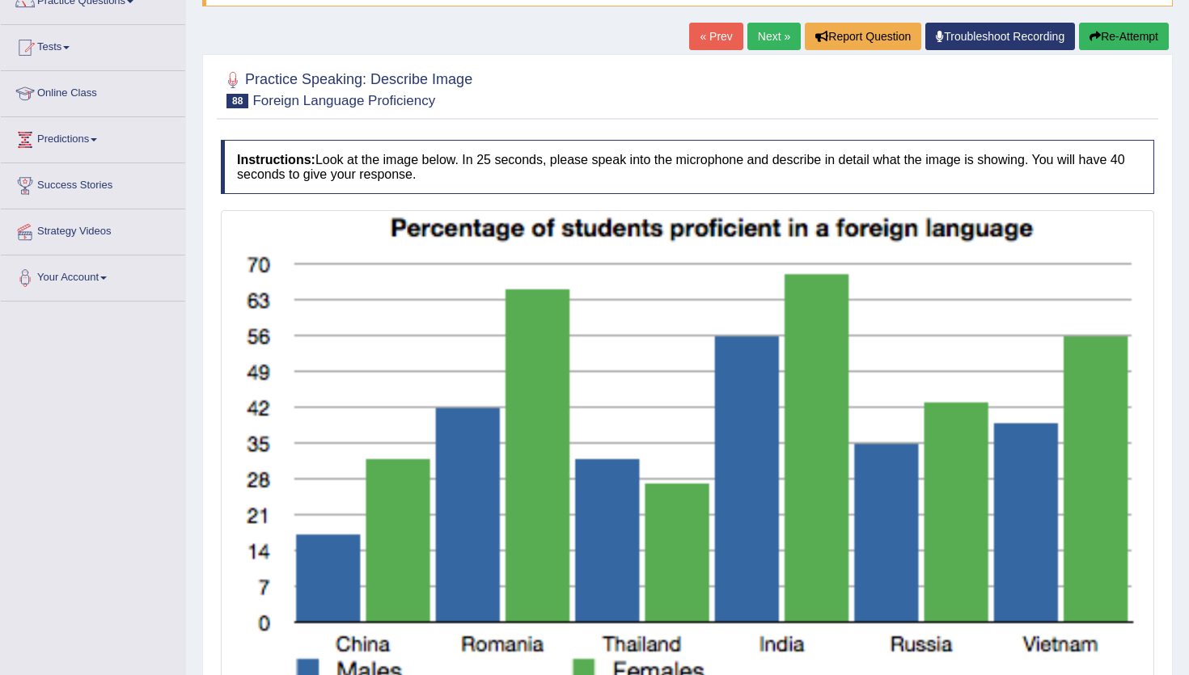
scroll to position [145, 0]
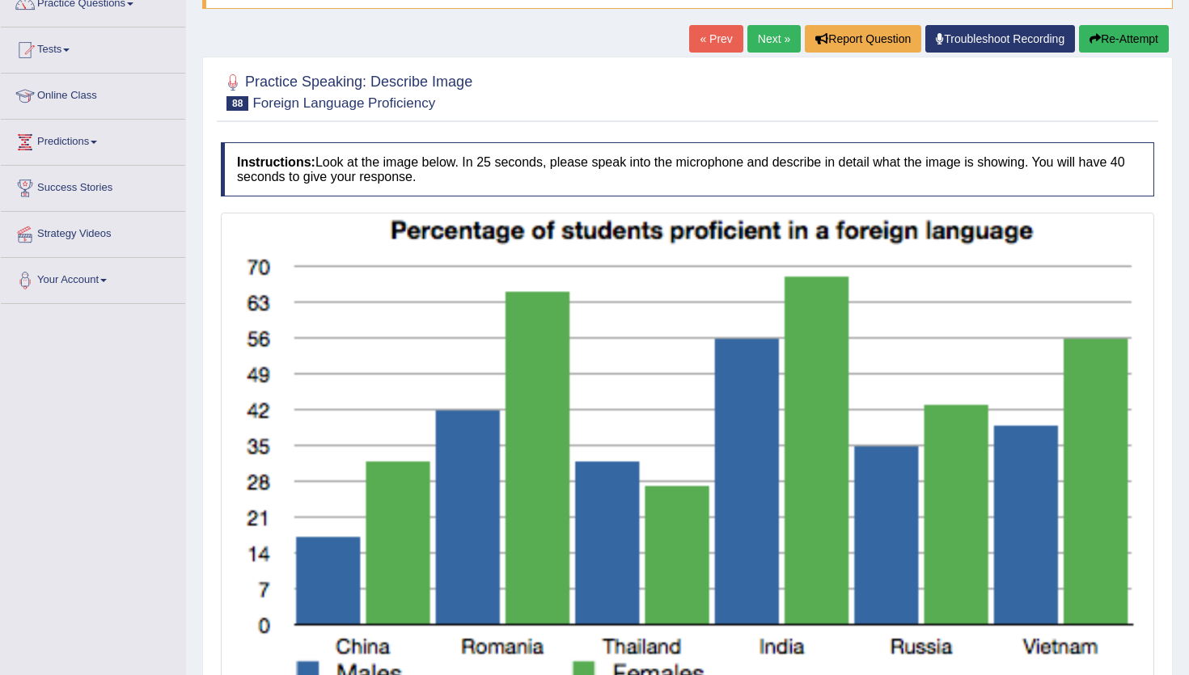
click at [1103, 35] on button "Re-Attempt" at bounding box center [1124, 38] width 90 height 27
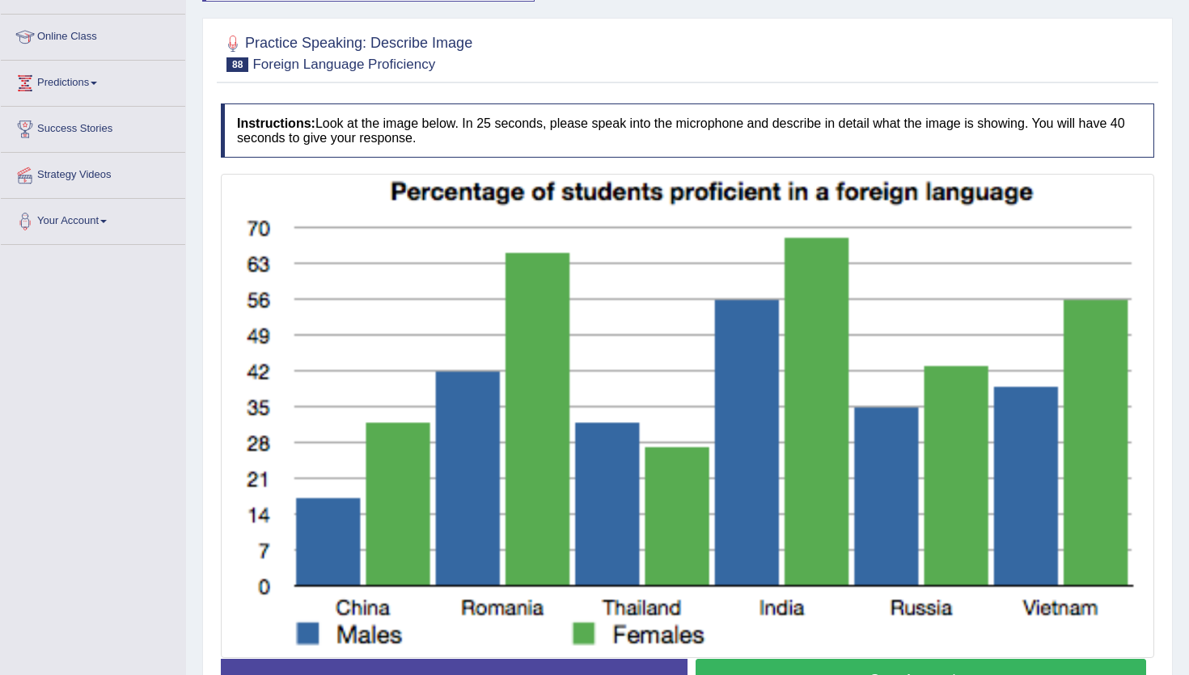
scroll to position [312, 0]
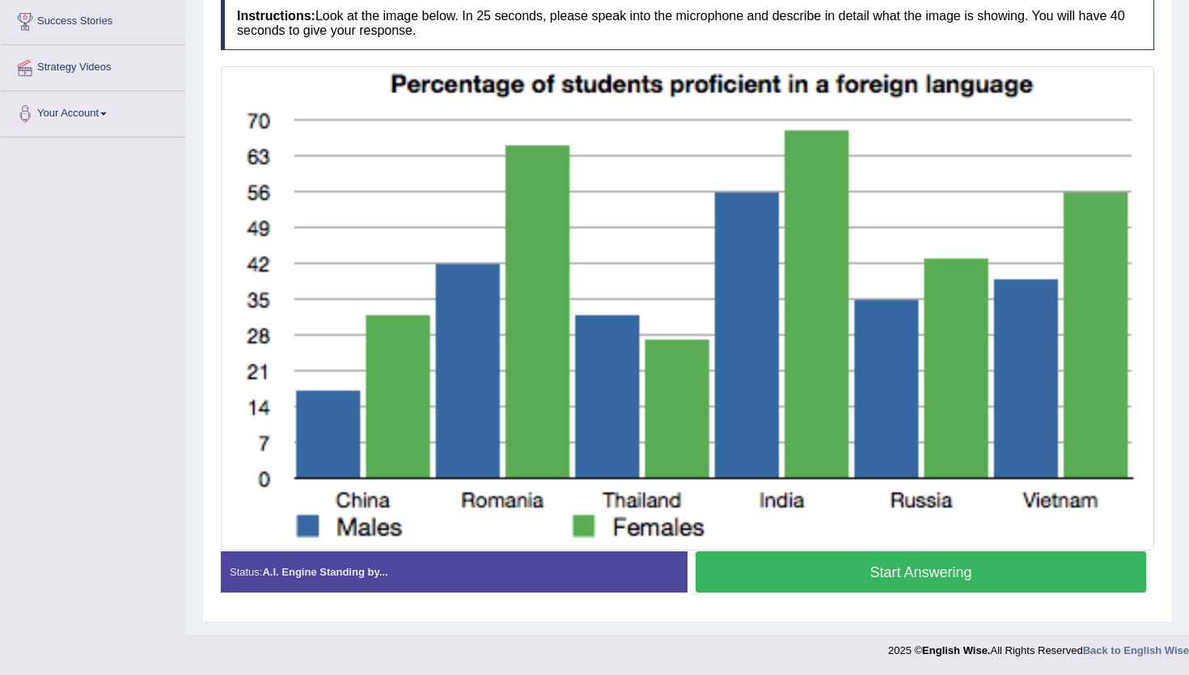
click at [862, 577] on button "Start Answering" at bounding box center [920, 571] width 450 height 41
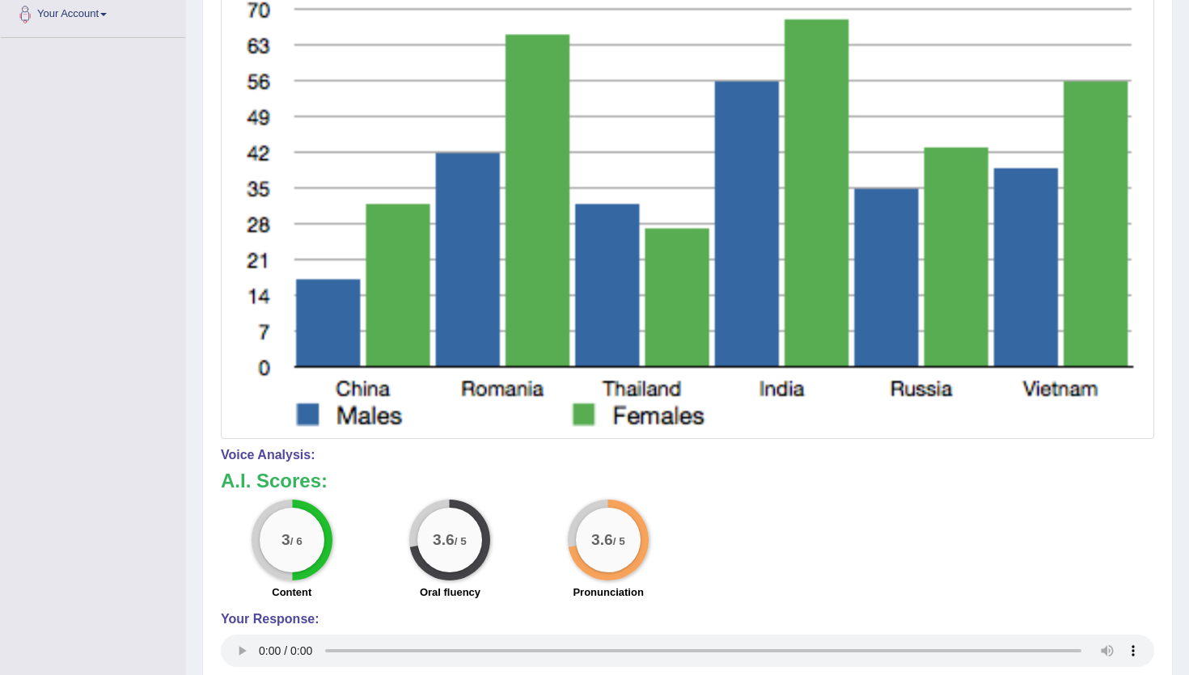
scroll to position [0, 0]
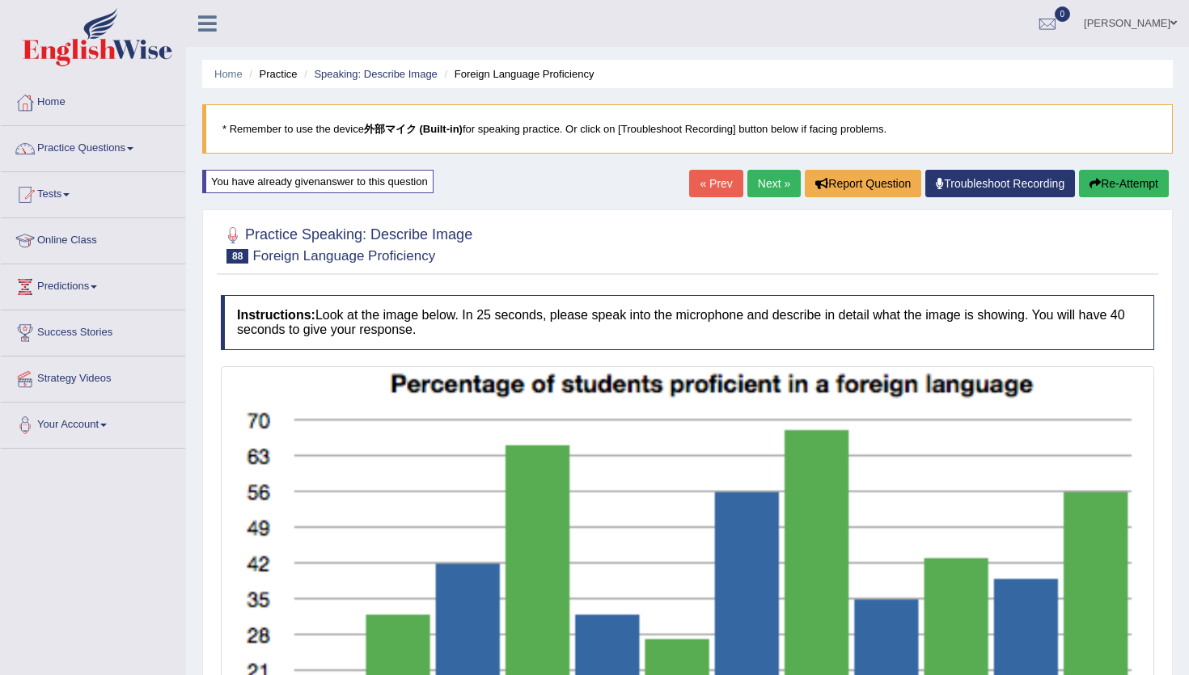
click at [779, 184] on link "Next »" at bounding box center [773, 183] width 53 height 27
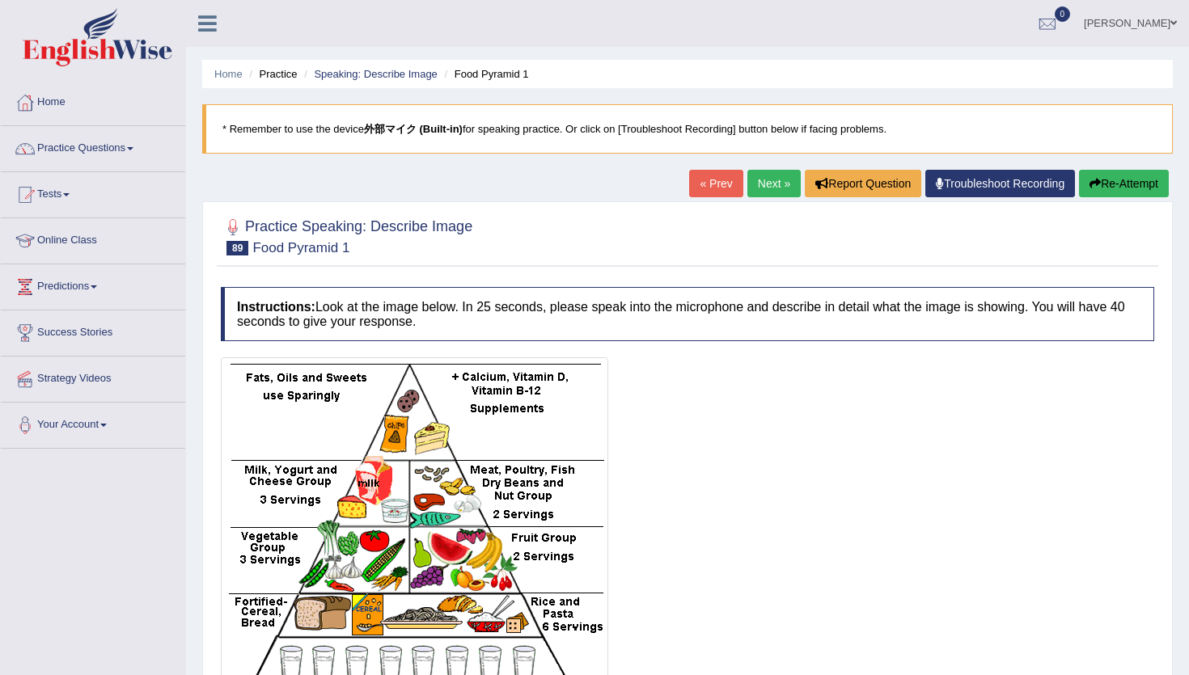
scroll to position [174, 0]
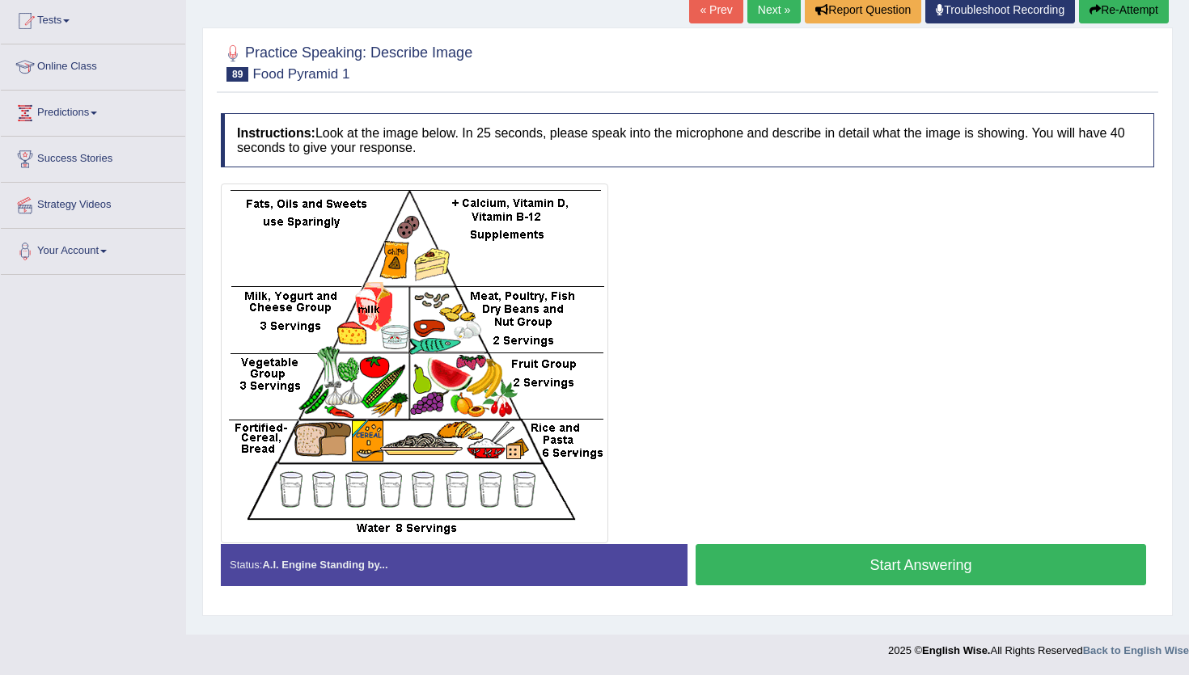
click at [767, 16] on link "Next »" at bounding box center [773, 9] width 53 height 27
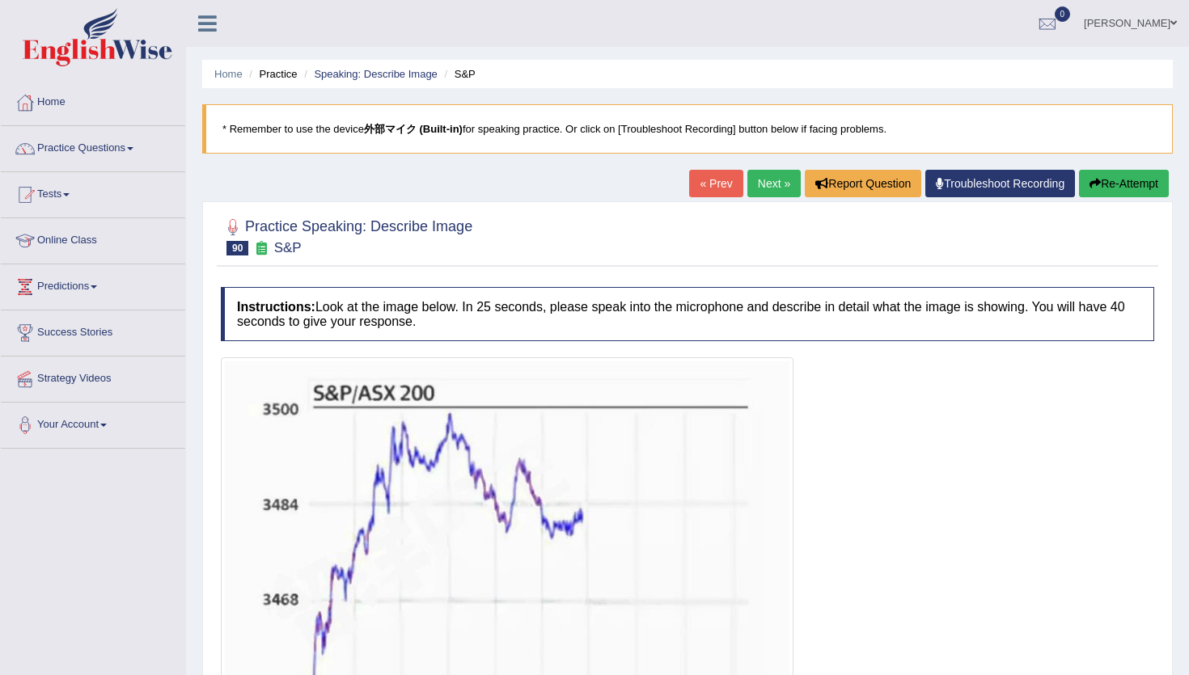
click at [757, 175] on link "Next »" at bounding box center [773, 183] width 53 height 27
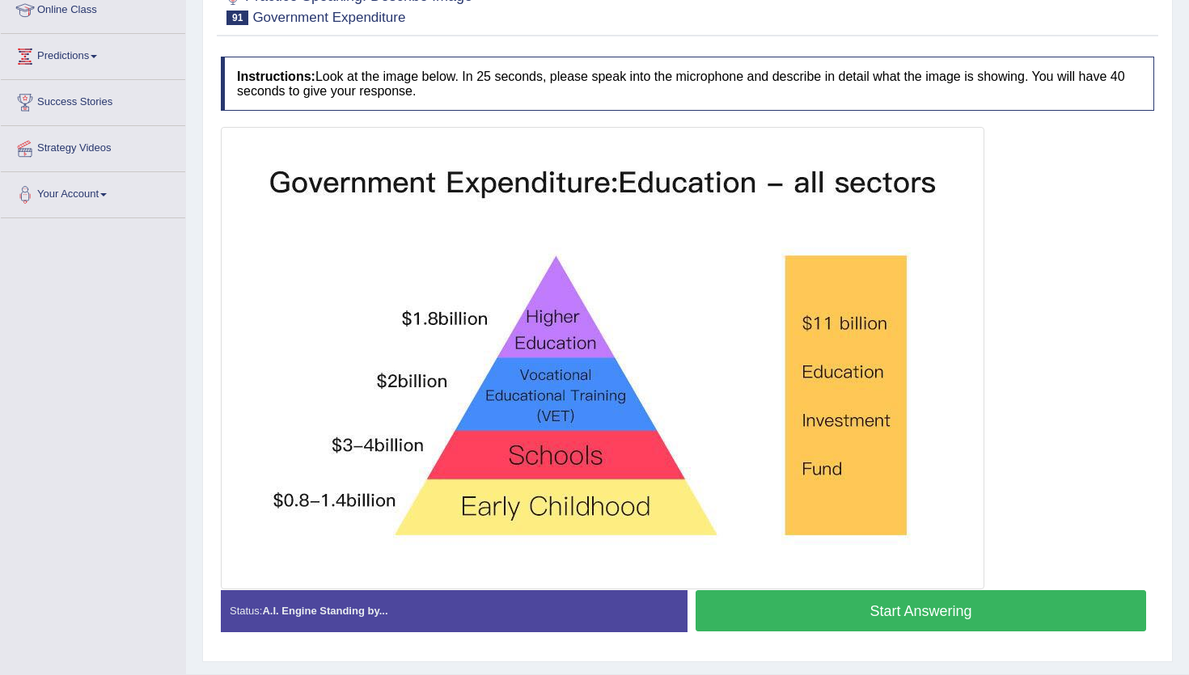
scroll to position [250, 0]
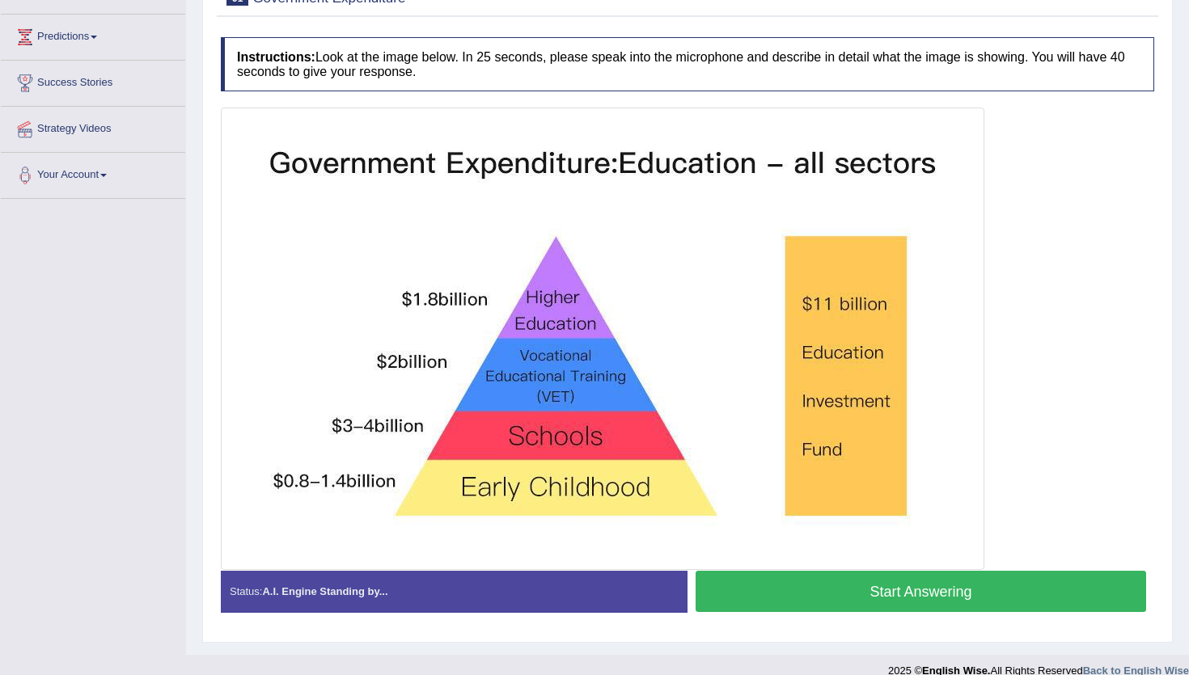
click at [832, 583] on button "Start Answering" at bounding box center [920, 591] width 450 height 41
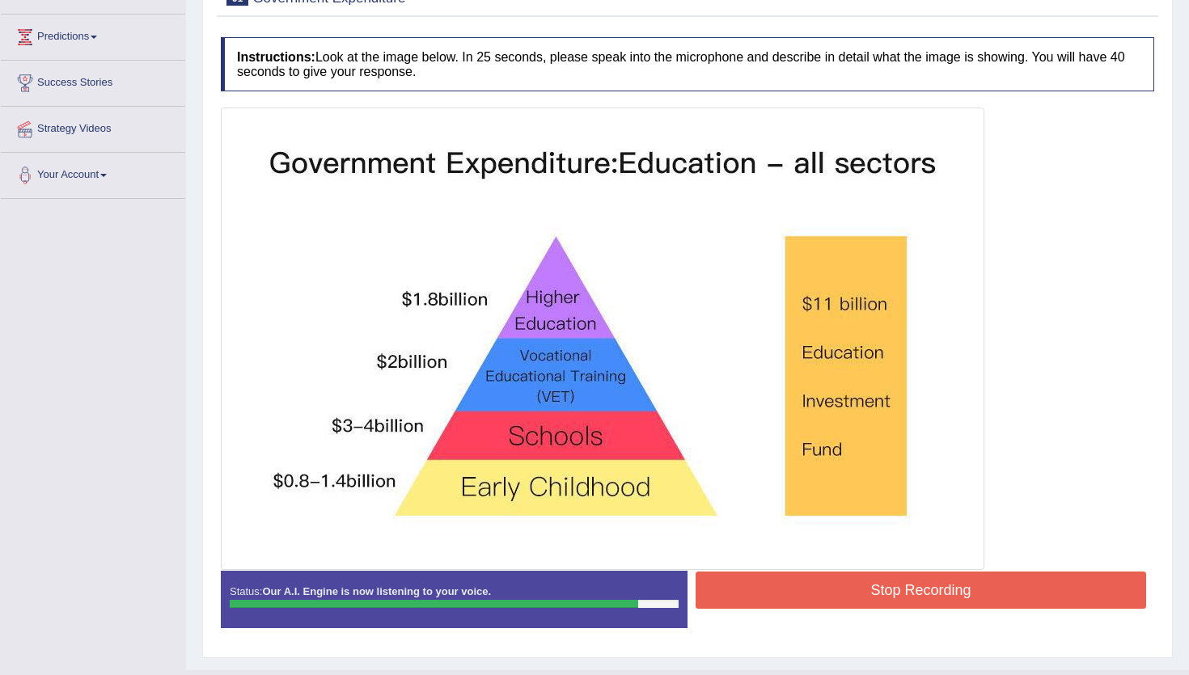
click at [832, 583] on button "Stop Recording" at bounding box center [920, 590] width 450 height 37
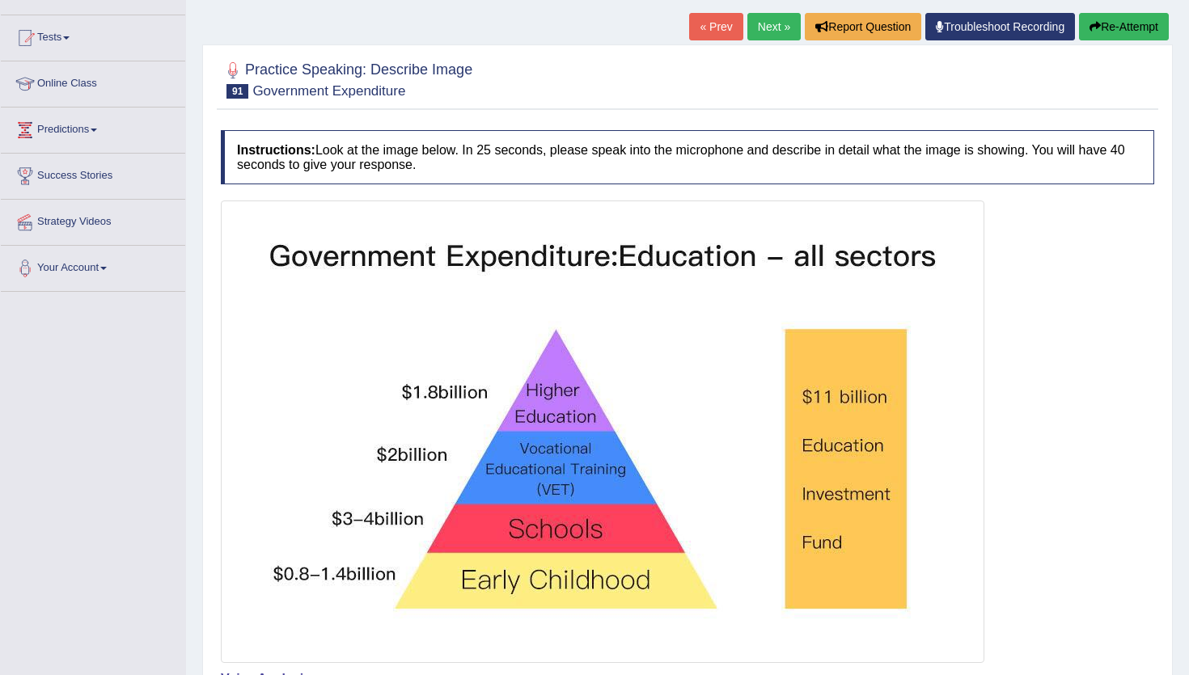
scroll to position [0, 0]
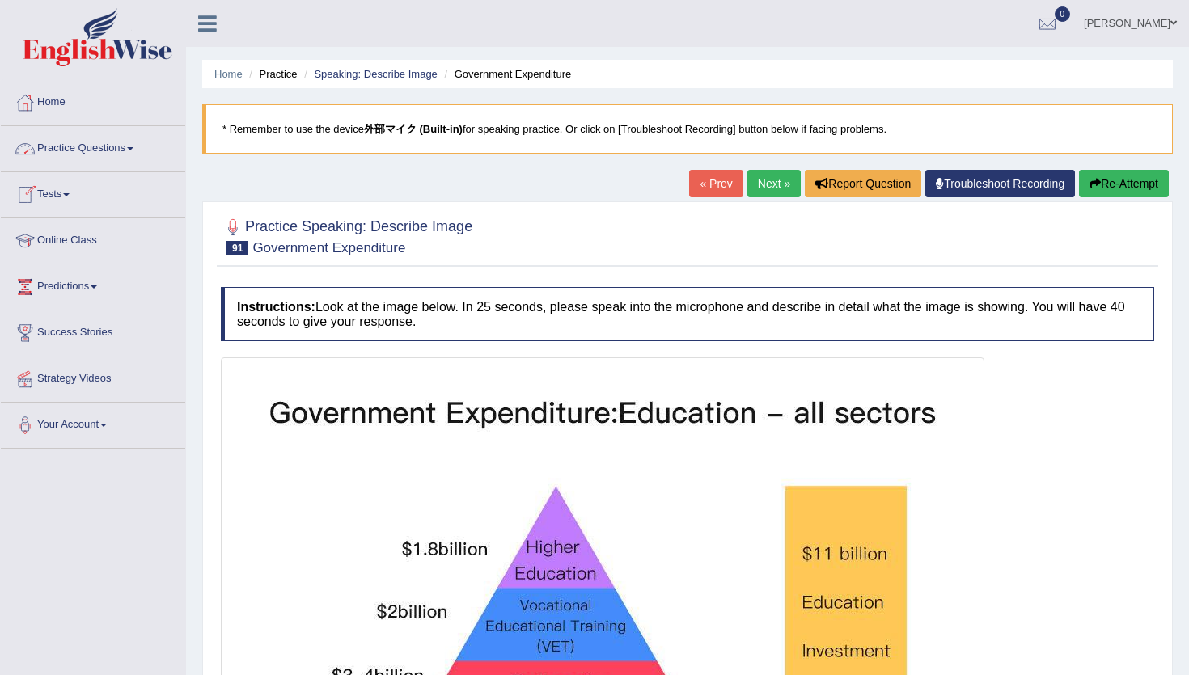
click at [79, 143] on link "Practice Questions" at bounding box center [93, 146] width 184 height 40
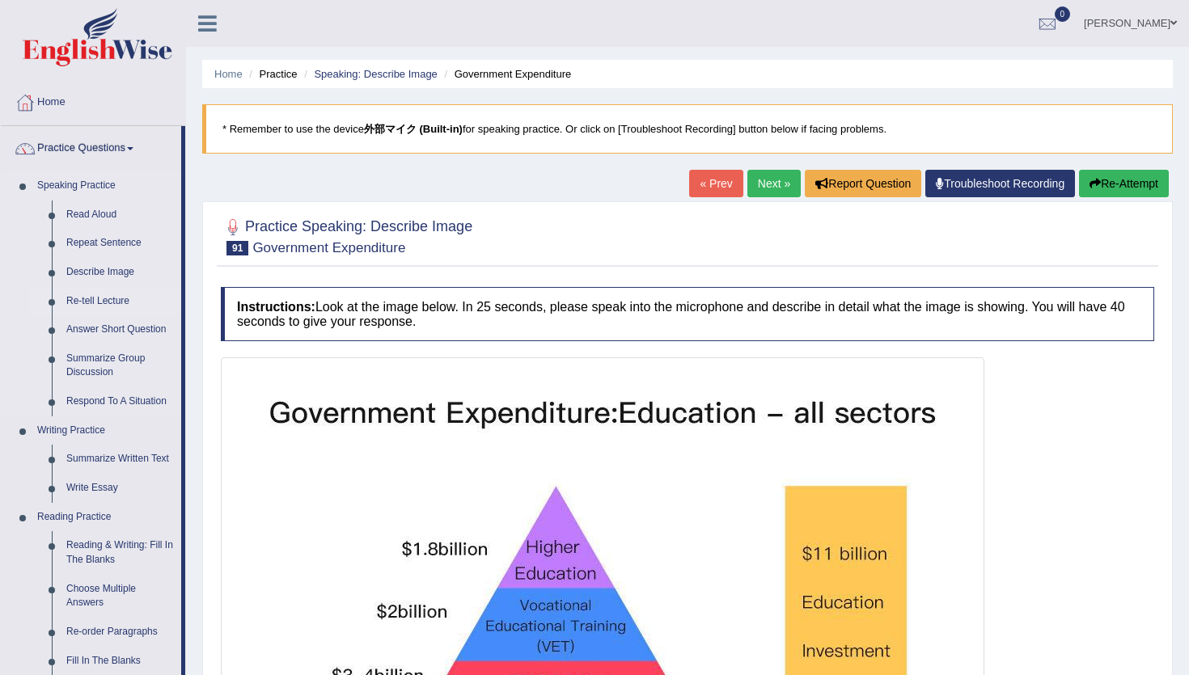
click at [96, 300] on link "Re-tell Lecture" at bounding box center [120, 301] width 122 height 29
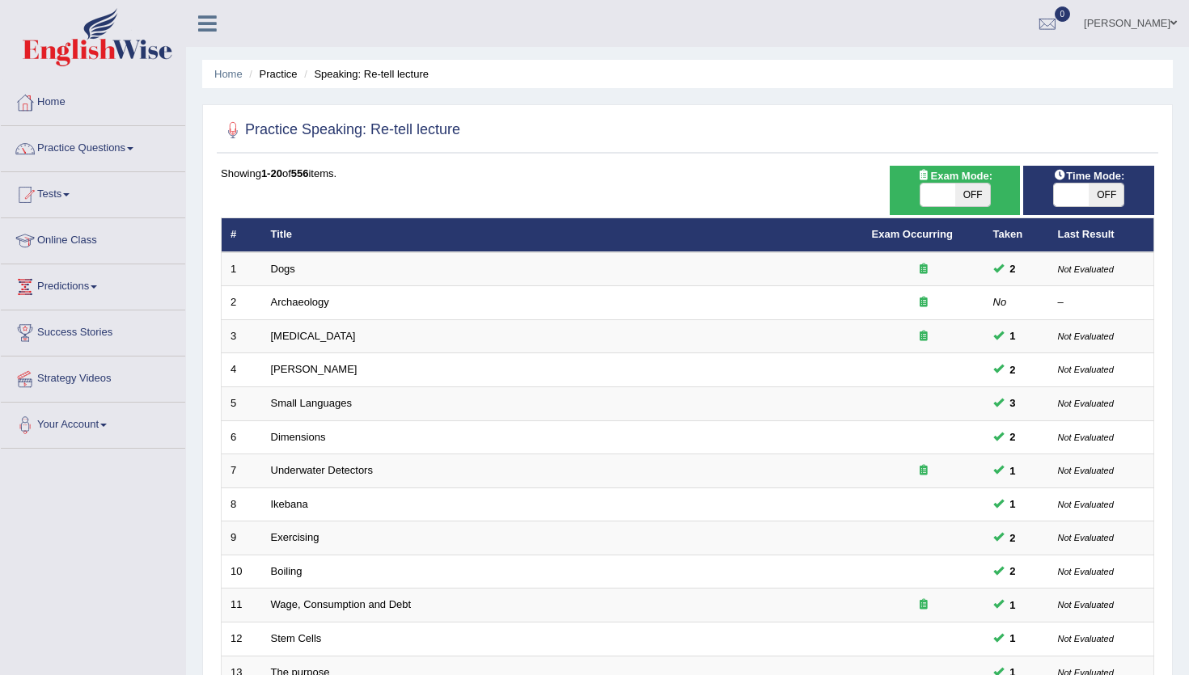
scroll to position [395, 0]
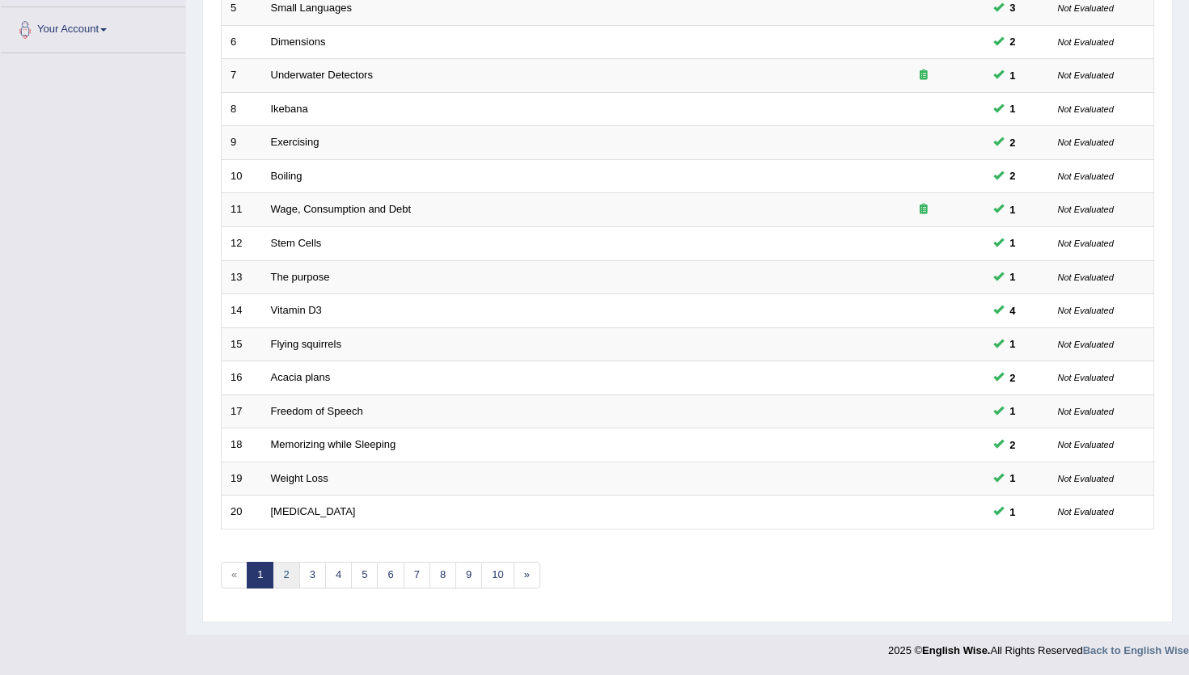
click at [284, 584] on link "2" at bounding box center [285, 575] width 27 height 27
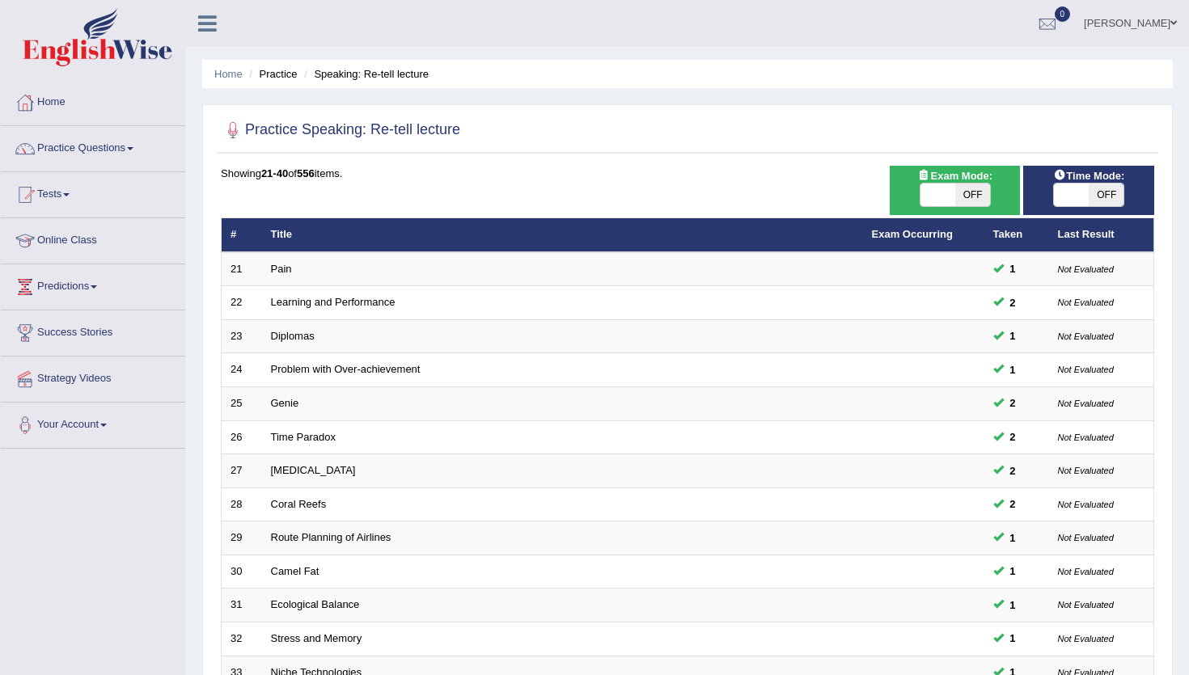
click at [284, 584] on td "Camel Fat" at bounding box center [562, 572] width 601 height 34
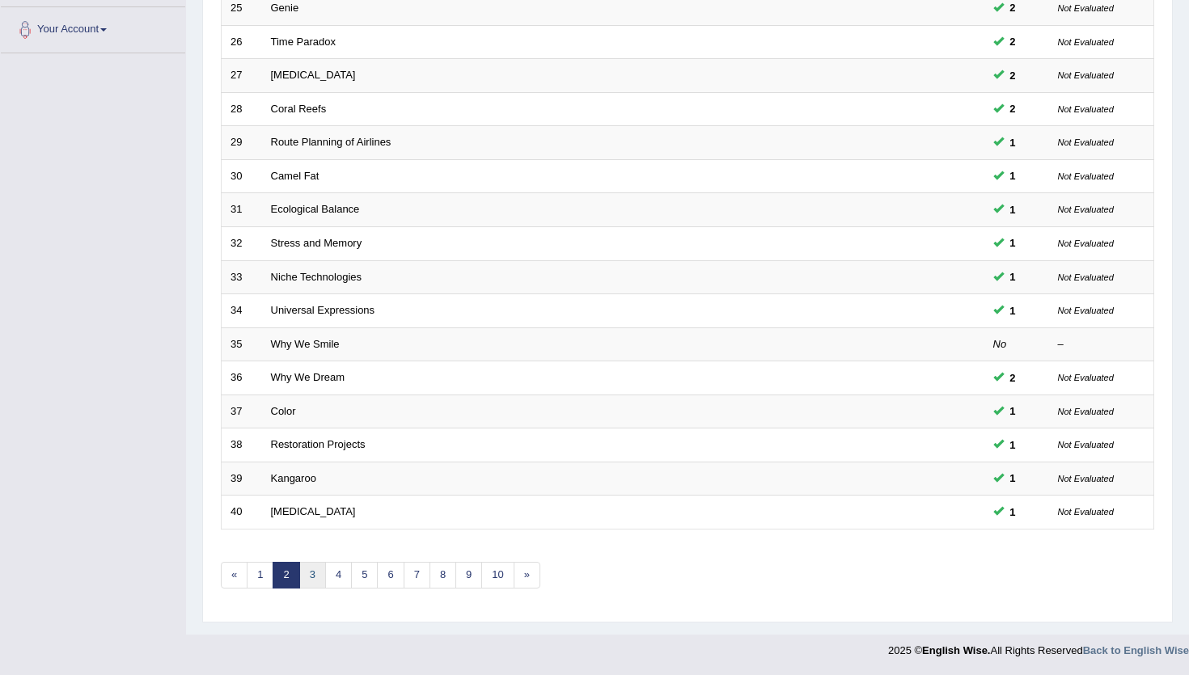
click at [312, 578] on link "3" at bounding box center [312, 575] width 27 height 27
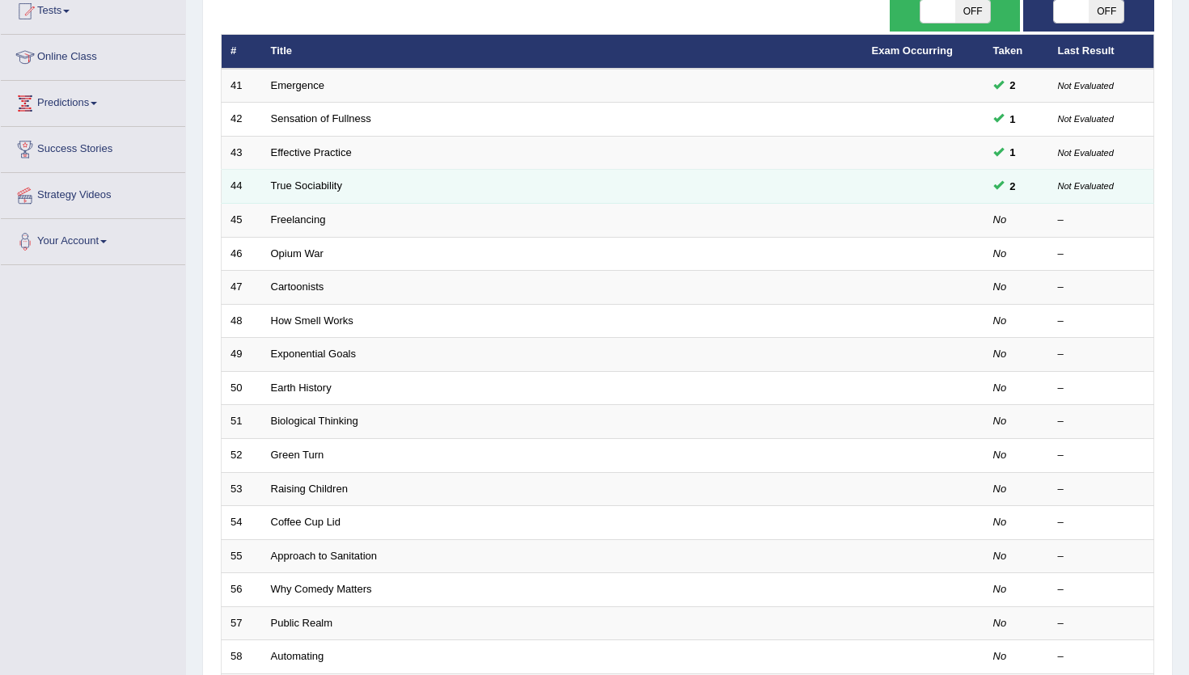
scroll to position [208, 0]
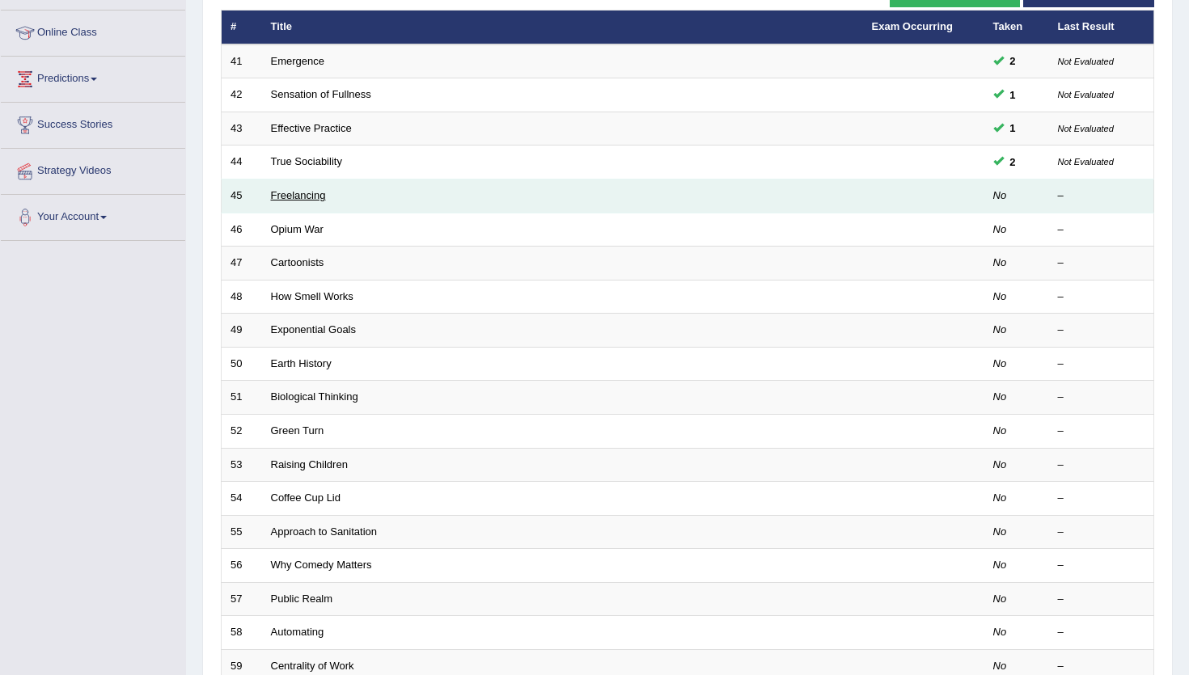
click at [305, 197] on link "Freelancing" at bounding box center [298, 195] width 55 height 12
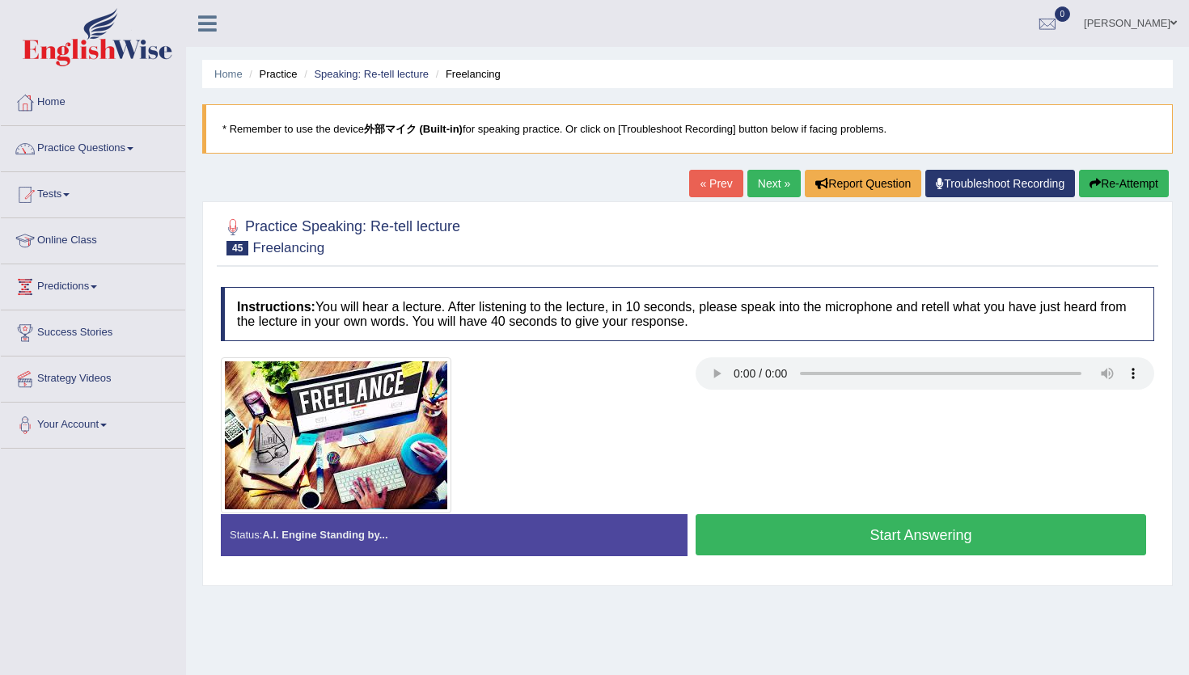
click at [1096, 181] on button "Re-Attempt" at bounding box center [1124, 183] width 90 height 27
click at [840, 545] on button "Start Answering" at bounding box center [920, 534] width 450 height 41
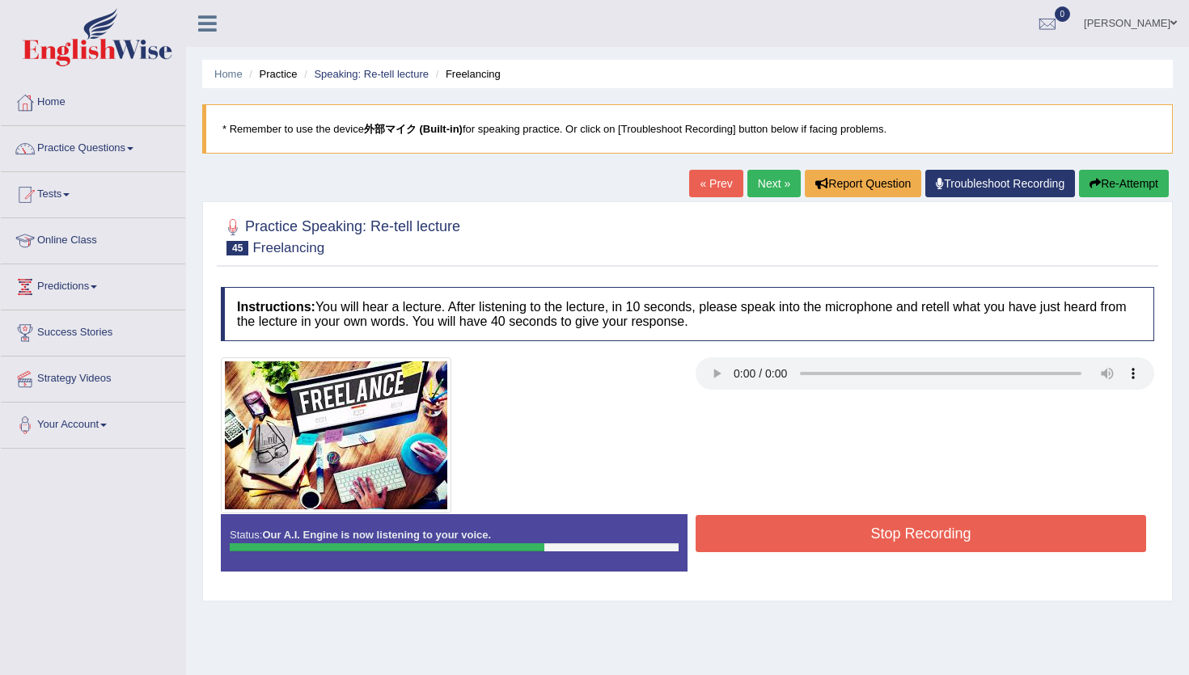
click at [757, 543] on button "Stop Recording" at bounding box center [920, 533] width 450 height 37
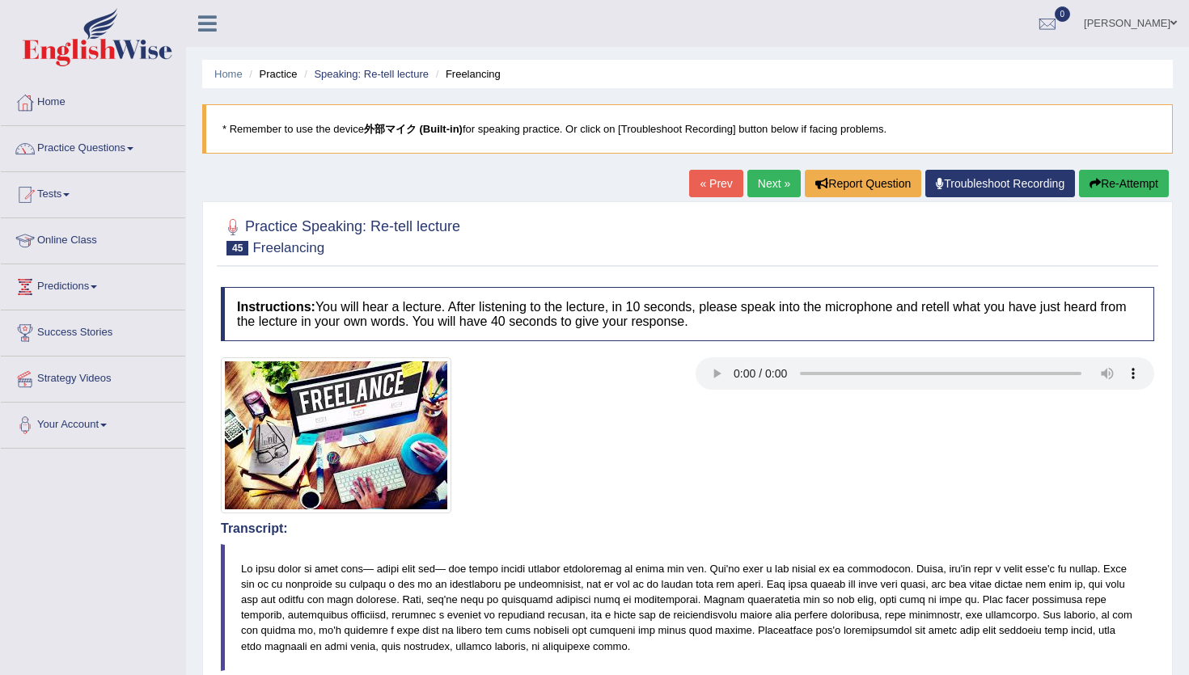
click at [1145, 188] on button "Re-Attempt" at bounding box center [1124, 183] width 90 height 27
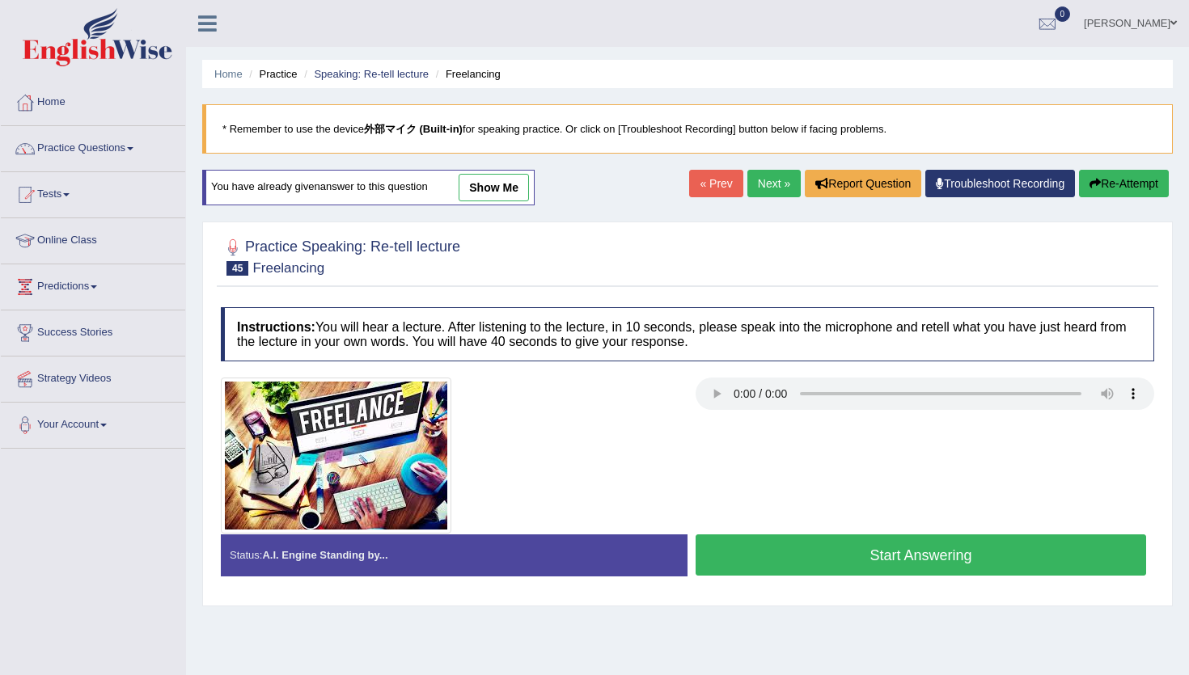
click at [825, 551] on button "Start Answering" at bounding box center [920, 554] width 450 height 41
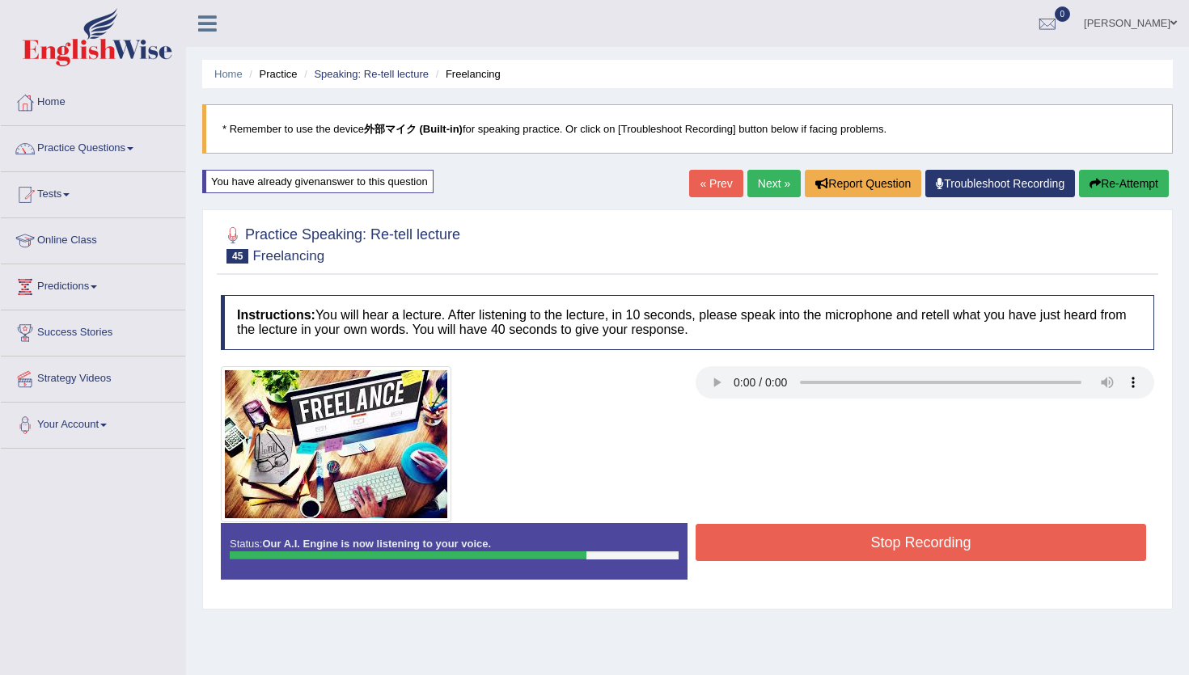
click at [1112, 177] on button "Re-Attempt" at bounding box center [1124, 183] width 90 height 27
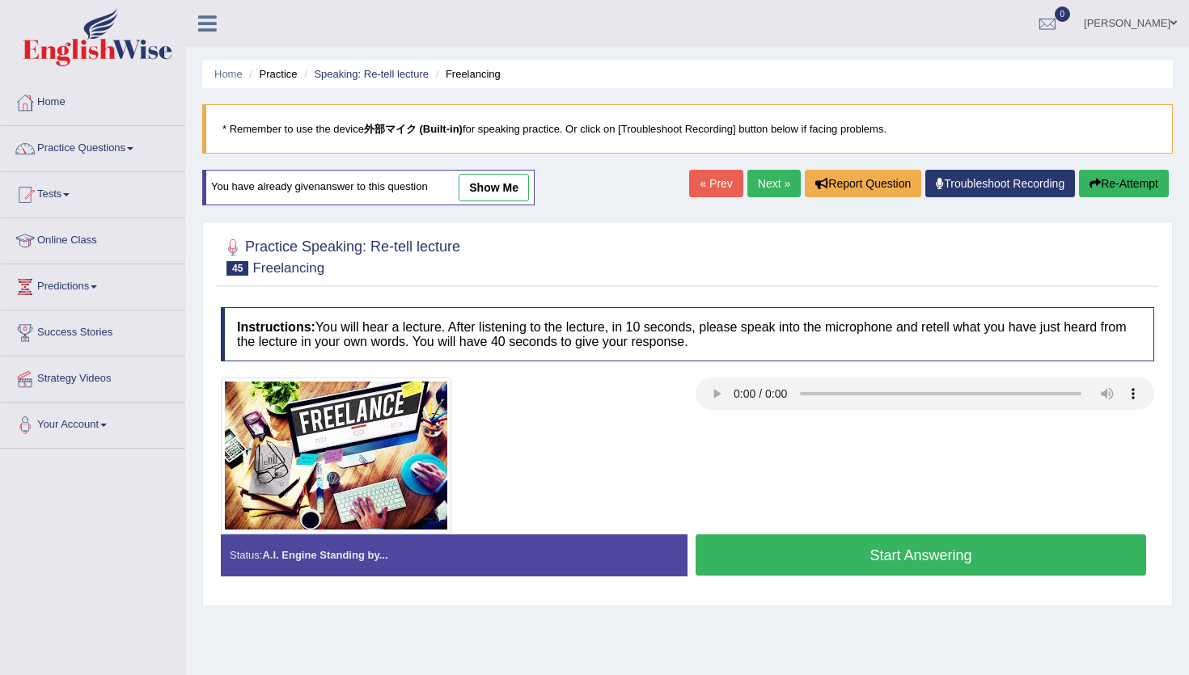
click at [843, 562] on button "Start Answering" at bounding box center [920, 554] width 450 height 41
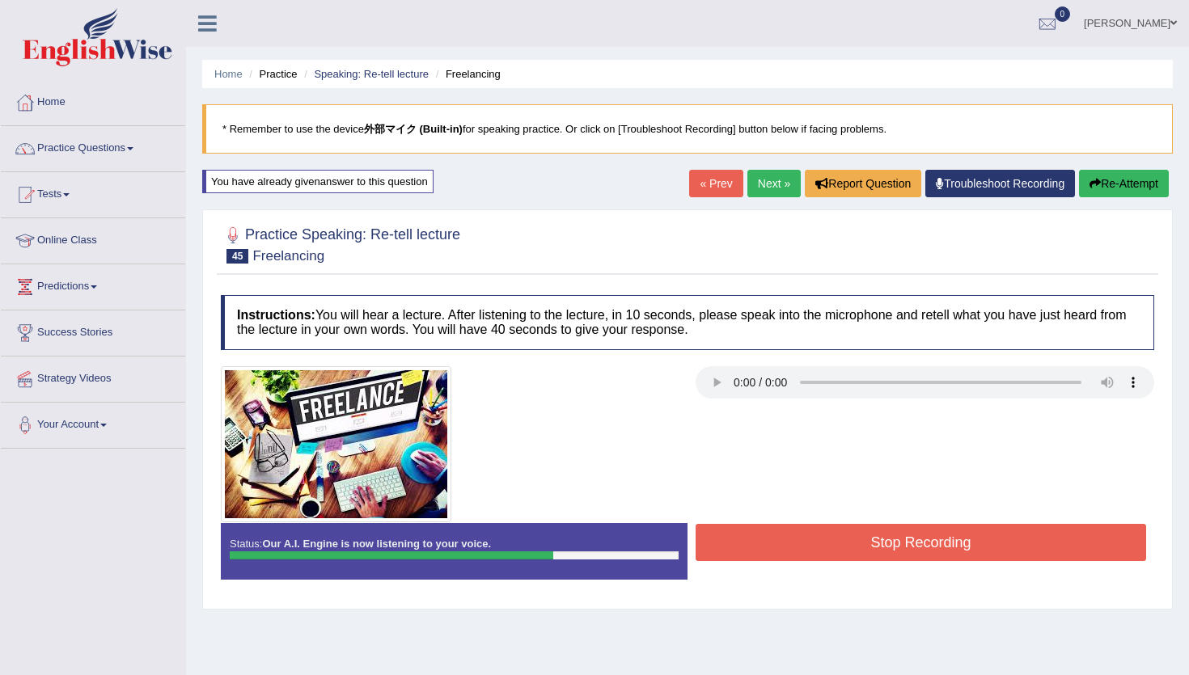
click at [843, 562] on div "Stop Recording" at bounding box center [920, 544] width 467 height 41
click at [843, 558] on button "Stop Recording" at bounding box center [920, 542] width 450 height 37
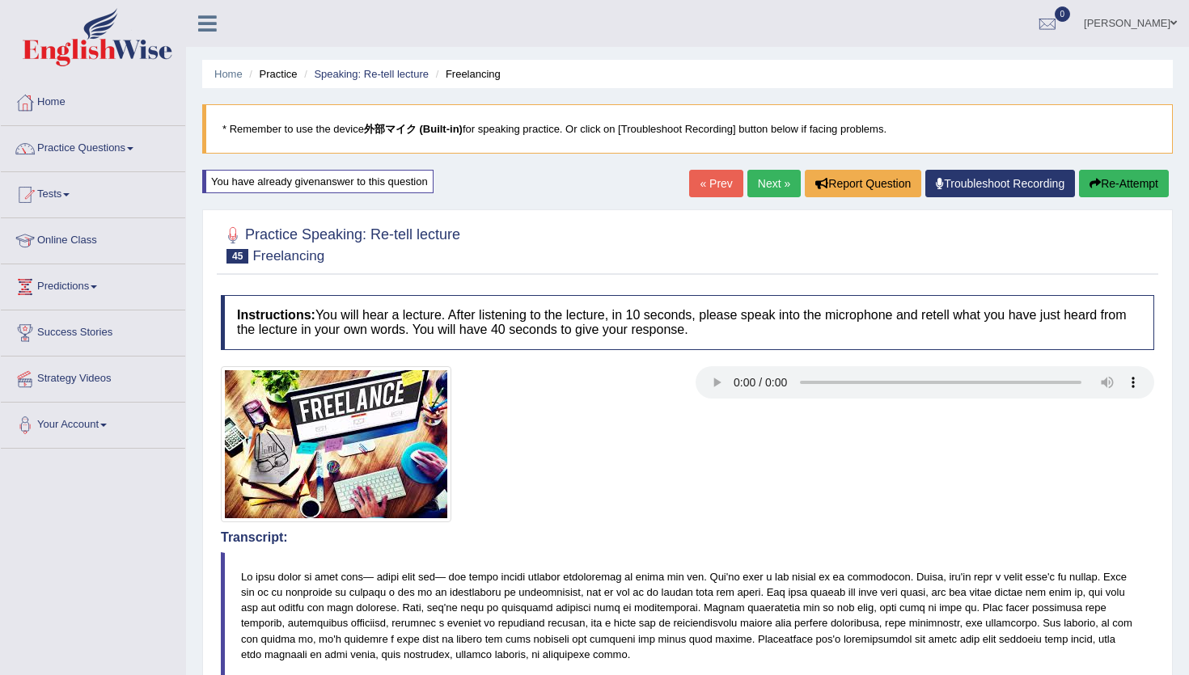
click at [756, 178] on link "Next »" at bounding box center [773, 183] width 53 height 27
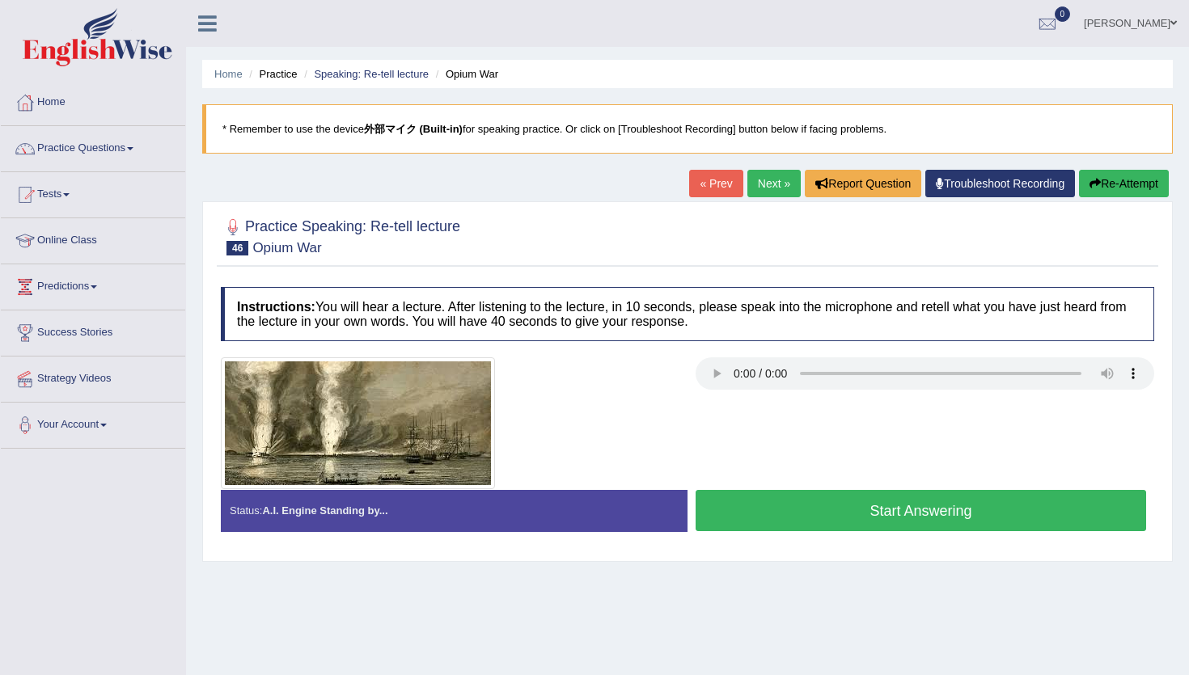
click at [1141, 187] on button "Re-Attempt" at bounding box center [1124, 183] width 90 height 27
click at [826, 520] on button "Start Answering" at bounding box center [920, 510] width 450 height 41
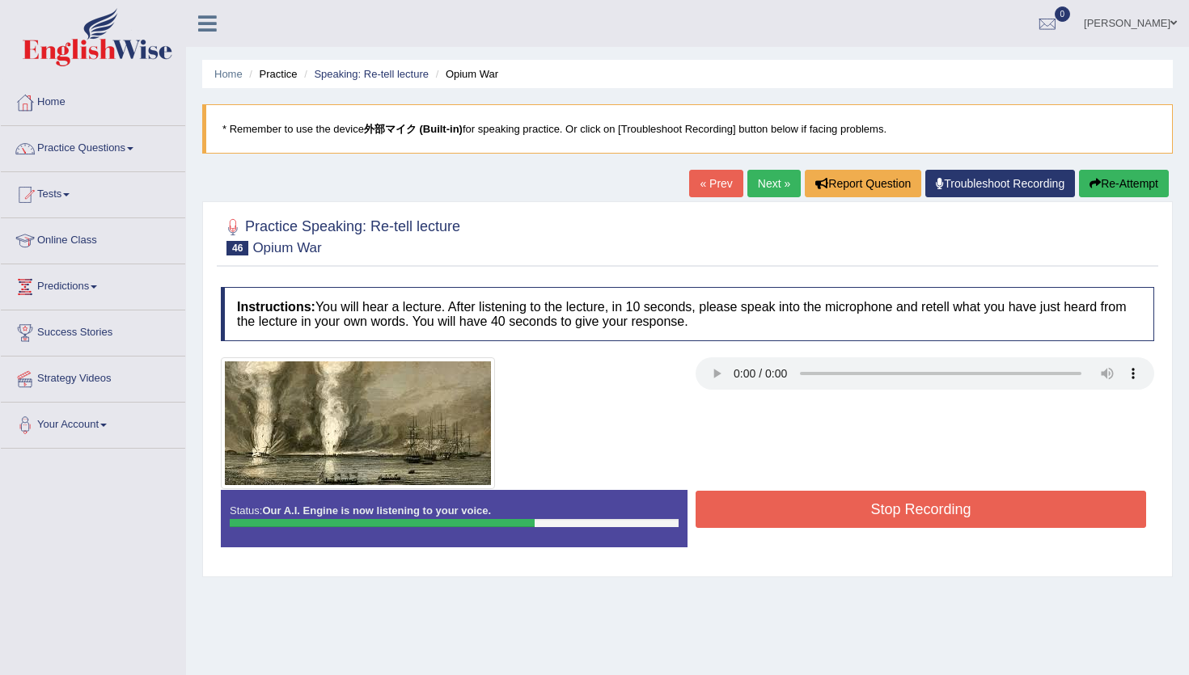
click at [826, 520] on button "Stop Recording" at bounding box center [920, 509] width 450 height 37
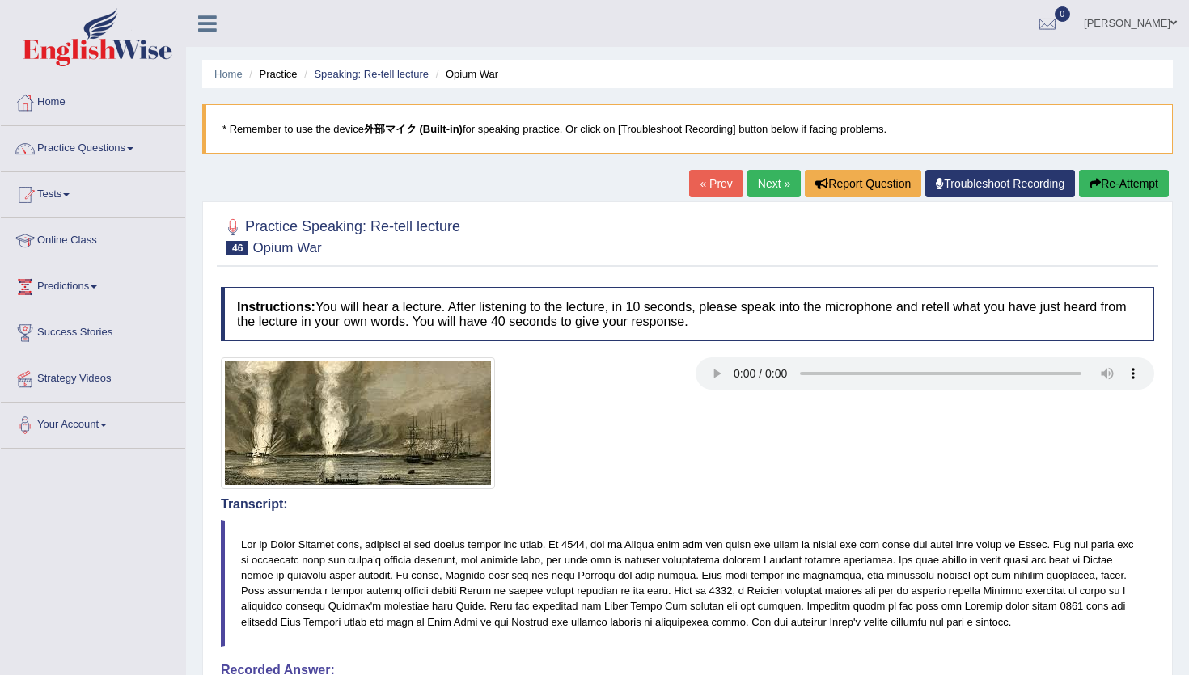
click at [769, 181] on link "Next »" at bounding box center [773, 183] width 53 height 27
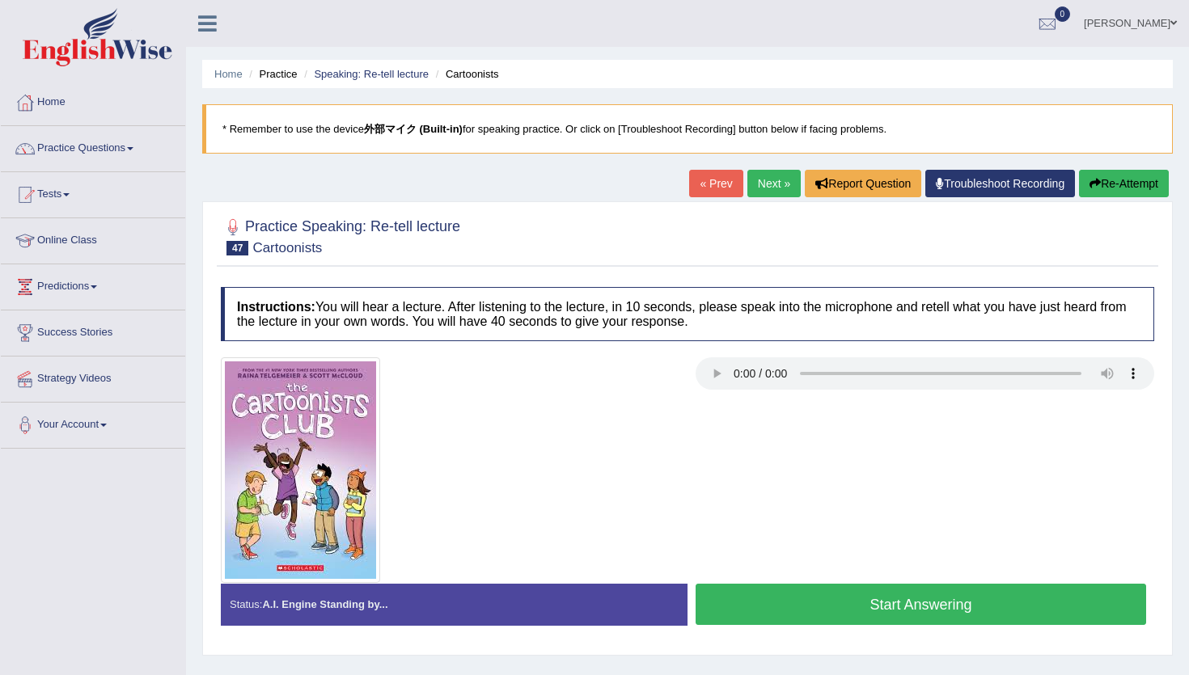
click at [1112, 192] on button "Re-Attempt" at bounding box center [1124, 183] width 90 height 27
click at [809, 613] on button "Start Answering" at bounding box center [920, 604] width 450 height 41
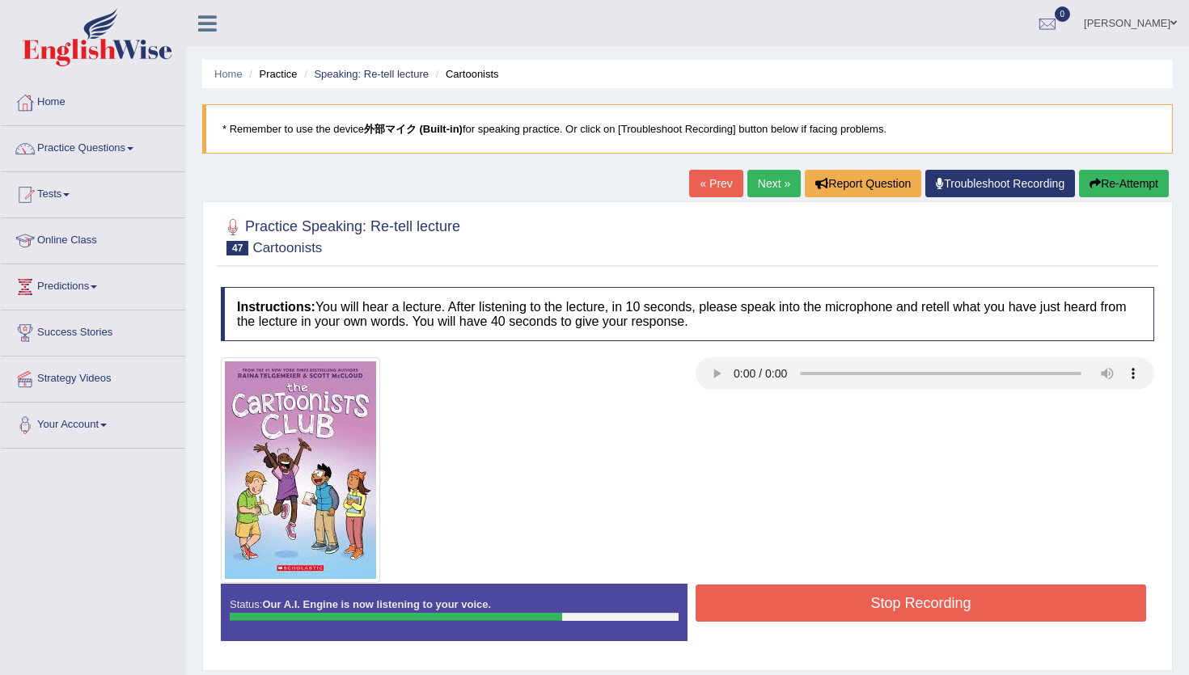
click at [809, 613] on button "Stop Recording" at bounding box center [920, 603] width 450 height 37
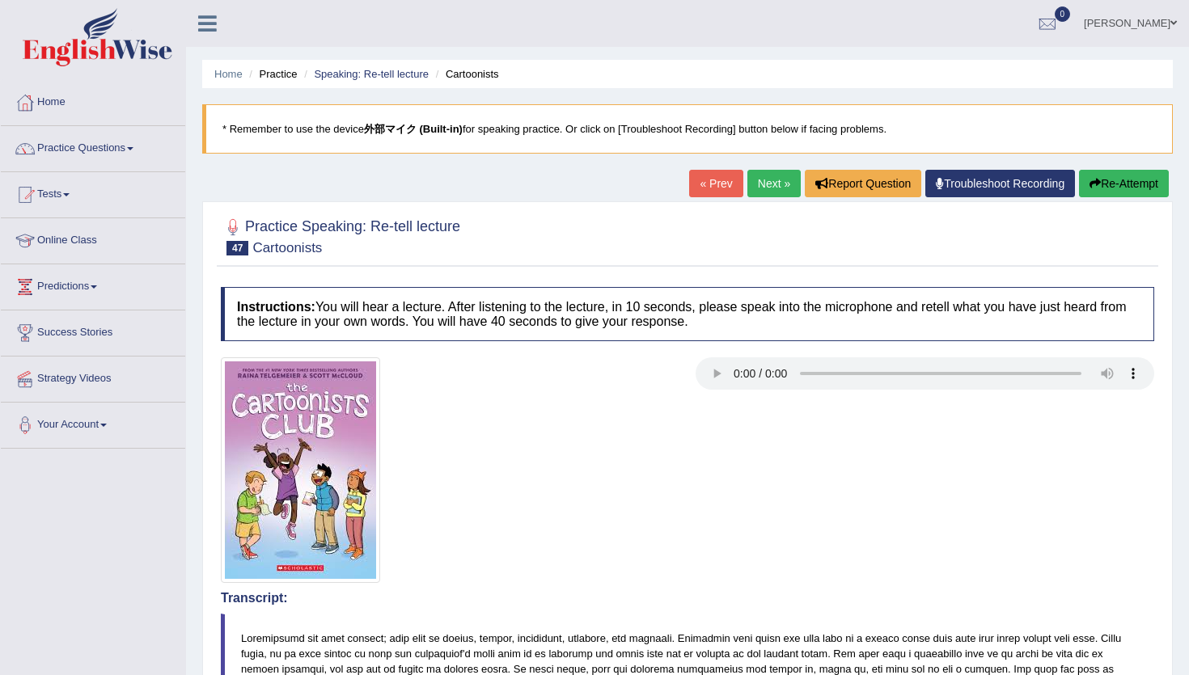
click at [778, 173] on link "Next »" at bounding box center [773, 183] width 53 height 27
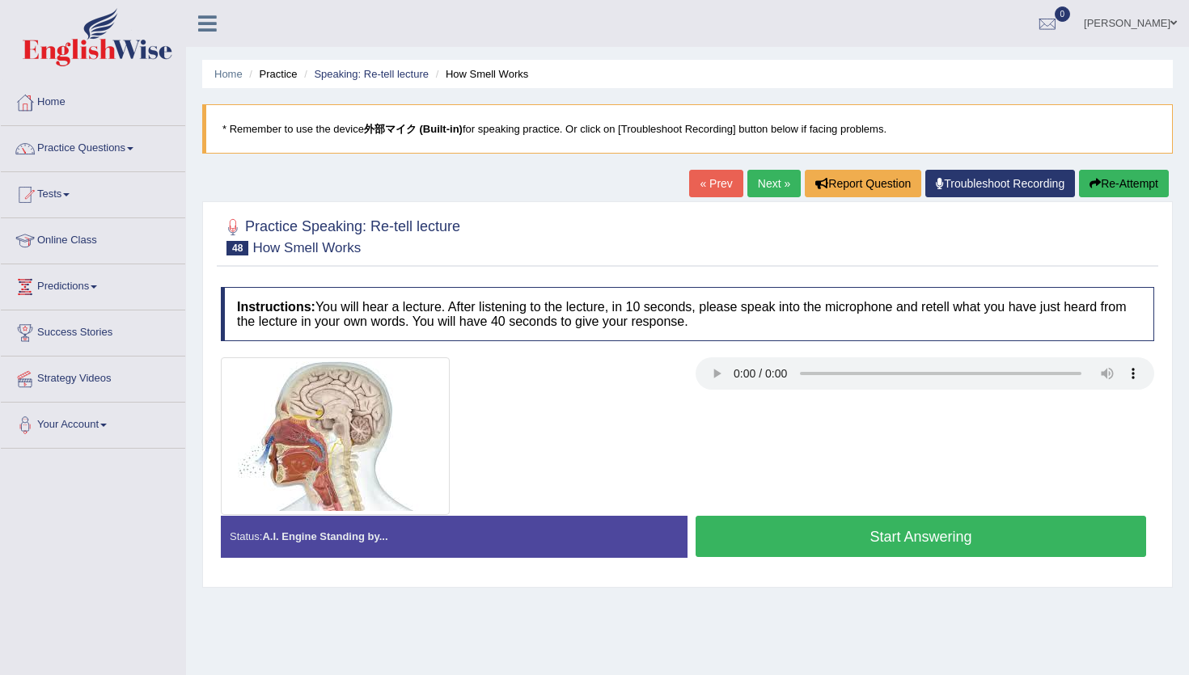
drag, startPoint x: 0, startPoint y: 0, endPoint x: 760, endPoint y: 309, distance: 820.4
click at [848, 544] on button "Start Answering" at bounding box center [920, 536] width 450 height 41
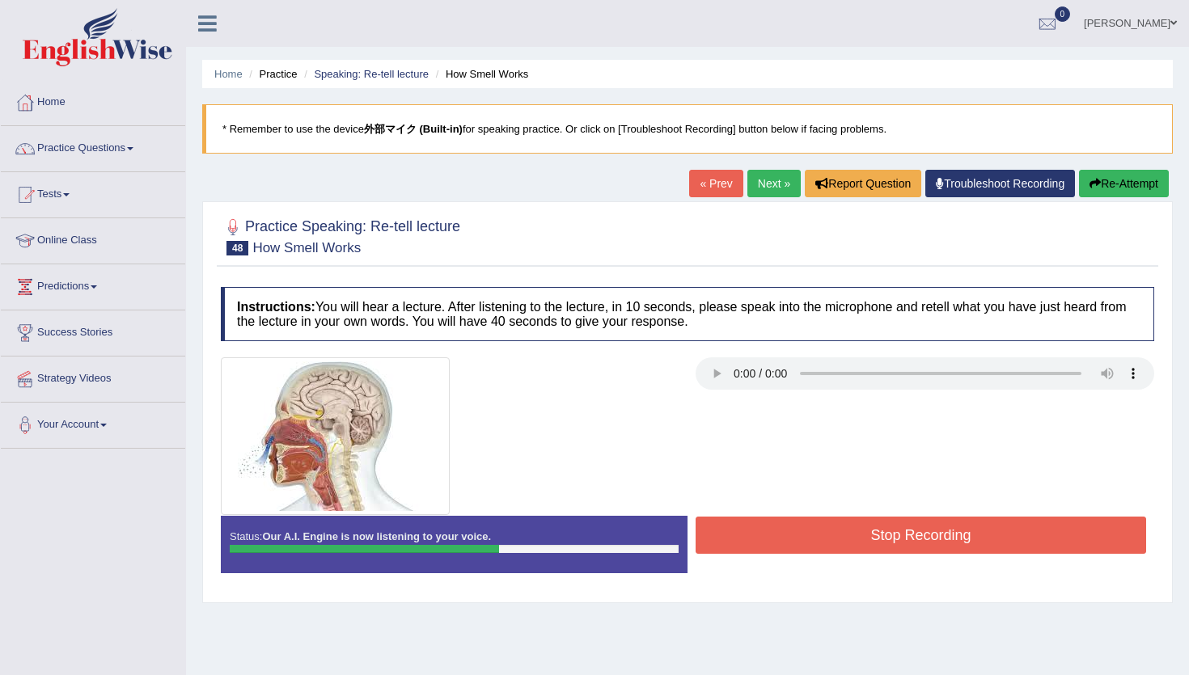
click at [855, 551] on button "Stop Recording" at bounding box center [920, 535] width 450 height 37
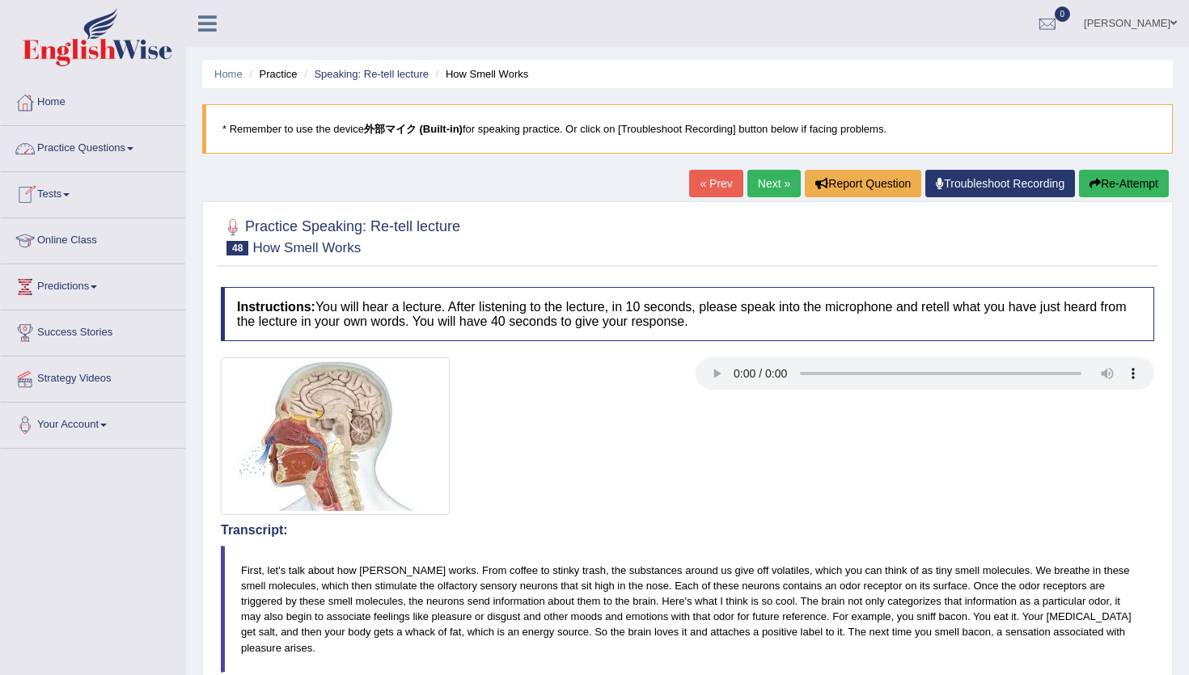
click at [104, 150] on link "Practice Questions" at bounding box center [93, 146] width 184 height 40
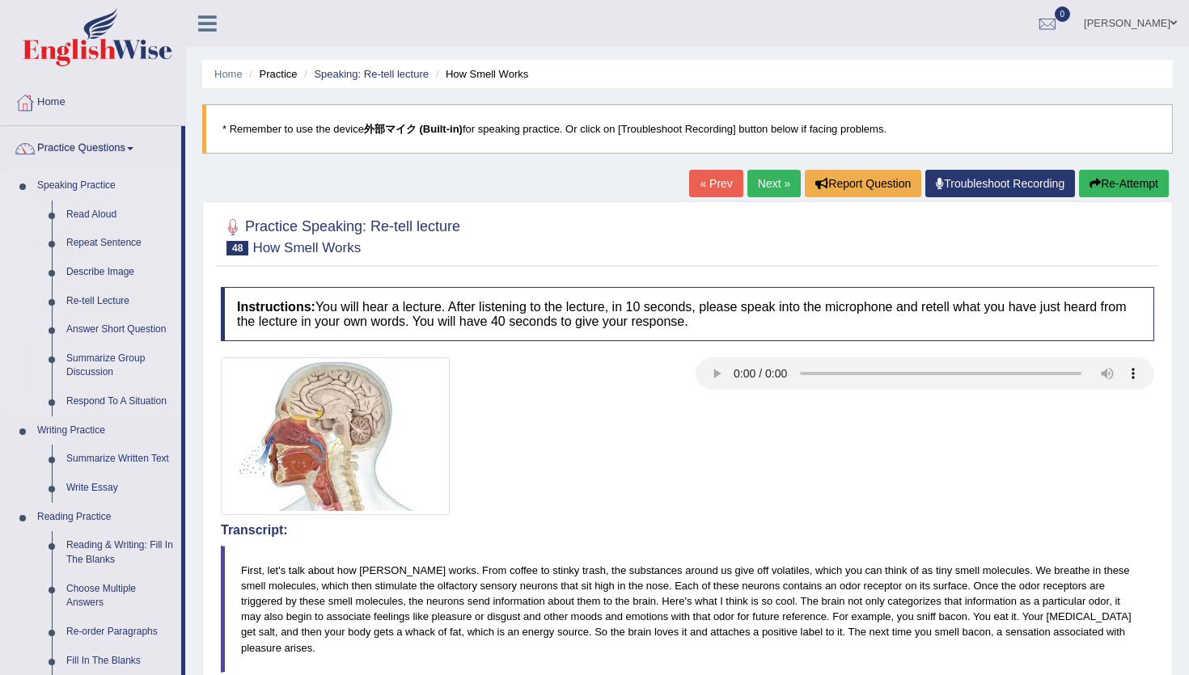
click at [89, 359] on link "Summarize Group Discussion" at bounding box center [120, 365] width 122 height 43
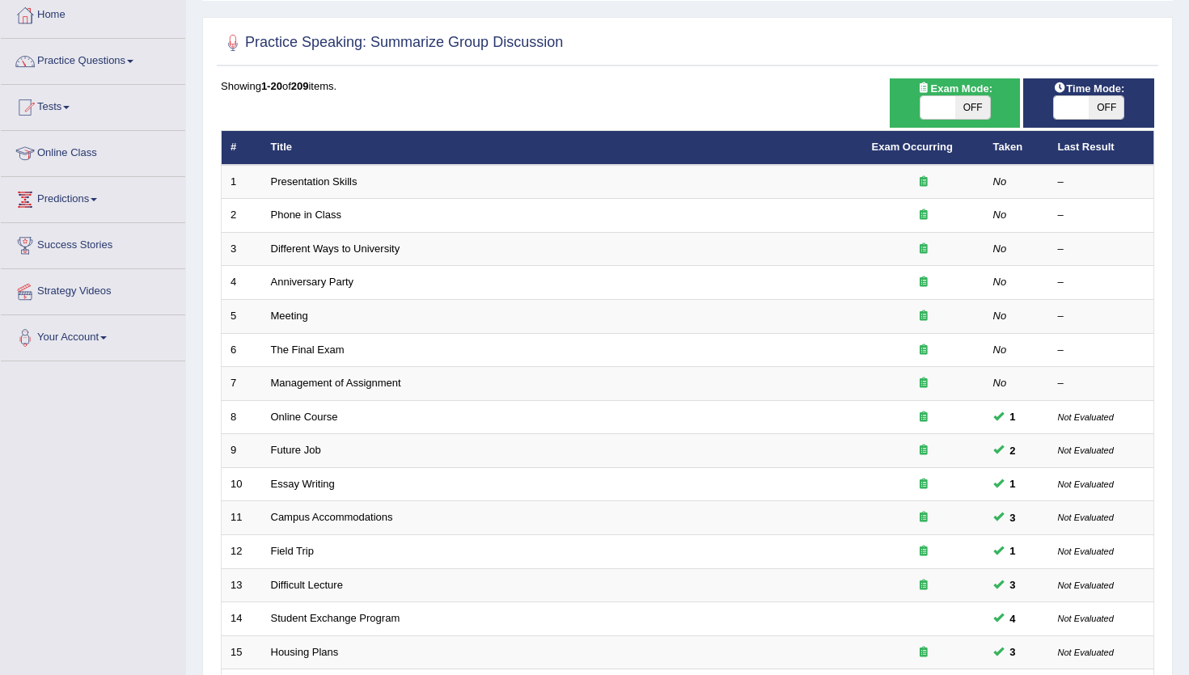
scroll to position [97, 0]
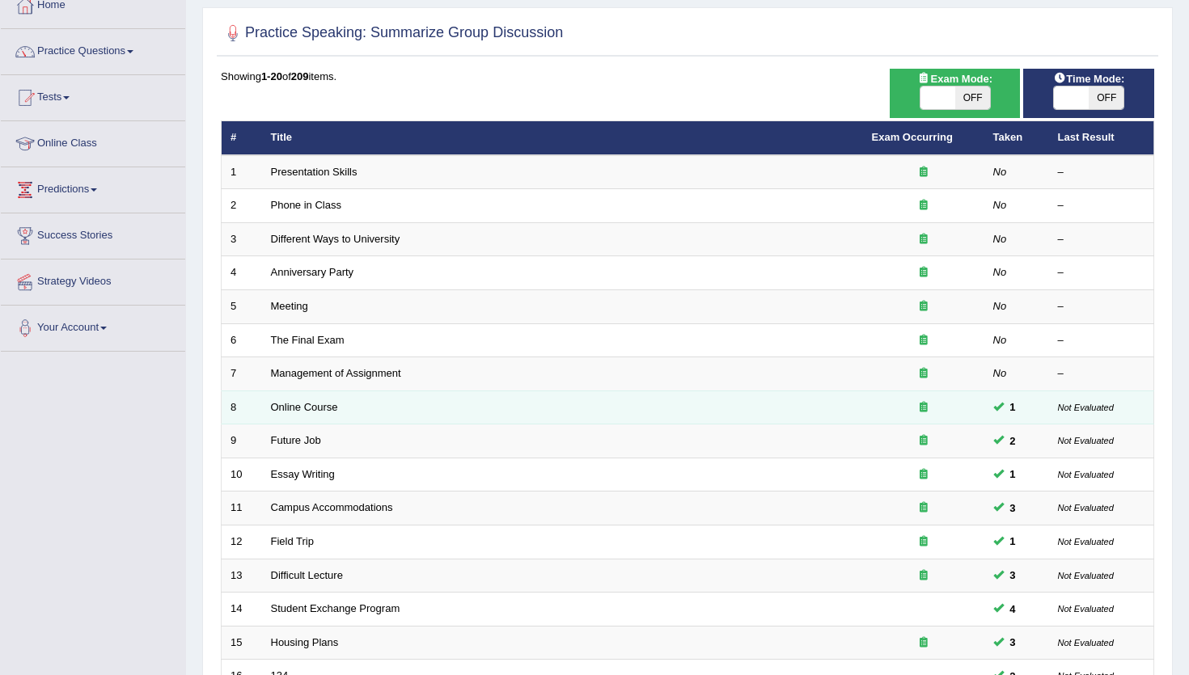
click at [919, 407] on icon at bounding box center [923, 407] width 8 height 11
click at [923, 409] on icon at bounding box center [923, 407] width 8 height 11
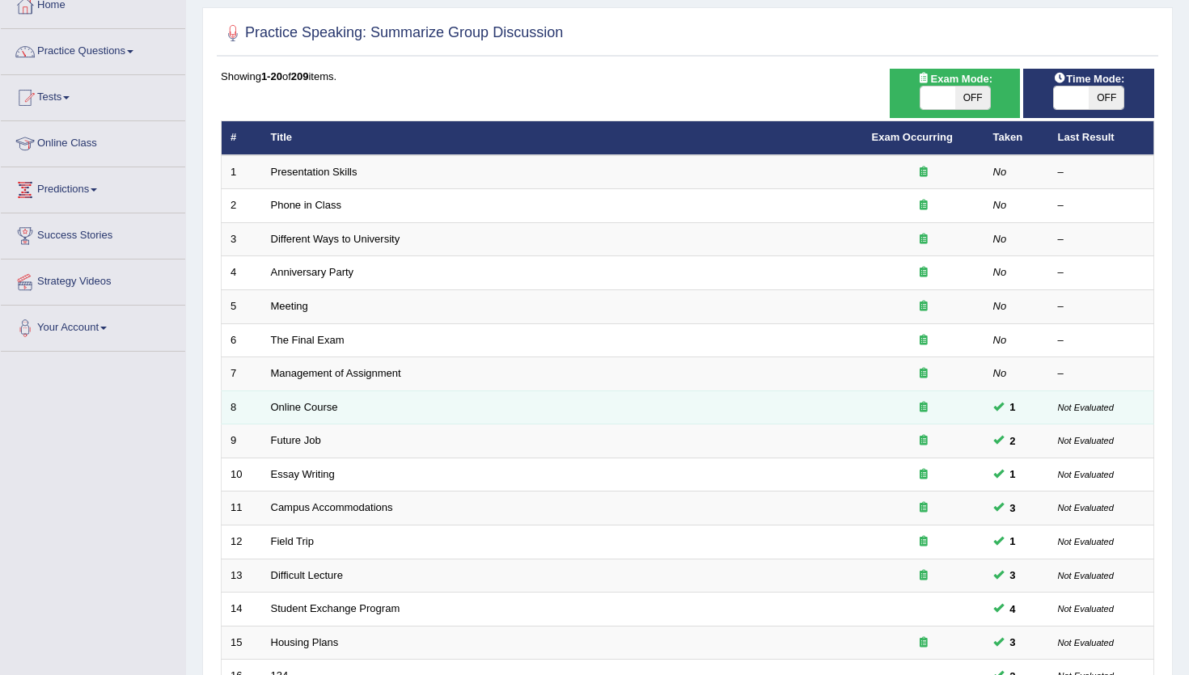
click at [923, 409] on icon at bounding box center [923, 407] width 8 height 11
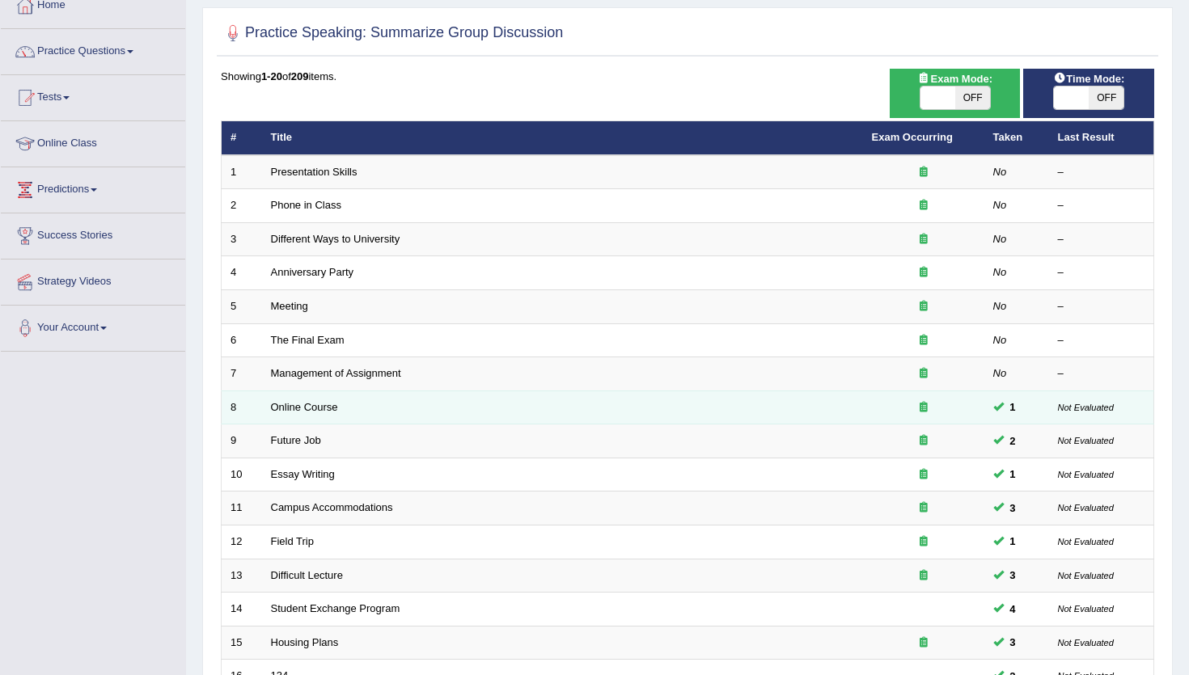
click at [923, 409] on icon at bounding box center [923, 407] width 8 height 11
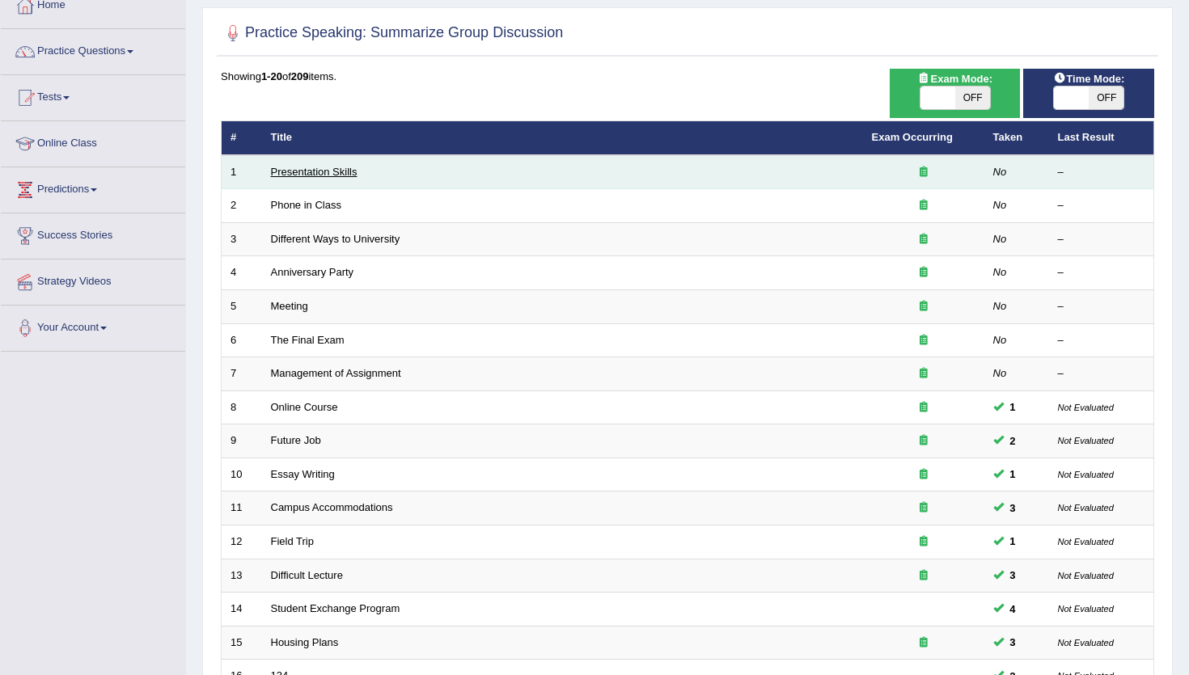
click at [306, 171] on link "Presentation Skills" at bounding box center [314, 172] width 87 height 12
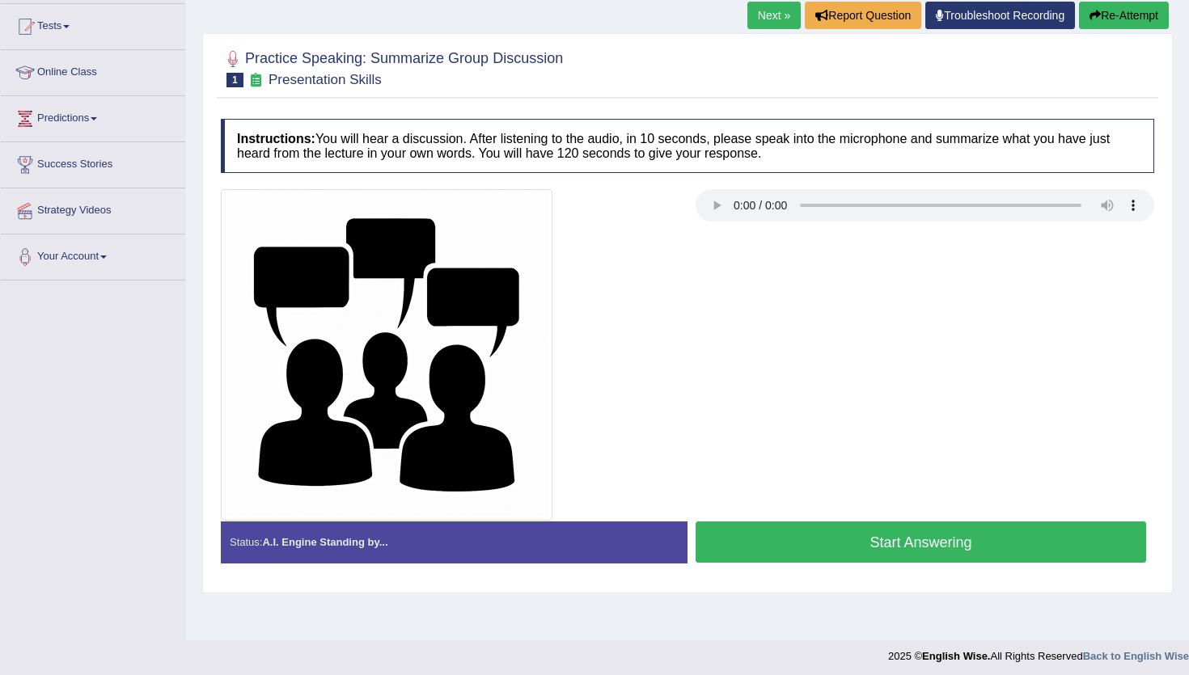
scroll to position [174, 0]
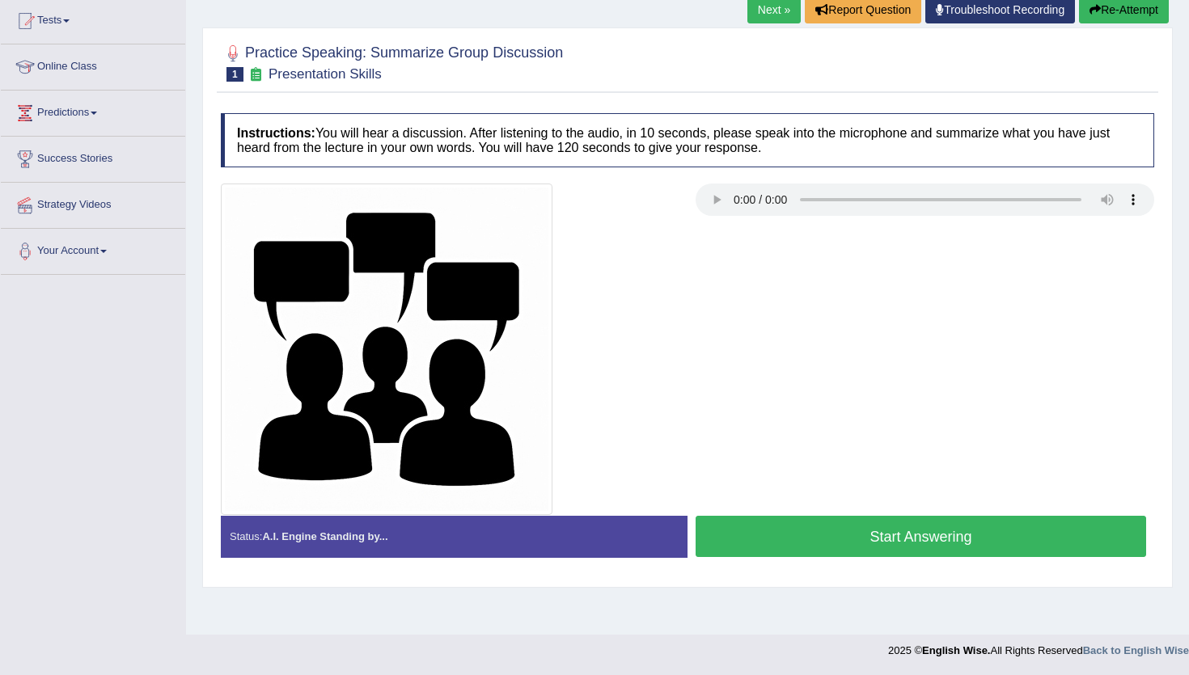
click at [843, 532] on button "Start Answering" at bounding box center [920, 536] width 450 height 41
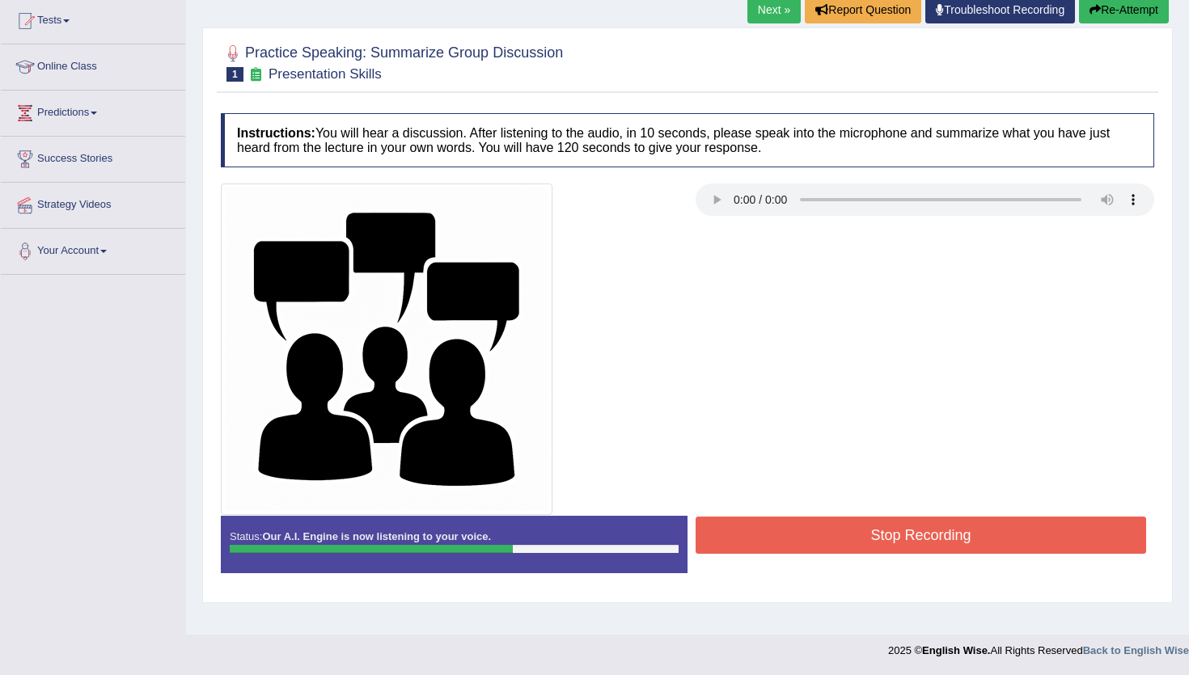
click at [843, 532] on button "Stop Recording" at bounding box center [920, 535] width 450 height 37
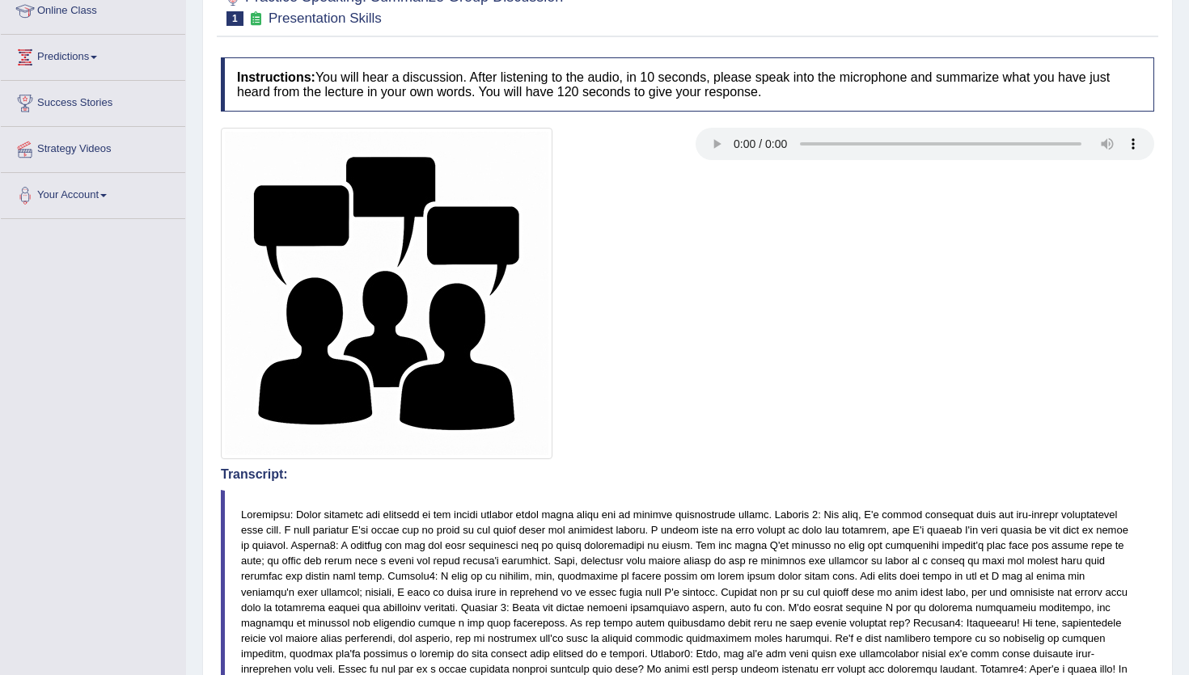
scroll to position [0, 0]
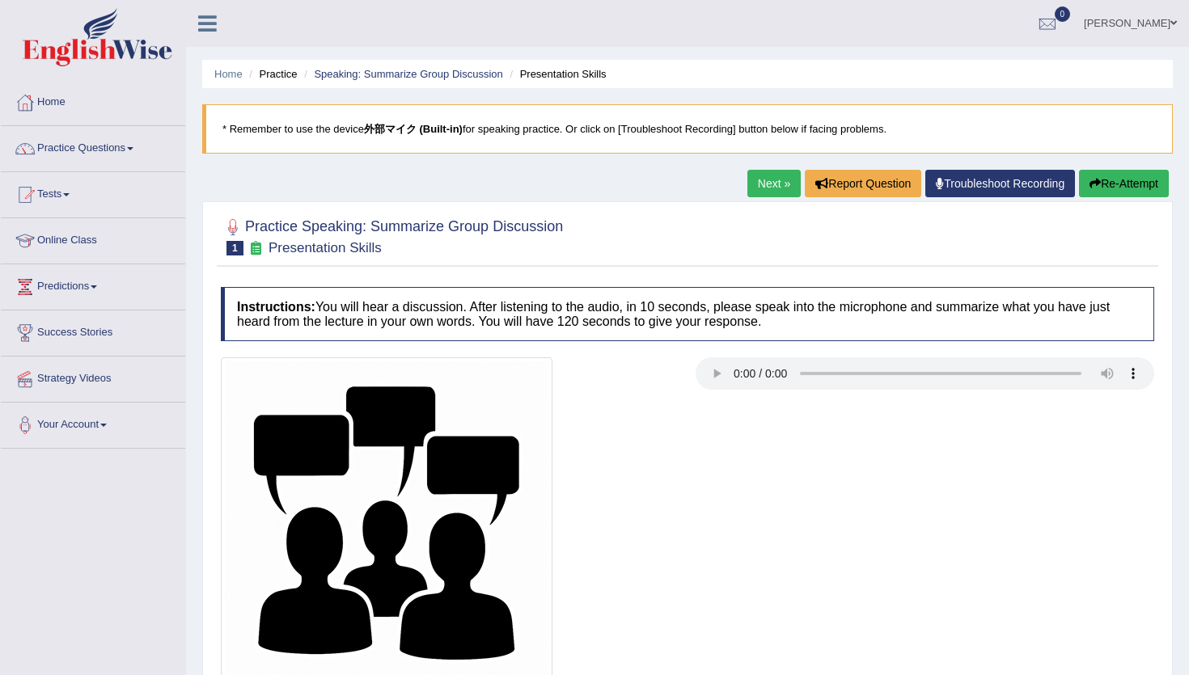
click at [1118, 189] on button "Re-Attempt" at bounding box center [1124, 183] width 90 height 27
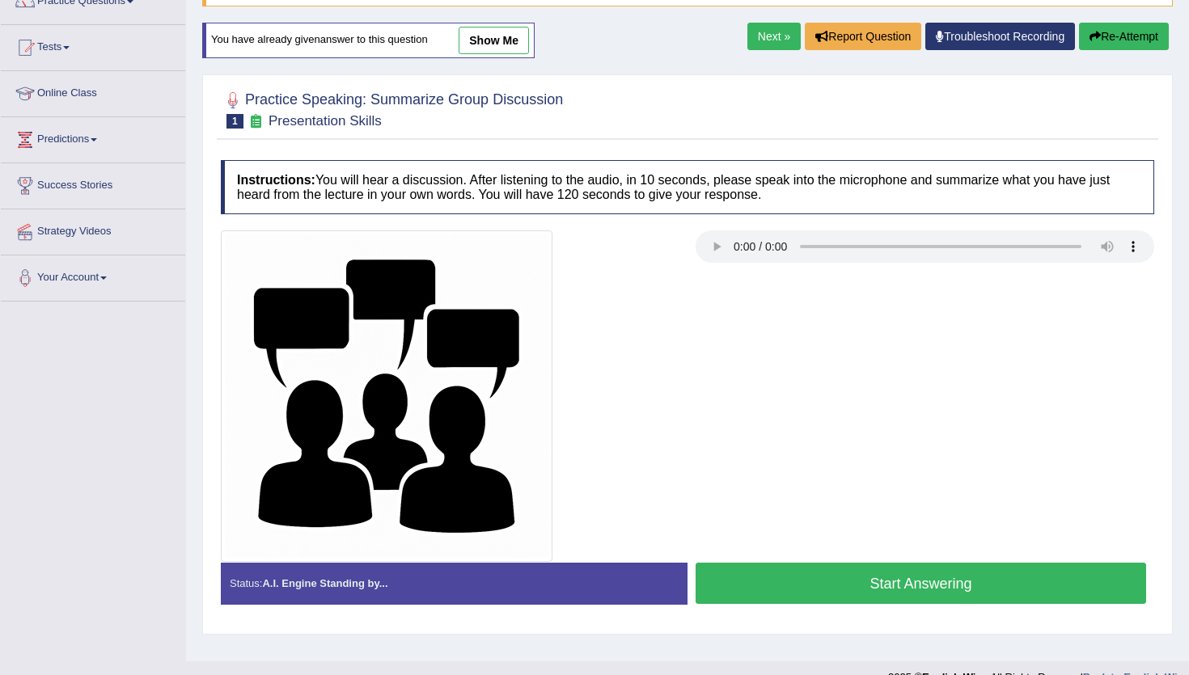
scroll to position [174, 0]
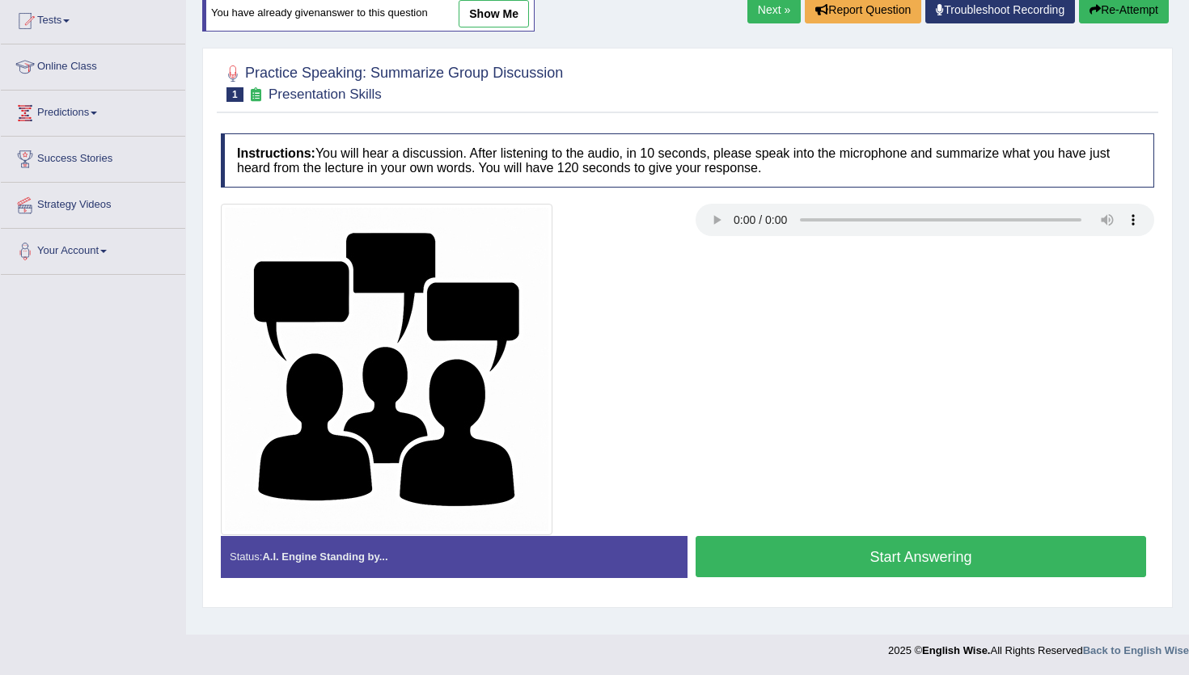
click at [846, 554] on button "Start Answering" at bounding box center [920, 556] width 450 height 41
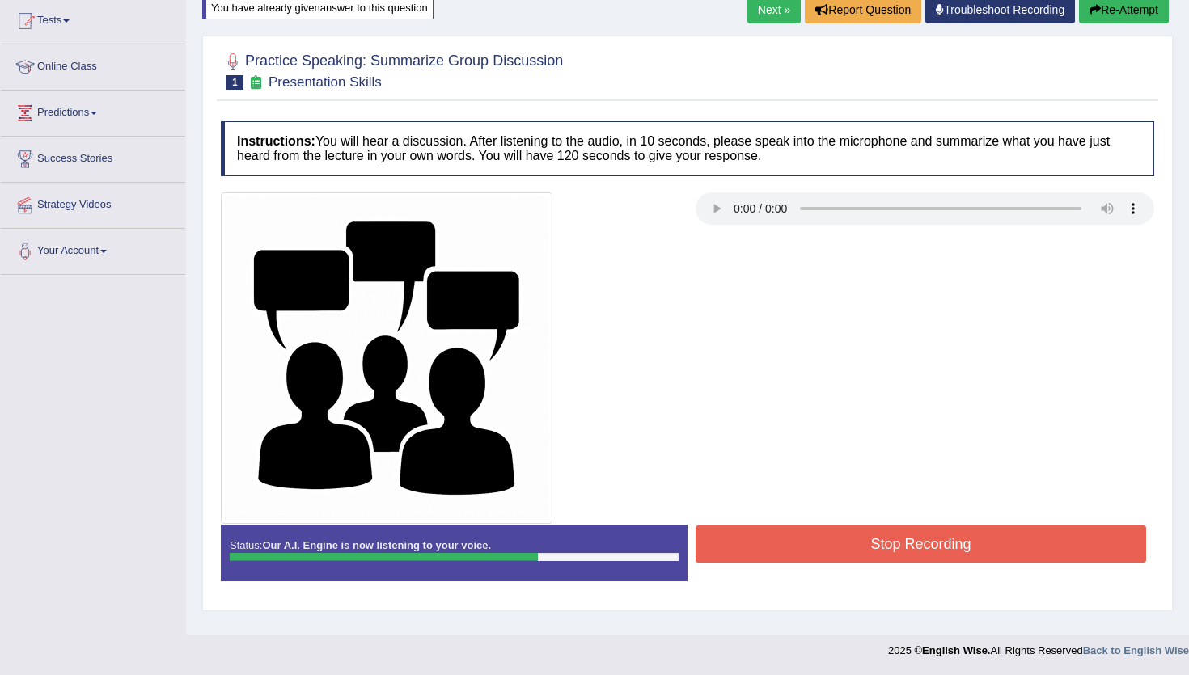
click at [846, 554] on button "Stop Recording" at bounding box center [920, 544] width 450 height 37
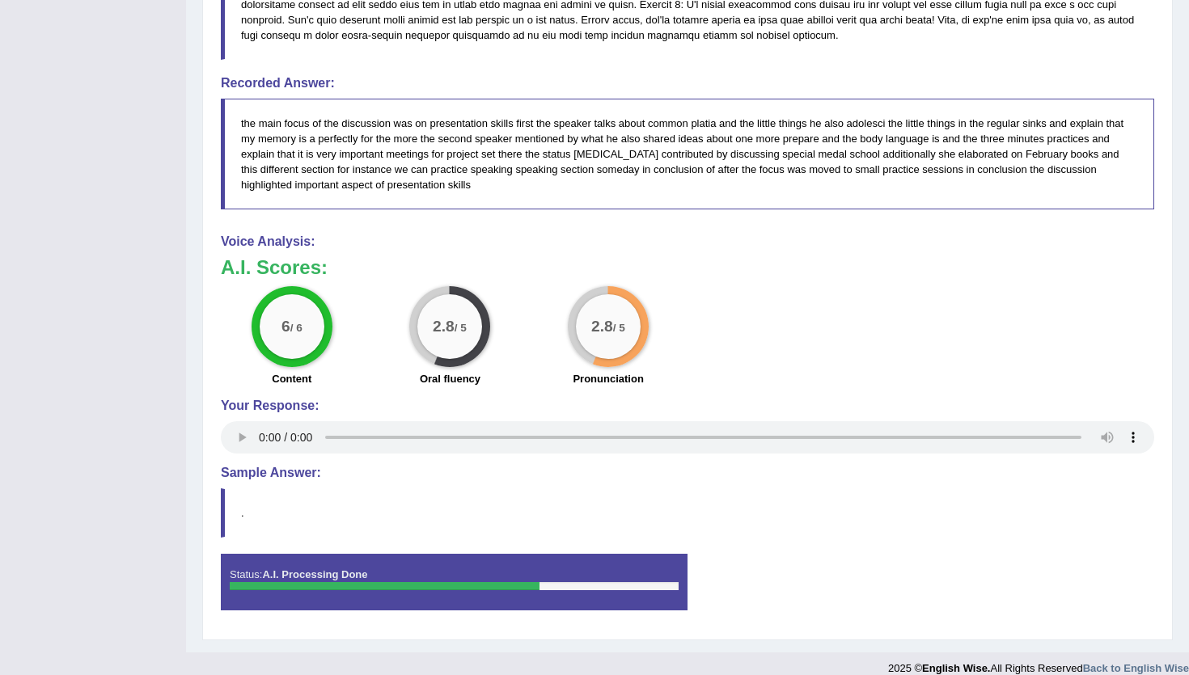
scroll to position [0, 0]
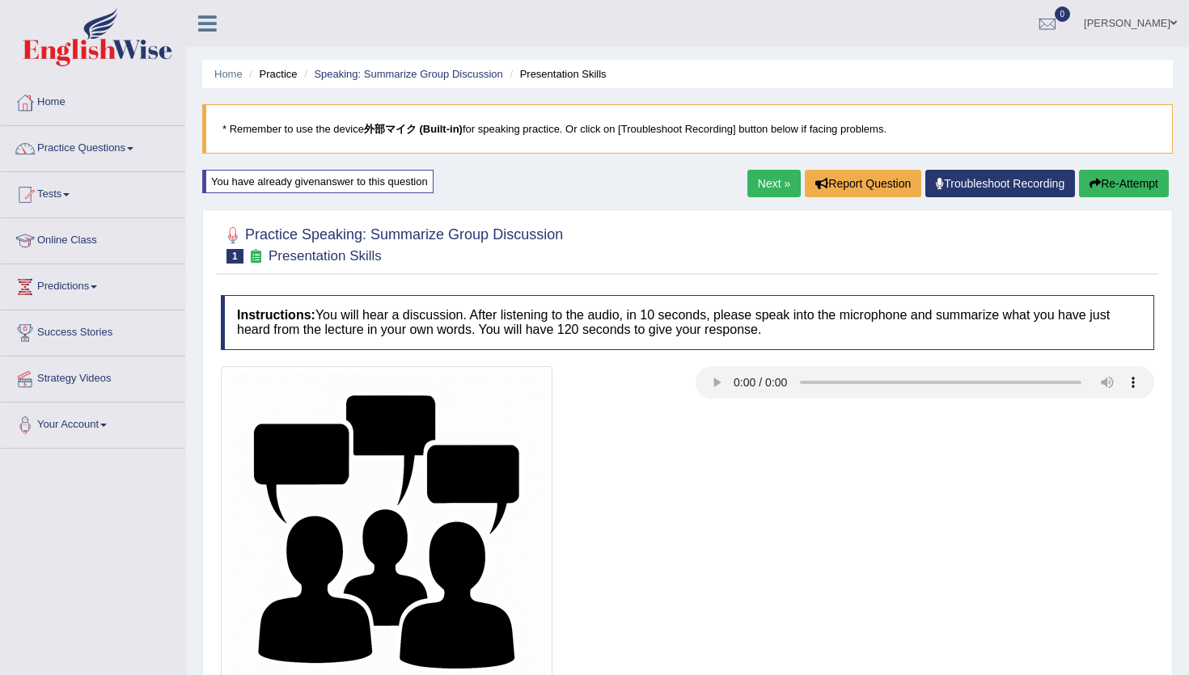
click at [760, 181] on link "Next »" at bounding box center [773, 183] width 53 height 27
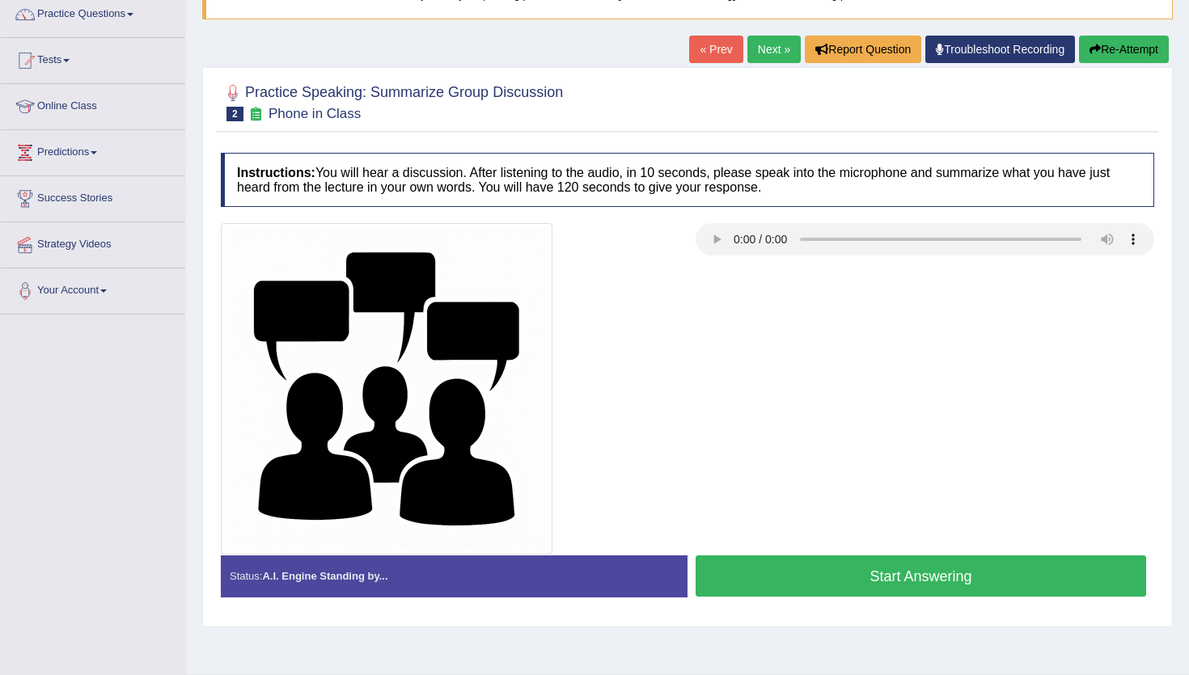
scroll to position [136, 0]
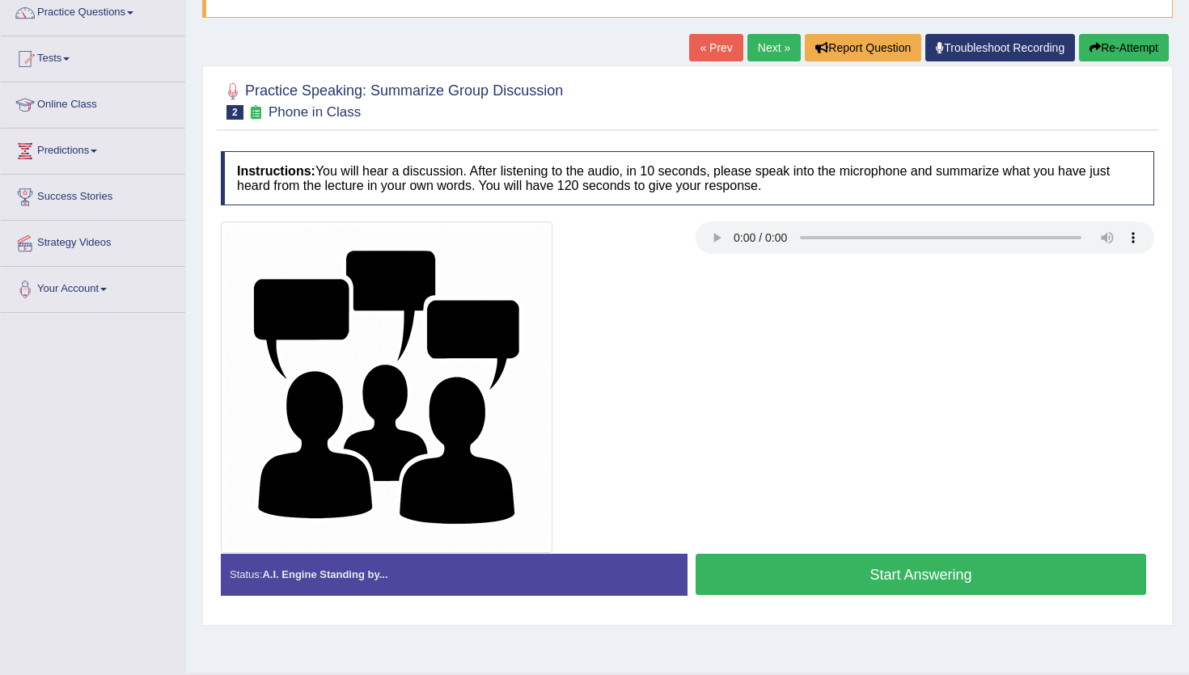
click at [1138, 37] on button "Re-Attempt" at bounding box center [1124, 47] width 90 height 27
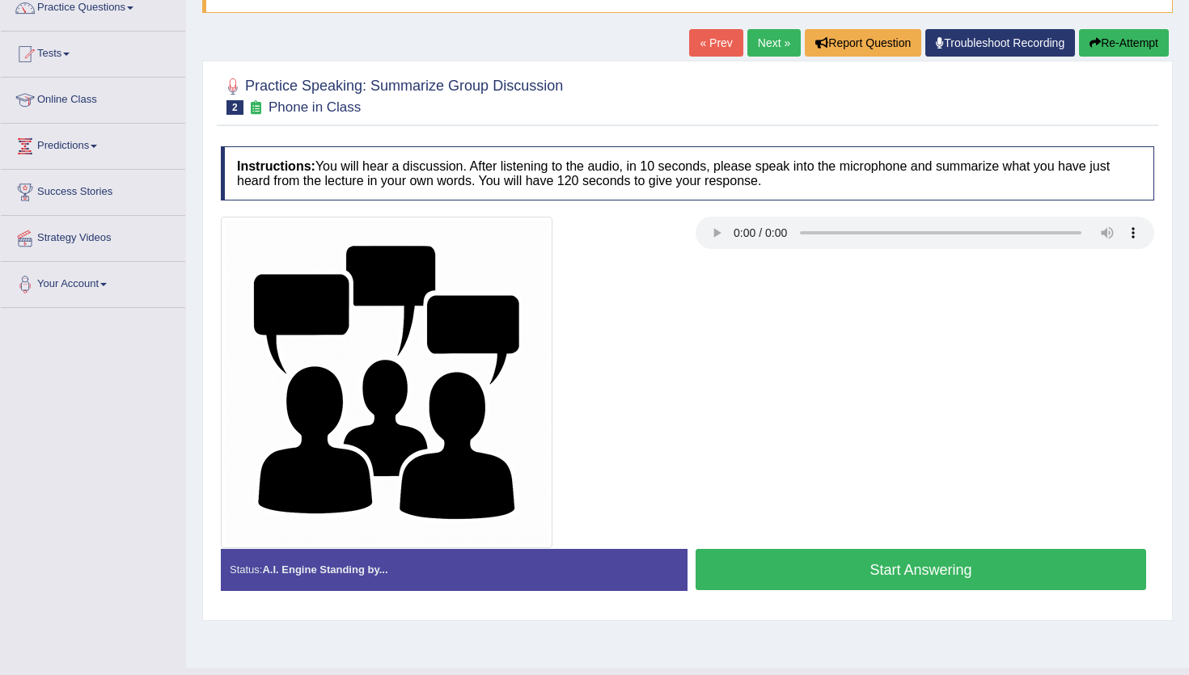
click at [860, 563] on button "Start Answering" at bounding box center [920, 569] width 450 height 41
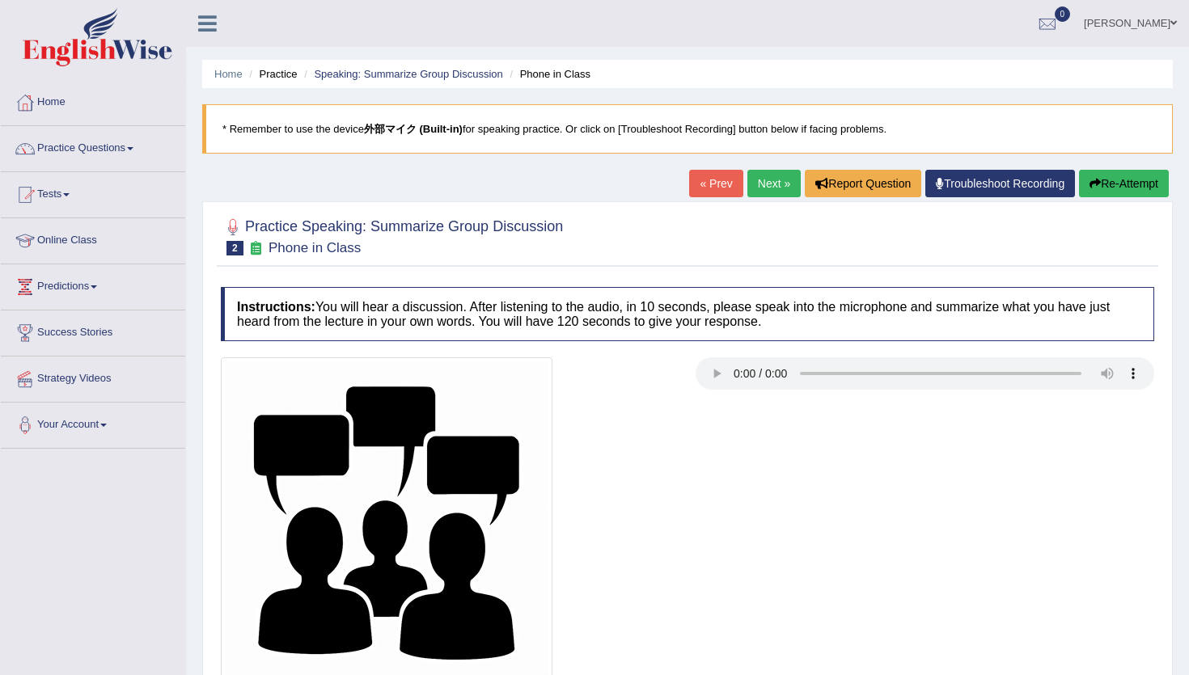
click at [1136, 174] on button "Re-Attempt" at bounding box center [1124, 183] width 90 height 27
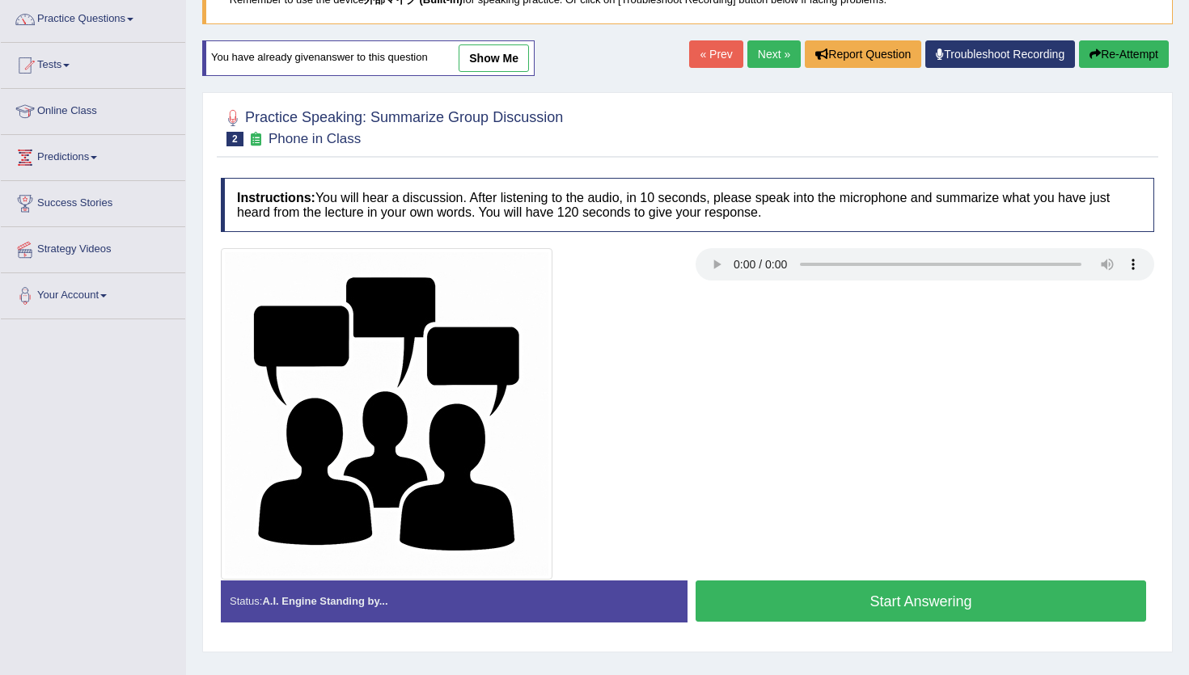
scroll to position [174, 0]
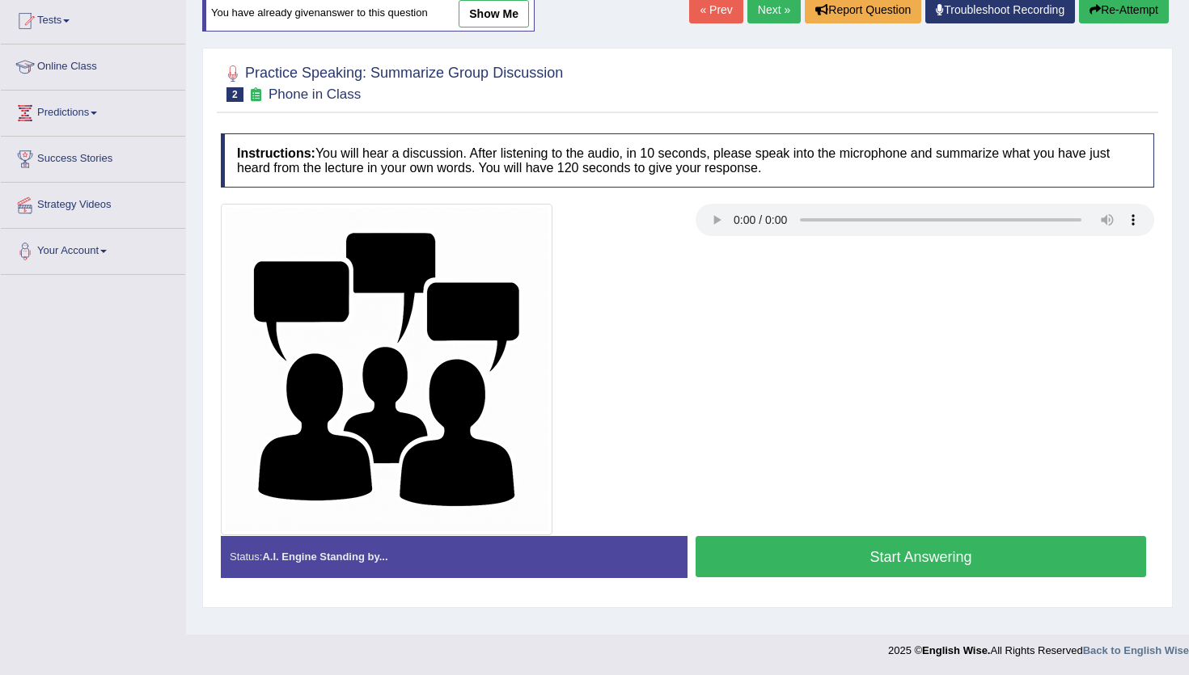
click at [892, 554] on button "Start Answering" at bounding box center [920, 556] width 450 height 41
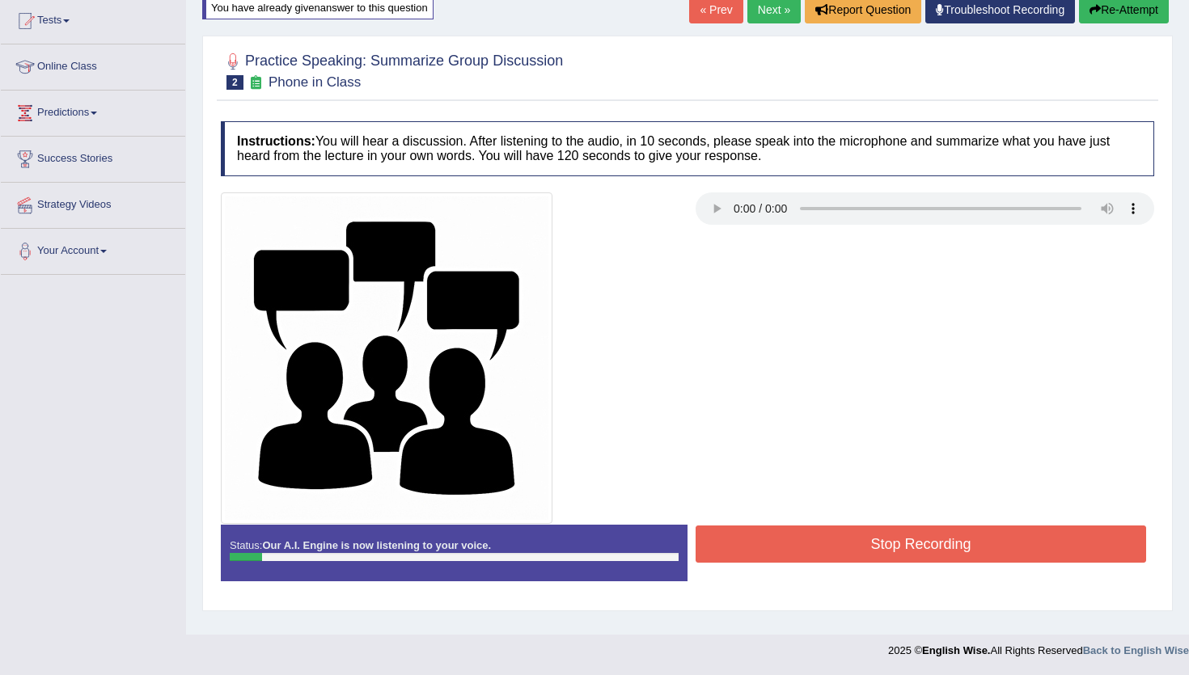
click at [1109, 11] on button "Re-Attempt" at bounding box center [1124, 9] width 90 height 27
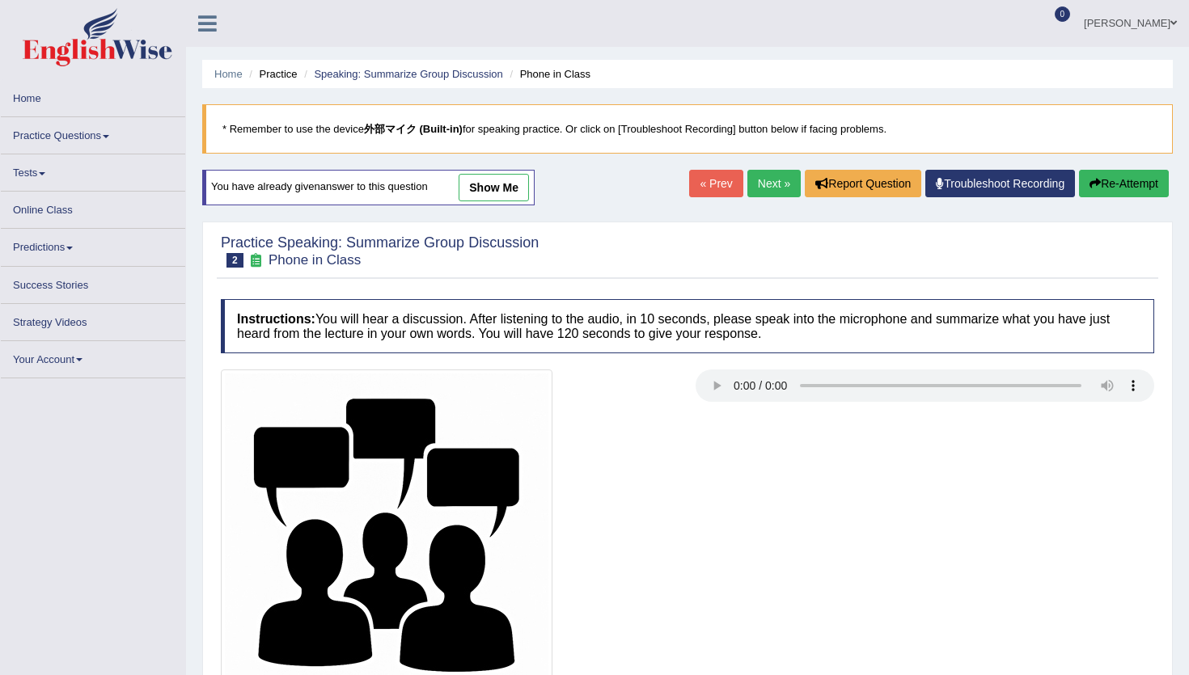
scroll to position [174, 0]
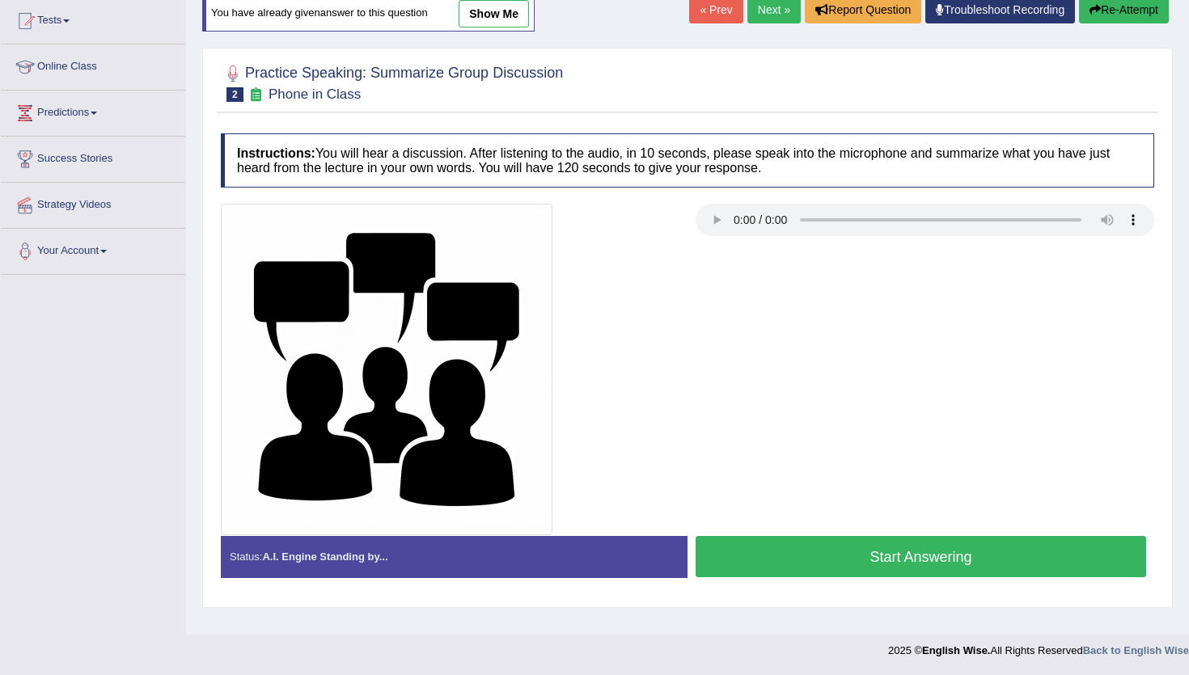
click at [763, 548] on button "Start Answering" at bounding box center [920, 556] width 450 height 41
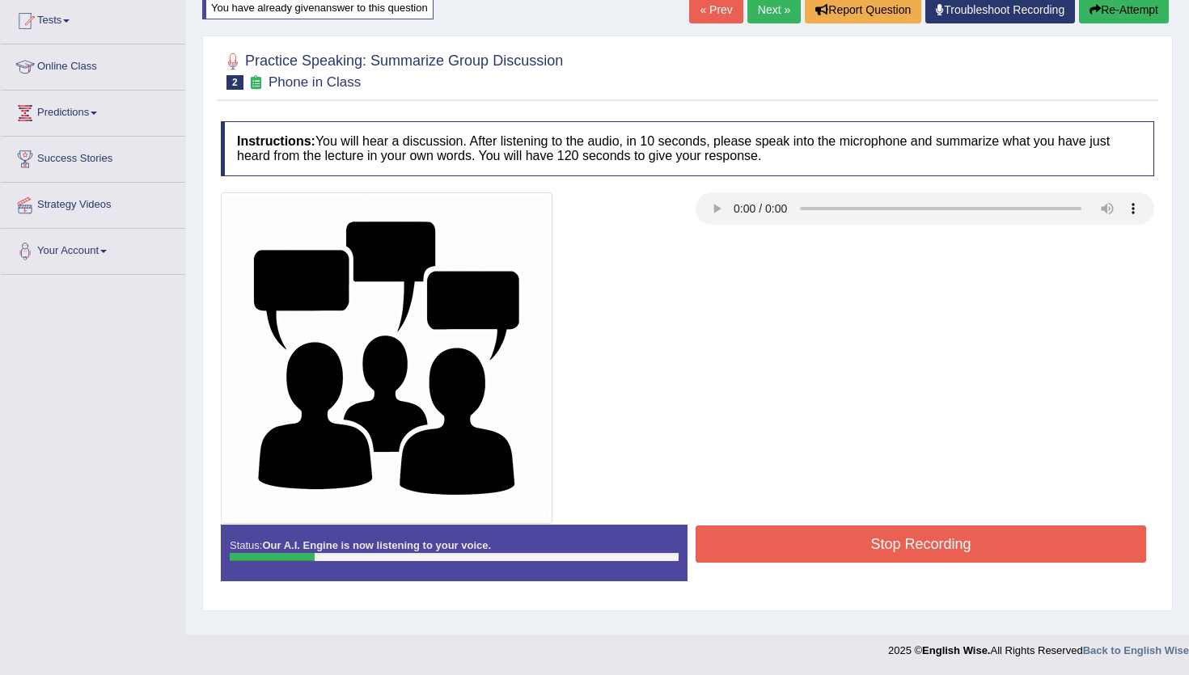
click at [1140, 6] on button "Re-Attempt" at bounding box center [1124, 9] width 90 height 27
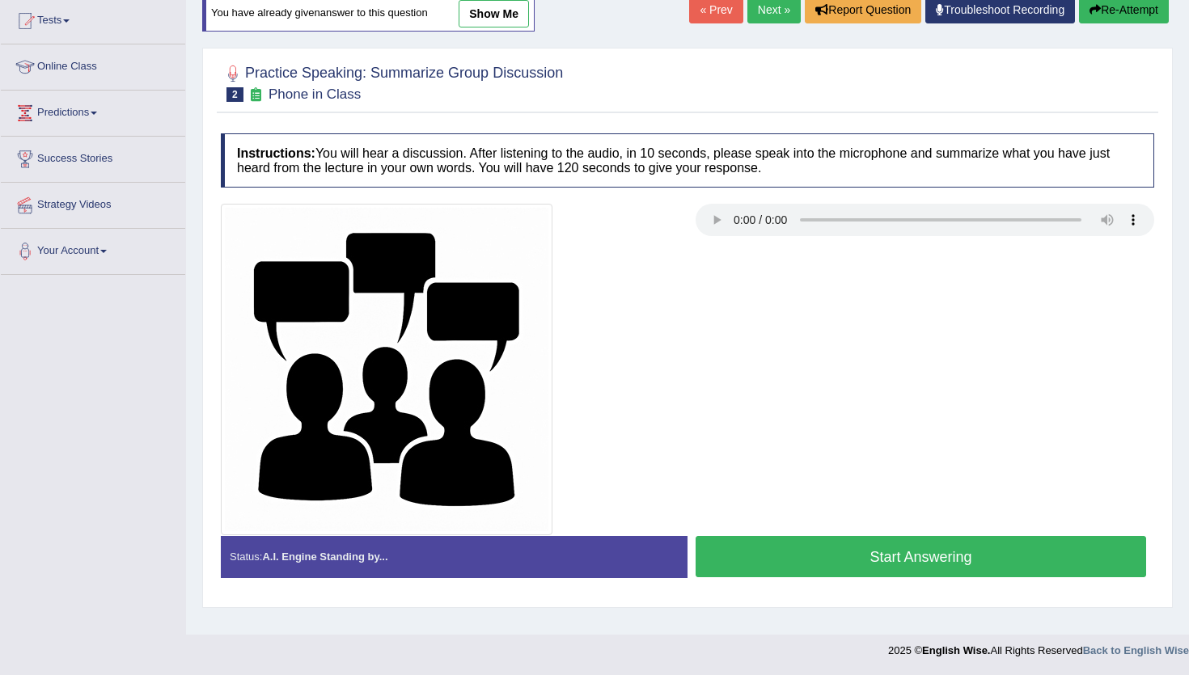
click at [844, 556] on button "Start Answering" at bounding box center [920, 556] width 450 height 41
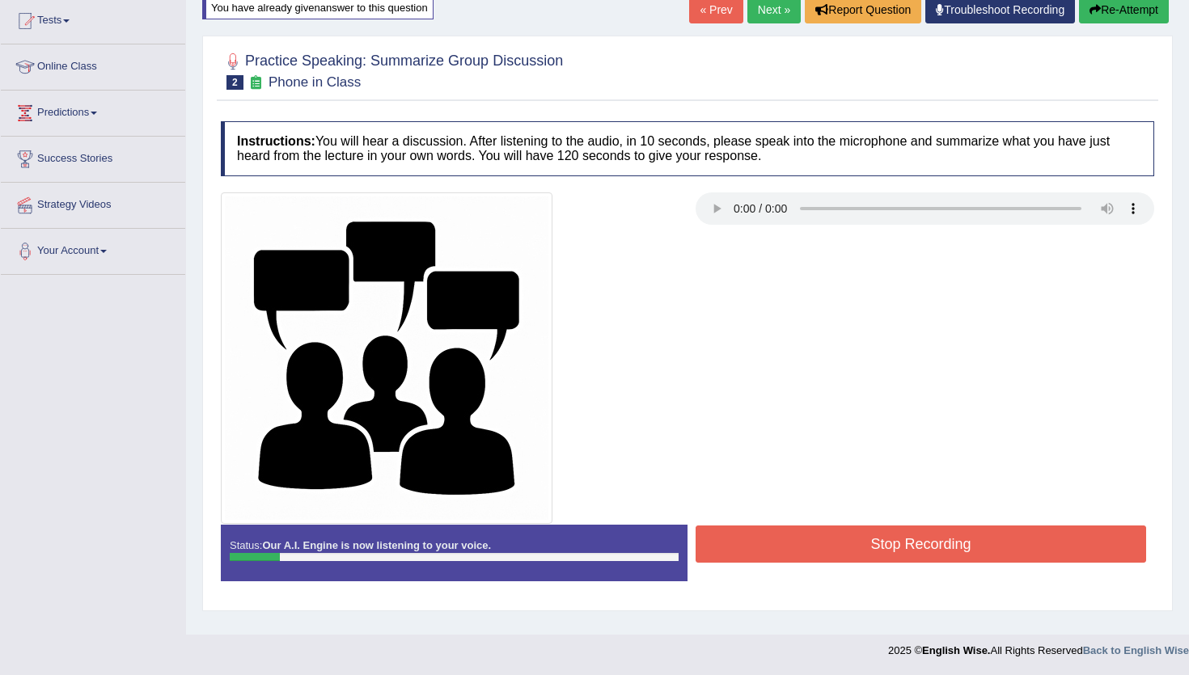
click at [1133, 6] on button "Re-Attempt" at bounding box center [1124, 9] width 90 height 27
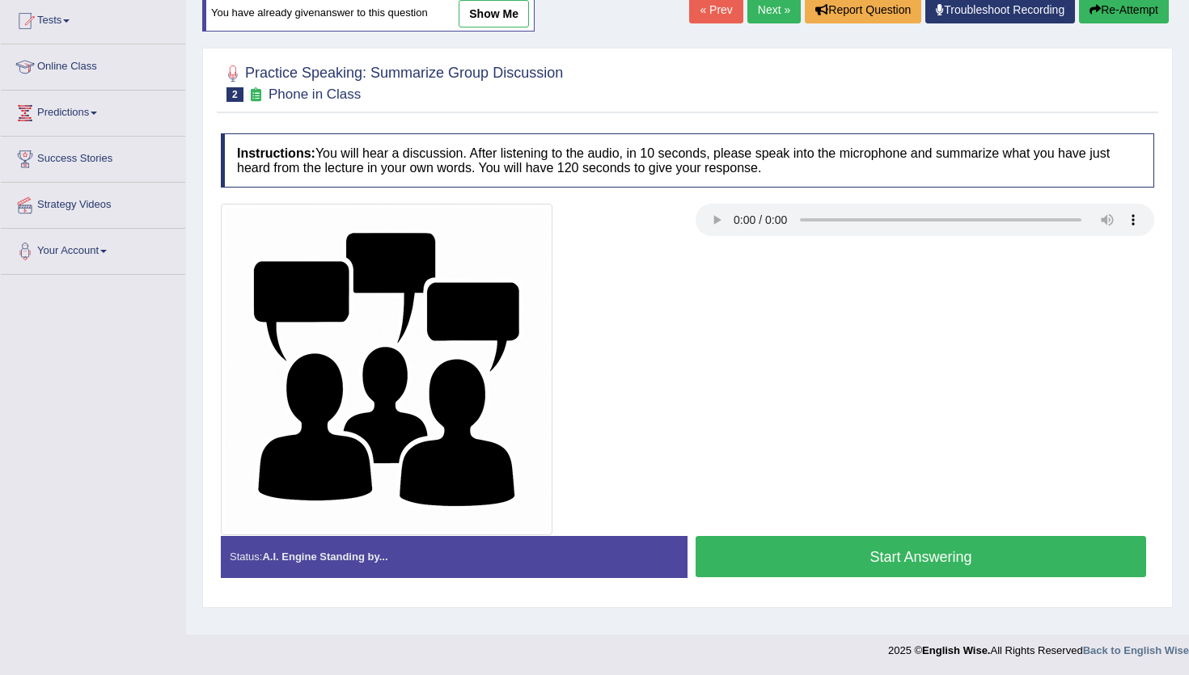
click at [875, 556] on button "Start Answering" at bounding box center [920, 556] width 450 height 41
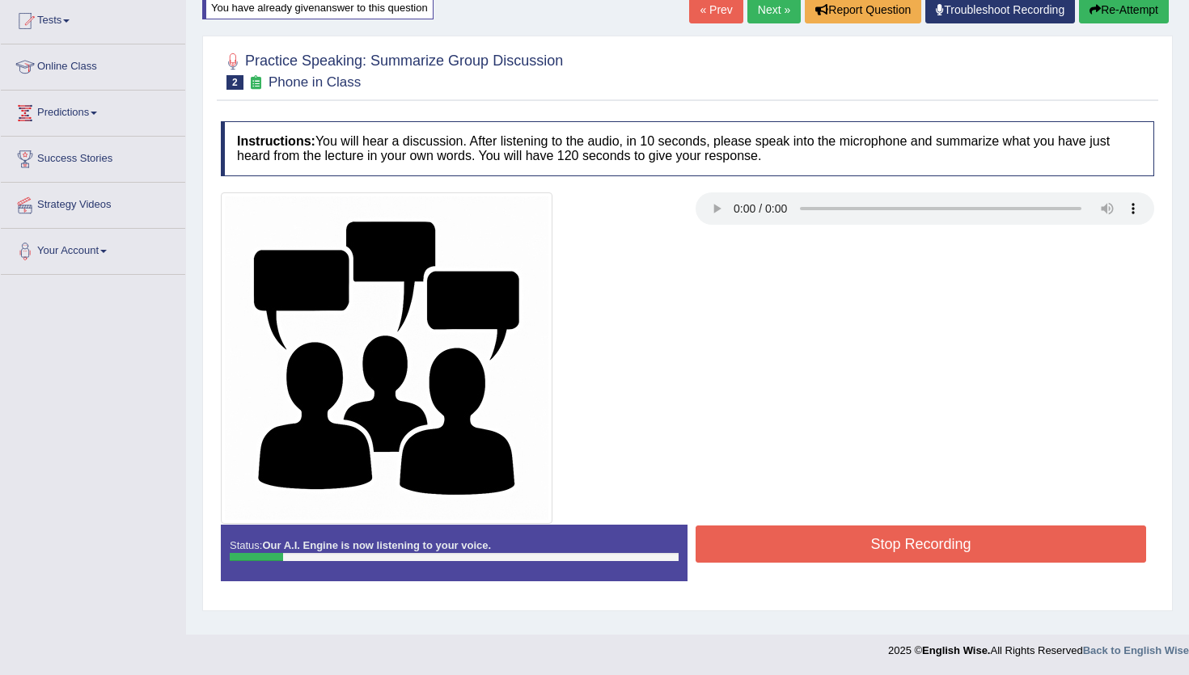
click at [1100, 14] on button "Re-Attempt" at bounding box center [1124, 9] width 90 height 27
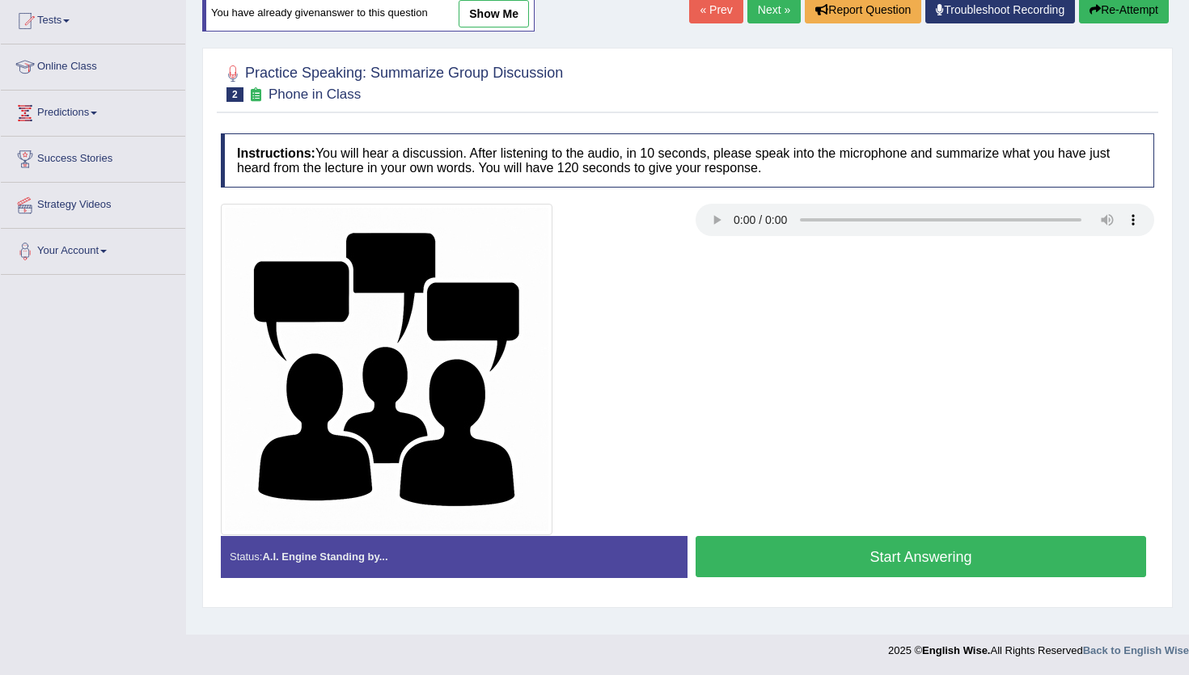
click at [850, 571] on button "Start Answering" at bounding box center [920, 556] width 450 height 41
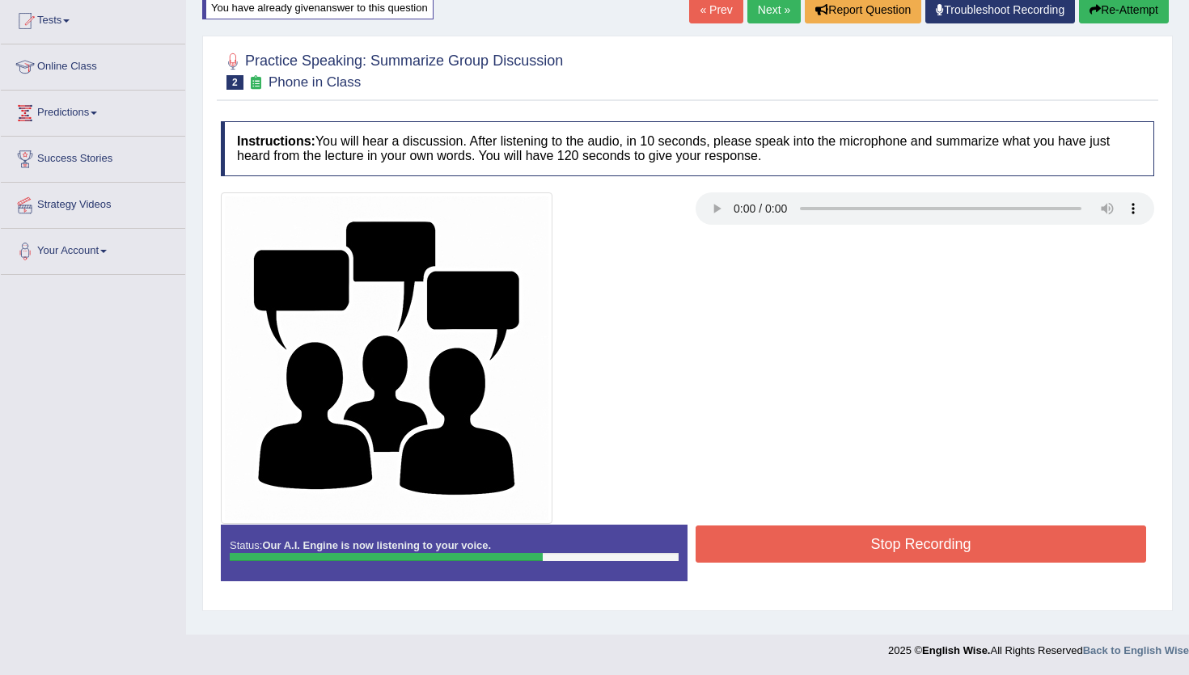
click at [847, 532] on button "Stop Recording" at bounding box center [920, 544] width 450 height 37
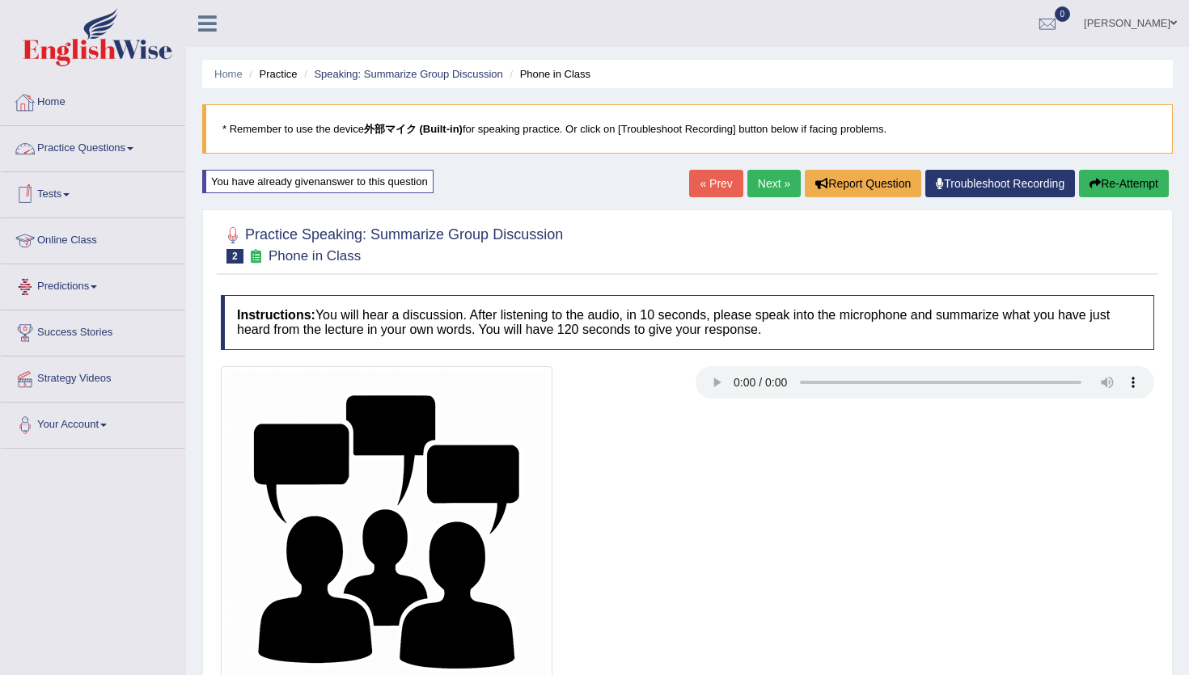
click at [104, 146] on link "Practice Questions" at bounding box center [93, 146] width 184 height 40
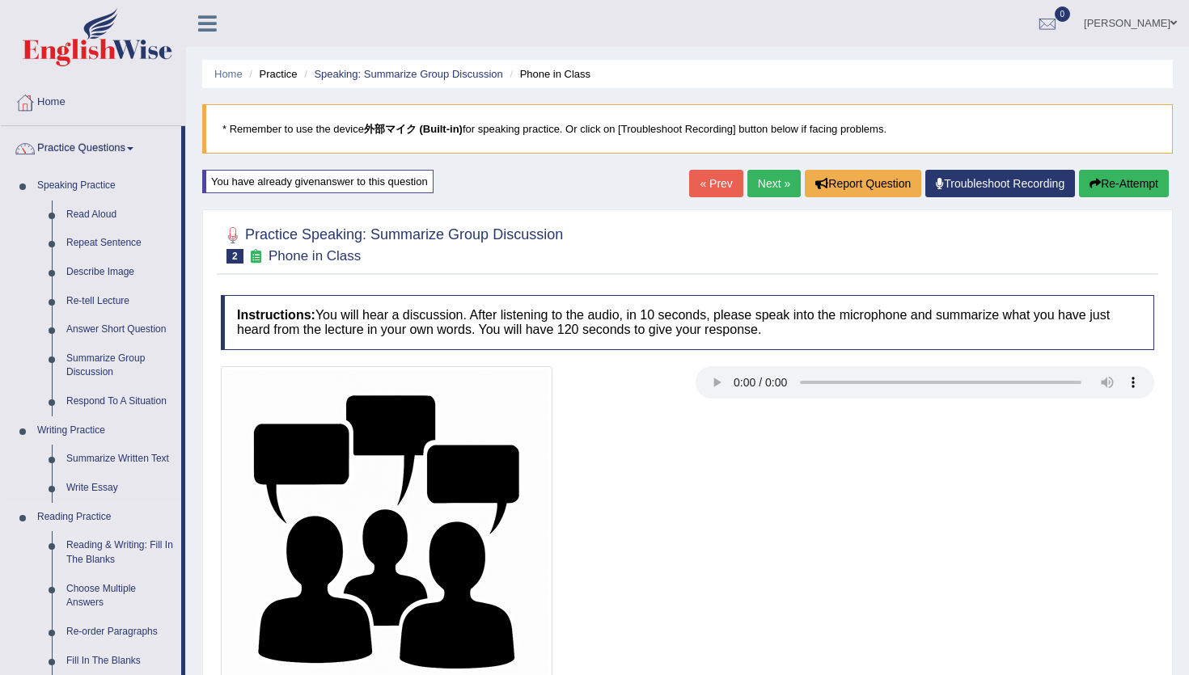
click at [73, 503] on link "Reading Practice" at bounding box center [105, 517] width 151 height 29
click at [83, 403] on link "Respond To A Situation" at bounding box center [120, 401] width 122 height 29
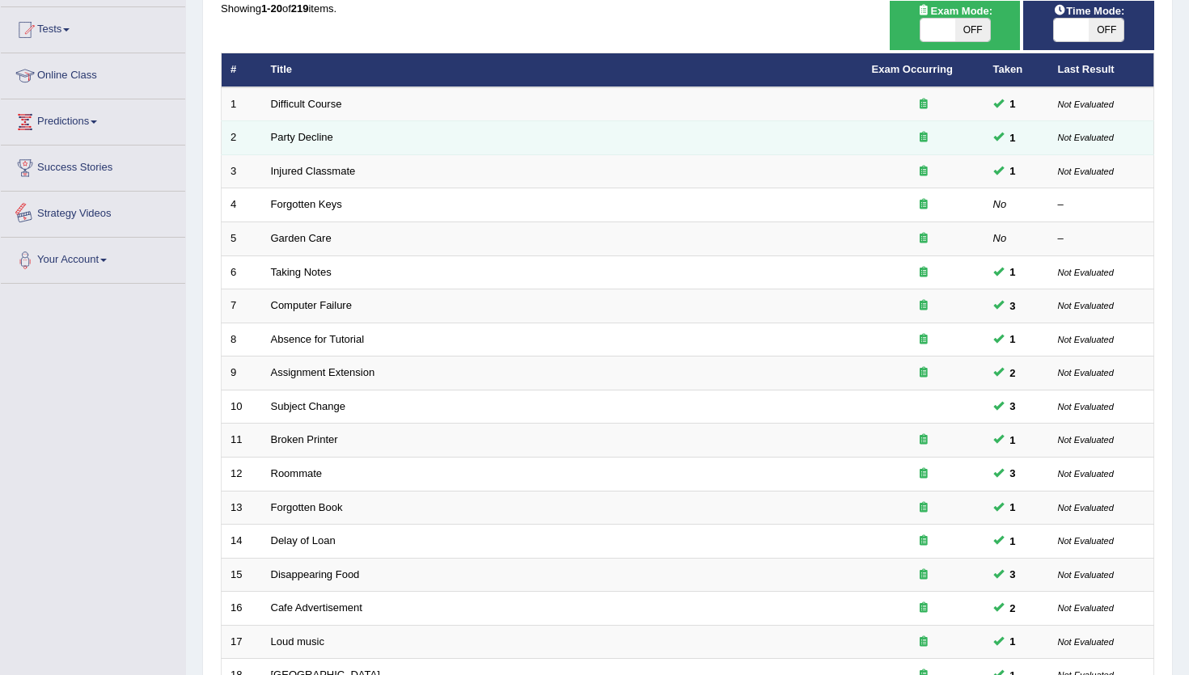
scroll to position [395, 0]
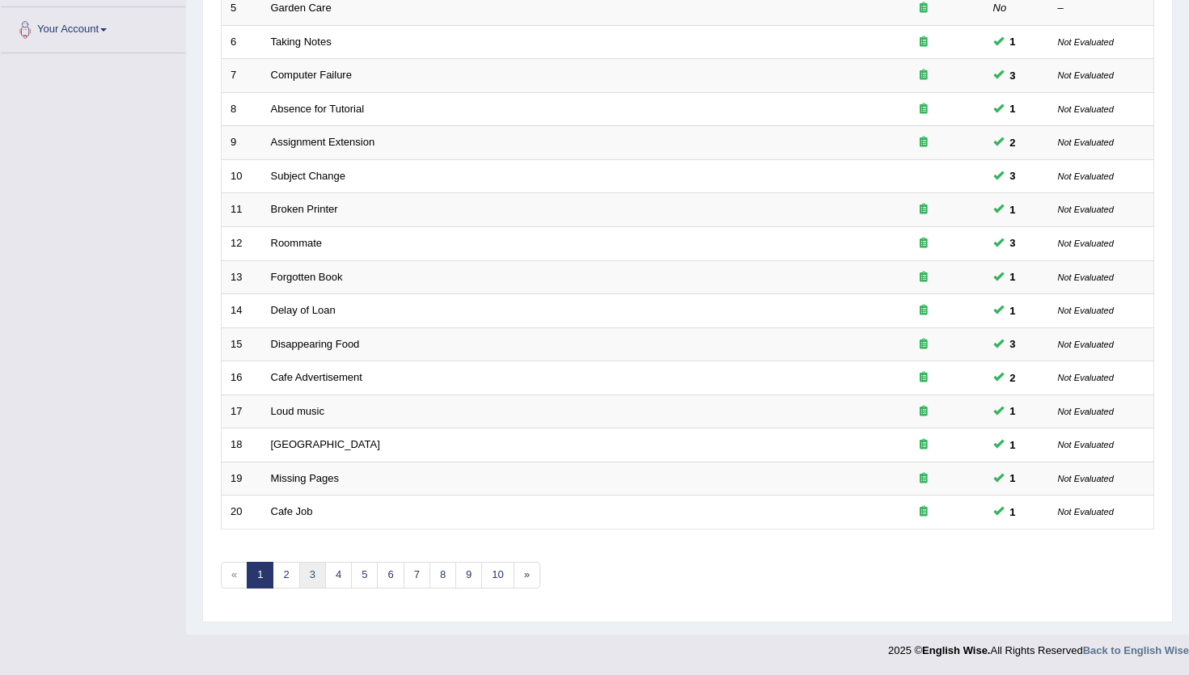
click at [306, 584] on link "3" at bounding box center [312, 575] width 27 height 27
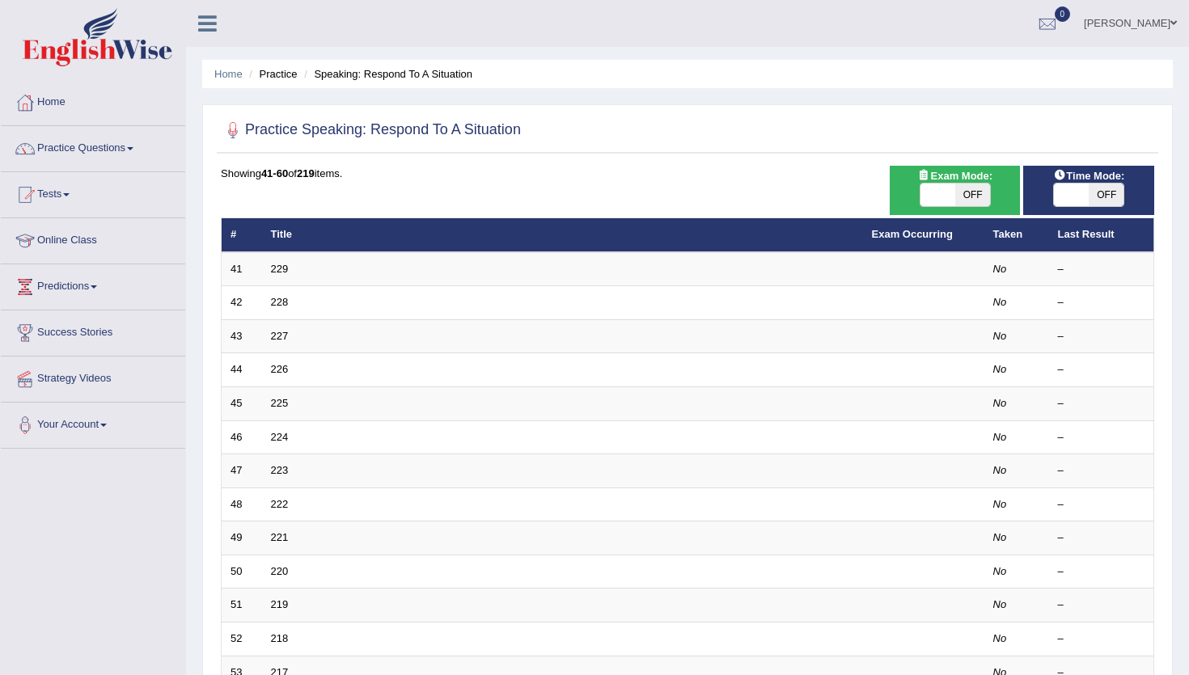
scroll to position [395, 0]
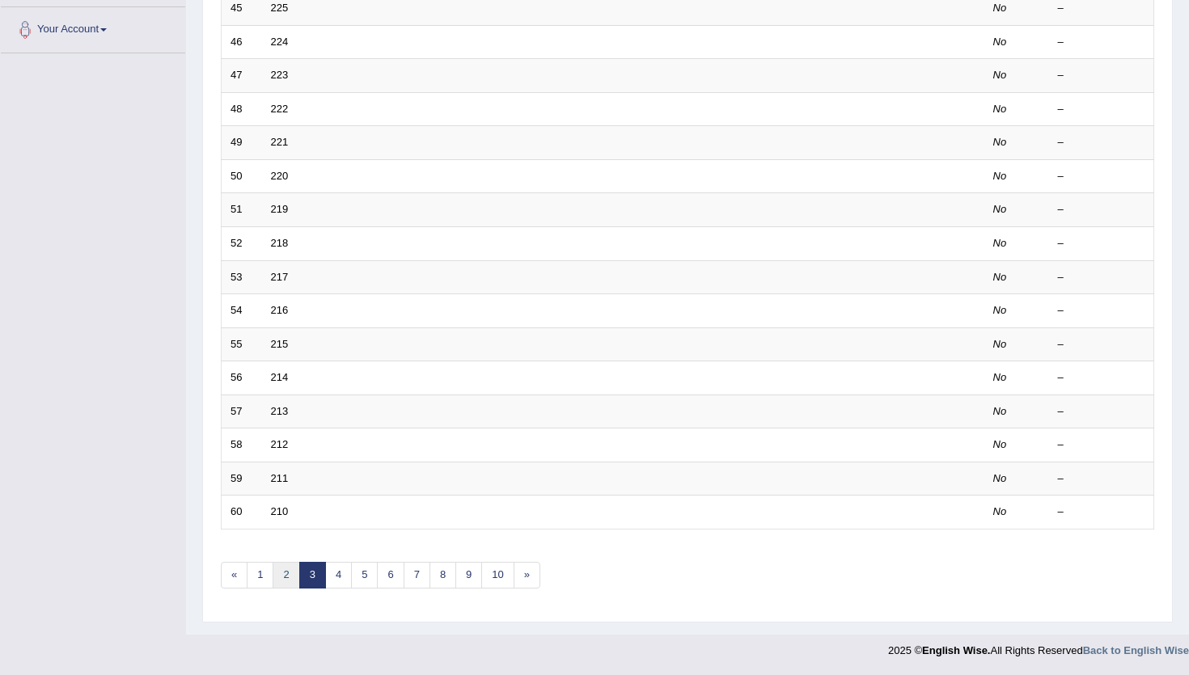
click at [286, 584] on link "2" at bounding box center [285, 575] width 27 height 27
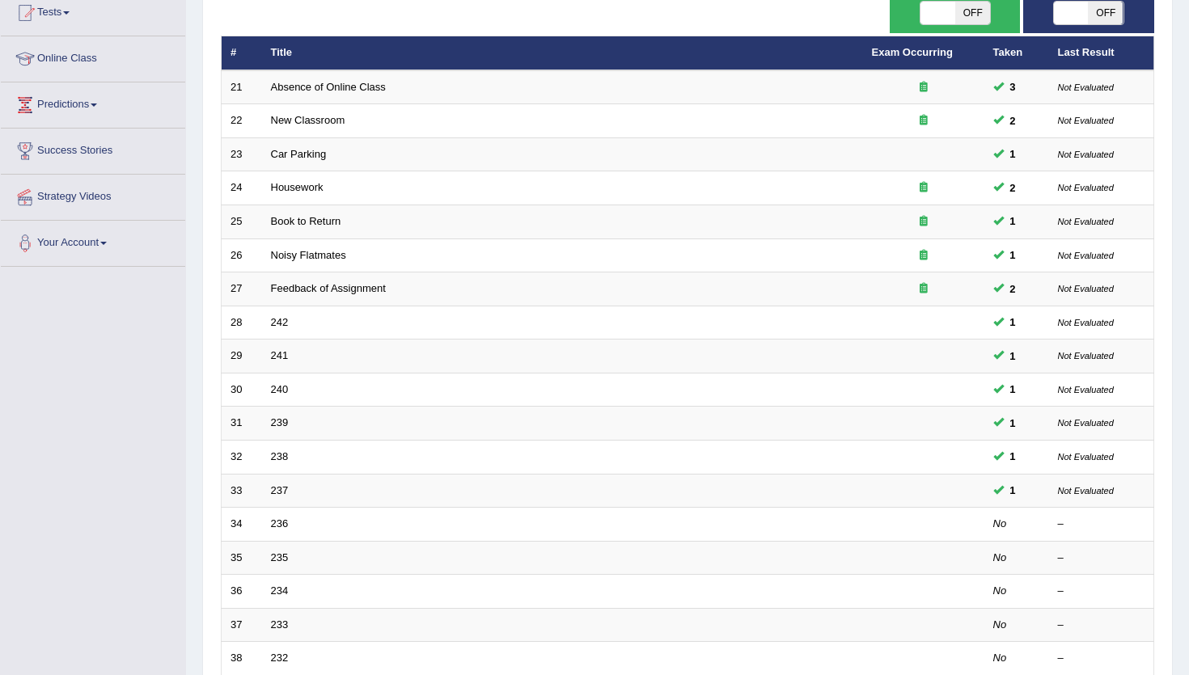
scroll to position [395, 0]
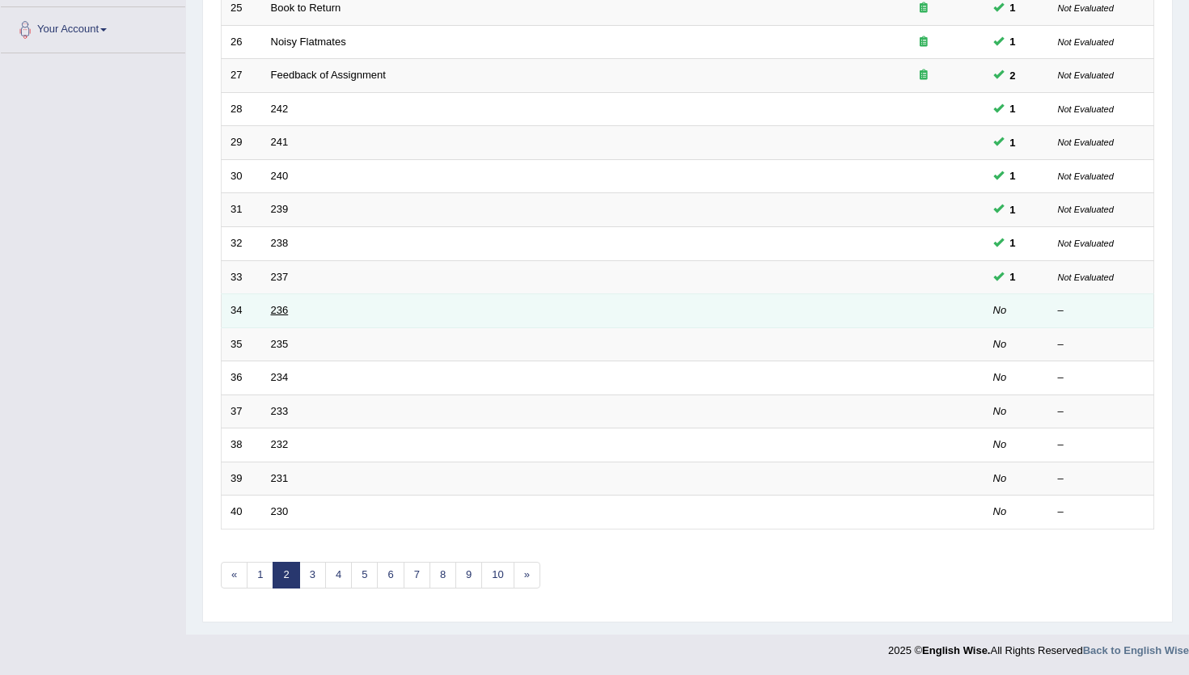
click at [277, 309] on link "236" at bounding box center [280, 310] width 18 height 12
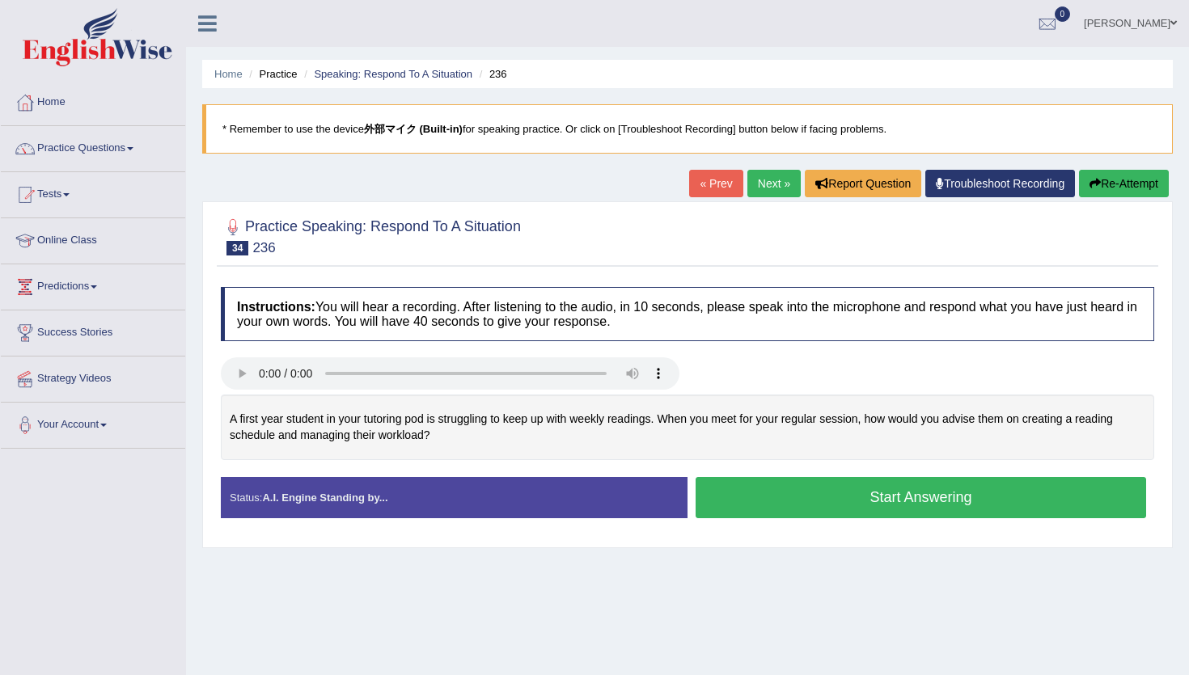
click at [750, 500] on button "Start Answering" at bounding box center [920, 497] width 450 height 41
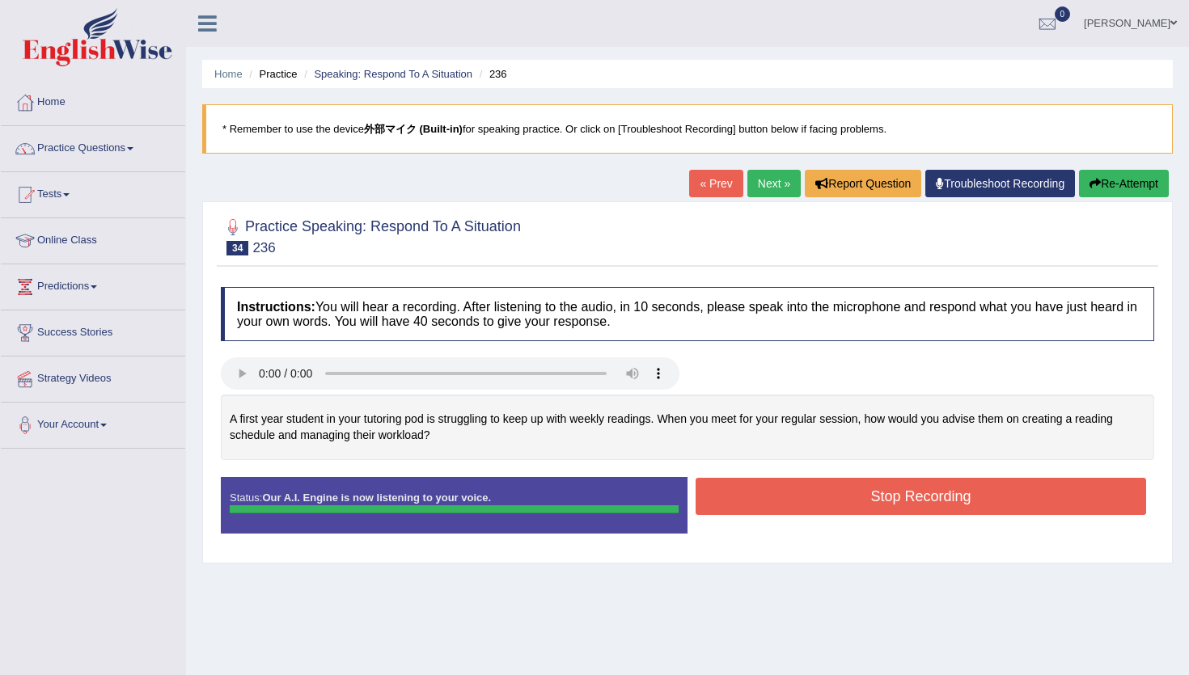
click at [750, 500] on div "Instructions: You will hear a recording. After listening to the audio, in 10 se…" at bounding box center [687, 417] width 941 height 276
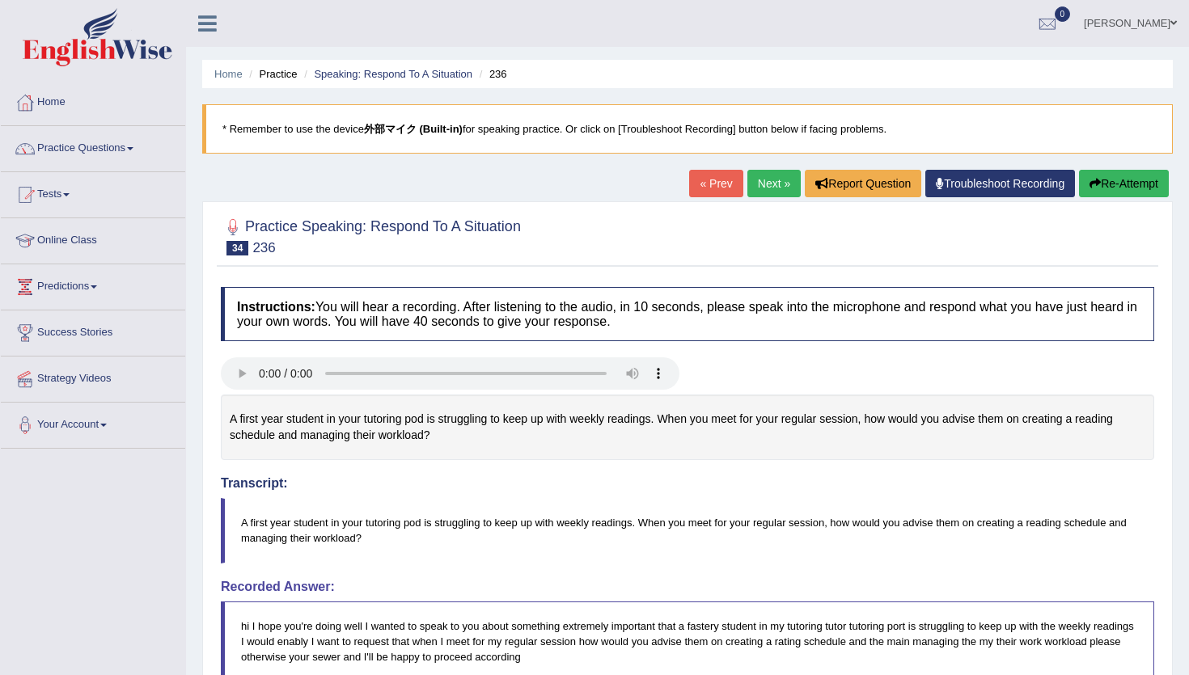
click at [780, 185] on link "Next »" at bounding box center [773, 183] width 53 height 27
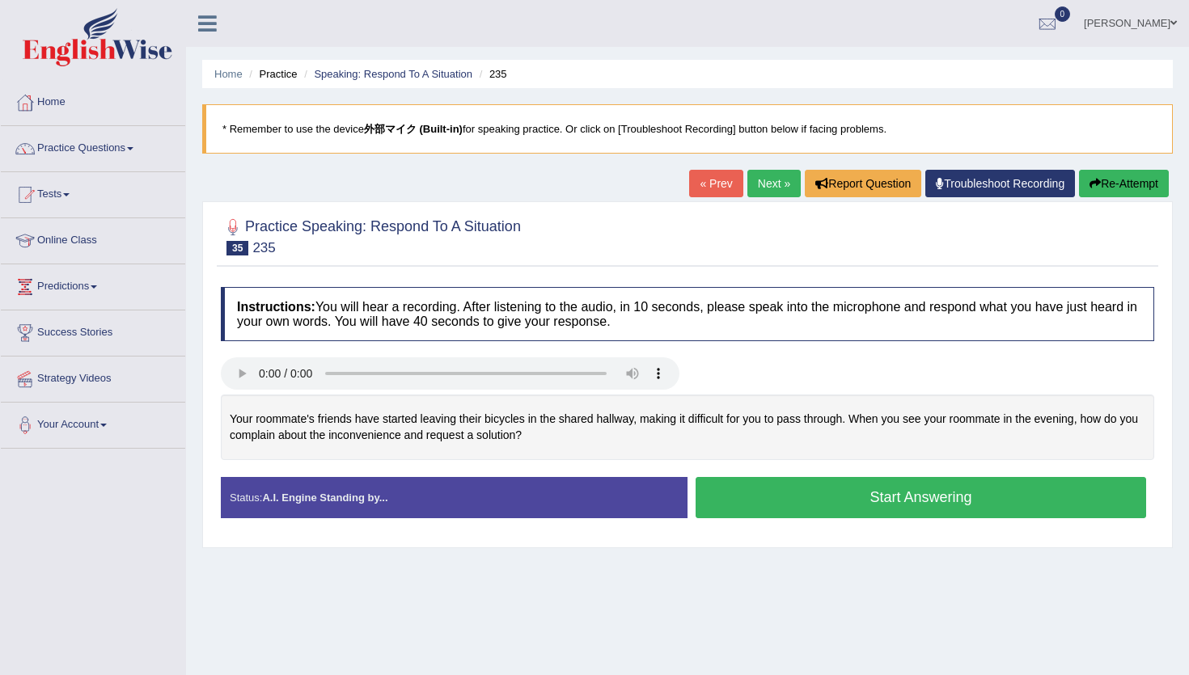
click at [932, 484] on button "Start Answering" at bounding box center [920, 497] width 450 height 41
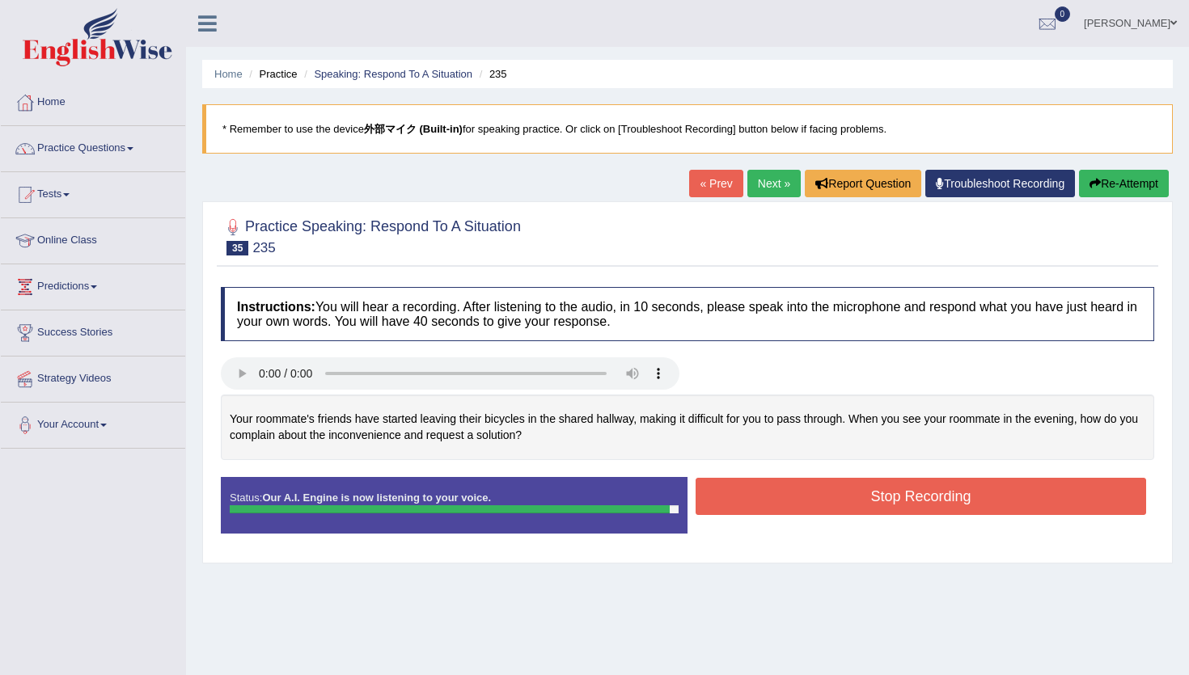
click at [931, 491] on button "Stop Recording" at bounding box center [920, 496] width 450 height 37
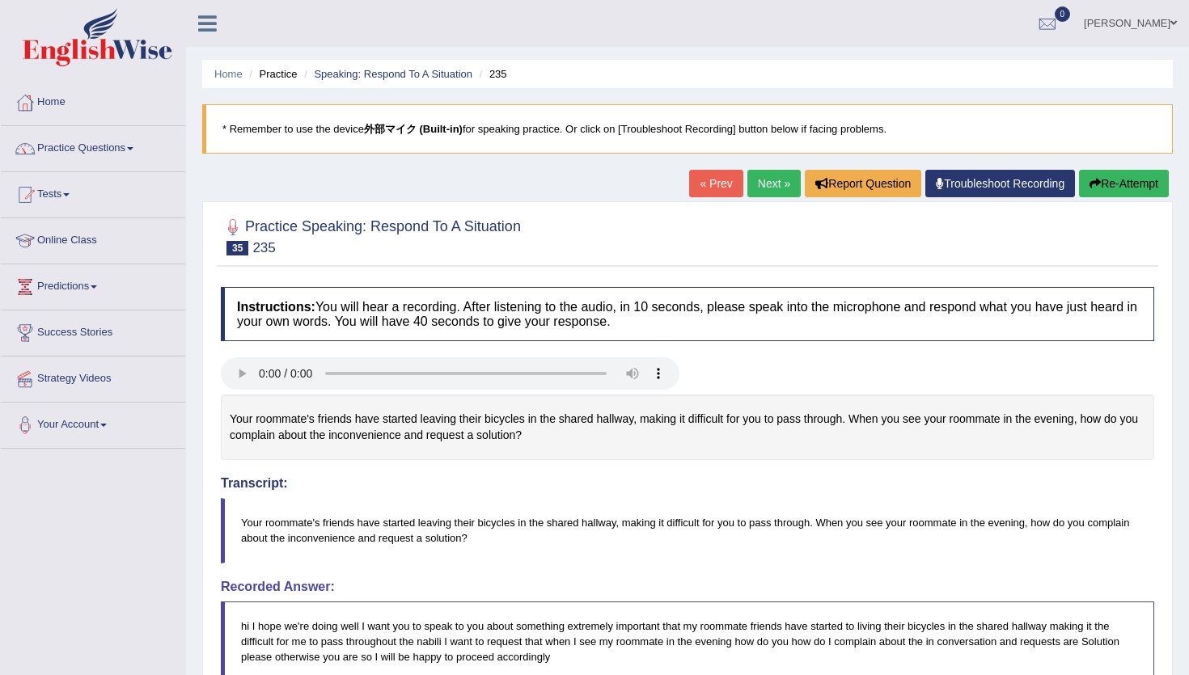
scroll to position [3, 0]
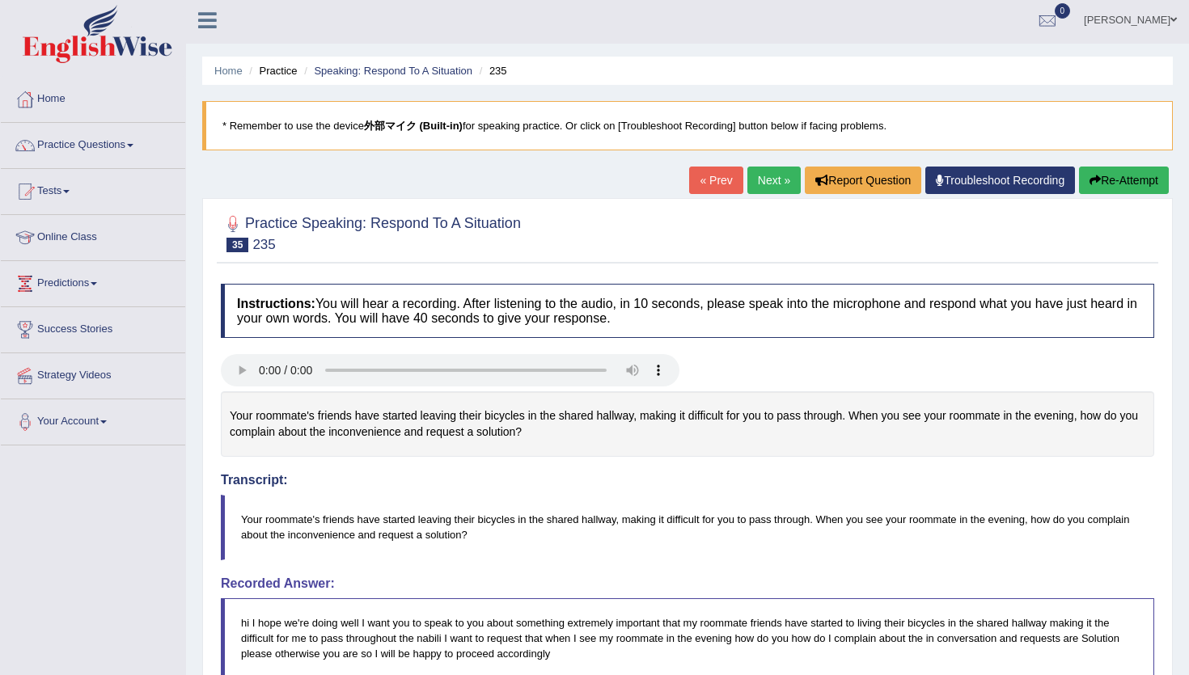
click at [774, 192] on link "Next »" at bounding box center [773, 180] width 53 height 27
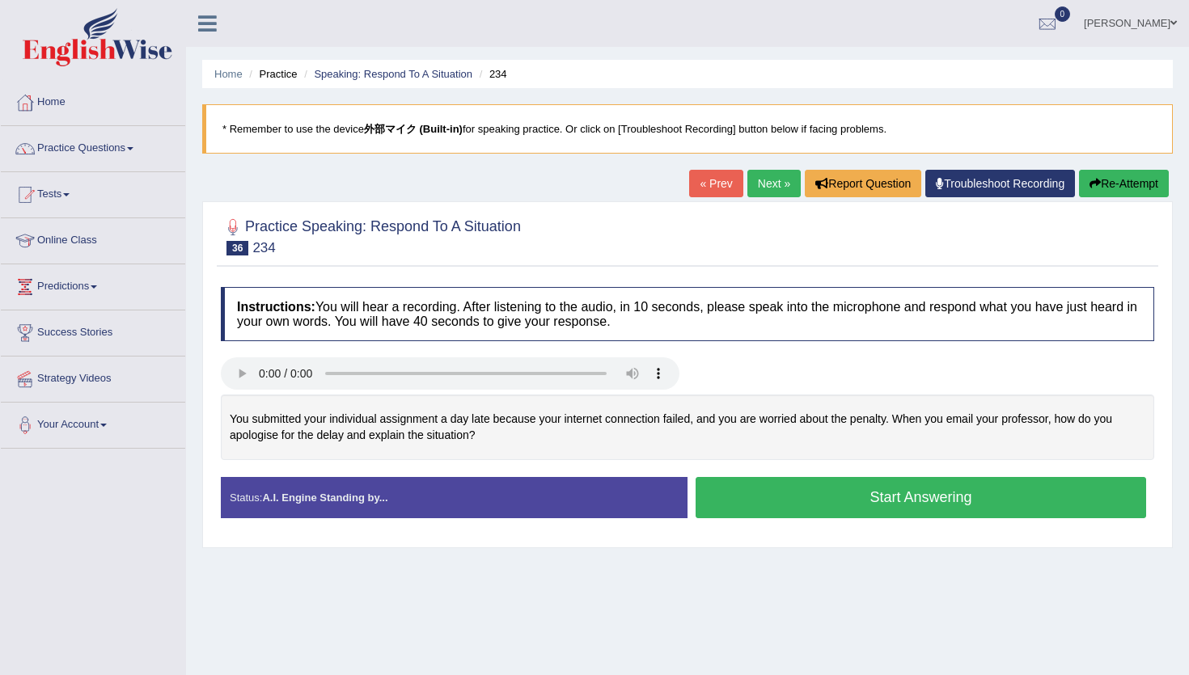
click at [748, 508] on button "Start Answering" at bounding box center [920, 497] width 450 height 41
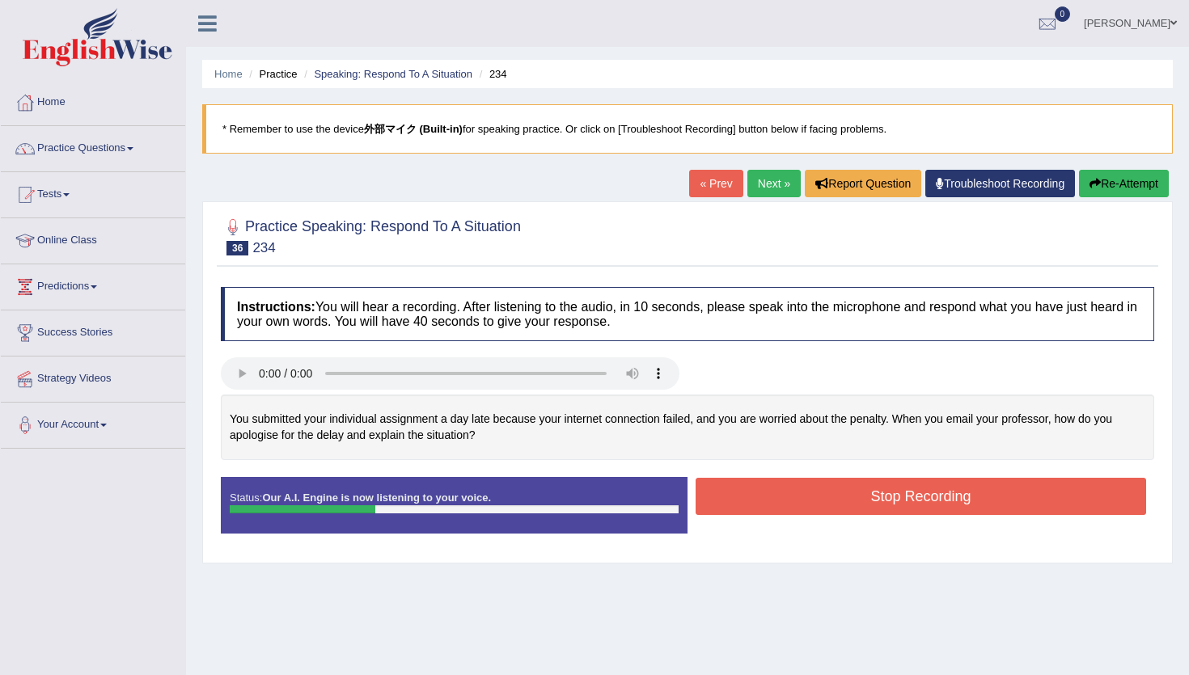
click at [1139, 184] on button "Re-Attempt" at bounding box center [1124, 183] width 90 height 27
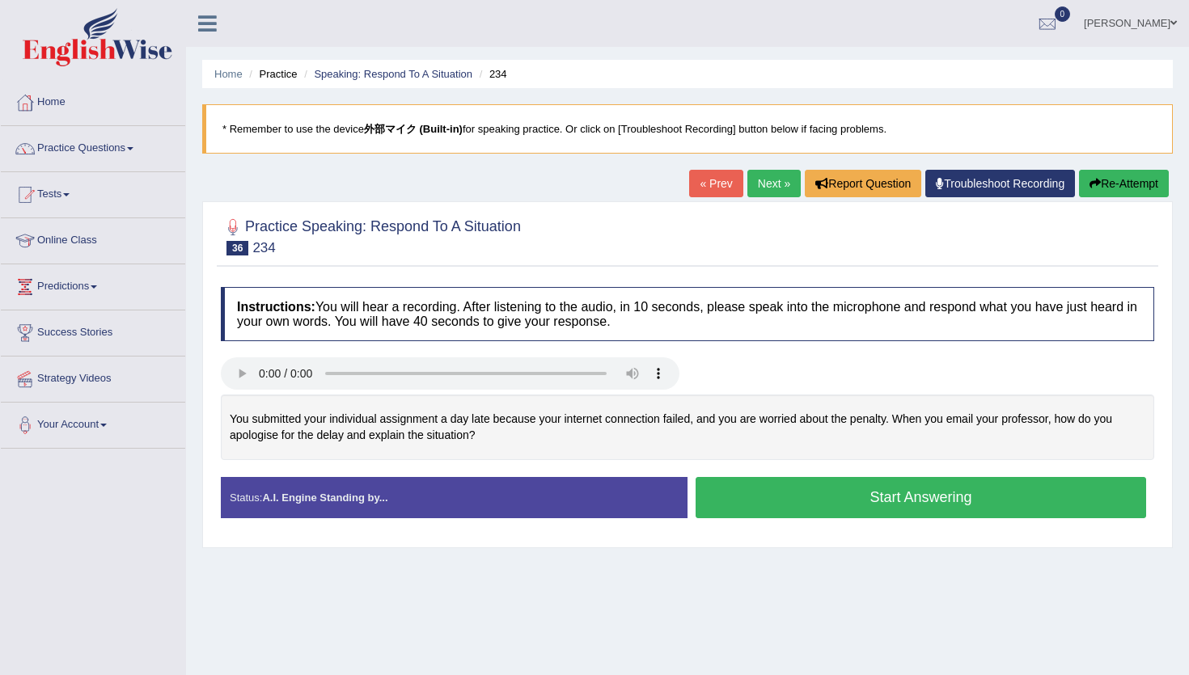
click at [868, 502] on button "Start Answering" at bounding box center [920, 497] width 450 height 41
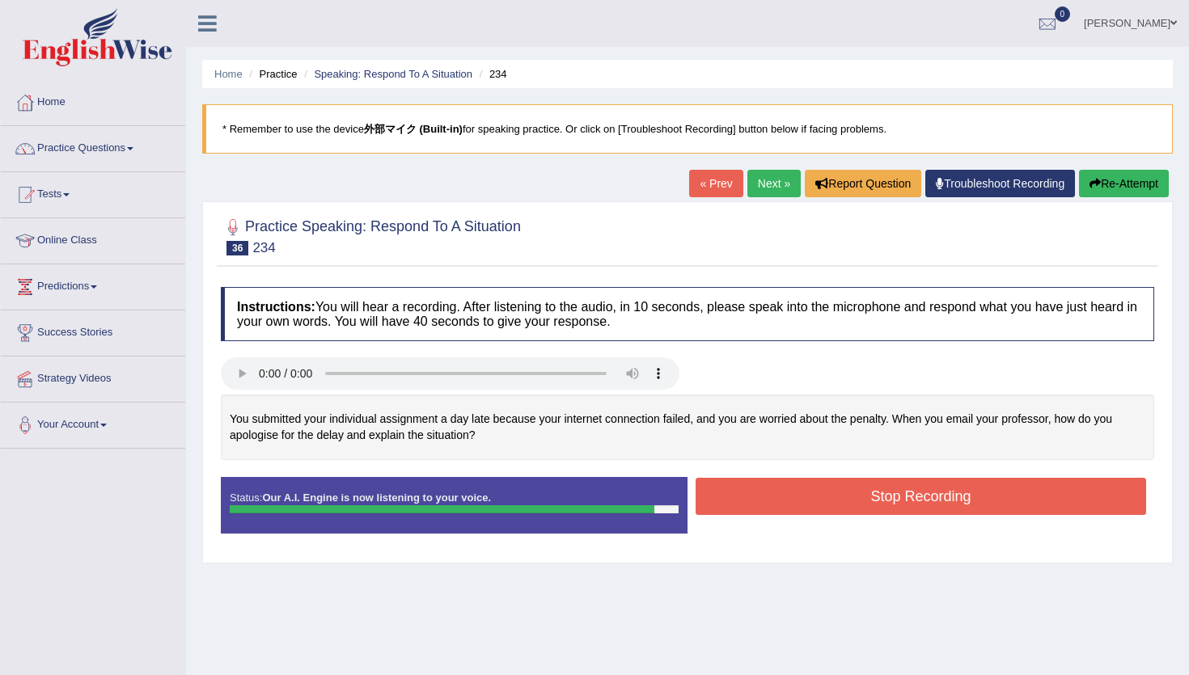
click at [868, 502] on button "Stop Recording" at bounding box center [920, 496] width 450 height 37
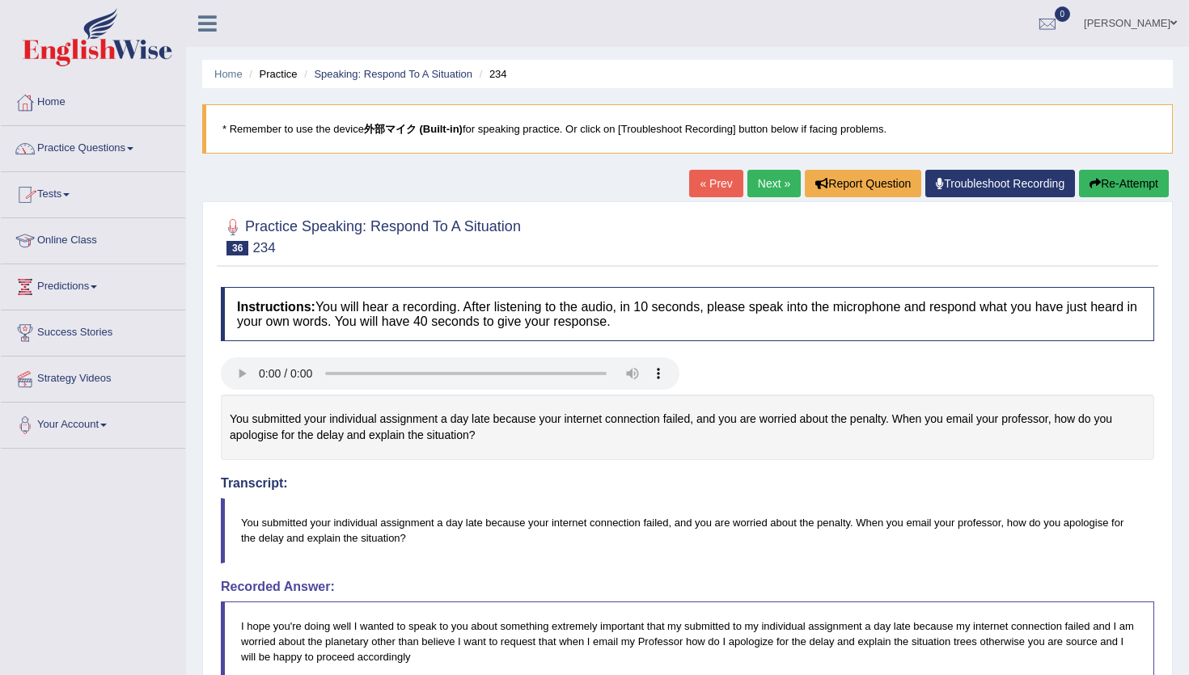
click at [76, 154] on link "Practice Questions" at bounding box center [93, 146] width 184 height 40
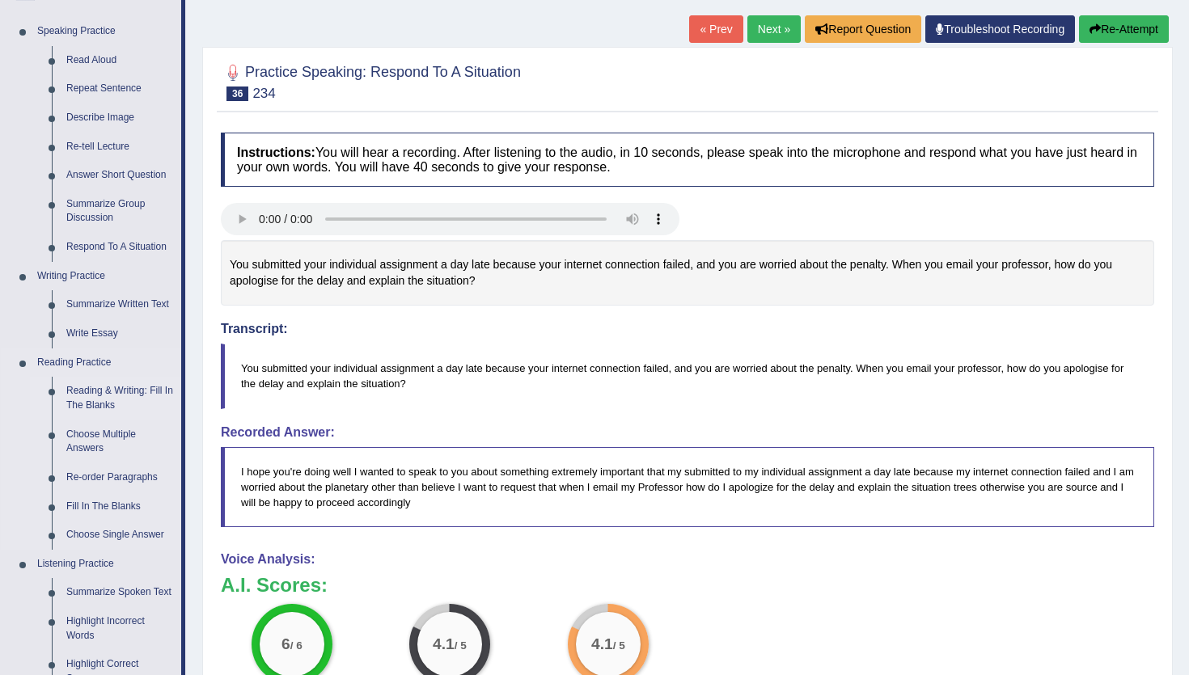
scroll to position [653, 0]
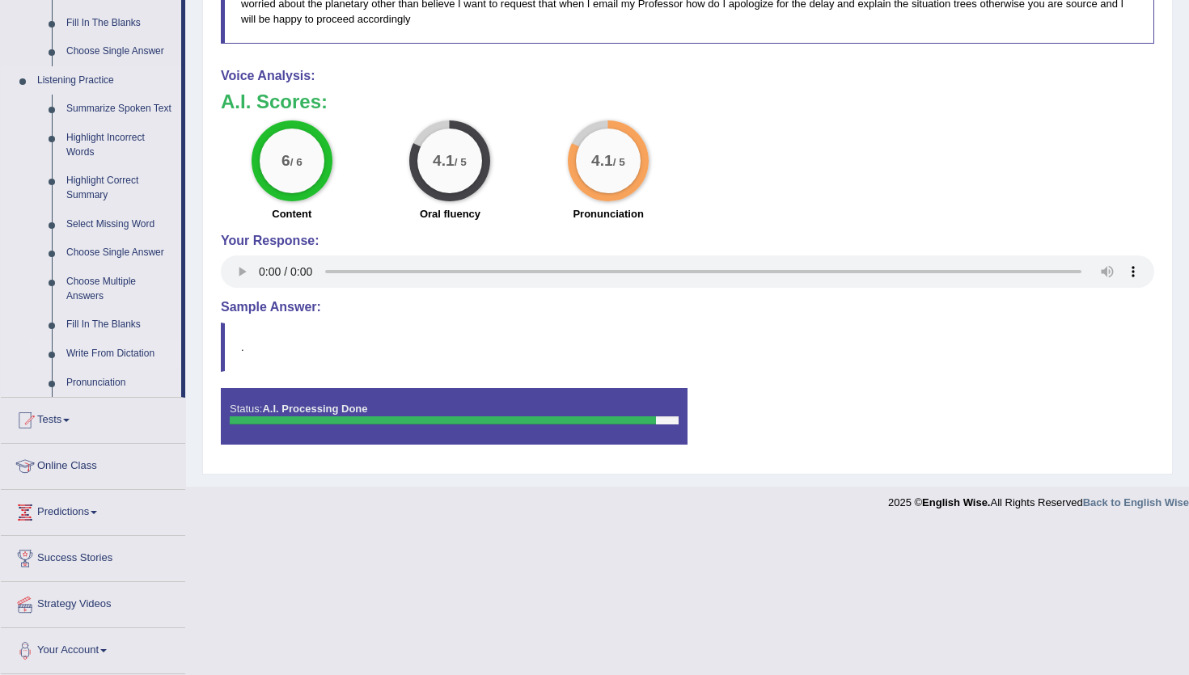
click at [99, 358] on link "Write From Dictation" at bounding box center [120, 354] width 122 height 29
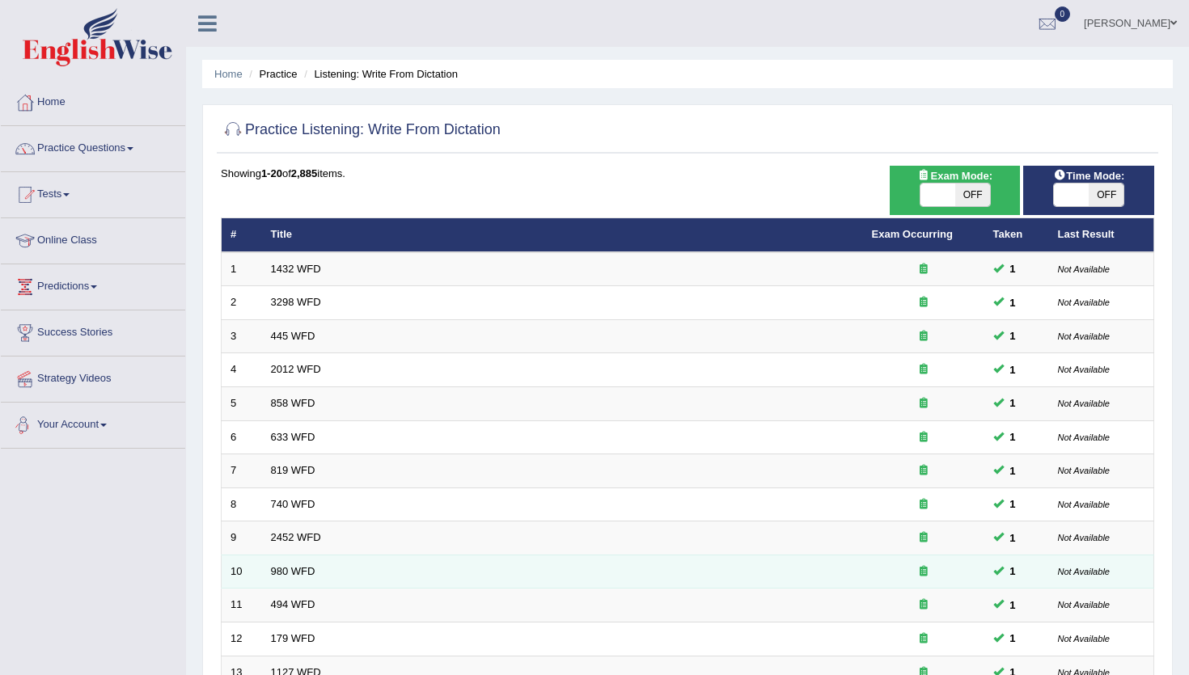
scroll to position [395, 0]
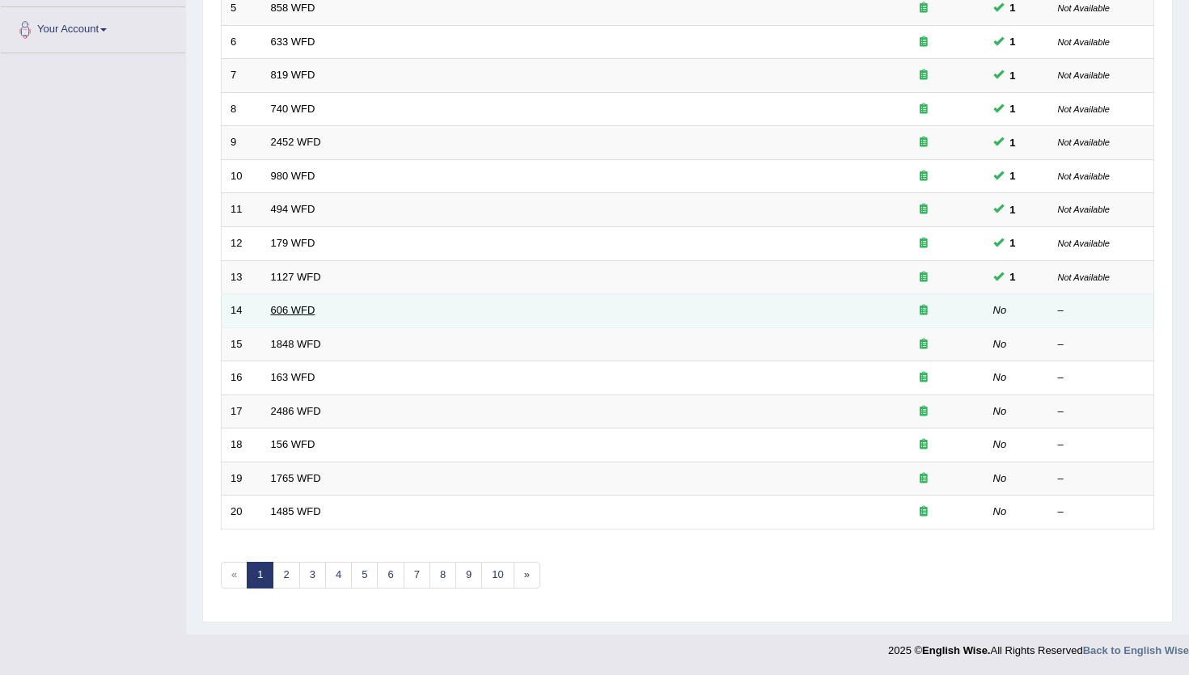
click at [297, 311] on link "606 WFD" at bounding box center [293, 310] width 44 height 12
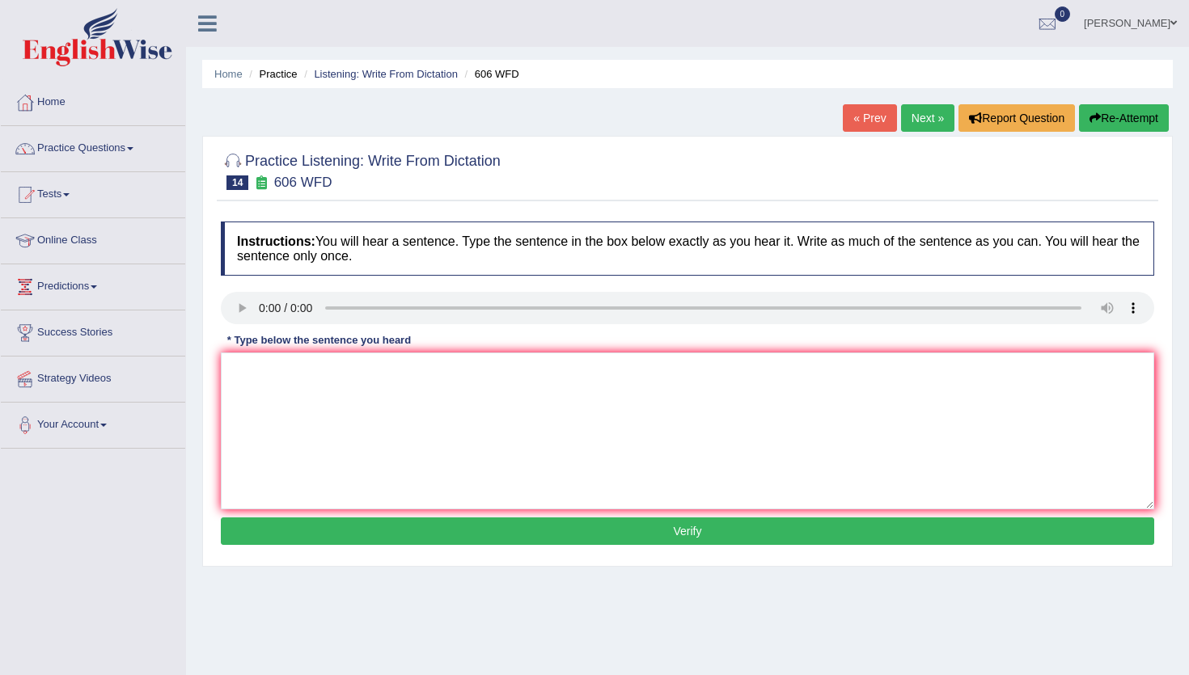
click at [260, 352] on div "Instructions: You will hear a sentence. Type the sentence in the box below exac…" at bounding box center [687, 385] width 941 height 344
click at [259, 362] on textarea at bounding box center [687, 431] width 933 height 157
click at [553, 373] on textarea "Student Students for study language and literacy literature and degree degrees." at bounding box center [687, 431] width 933 height 157
type textarea "Student Students for study language and literacy literature and the a degree de…"
click at [713, 537] on button "Verify" at bounding box center [687, 530] width 933 height 27
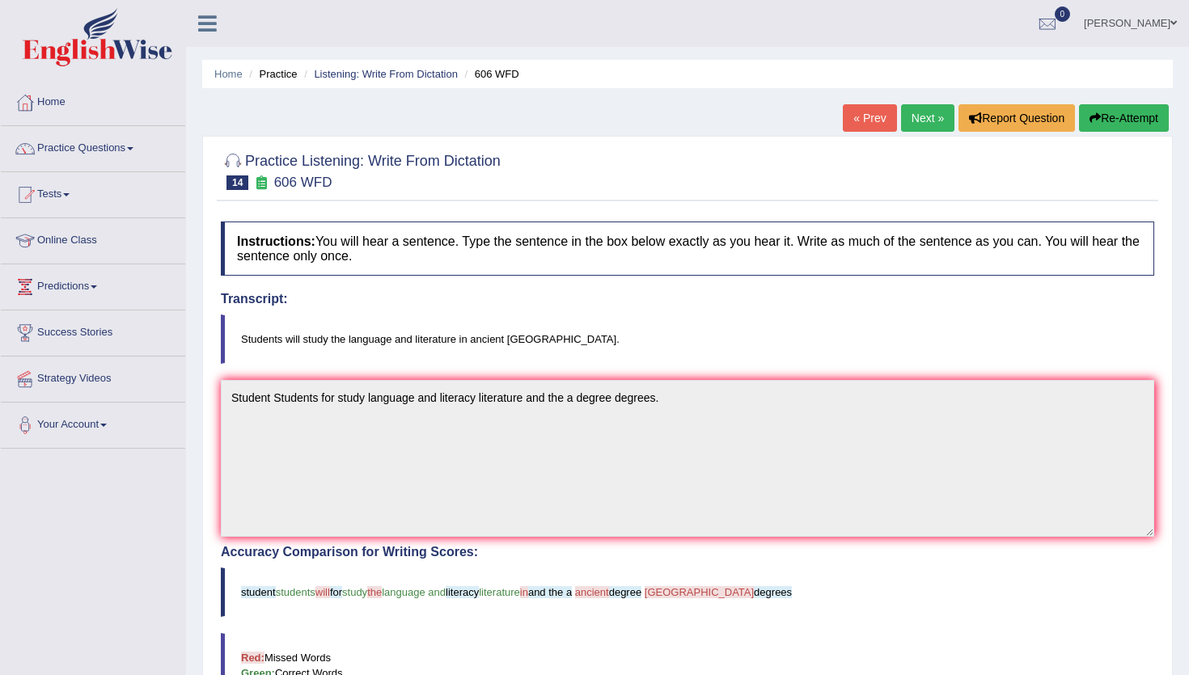
click at [924, 123] on link "Next »" at bounding box center [927, 117] width 53 height 27
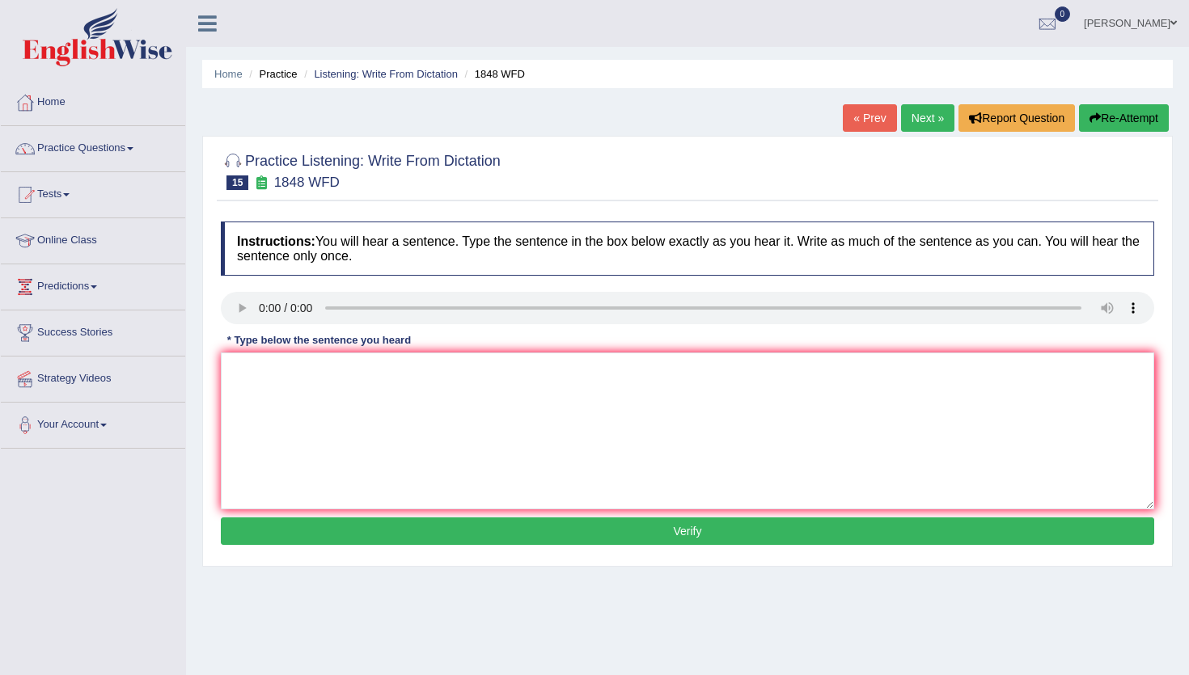
click at [924, 123] on link "Next »" at bounding box center [927, 117] width 53 height 27
click at [869, 117] on link "« Prev" at bounding box center [869, 117] width 53 height 27
click at [252, 374] on textarea at bounding box center [687, 431] width 933 height 157
drag, startPoint x: 252, startPoint y: 374, endPoint x: 272, endPoint y: 375, distance: 20.2
click at [252, 374] on textarea "Student Students must present identification identifications" at bounding box center [687, 431] width 933 height 157
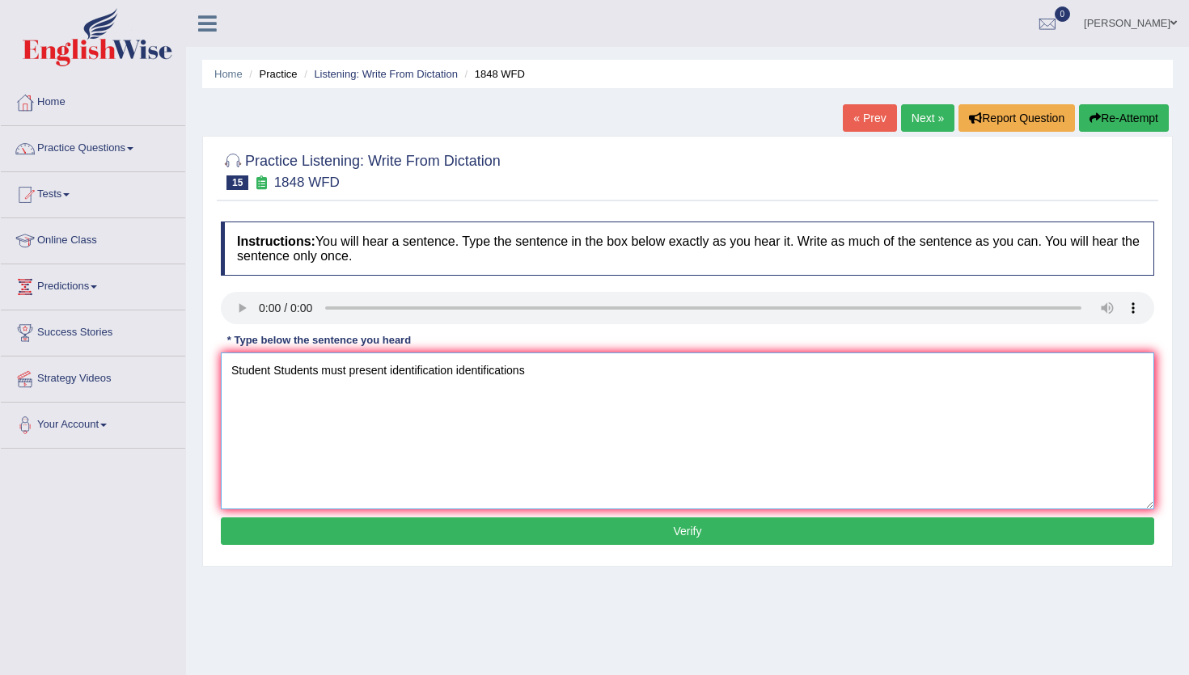
click at [391, 372] on textarea "Student Students must present identification identifications" at bounding box center [687, 431] width 933 height 157
click at [417, 370] on textarea "Student Students must present the a identification identifications" at bounding box center [687, 431] width 933 height 157
click at [576, 374] on textarea "Student Students must present the an identification identifications" at bounding box center [687, 431] width 933 height 157
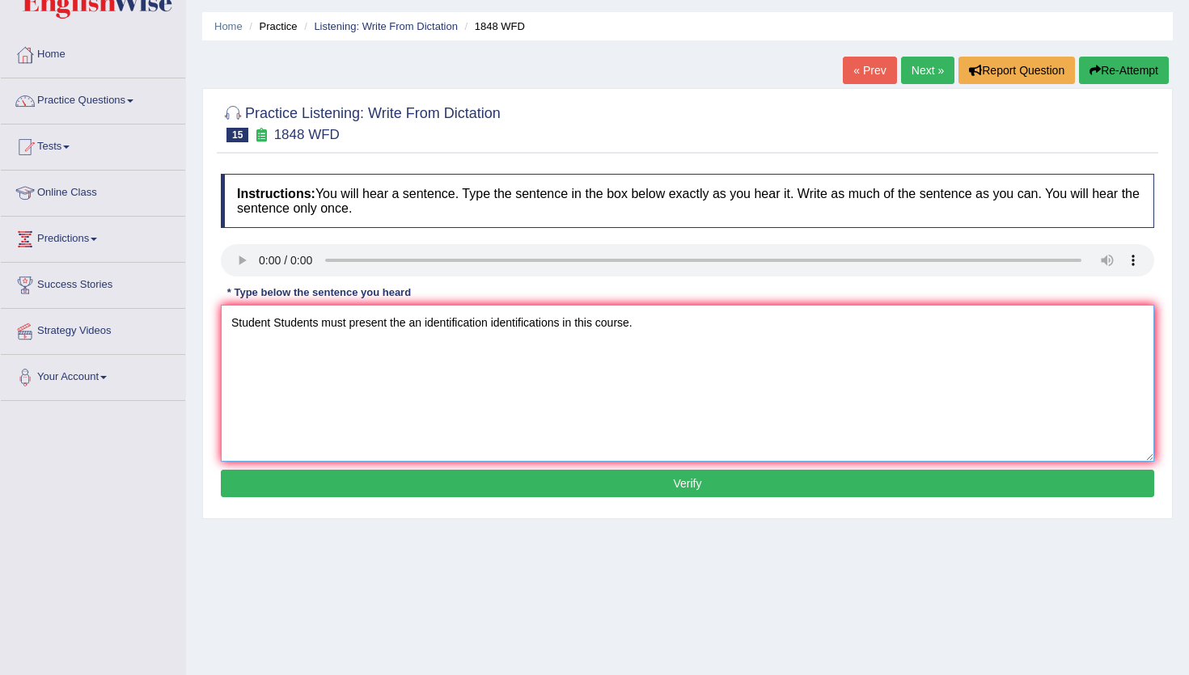
scroll to position [47, 0]
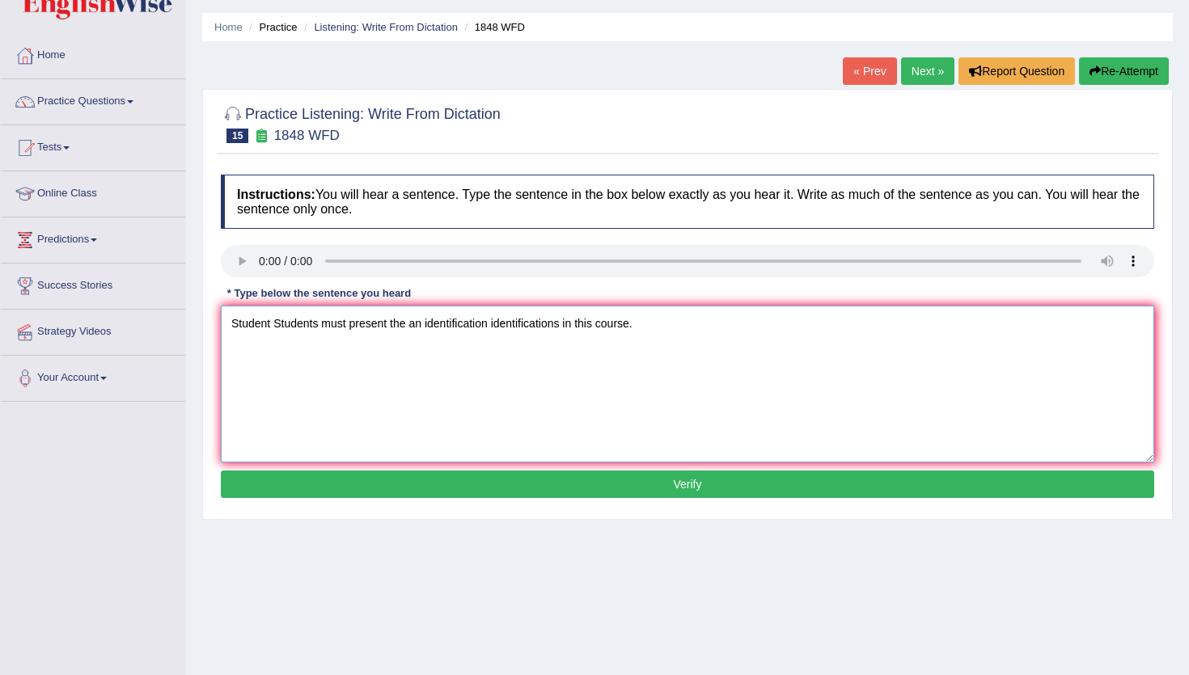
type textarea "Student Students must present the an identification identifications in this cou…"
click at [505, 496] on button "Verify" at bounding box center [687, 484] width 933 height 27
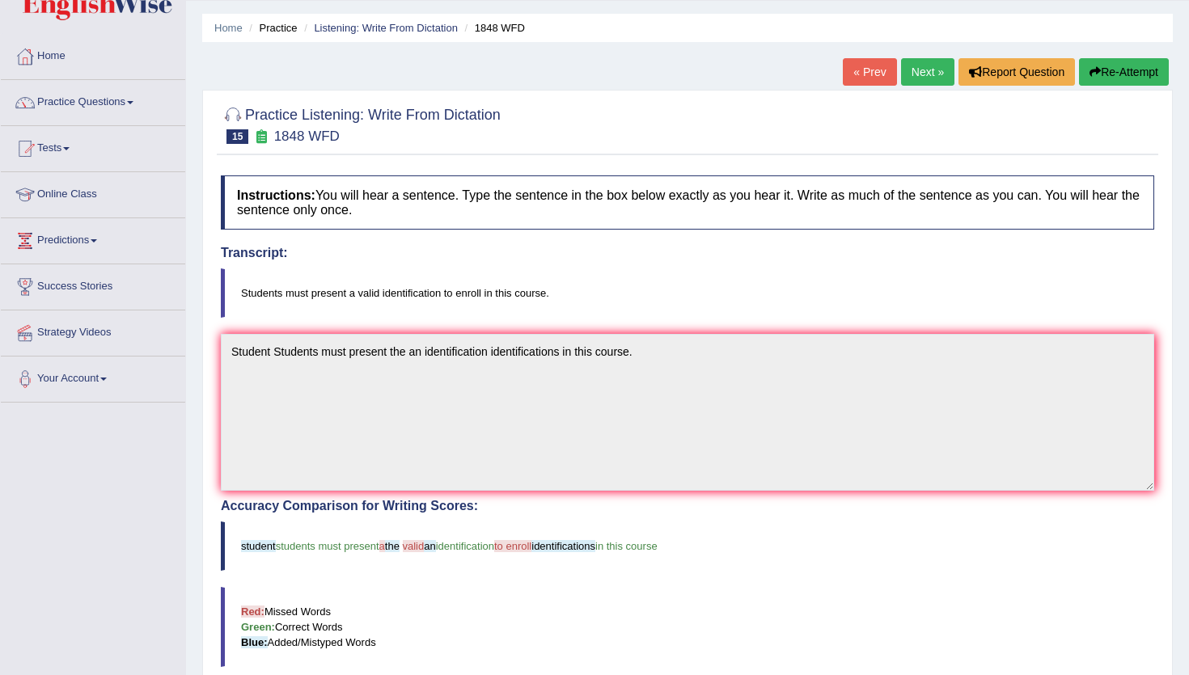
scroll to position [65, 0]
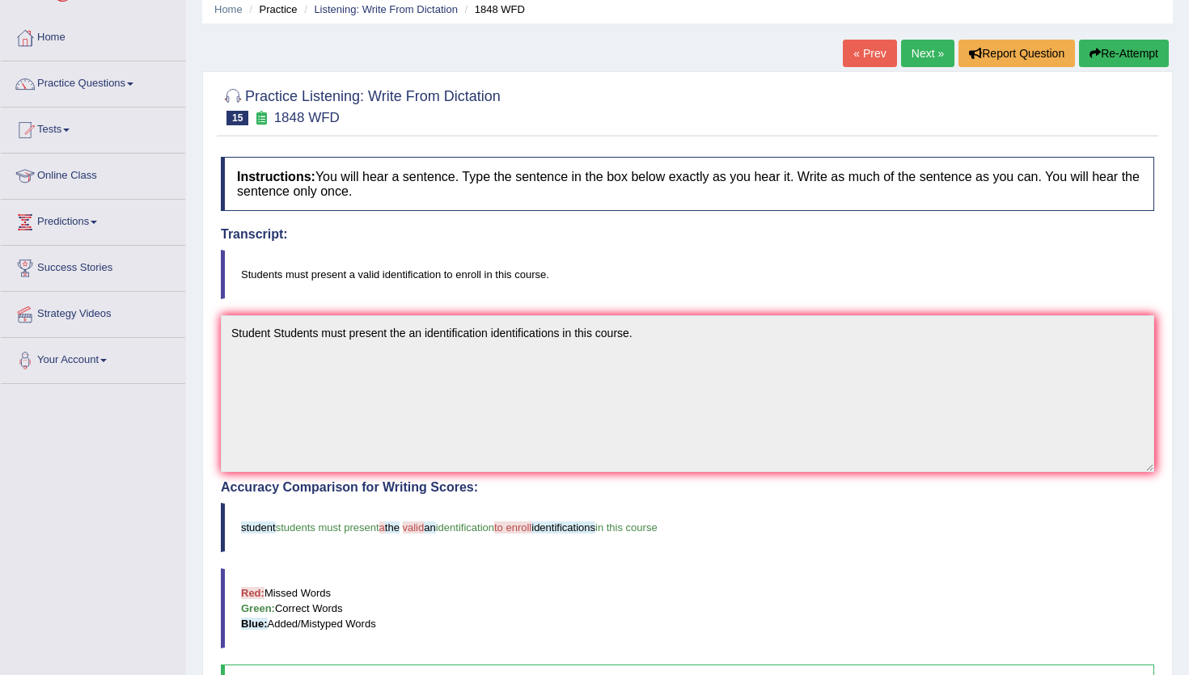
click at [1092, 53] on icon "button" at bounding box center [1094, 53] width 11 height 11
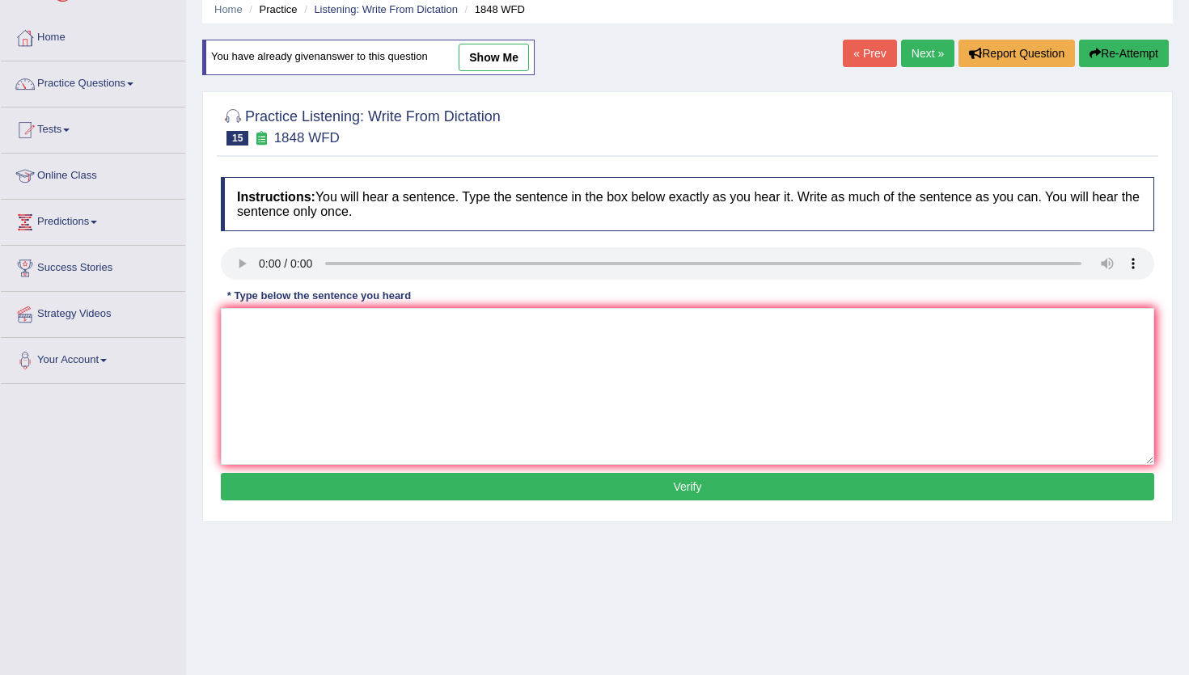
click at [1105, 53] on button "Re-Attempt" at bounding box center [1124, 53] width 90 height 27
click at [617, 448] on textarea at bounding box center [687, 386] width 933 height 157
click at [798, 492] on button "Verify" at bounding box center [687, 486] width 933 height 27
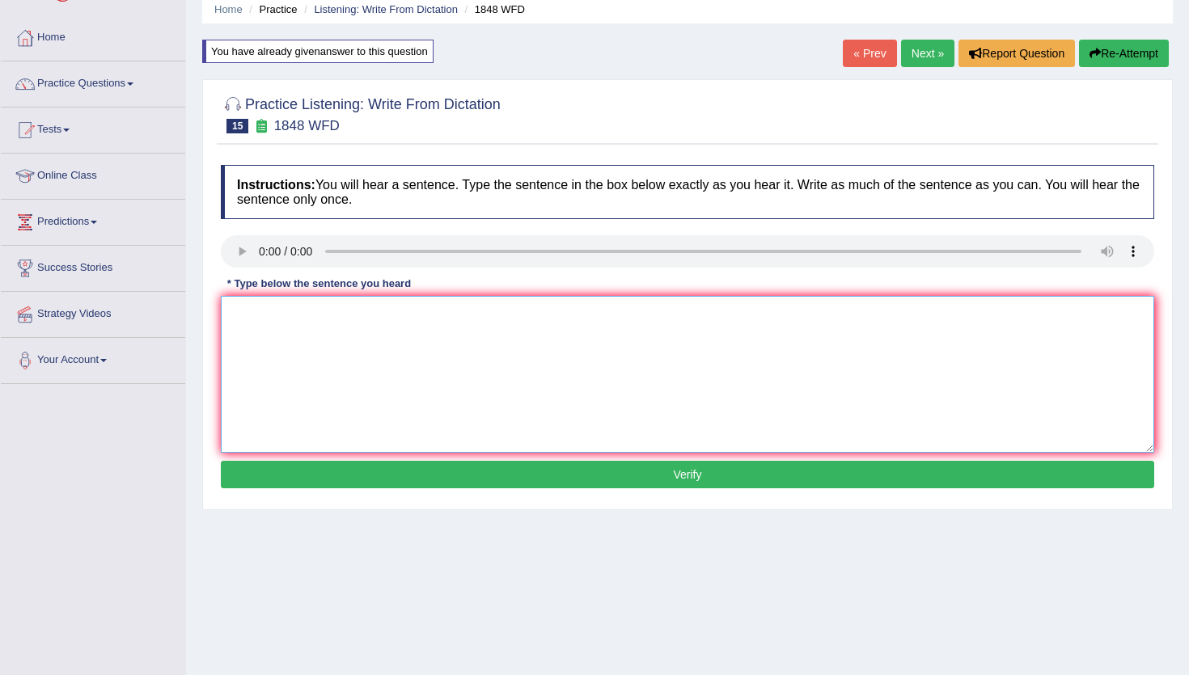
click at [769, 444] on textarea at bounding box center [687, 374] width 933 height 157
click at [769, 445] on textarea ",l" at bounding box center [687, 374] width 933 height 157
type textarea ",l"
click at [769, 467] on button "Verify" at bounding box center [687, 474] width 933 height 27
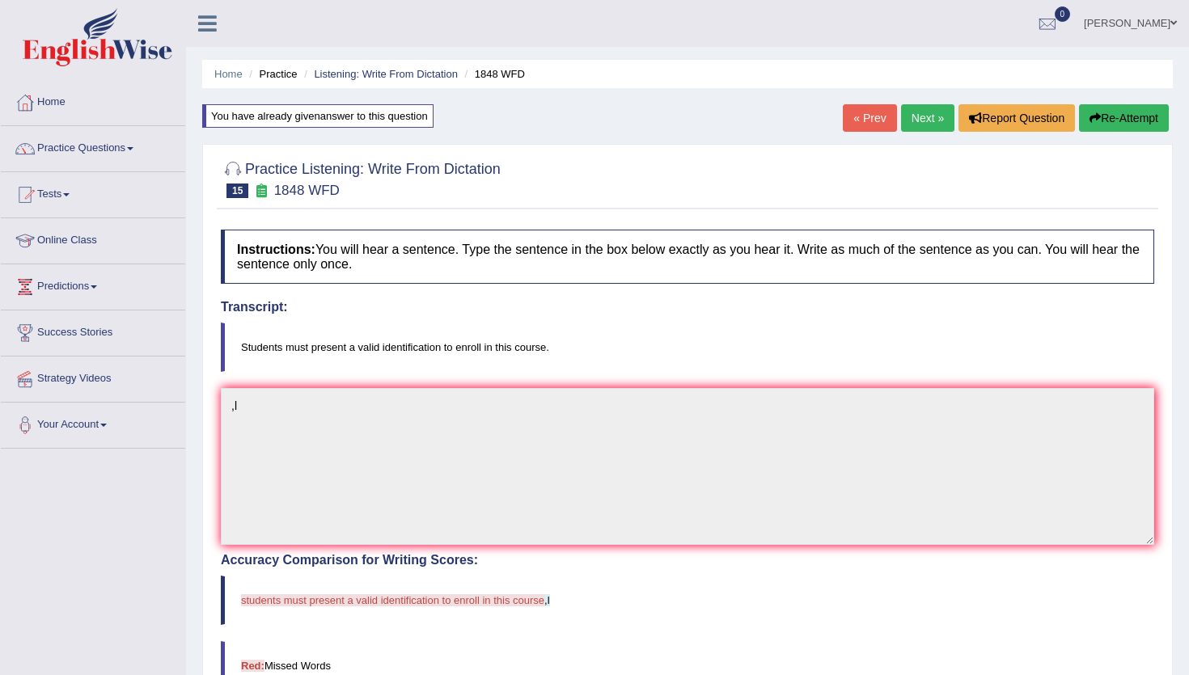
click at [918, 126] on link "Next »" at bounding box center [927, 117] width 53 height 27
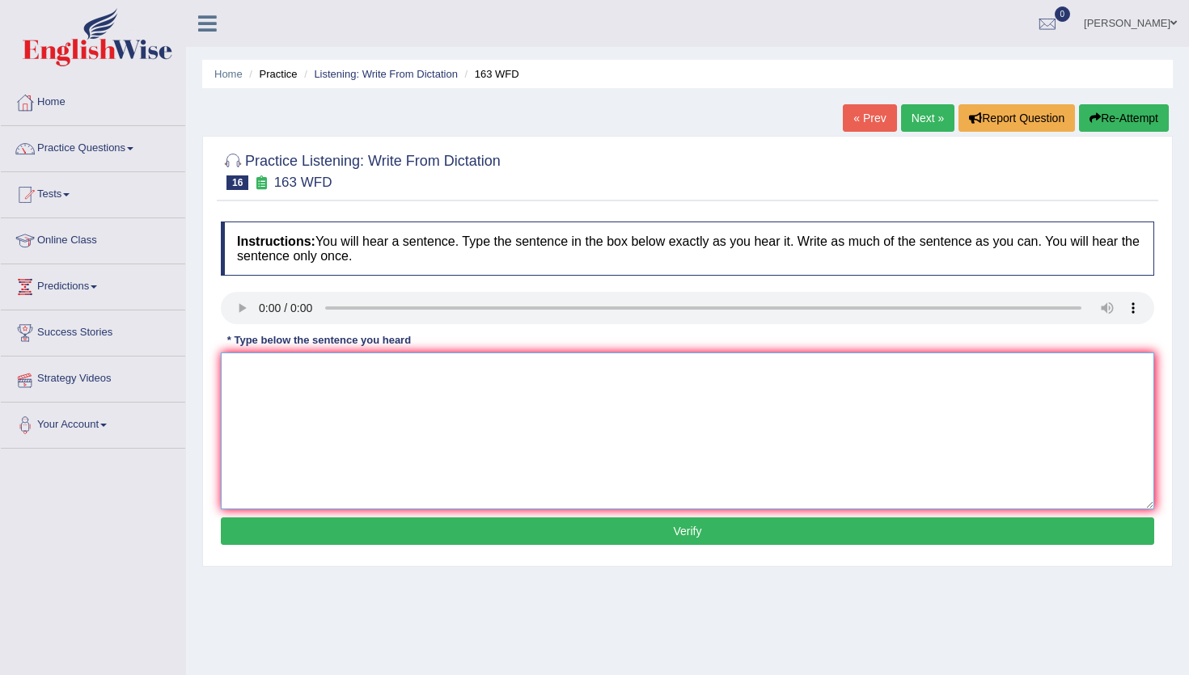
click at [249, 364] on textarea at bounding box center [687, 431] width 933 height 157
click at [425, 353] on textarea "A number of assignment assignments must will be submitted the a" at bounding box center [687, 431] width 933 height 157
click at [573, 365] on textarea "A number of assignment assignments must will be submitted the a" at bounding box center [687, 431] width 933 height 157
type textarea "A number of assignment assignments must will be submitted the a ."
click at [509, 527] on button "Verify" at bounding box center [687, 530] width 933 height 27
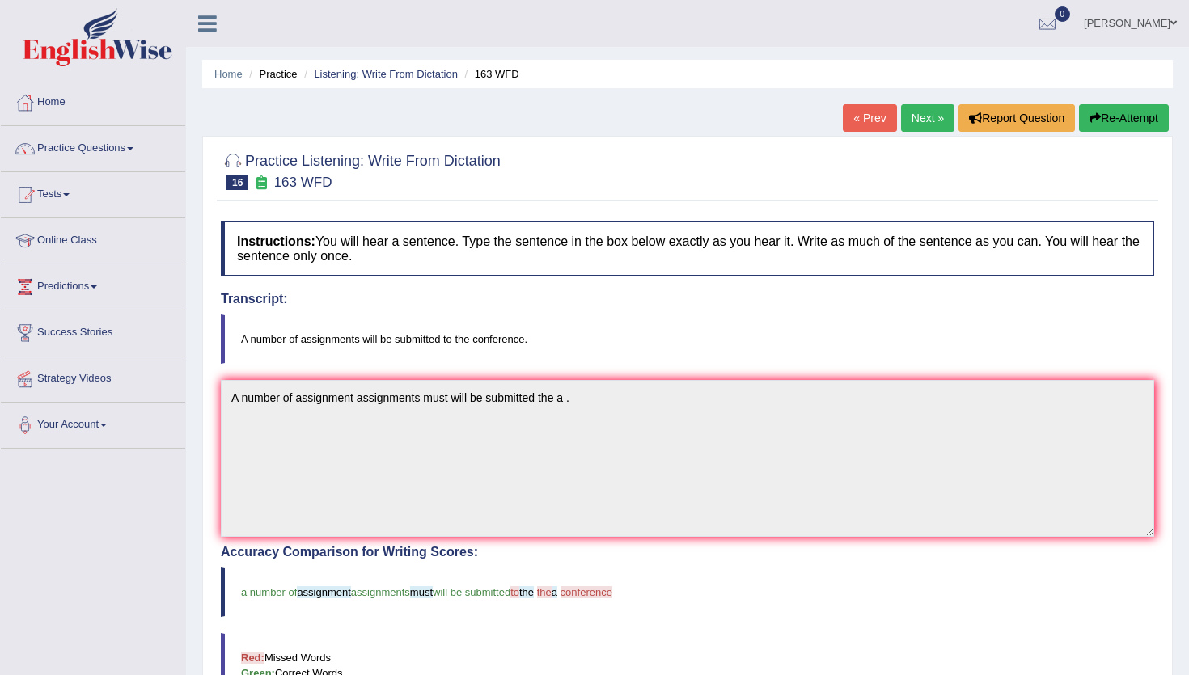
click at [1107, 128] on button "Re-Attempt" at bounding box center [1124, 117] width 90 height 27
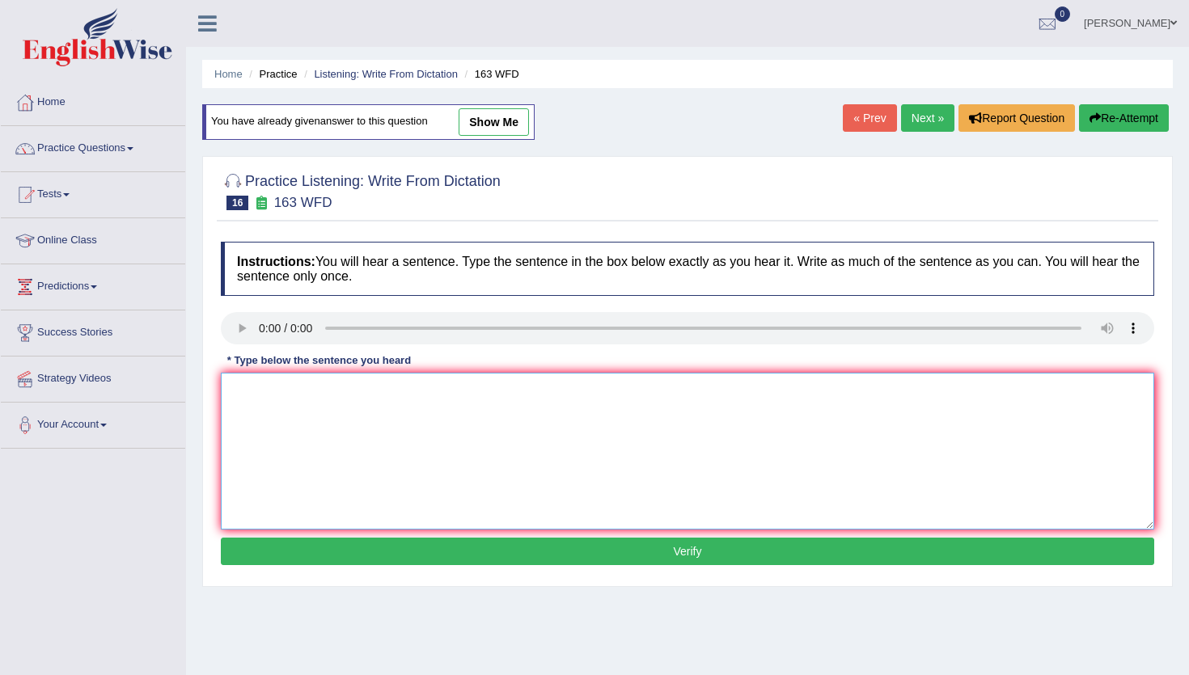
click textarea
type textarea "x"
click button "Verify"
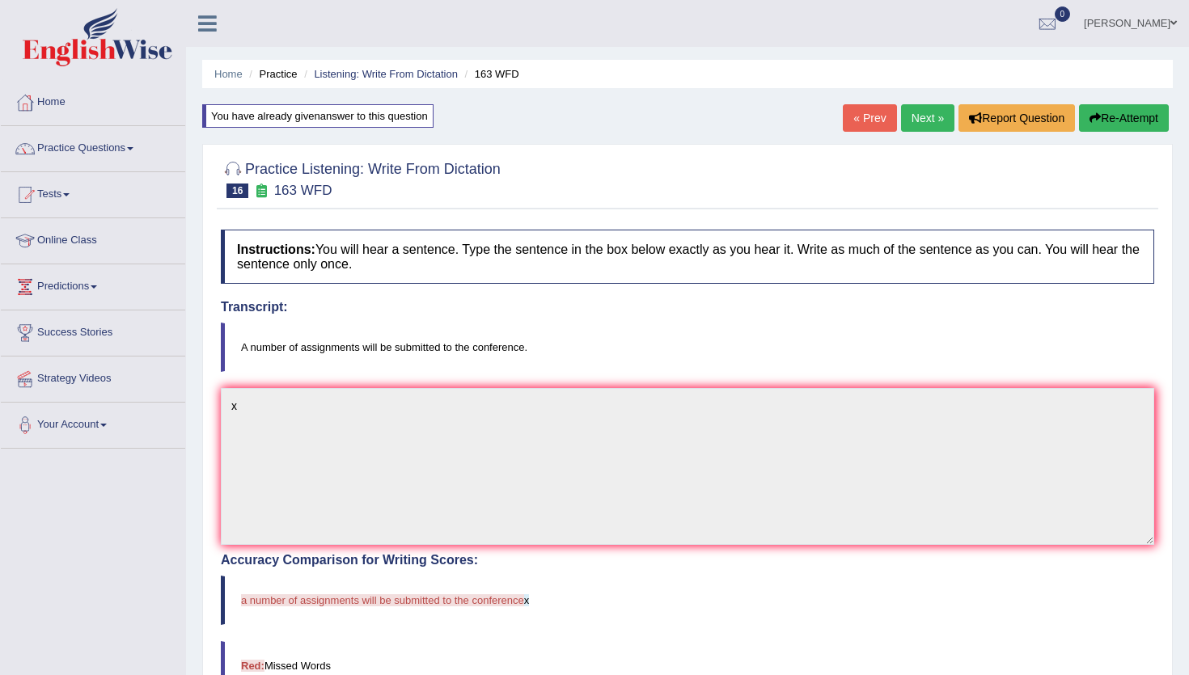
click link "Next »"
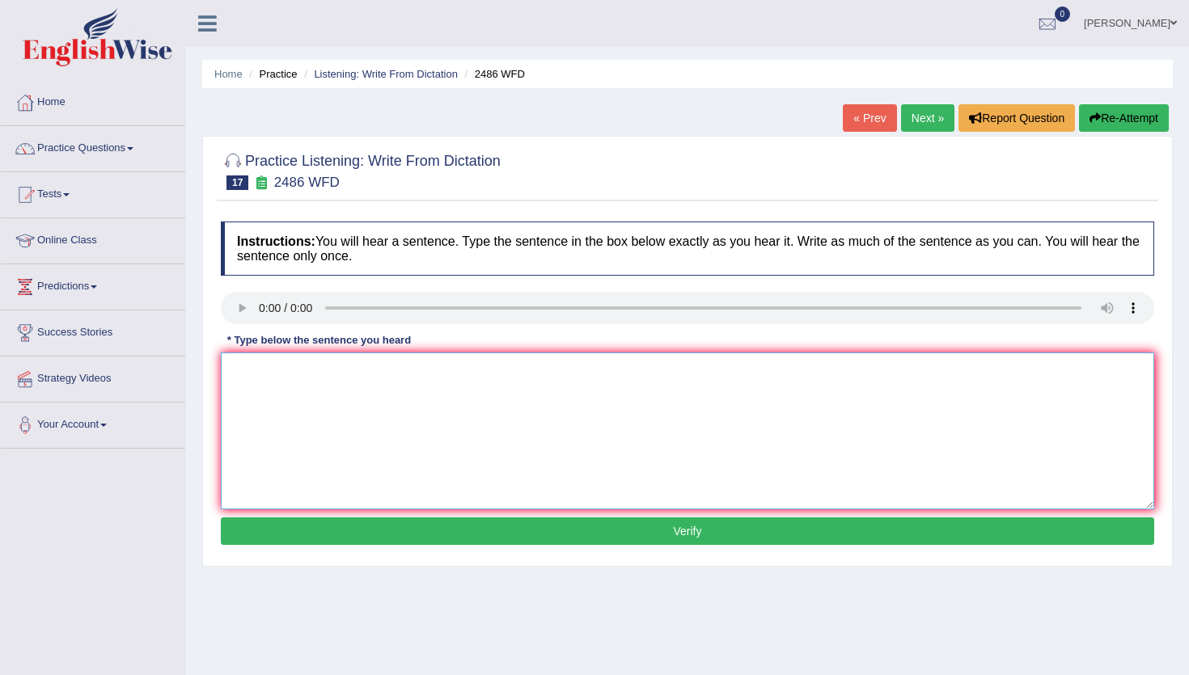
click at [243, 374] on textarea at bounding box center [687, 431] width 933 height 157
type textarea "It is quite clear different across the world."
click at [349, 532] on button "Verify" at bounding box center [687, 530] width 933 height 27
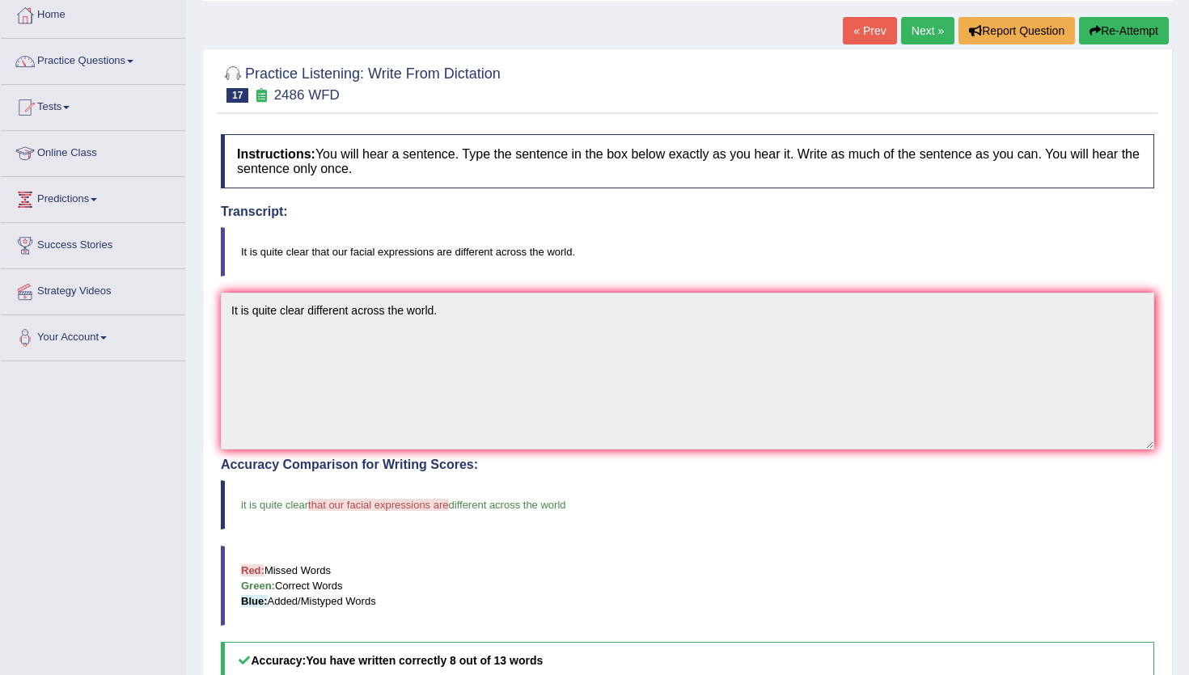
scroll to position [84, 0]
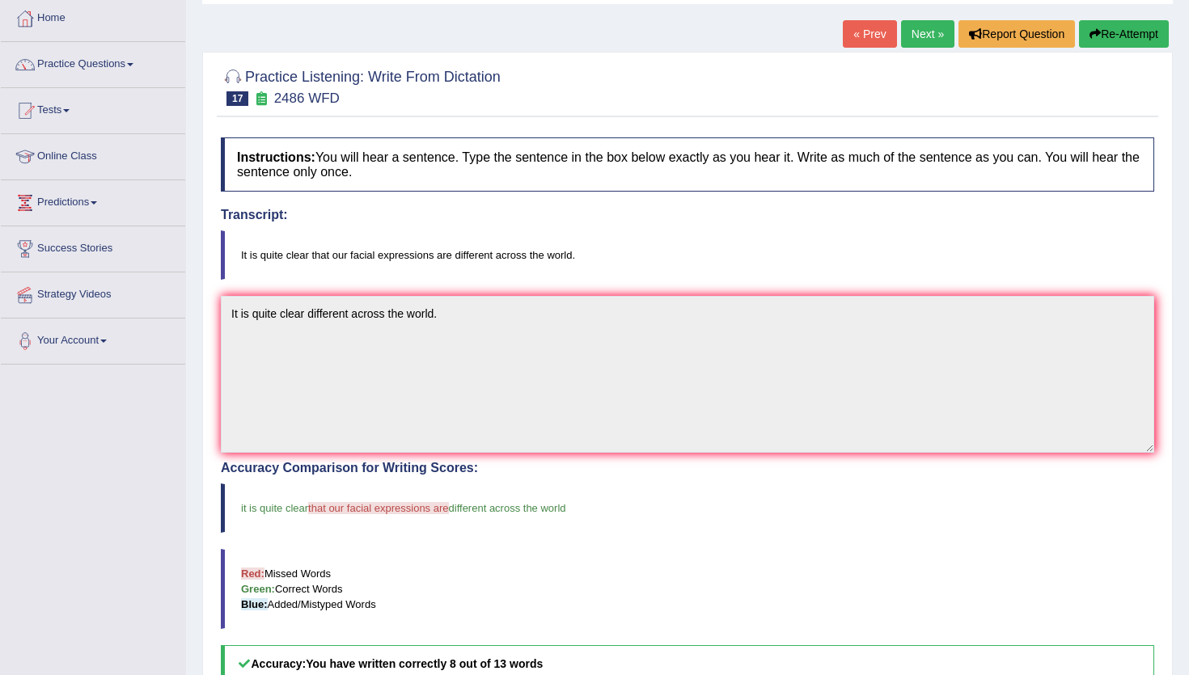
click at [1121, 30] on button "Re-Attempt" at bounding box center [1124, 33] width 90 height 27
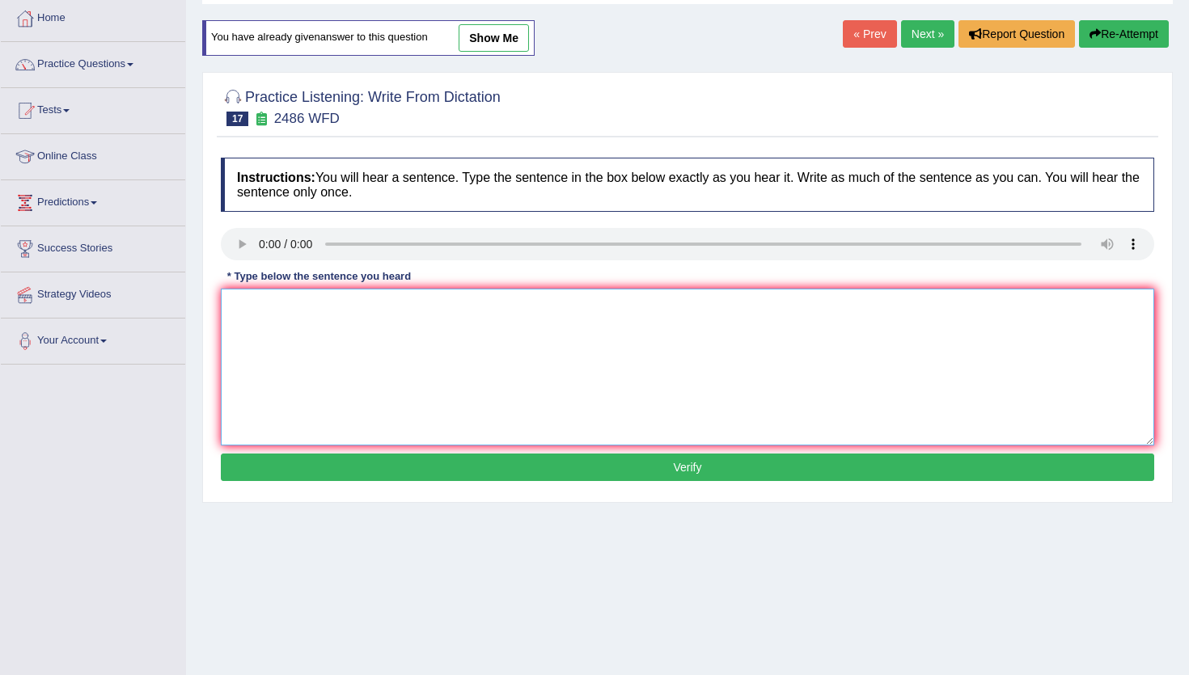
click at [990, 310] on textarea at bounding box center [687, 367] width 933 height 157
type textarea "n"
click at [822, 469] on button "Verify" at bounding box center [687, 467] width 933 height 27
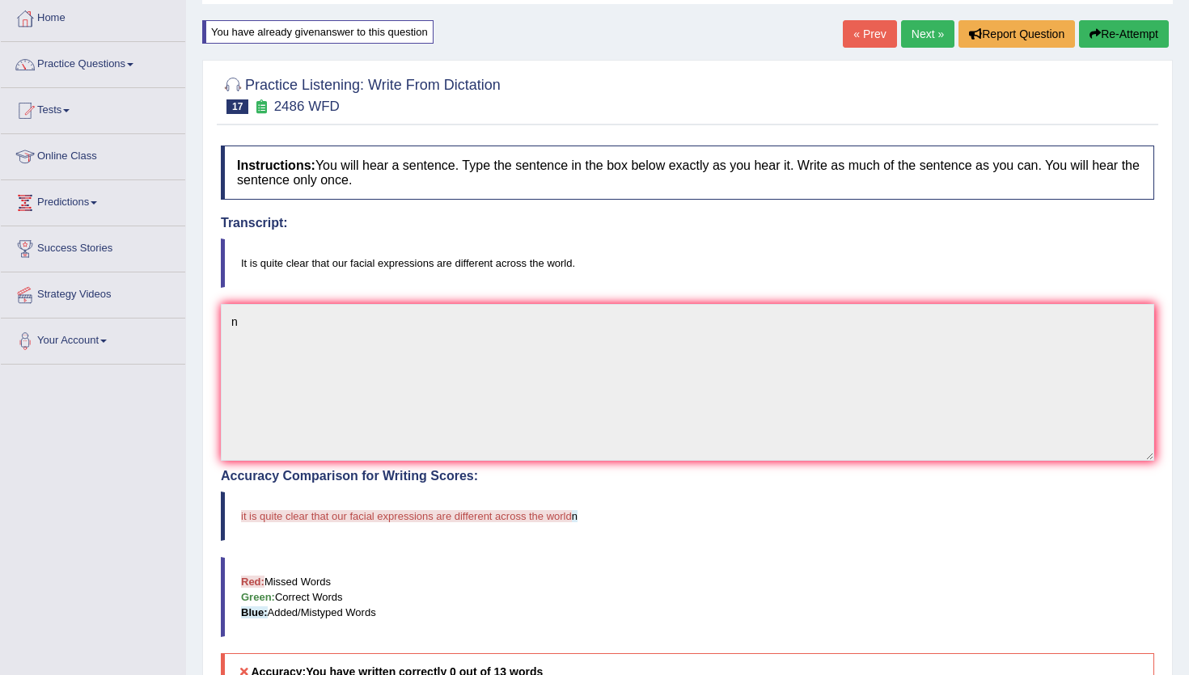
click at [724, 463] on div "Instructions: You will hear a sentence. Type the sentence in the box below exac…" at bounding box center [687, 523] width 941 height 772
